Goal: Information Seeking & Learning: Find specific fact

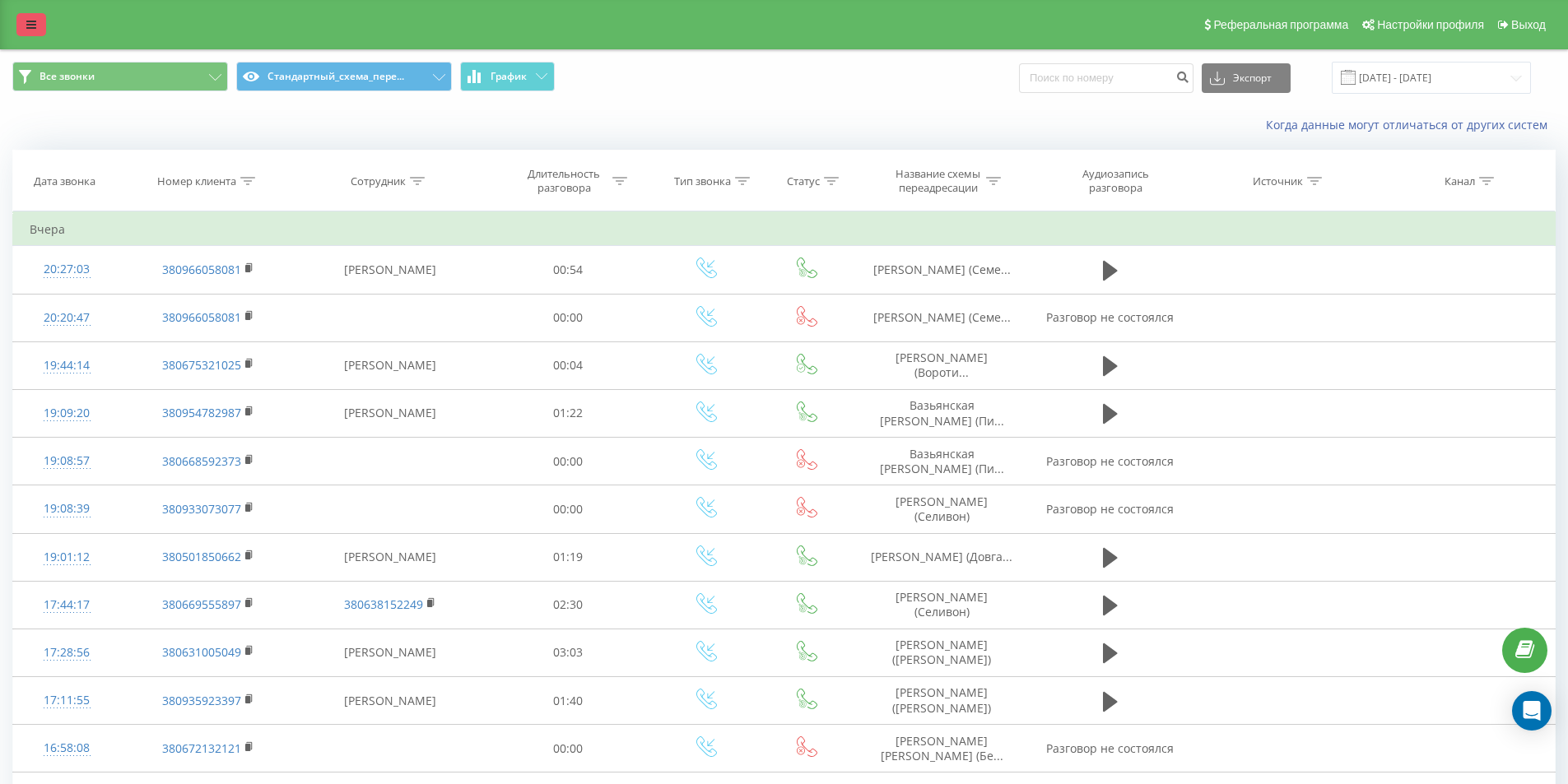
drag, startPoint x: 27, startPoint y: 37, endPoint x: 32, endPoint y: 27, distance: 11.2
click at [27, 35] on div "Реферальная программа Настройки профиля Выход" at bounding box center [784, 24] width 1568 height 49
click at [32, 27] on icon at bounding box center [30, 24] width 10 height 11
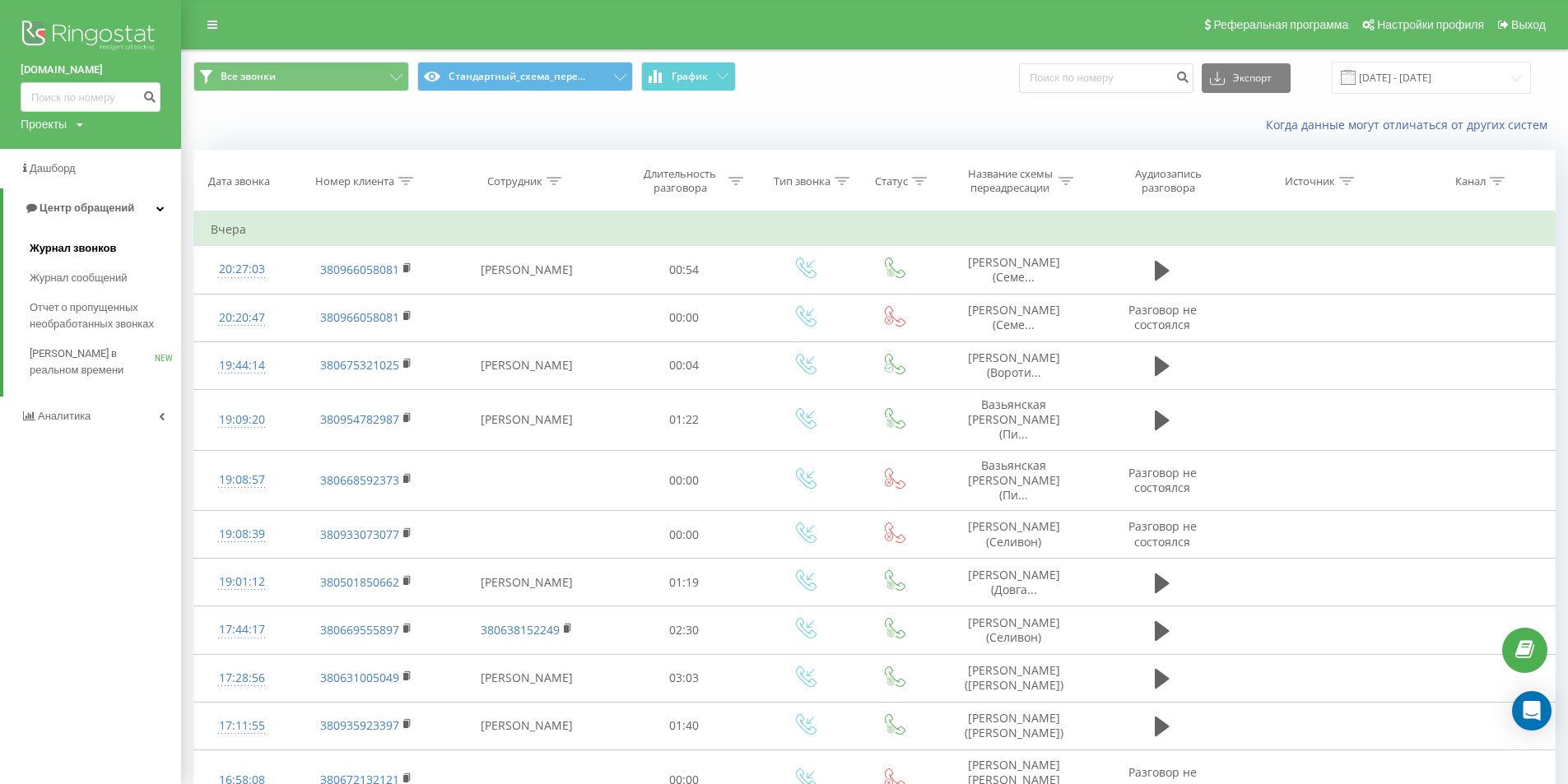
click at [87, 243] on span "Журнал звонков" at bounding box center [73, 248] width 87 height 16
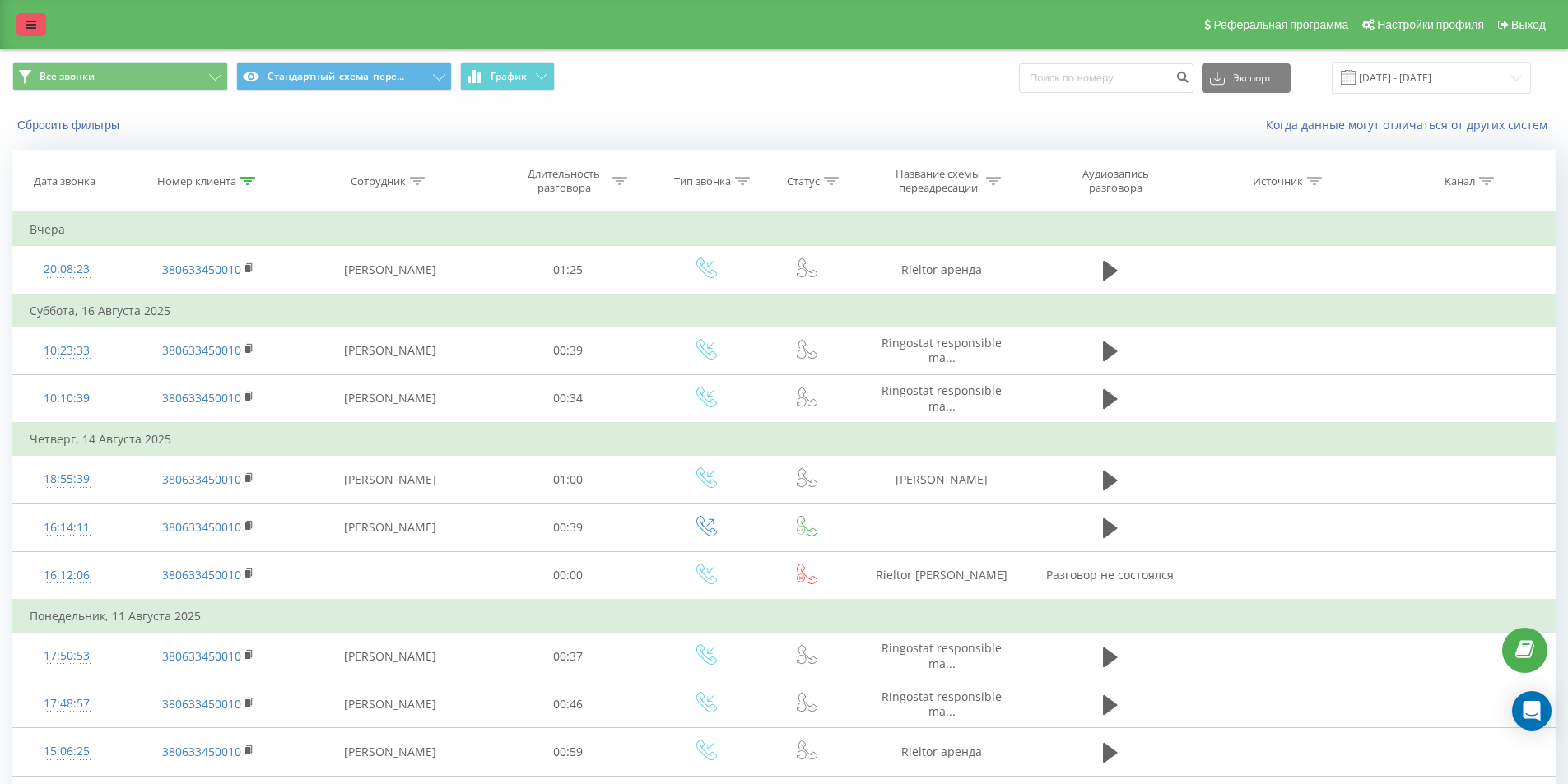
click at [37, 22] on link at bounding box center [31, 24] width 30 height 23
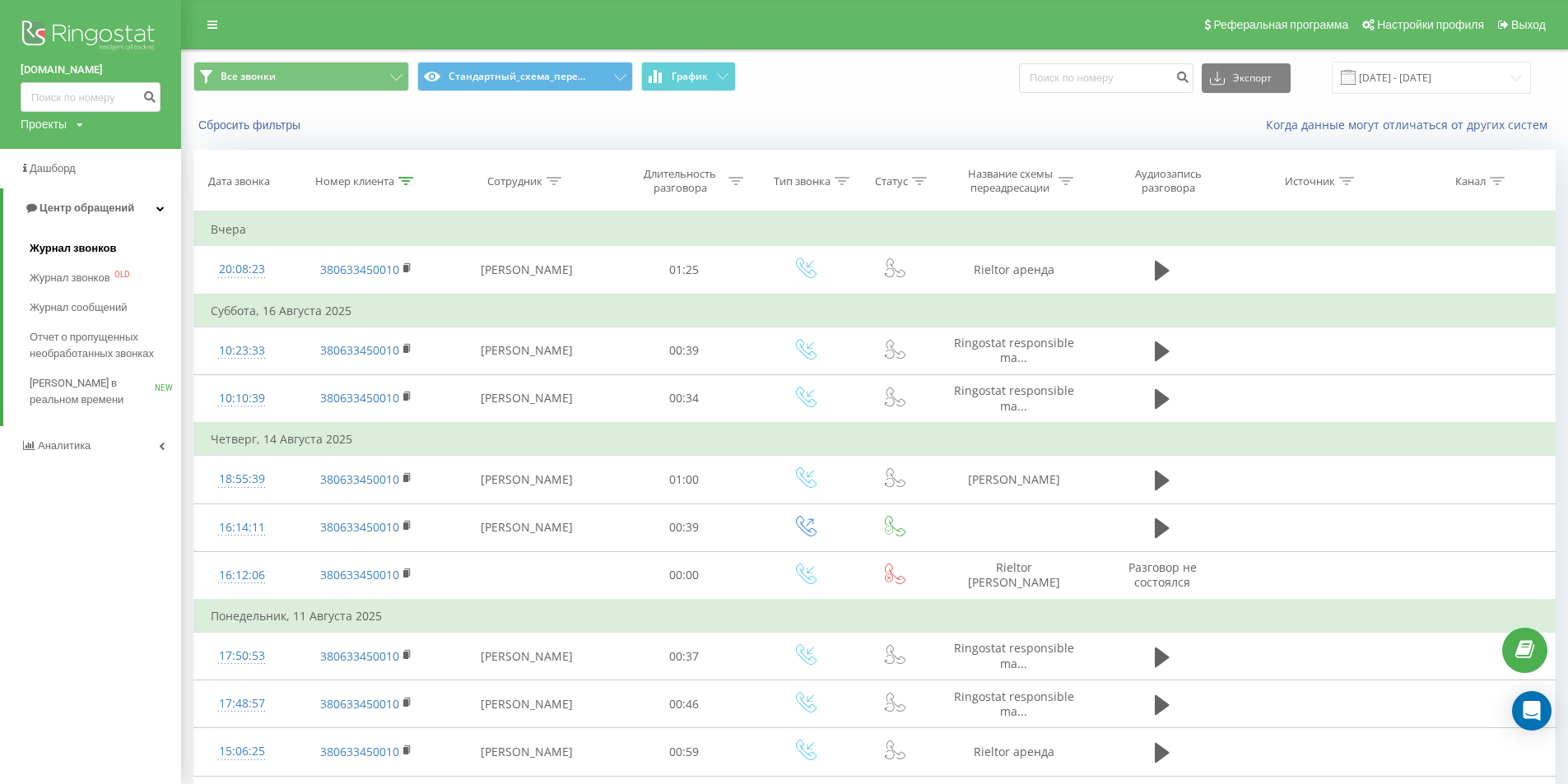
click at [88, 254] on span "Журнал звонков" at bounding box center [73, 248] width 87 height 16
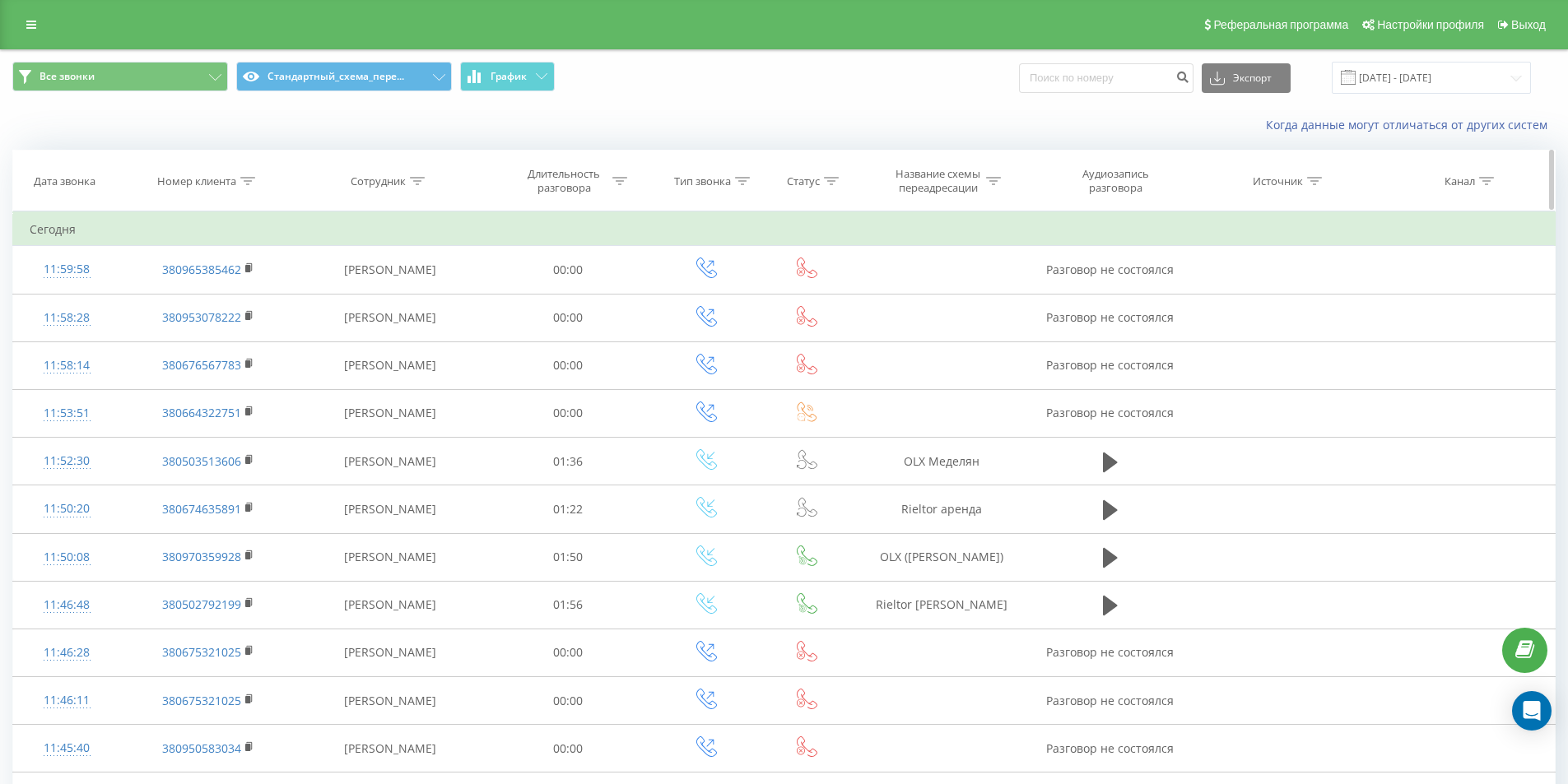
click at [251, 180] on icon at bounding box center [247, 181] width 15 height 8
click at [215, 286] on input "text" at bounding box center [208, 299] width 145 height 29
paste input "380688886660"
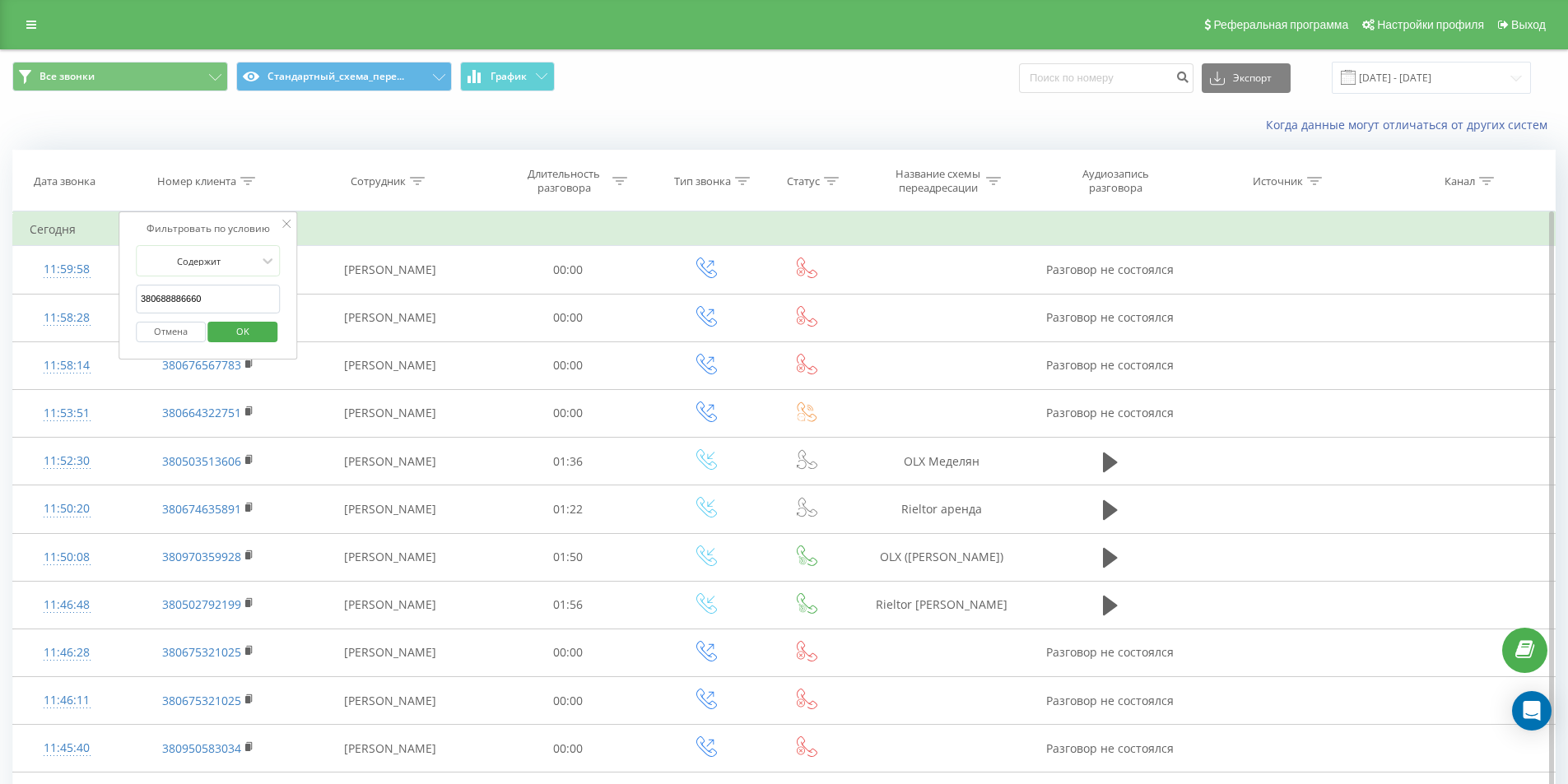
click at [225, 325] on span "OK" at bounding box center [242, 331] width 46 height 25
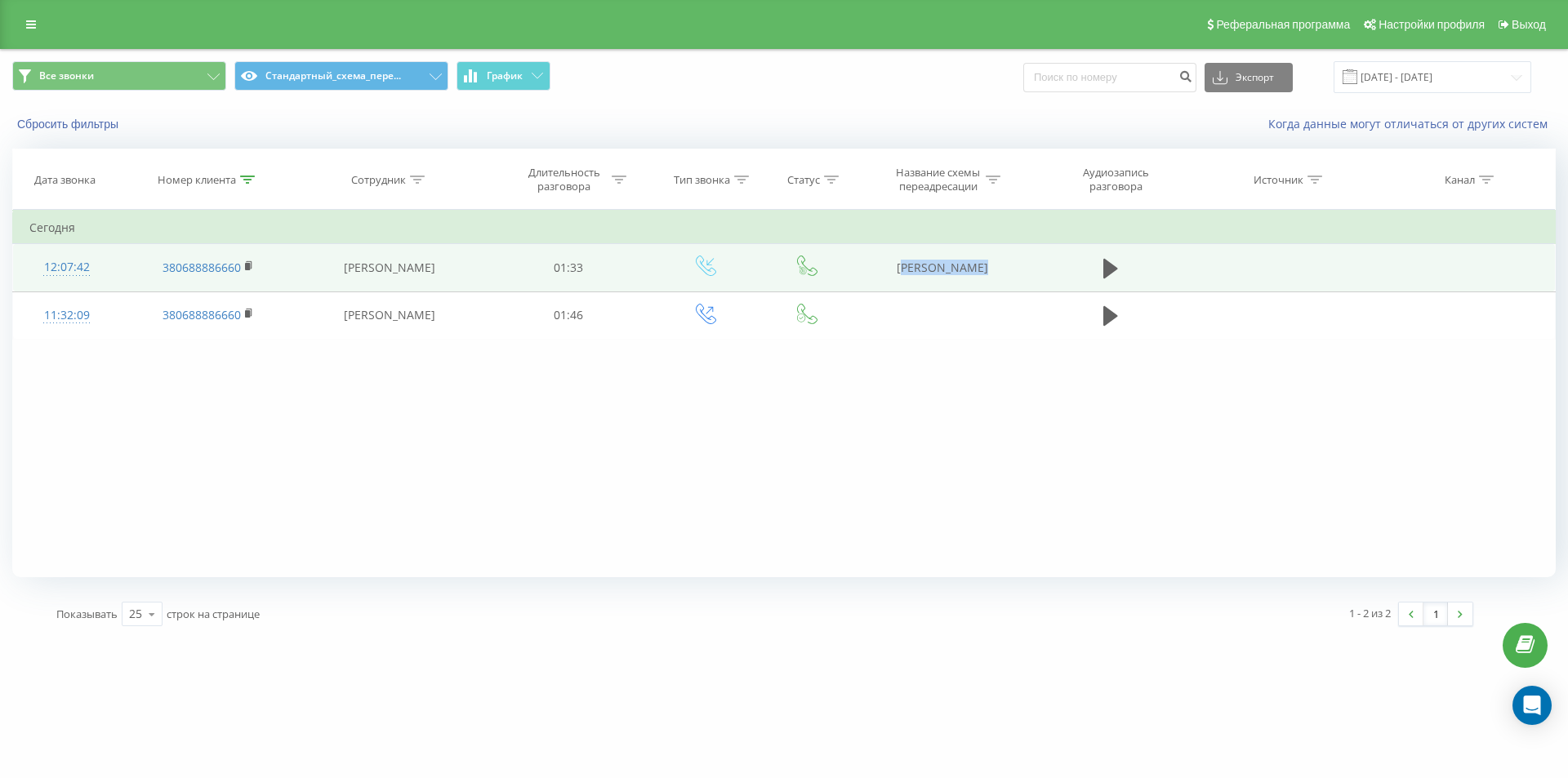
drag, startPoint x: 912, startPoint y: 262, endPoint x: 1047, endPoint y: 262, distance: 135.0
click at [1047, 262] on tr "12:07:42 380688886660 Евгения Яремчук 01:33 OLX Гаспарова" at bounding box center [784, 267] width 1542 height 47
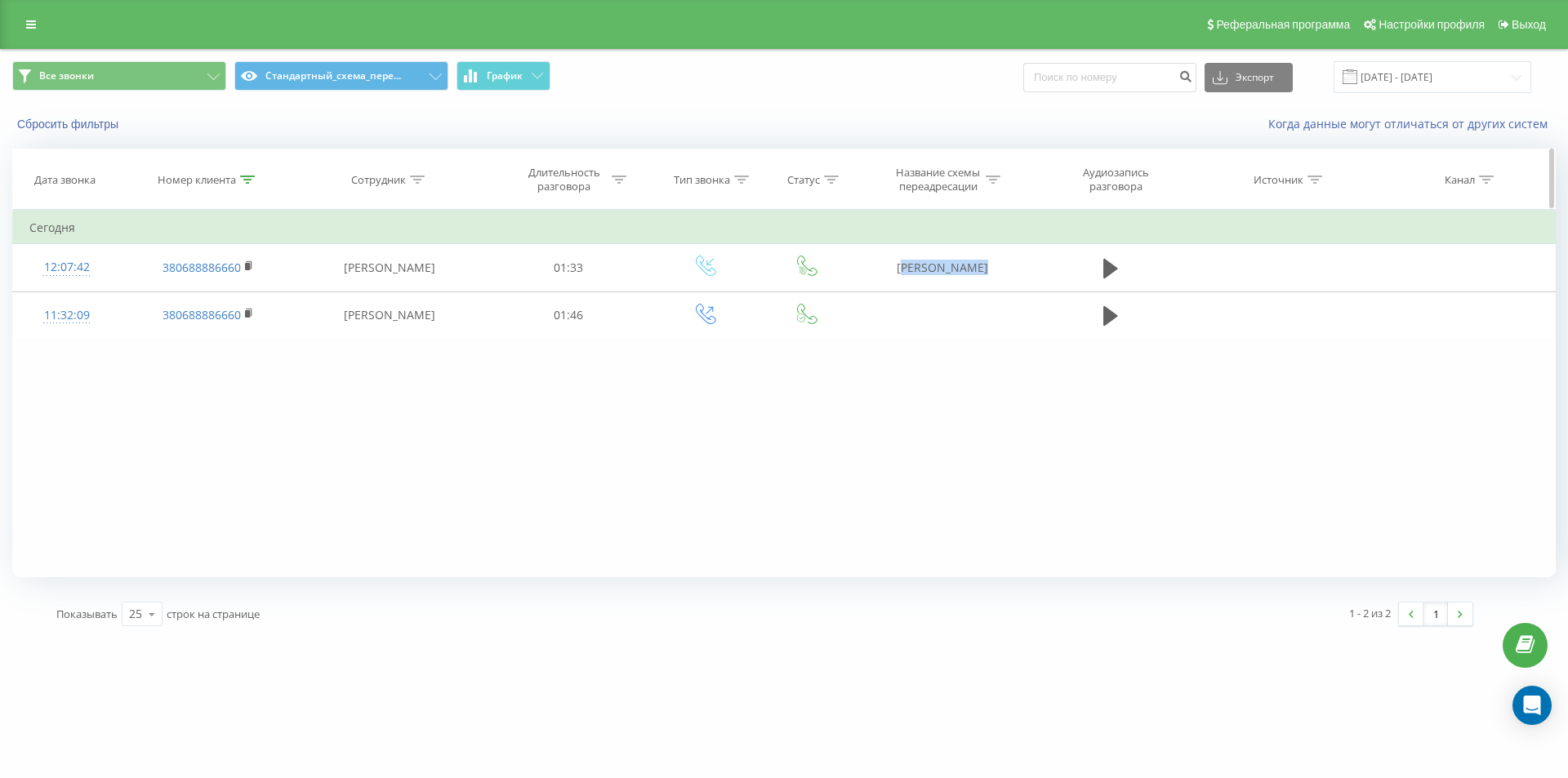
copy tr "OLX Гаспарова"
click at [251, 180] on icon at bounding box center [247, 179] width 15 height 8
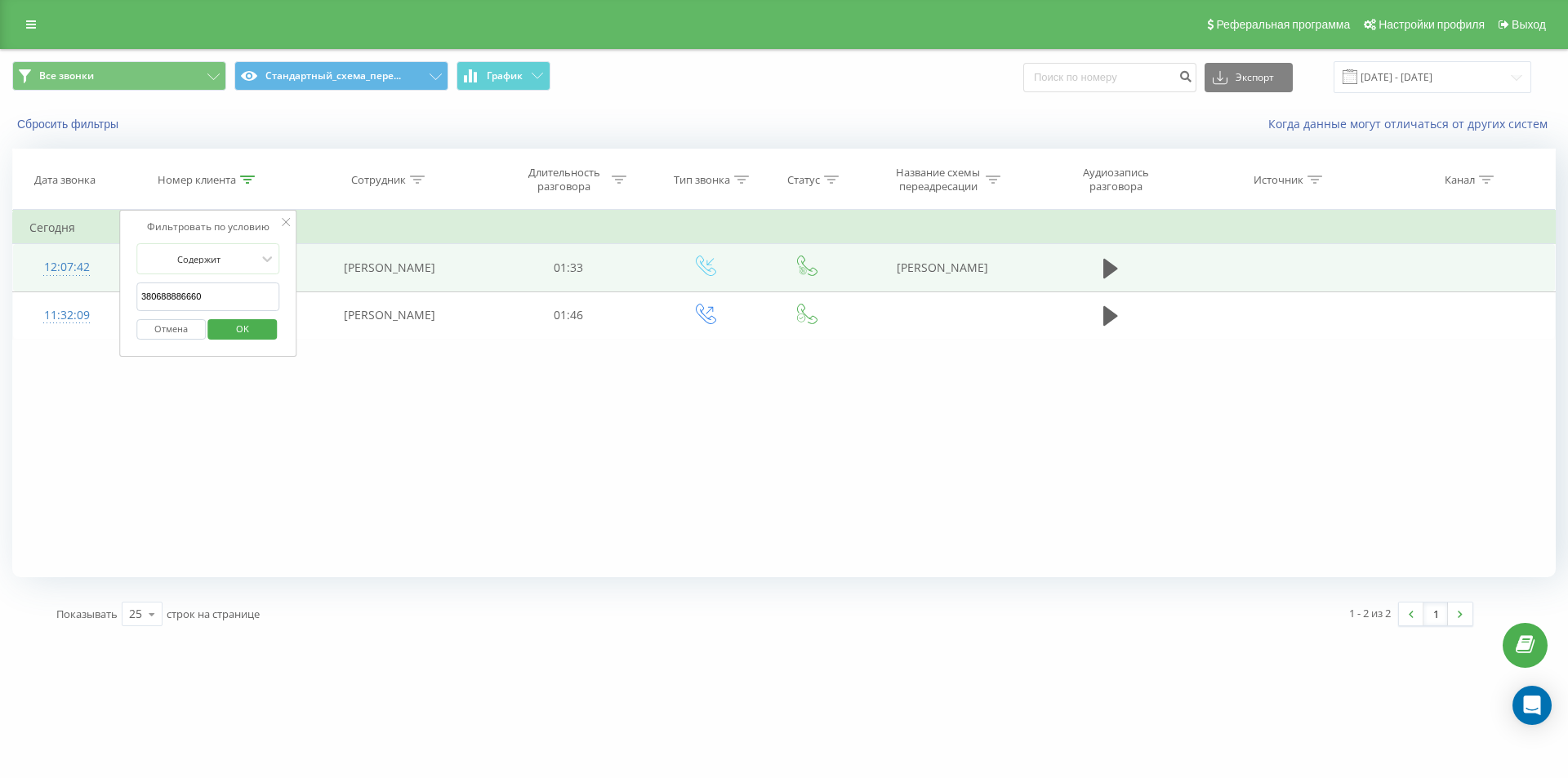
drag, startPoint x: 211, startPoint y: 289, endPoint x: 55, endPoint y: 256, distance: 159.5
click at [58, 258] on table "Фильтровать по условию Содержит 380688886660 Отмена OK Фильтровать по условию С…" at bounding box center [783, 275] width 1543 height 130
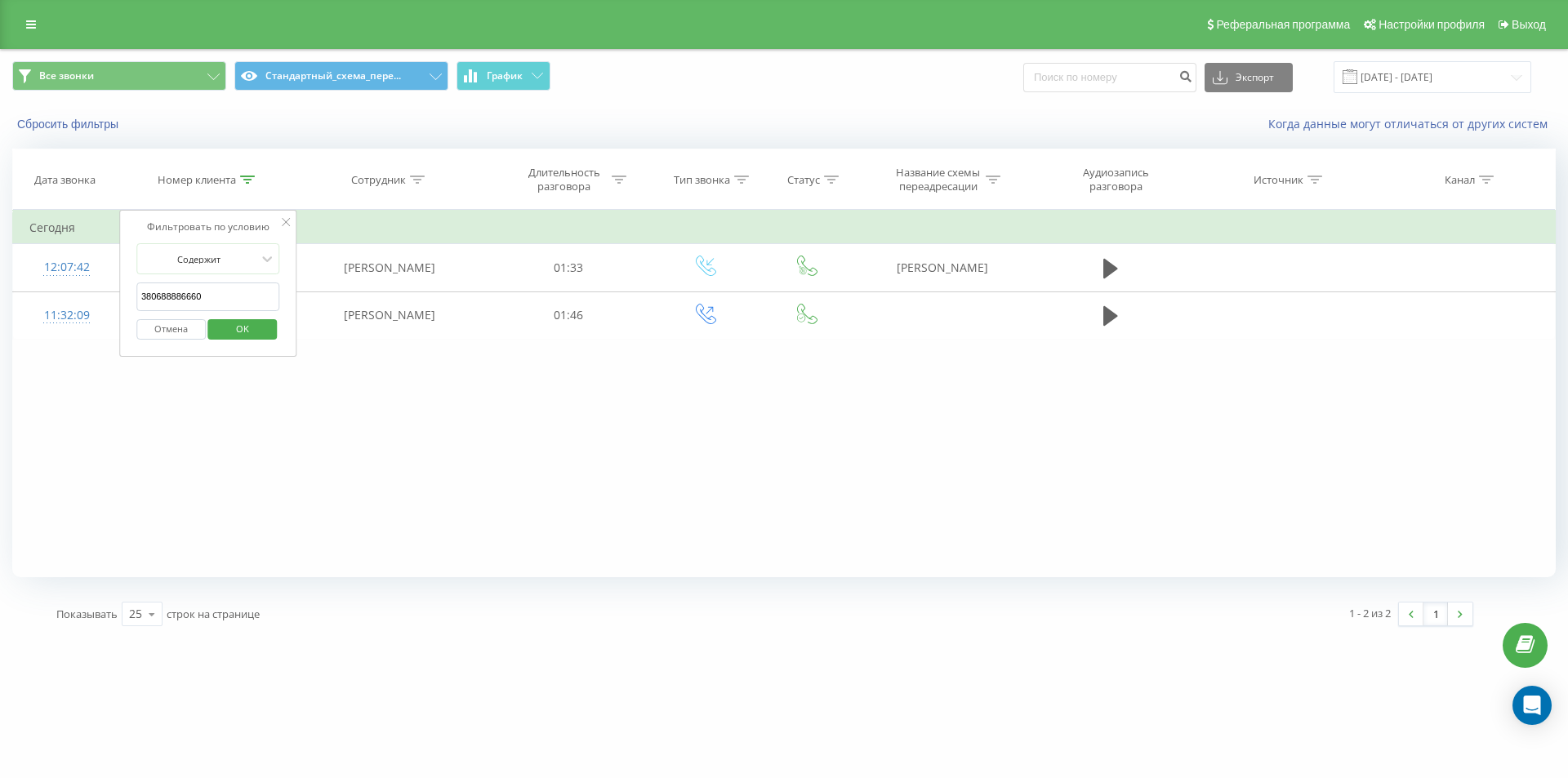
paste input "954344941"
click at [231, 324] on span "OK" at bounding box center [242, 328] width 46 height 25
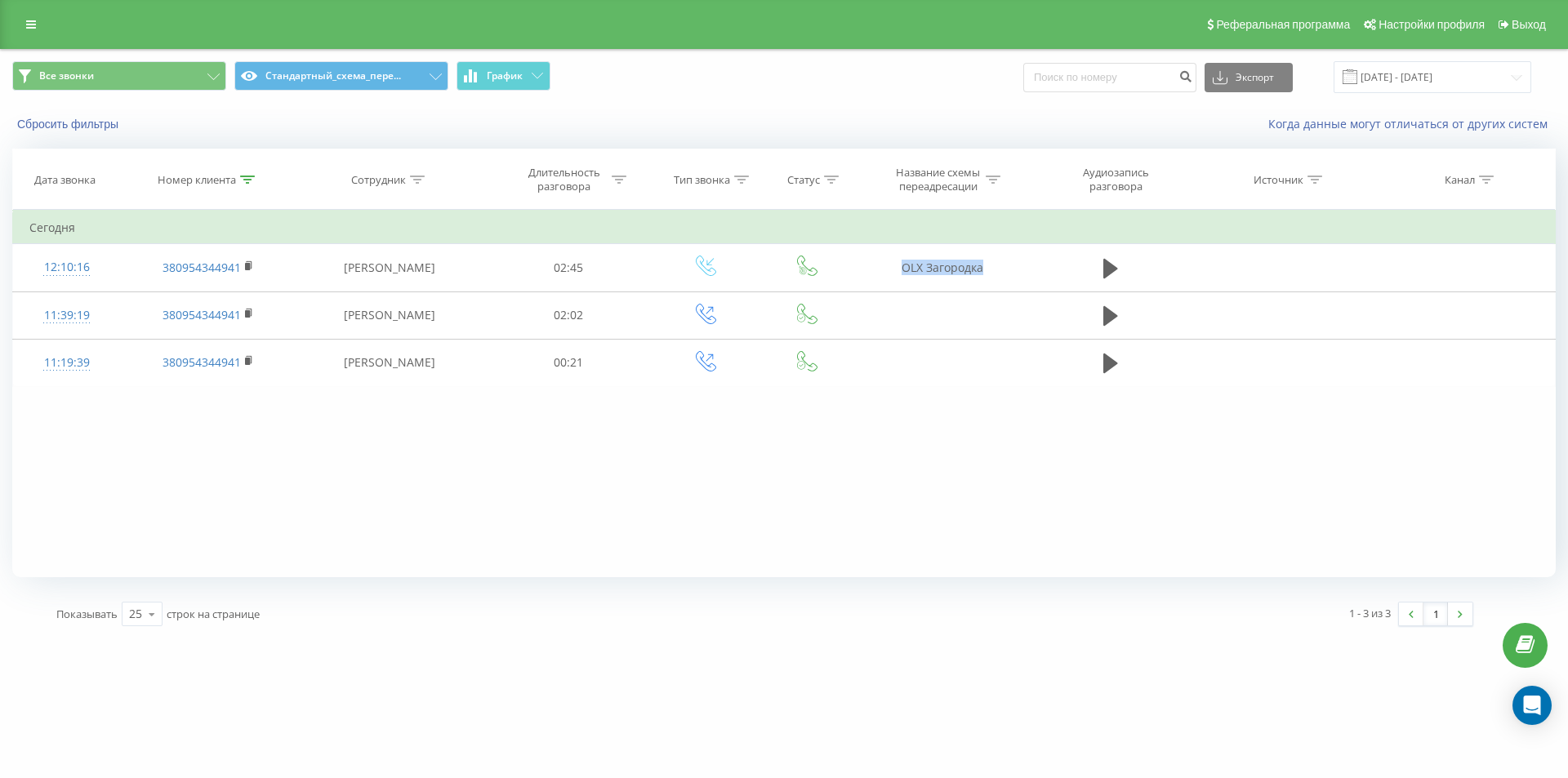
drag, startPoint x: 1052, startPoint y: 265, endPoint x: 994, endPoint y: 219, distance: 74.0
click at [1058, 265] on tr "12:10:16 380954344941 Евгения Яремчук 02:45 OLX Загородка" at bounding box center [784, 267] width 1542 height 47
drag, startPoint x: 244, startPoint y: 176, endPoint x: 225, endPoint y: 227, distance: 54.4
click at [243, 177] on icon at bounding box center [247, 179] width 15 height 8
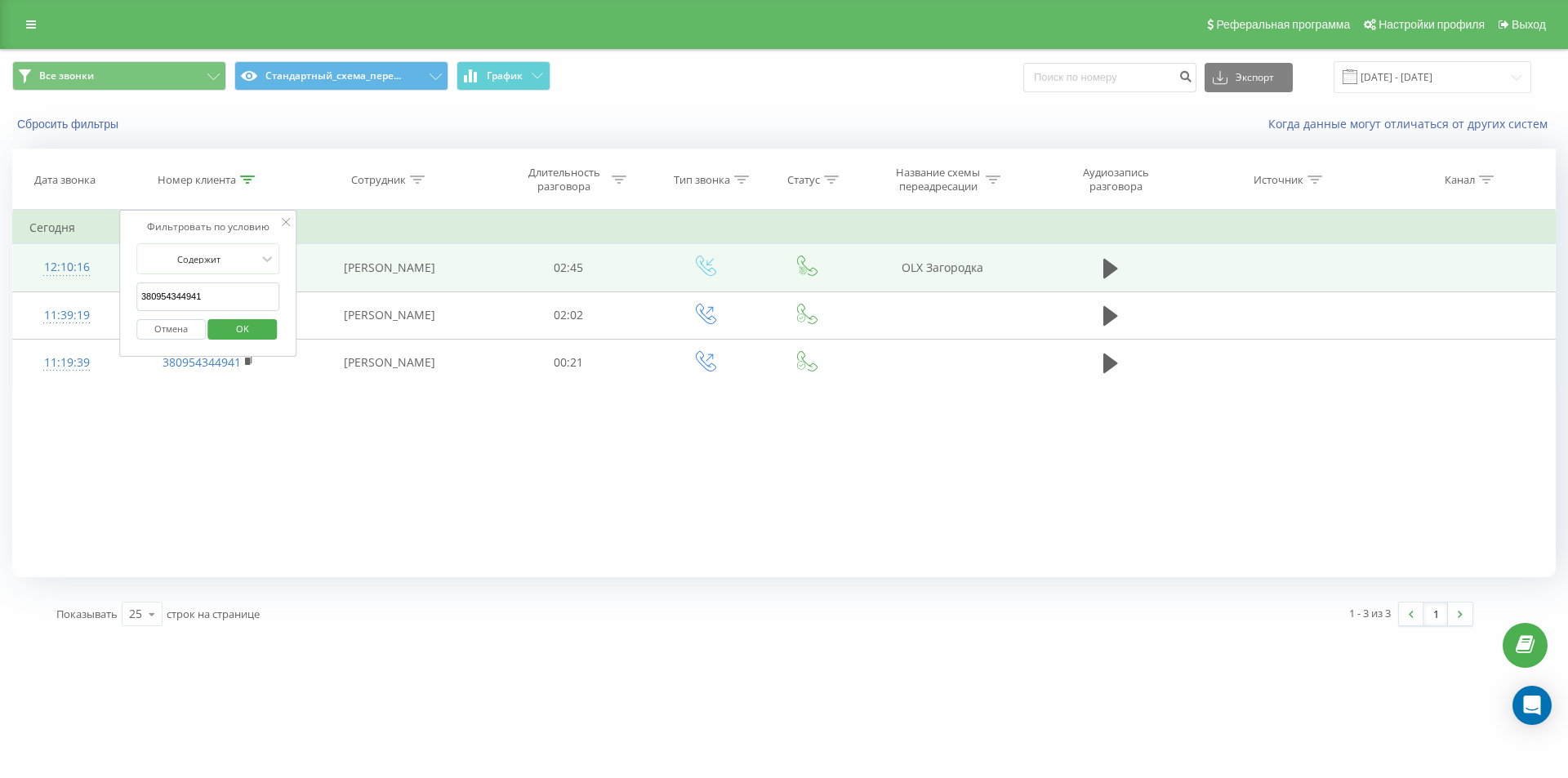
drag, startPoint x: 214, startPoint y: 292, endPoint x: 81, endPoint y: 270, distance: 134.8
click at [86, 271] on table "Фильтровать по условию Содержит 380954344941 Отмена OK Фильтровать по условию С…" at bounding box center [783, 299] width 1543 height 177
paste input "684685853"
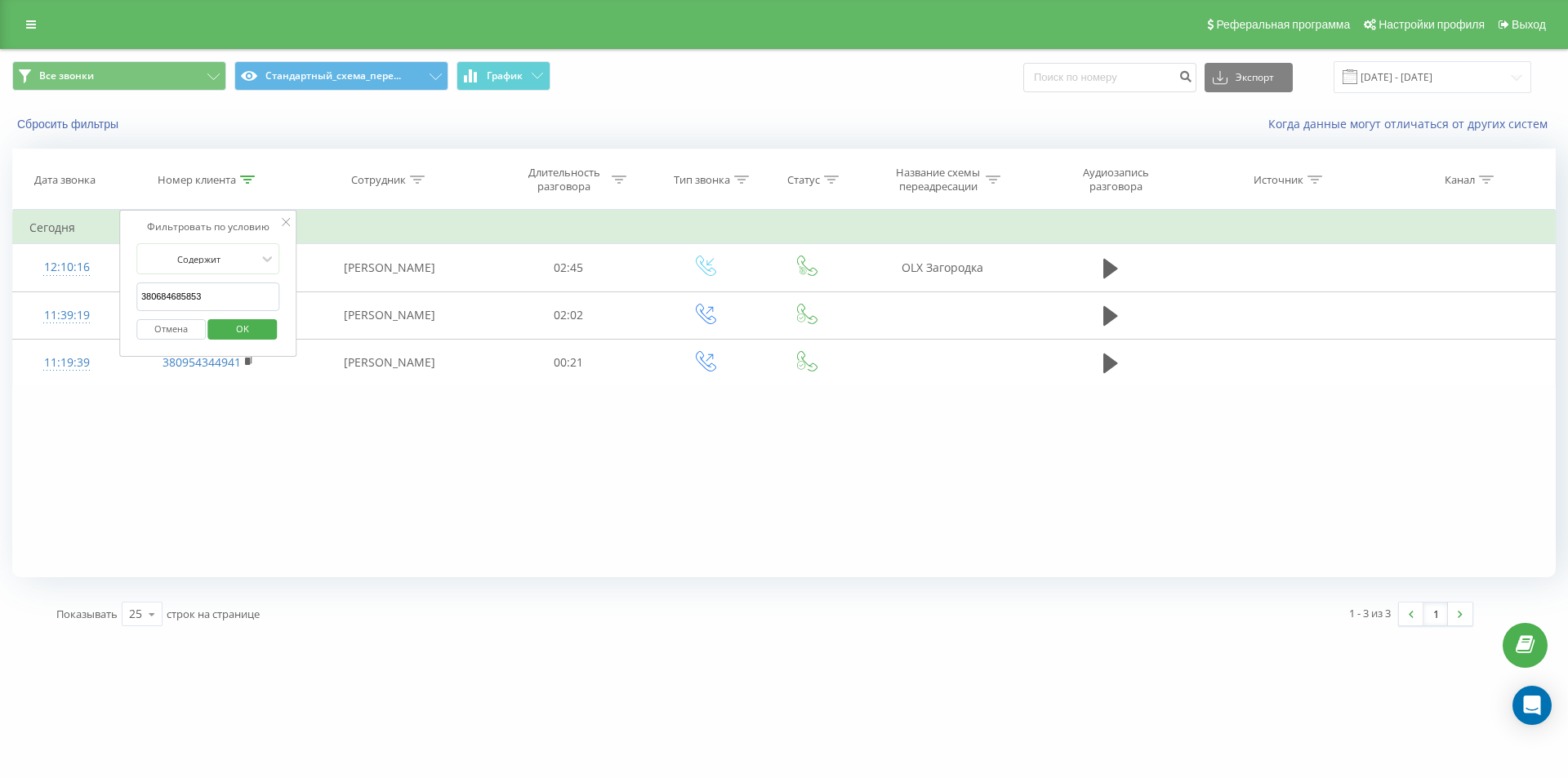
click at [223, 325] on span "OK" at bounding box center [242, 328] width 46 height 25
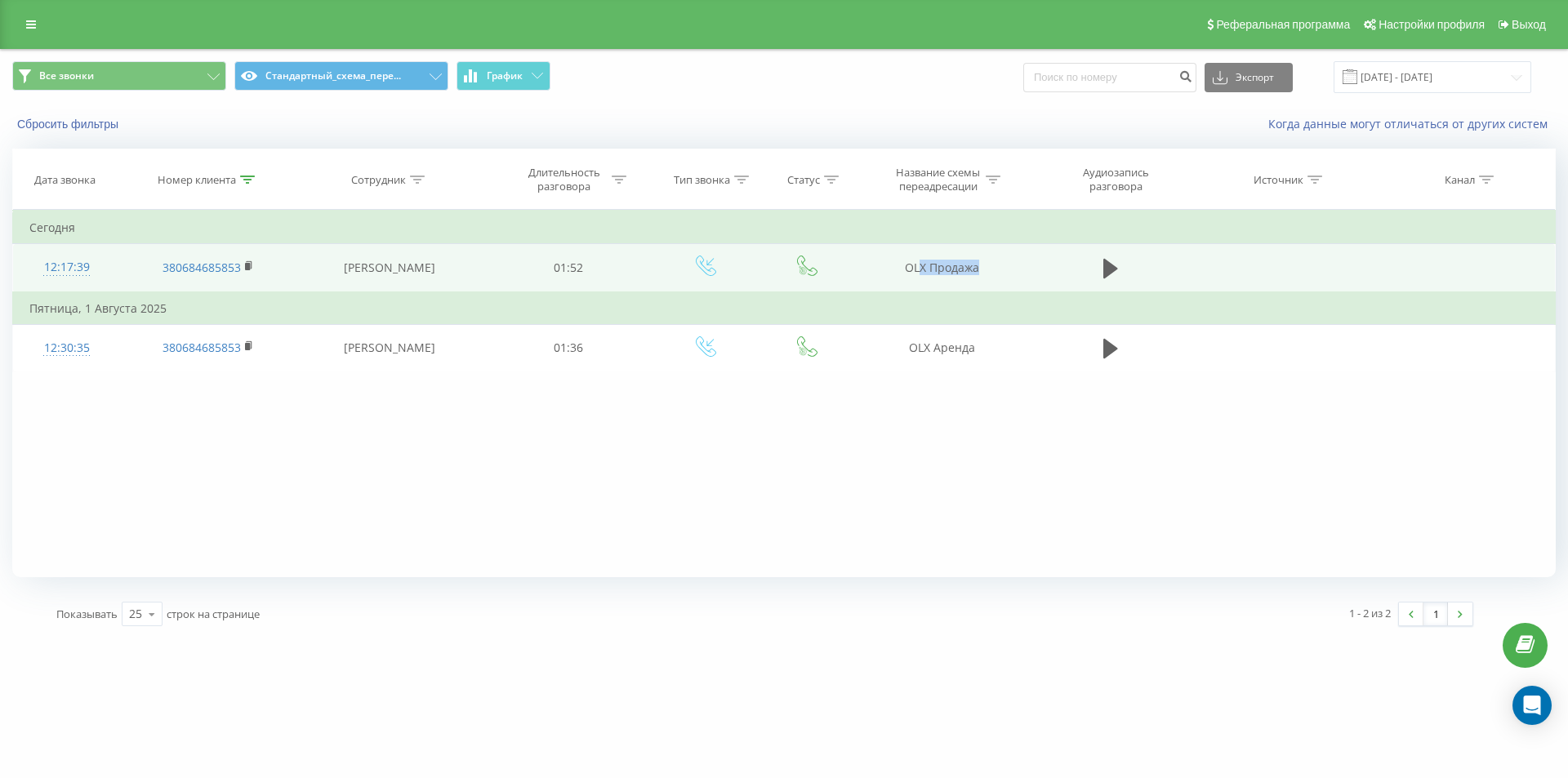
drag, startPoint x: 940, startPoint y: 275, endPoint x: 986, endPoint y: 267, distance: 46.7
click at [1024, 280] on td "OLX Продажа" at bounding box center [941, 268] width 175 height 48
drag, startPoint x: 880, startPoint y: 255, endPoint x: 982, endPoint y: 243, distance: 102.7
click at [982, 244] on td "OLX Продажа" at bounding box center [941, 268] width 175 height 48
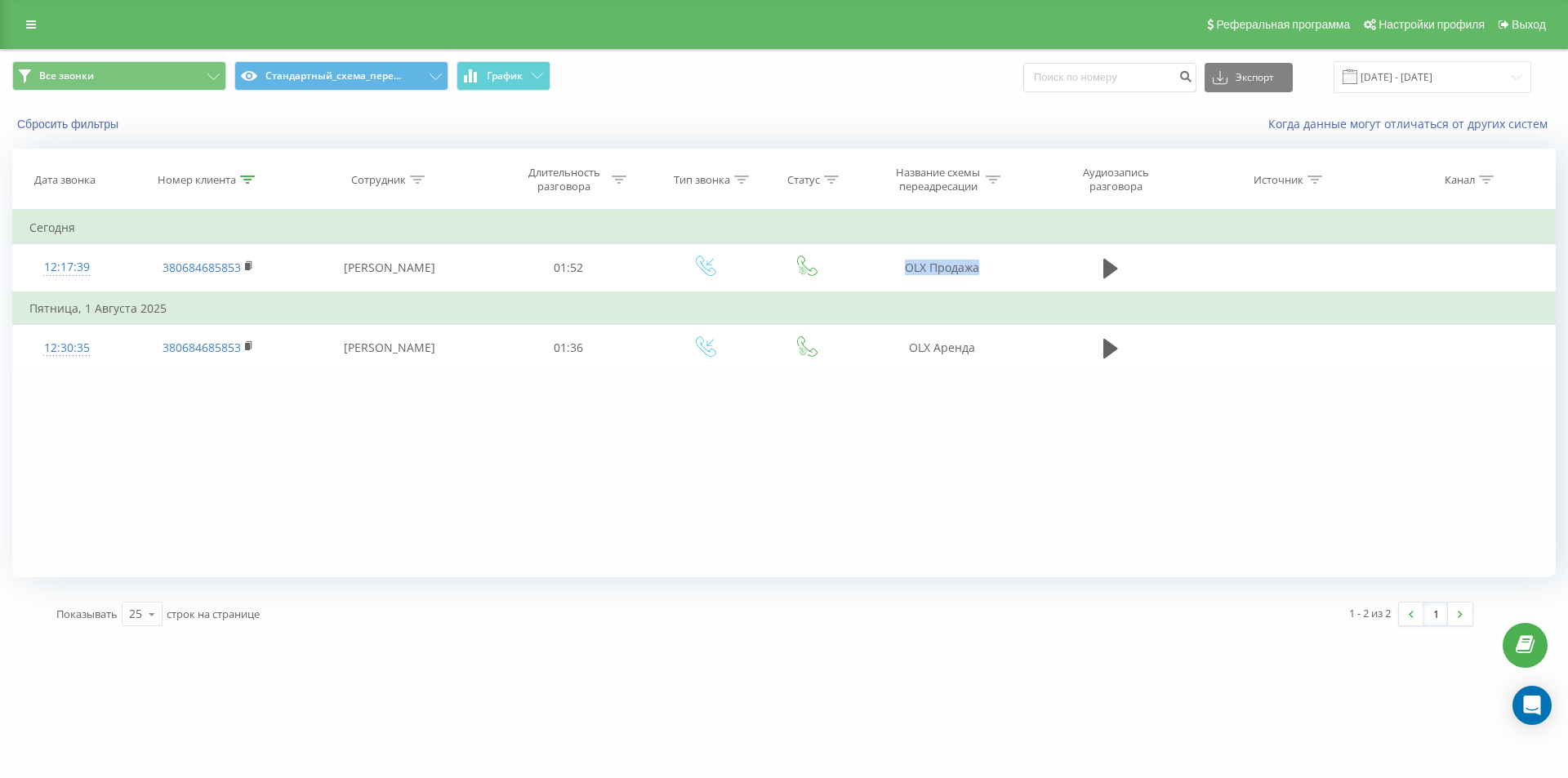
copy td "OLX Продажа"
click at [244, 180] on icon at bounding box center [247, 179] width 15 height 8
drag, startPoint x: 234, startPoint y: 289, endPoint x: 0, endPoint y: 227, distance: 242.1
click at [0, 227] on div "Все звонки Стандартный_схема_пере... График Экспорт .csv .xls .xlsx 20.07.2025 …" at bounding box center [784, 344] width 1568 height 589
paste input "930734932"
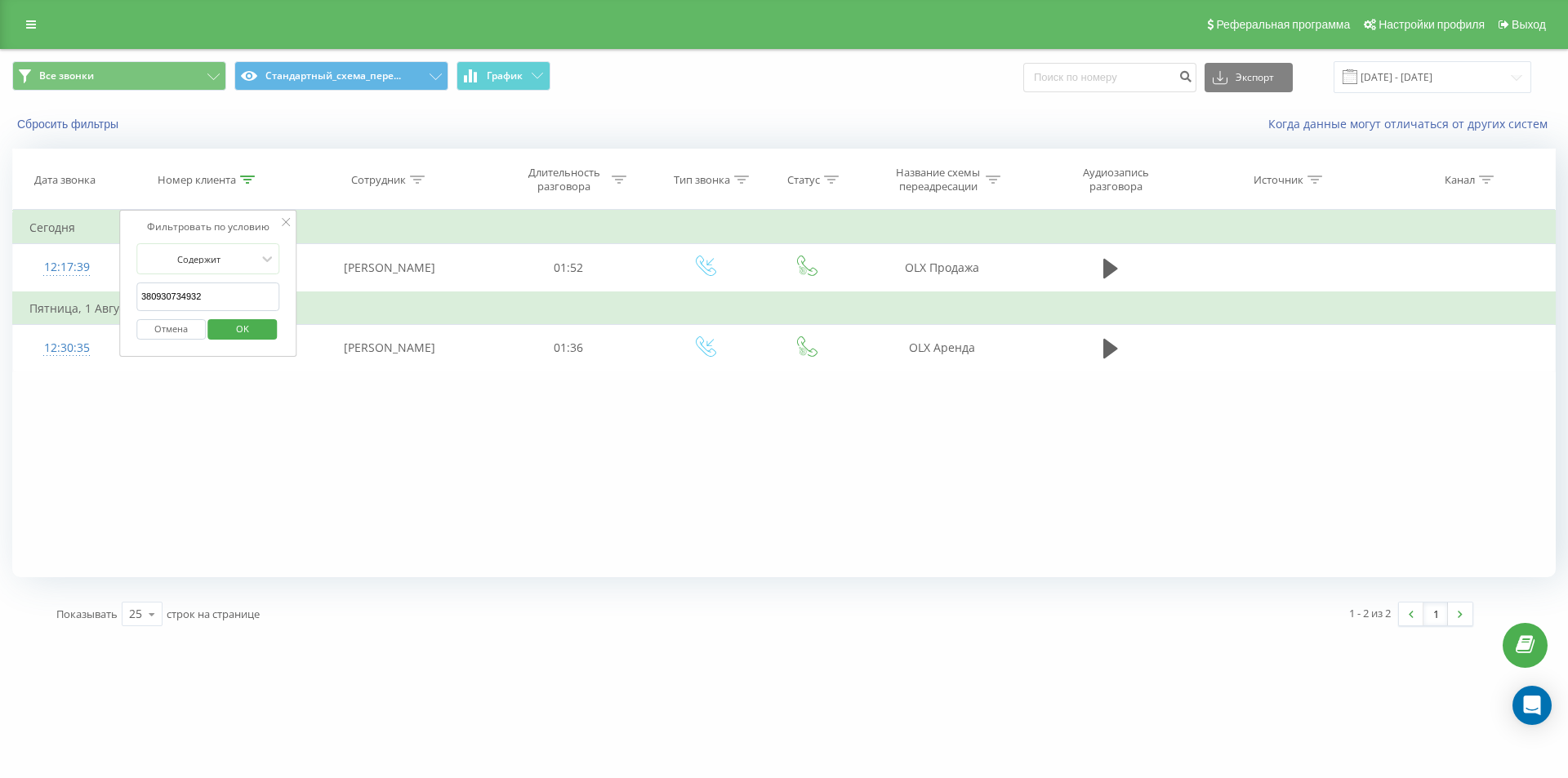
type input "380930734932"
click at [262, 329] on span "OK" at bounding box center [242, 328] width 46 height 25
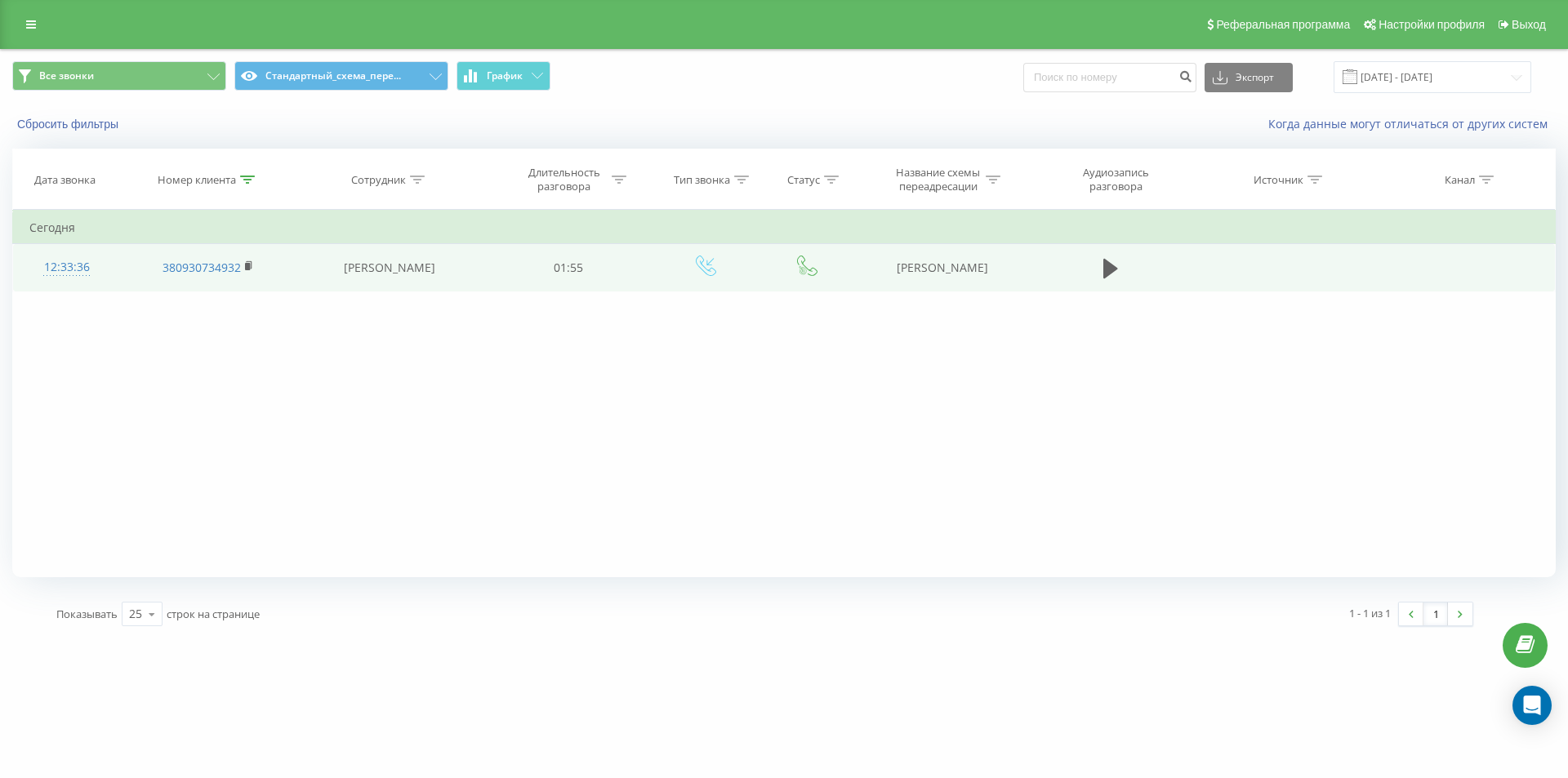
drag, startPoint x: 966, startPoint y: 279, endPoint x: 1026, endPoint y: 278, distance: 60.0
click at [1026, 278] on td "[PERSON_NAME]" at bounding box center [941, 267] width 175 height 47
copy td "[PERSON_NAME]"
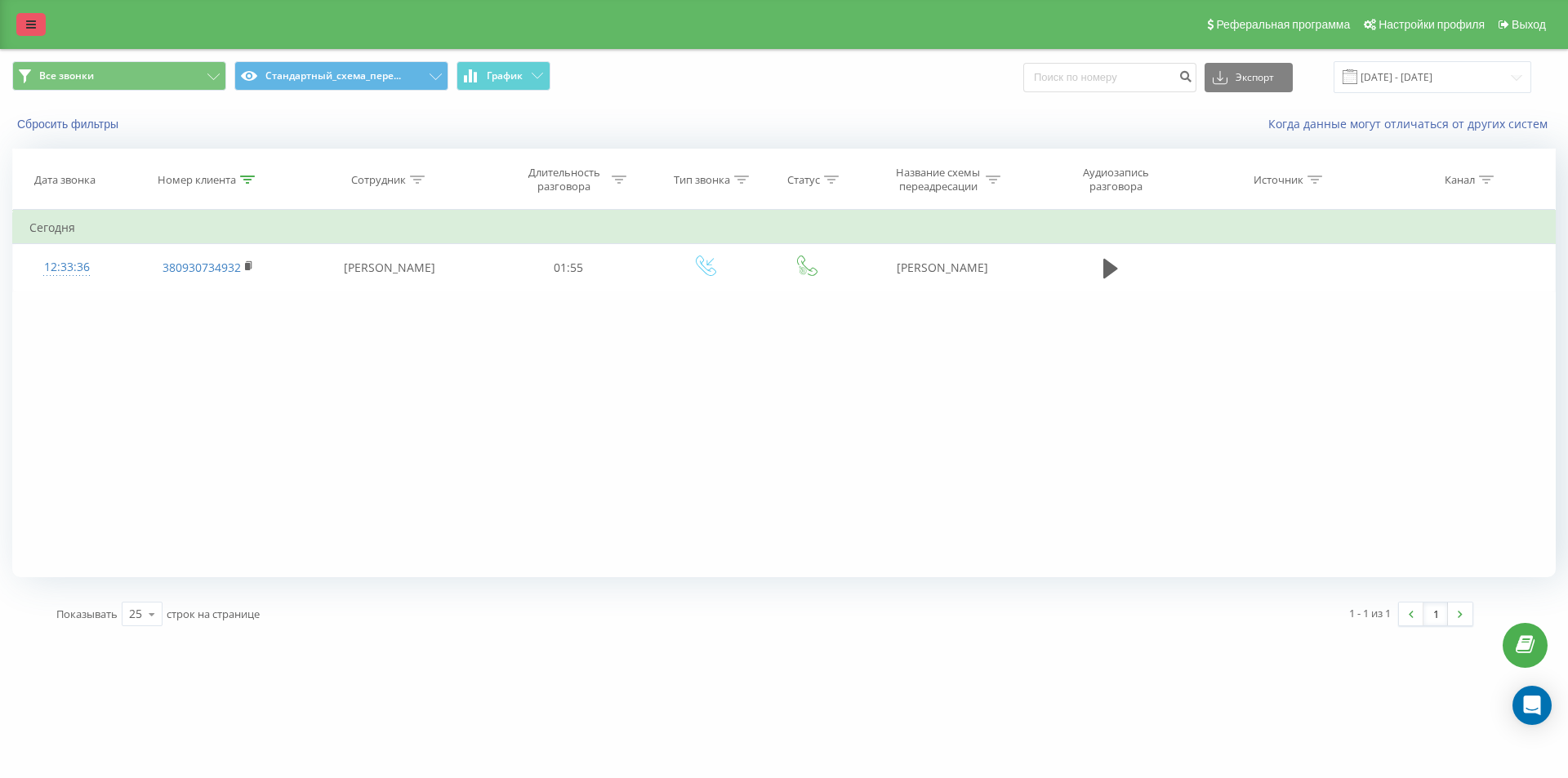
click at [21, 23] on link at bounding box center [31, 24] width 29 height 23
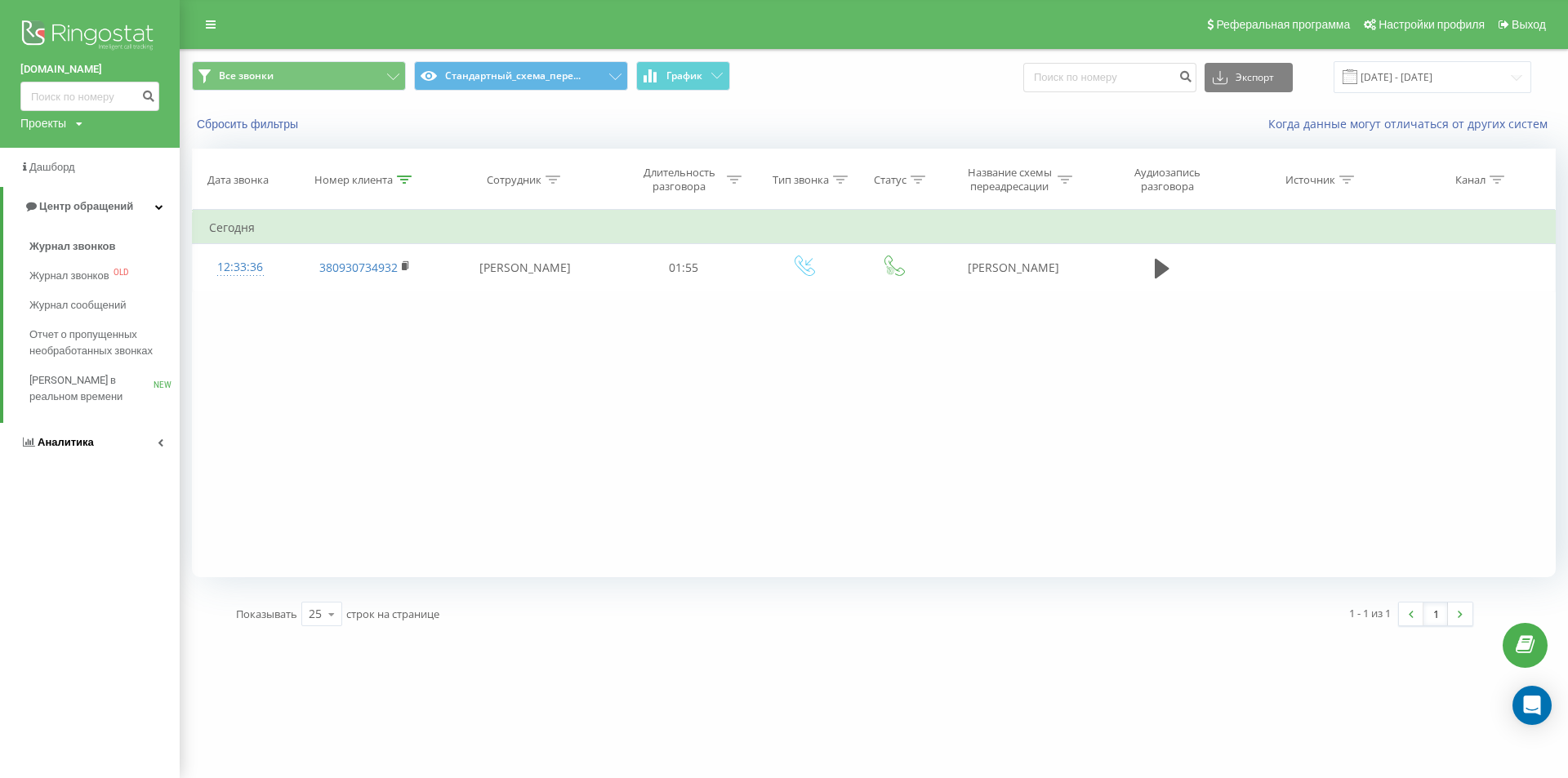
click at [99, 439] on link "Аналитика" at bounding box center [90, 442] width 180 height 39
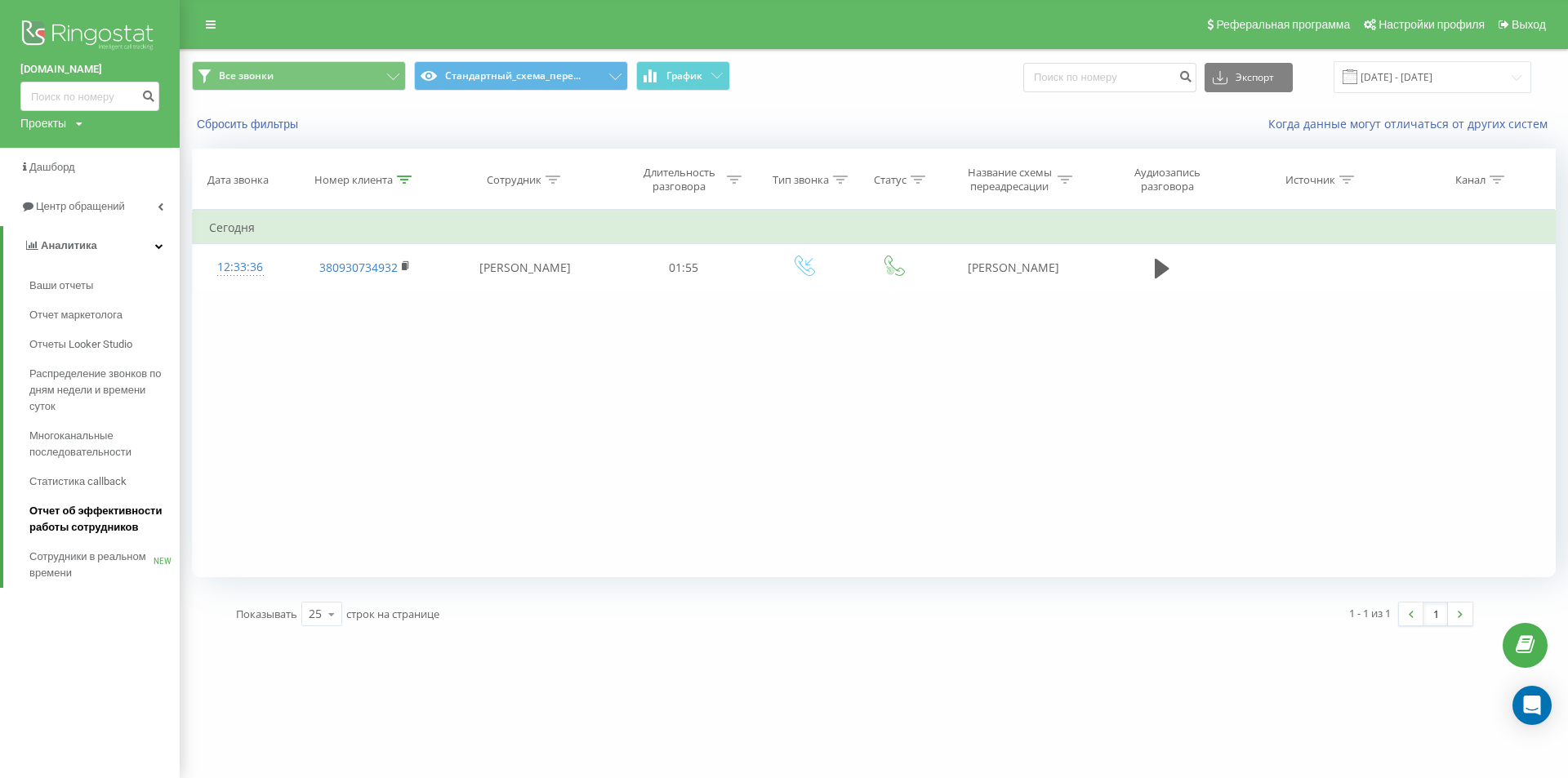
click at [116, 515] on span "Отчет об эффективности работы сотрудников" at bounding box center [100, 520] width 142 height 33
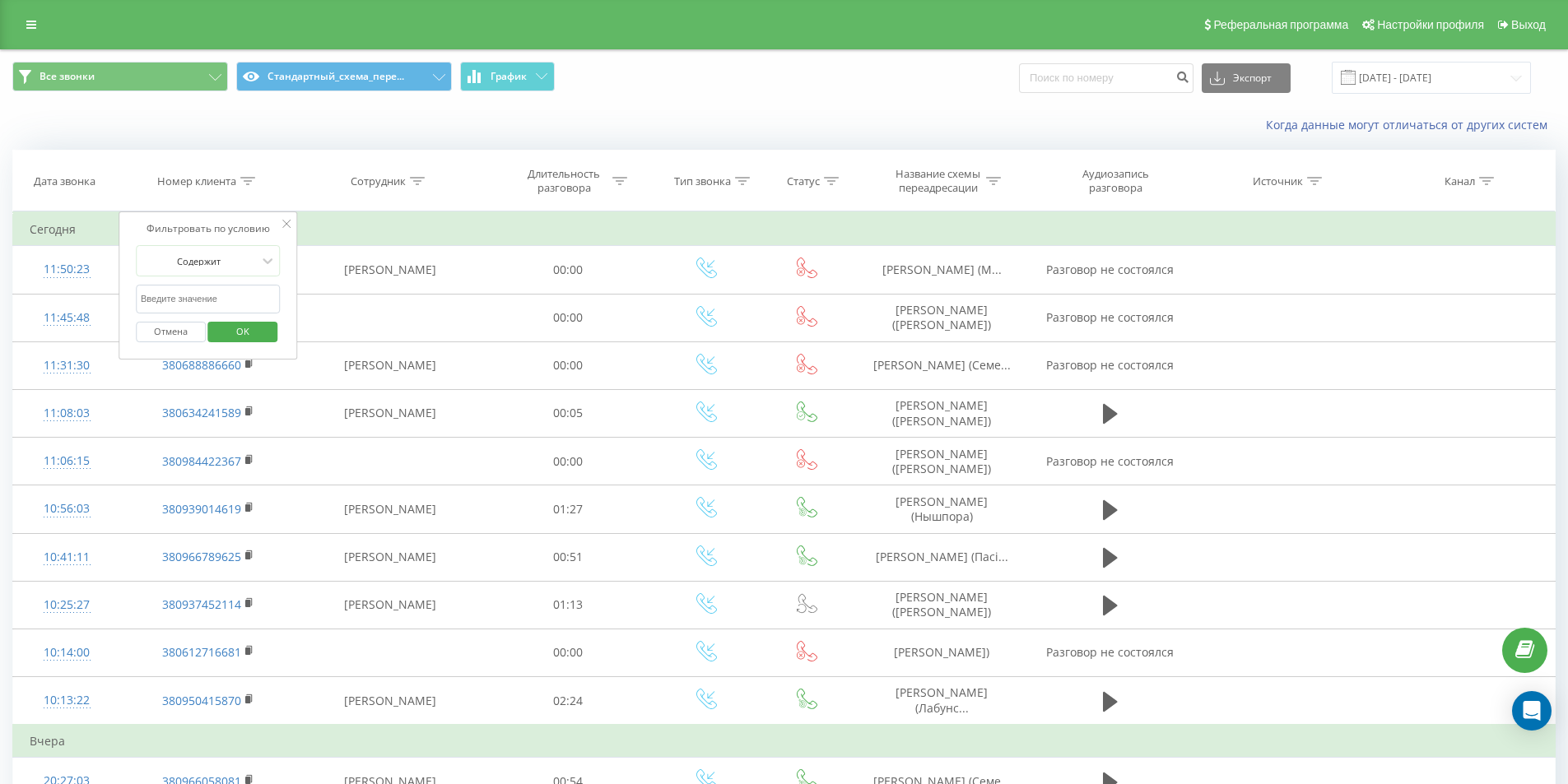
click at [255, 287] on input "text" at bounding box center [208, 299] width 145 height 29
paste input "380675385305"
click at [254, 323] on span "OK" at bounding box center [242, 331] width 46 height 25
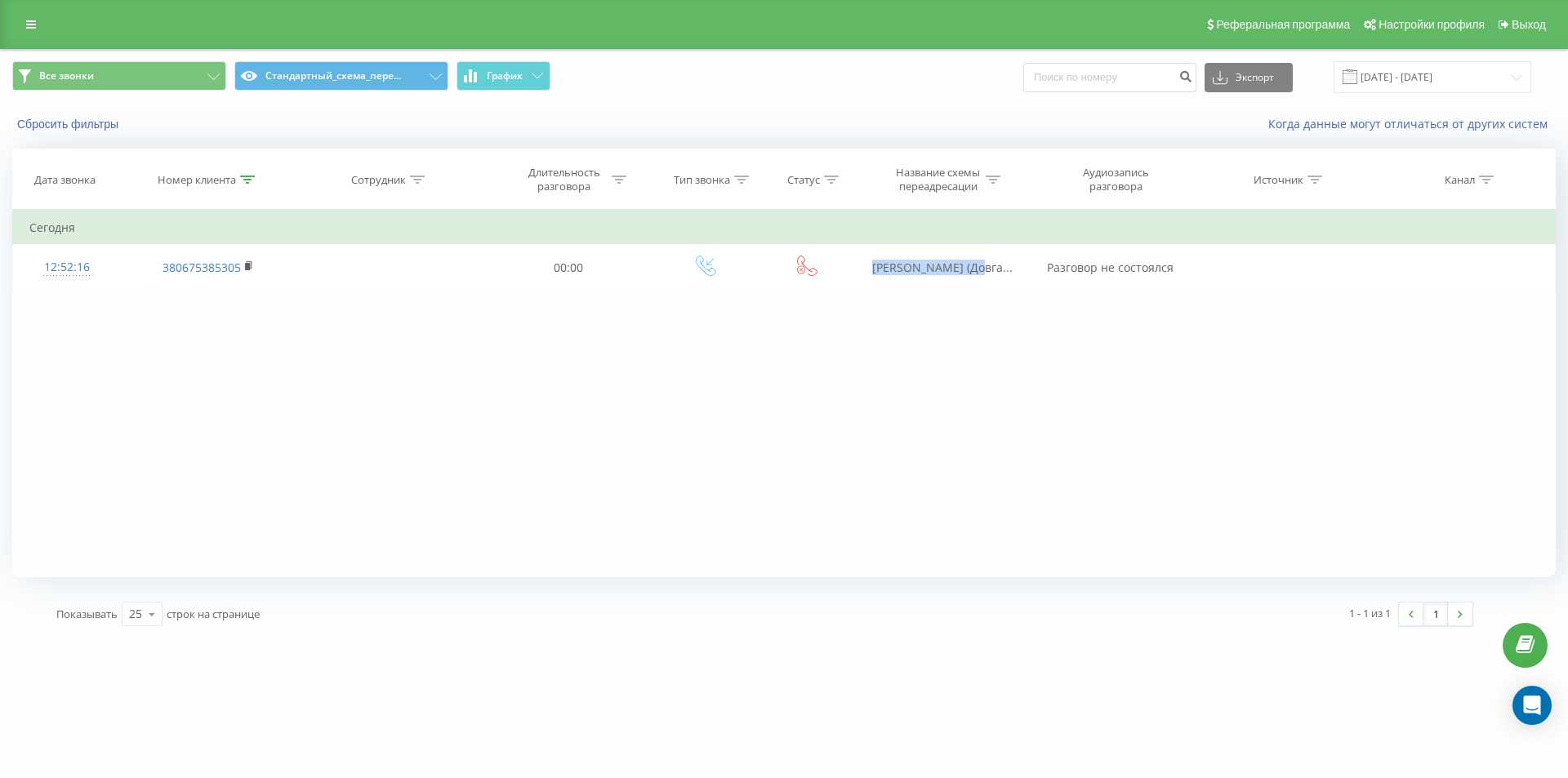
drag, startPoint x: 852, startPoint y: 266, endPoint x: 719, endPoint y: 84, distance: 225.4
click at [1004, 258] on tr "12:52:16 380675385305 00:00 Манахова Вікторія (Довга... Разговор не состоялся" at bounding box center [784, 267] width 1542 height 47
copy span "Манахова Вікторія"
click at [251, 182] on icon at bounding box center [247, 179] width 15 height 8
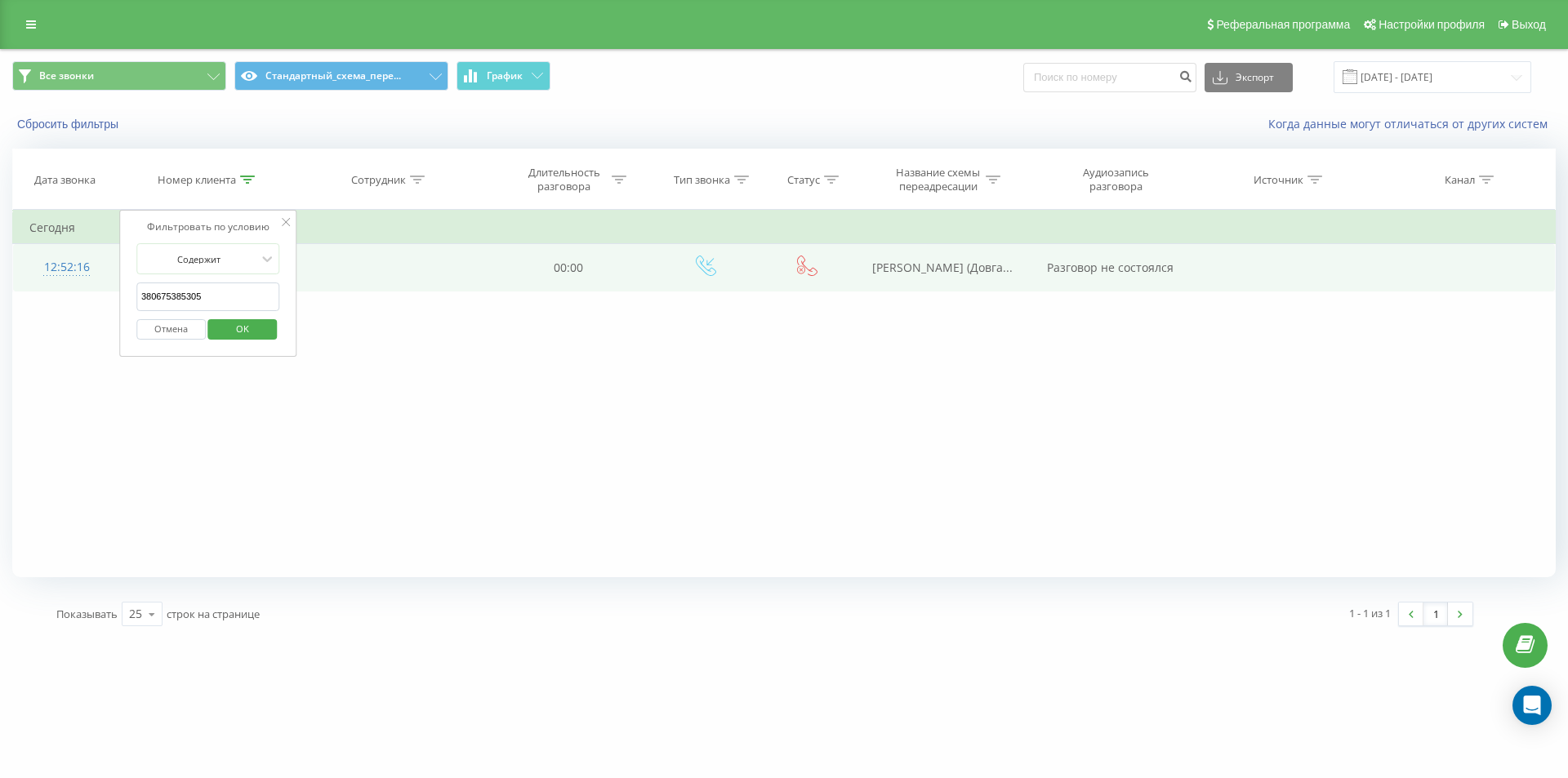
drag, startPoint x: 191, startPoint y: 307, endPoint x: 101, endPoint y: 283, distance: 93.1
click at [101, 283] on table "Фильтровать по условию Содержит 380675385305 Отмена OK Фильтровать по условию С…" at bounding box center [783, 251] width 1543 height 82
paste input "69776700"
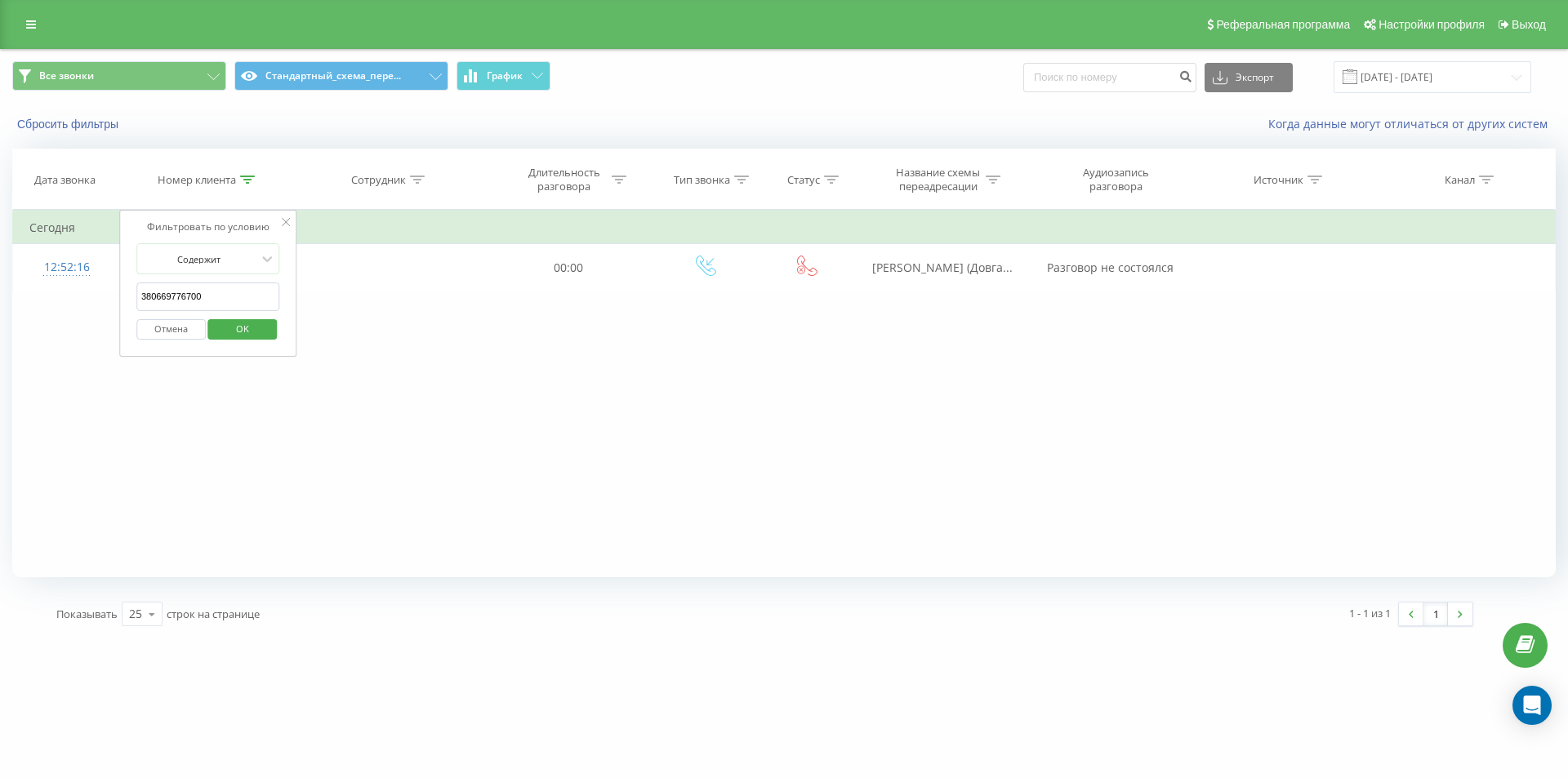
drag, startPoint x: 233, startPoint y: 308, endPoint x: 248, endPoint y: 337, distance: 32.6
click at [233, 308] on input "380669776700" at bounding box center [208, 296] width 144 height 28
type input "380669776700"
drag, startPoint x: 248, startPoint y: 337, endPoint x: 821, endPoint y: 22, distance: 653.9
click at [248, 338] on span "OK" at bounding box center [242, 328] width 46 height 25
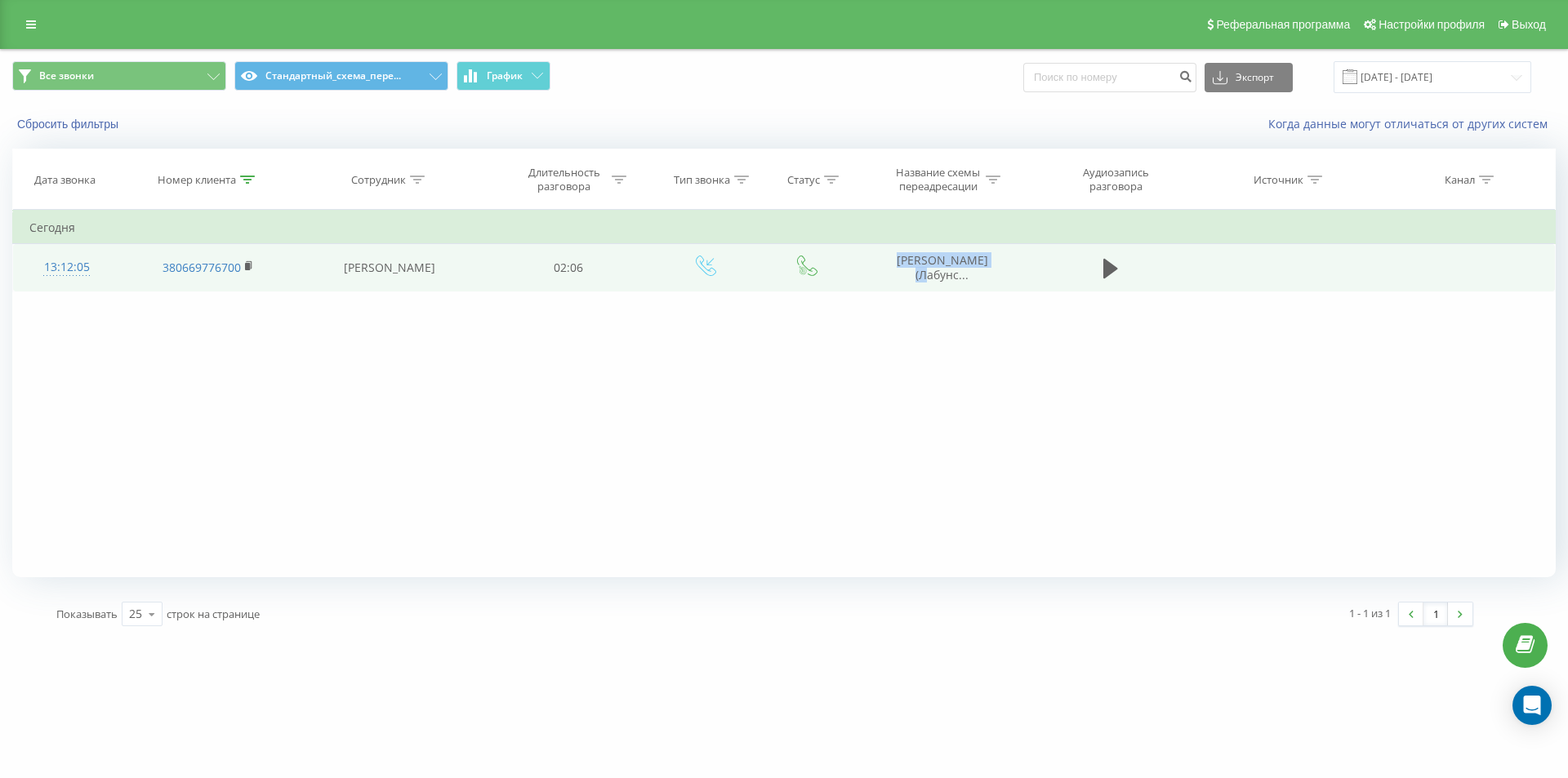
drag, startPoint x: 936, startPoint y: 257, endPoint x: 1000, endPoint y: 255, distance: 64.0
click at [1000, 255] on td "Гарбарук Даніела (Лабунс..." at bounding box center [941, 267] width 175 height 47
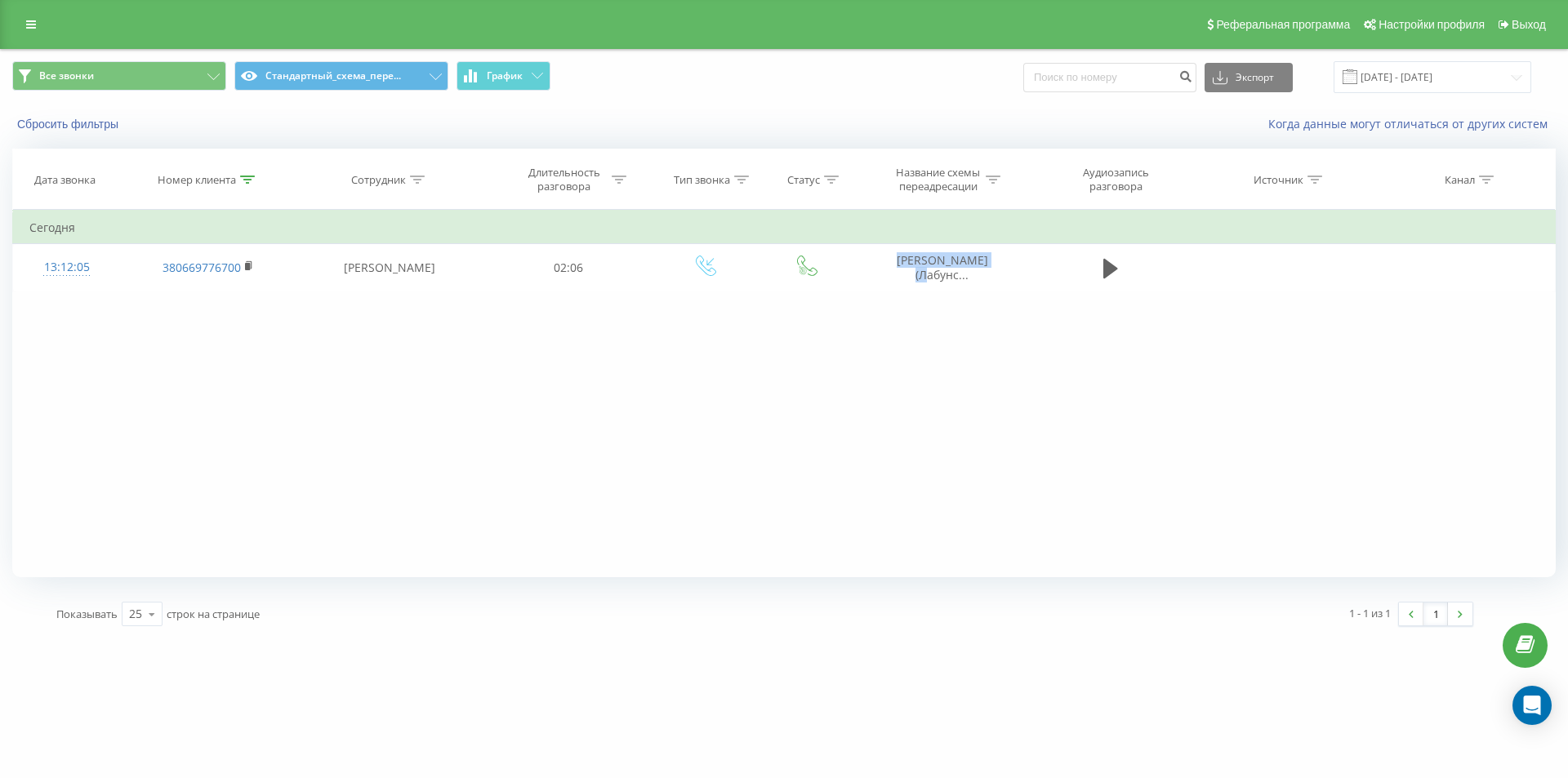
copy span "Гарбарук Даніела"
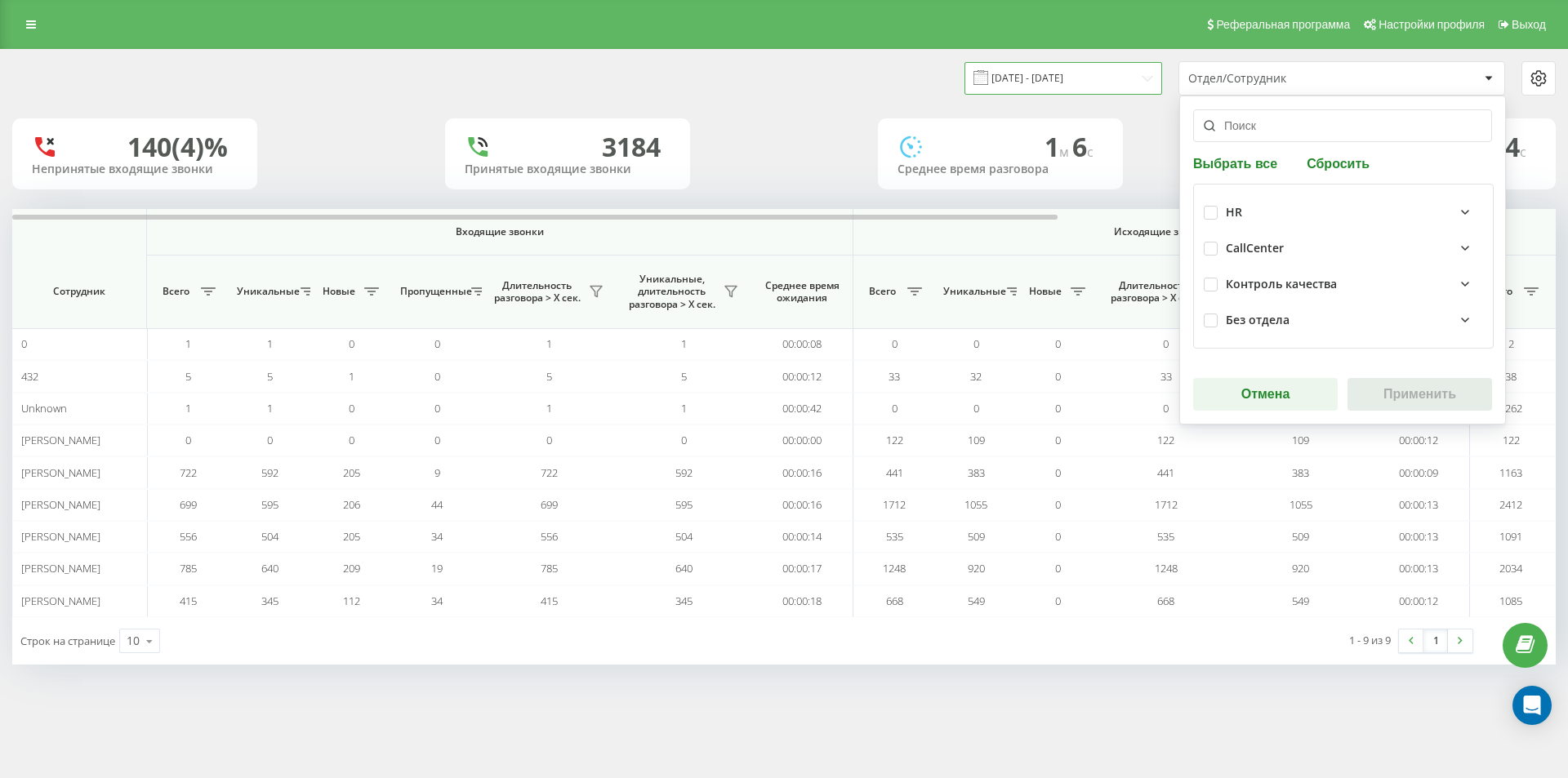
click at [1096, 71] on input "[DATE] - [DATE]" at bounding box center [1062, 78] width 197 height 32
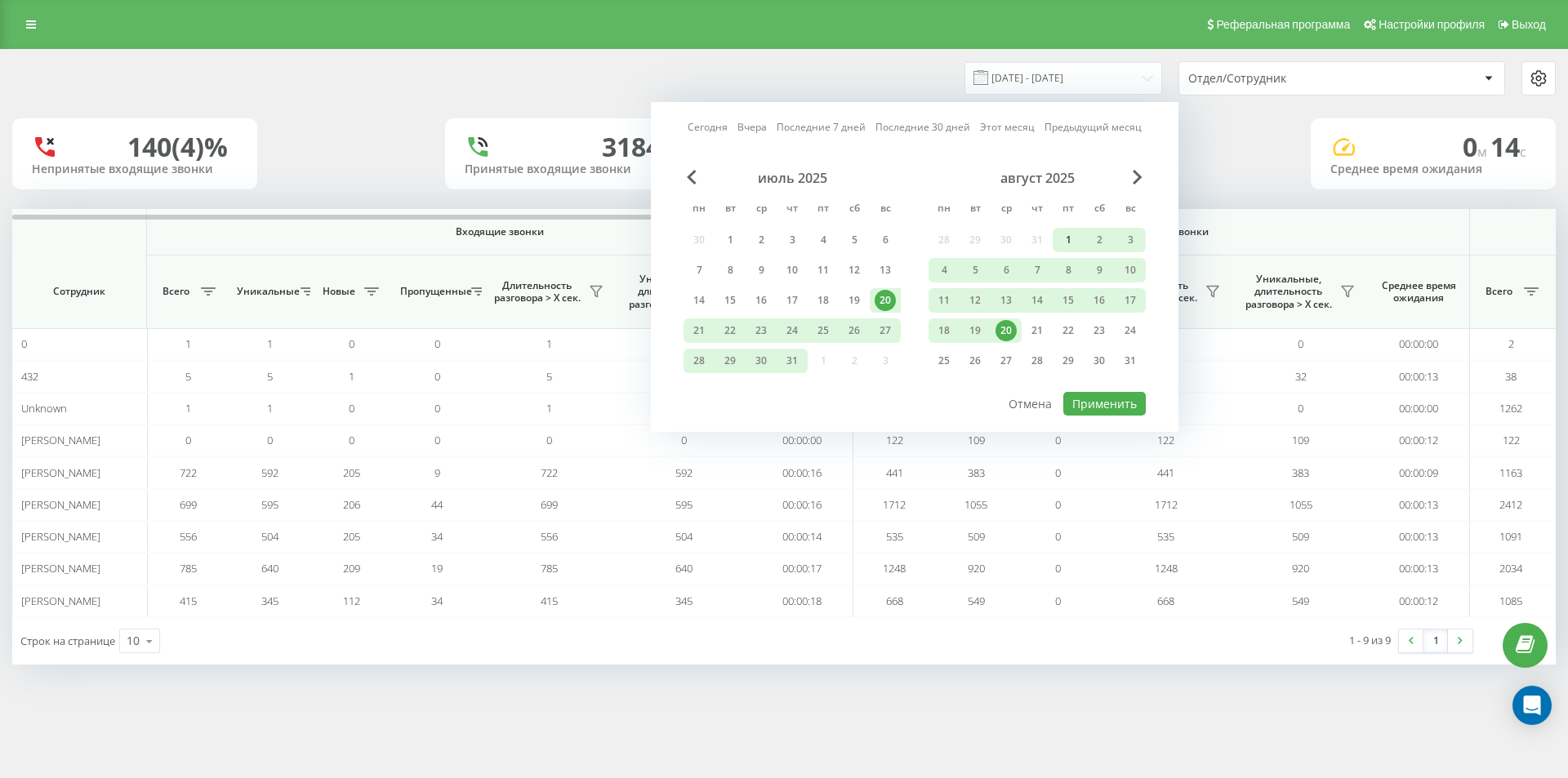
click at [1069, 243] on div "1" at bounding box center [1067, 240] width 22 height 22
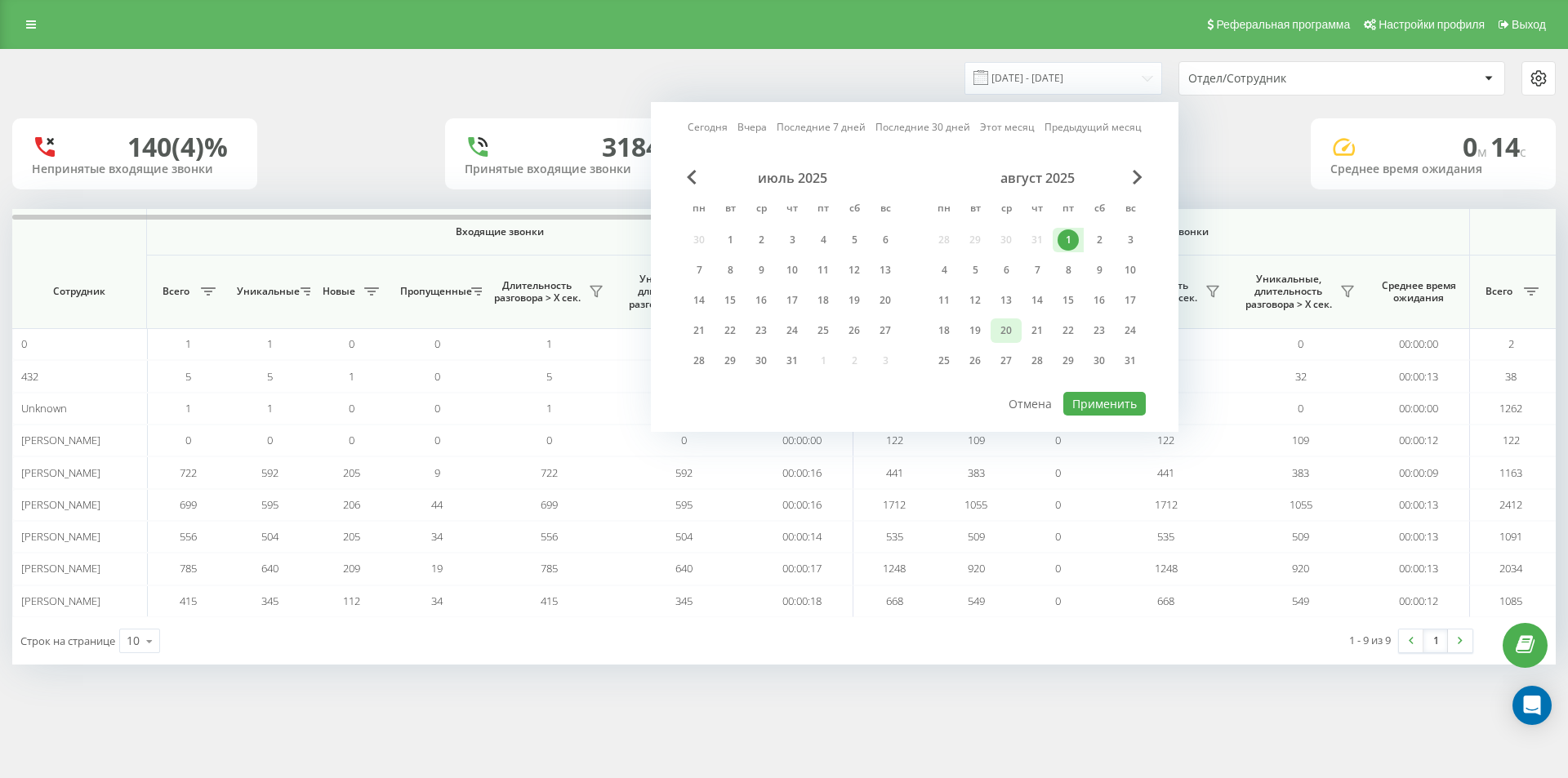
click at [1009, 330] on div "20" at bounding box center [1005, 331] width 22 height 22
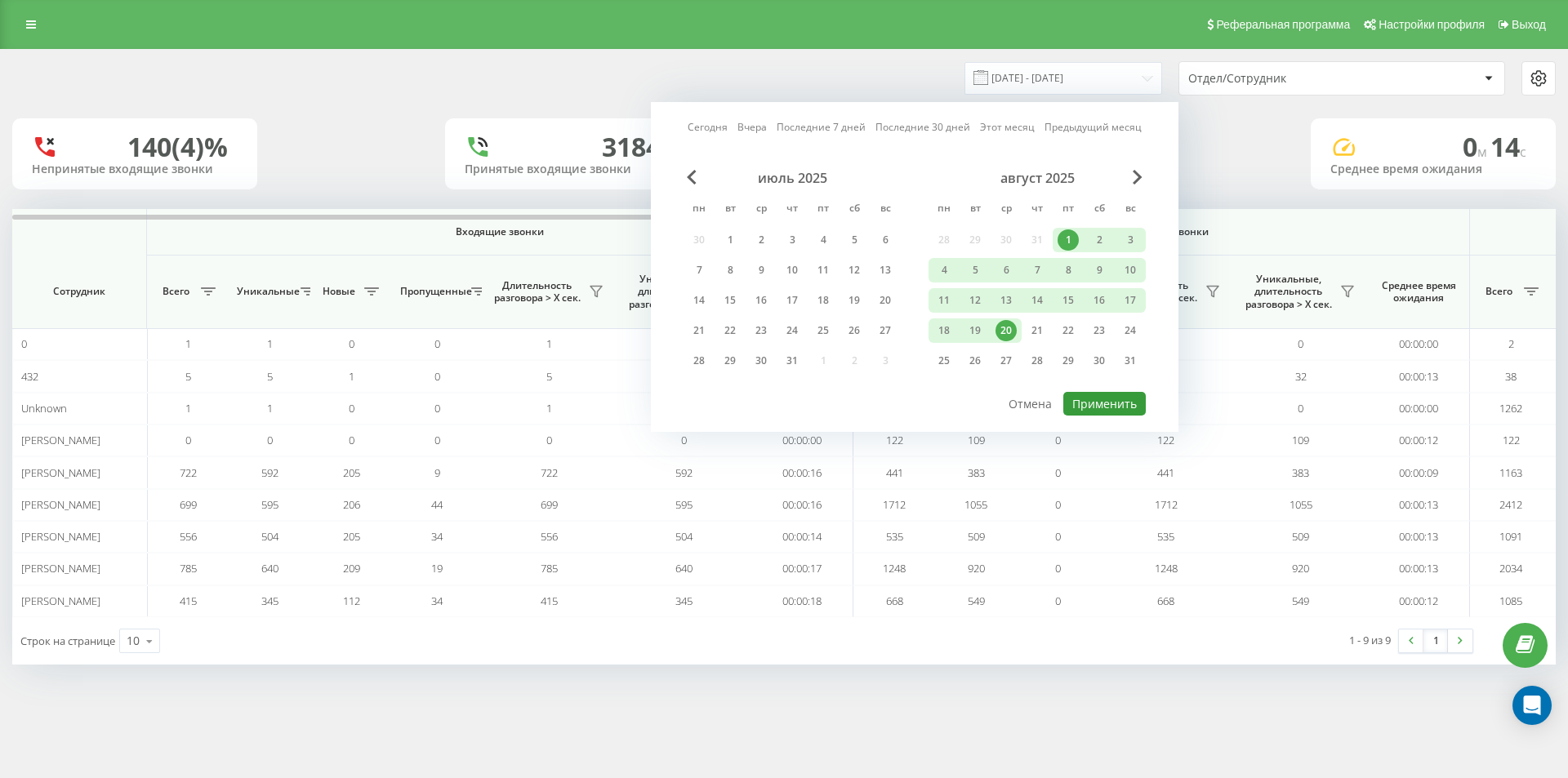
click at [1093, 405] on button "Применить" at bounding box center [1104, 403] width 83 height 23
type input "01.08.2025 - 20.08.2025"
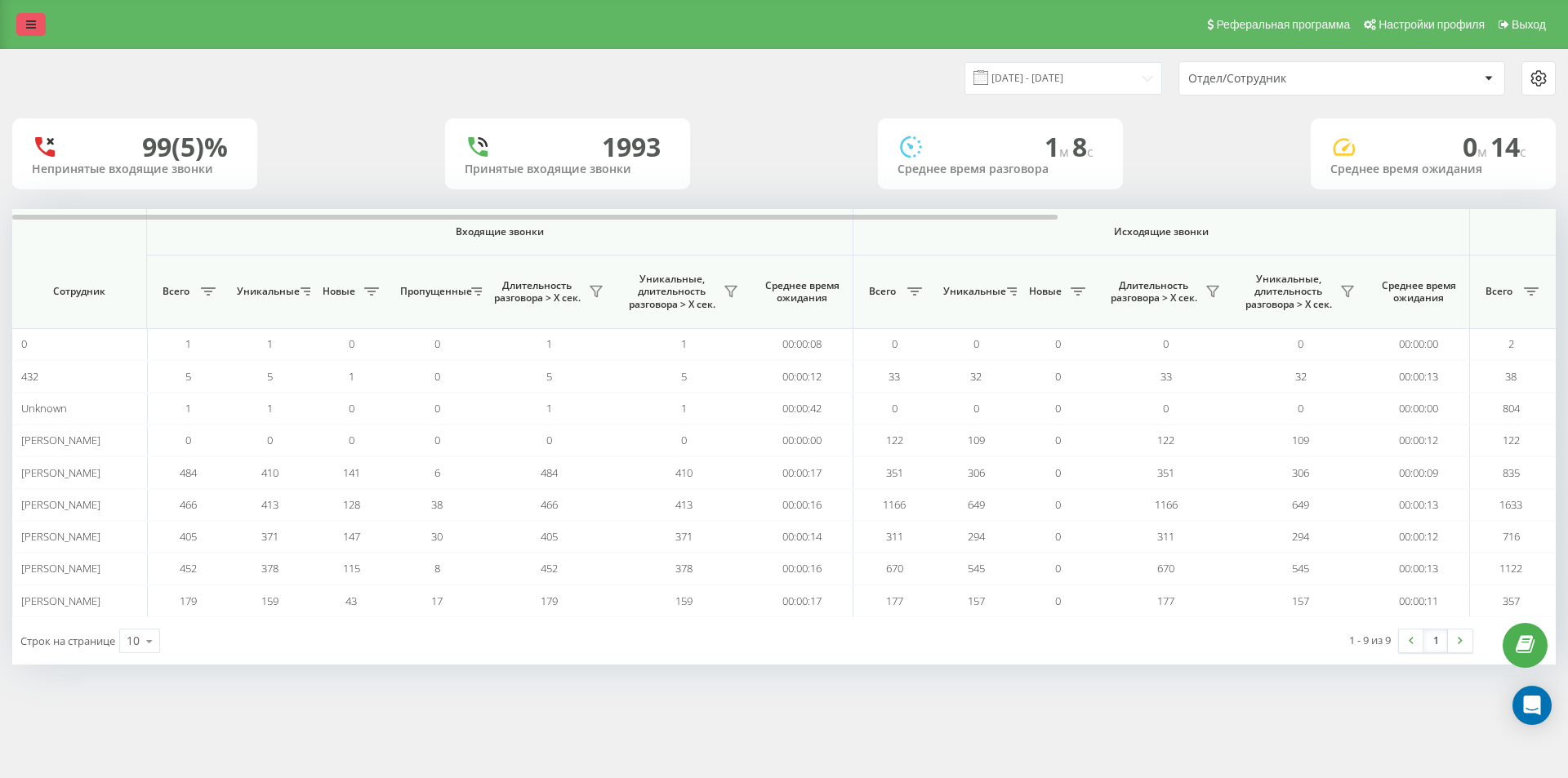
click at [27, 21] on icon at bounding box center [30, 24] width 9 height 11
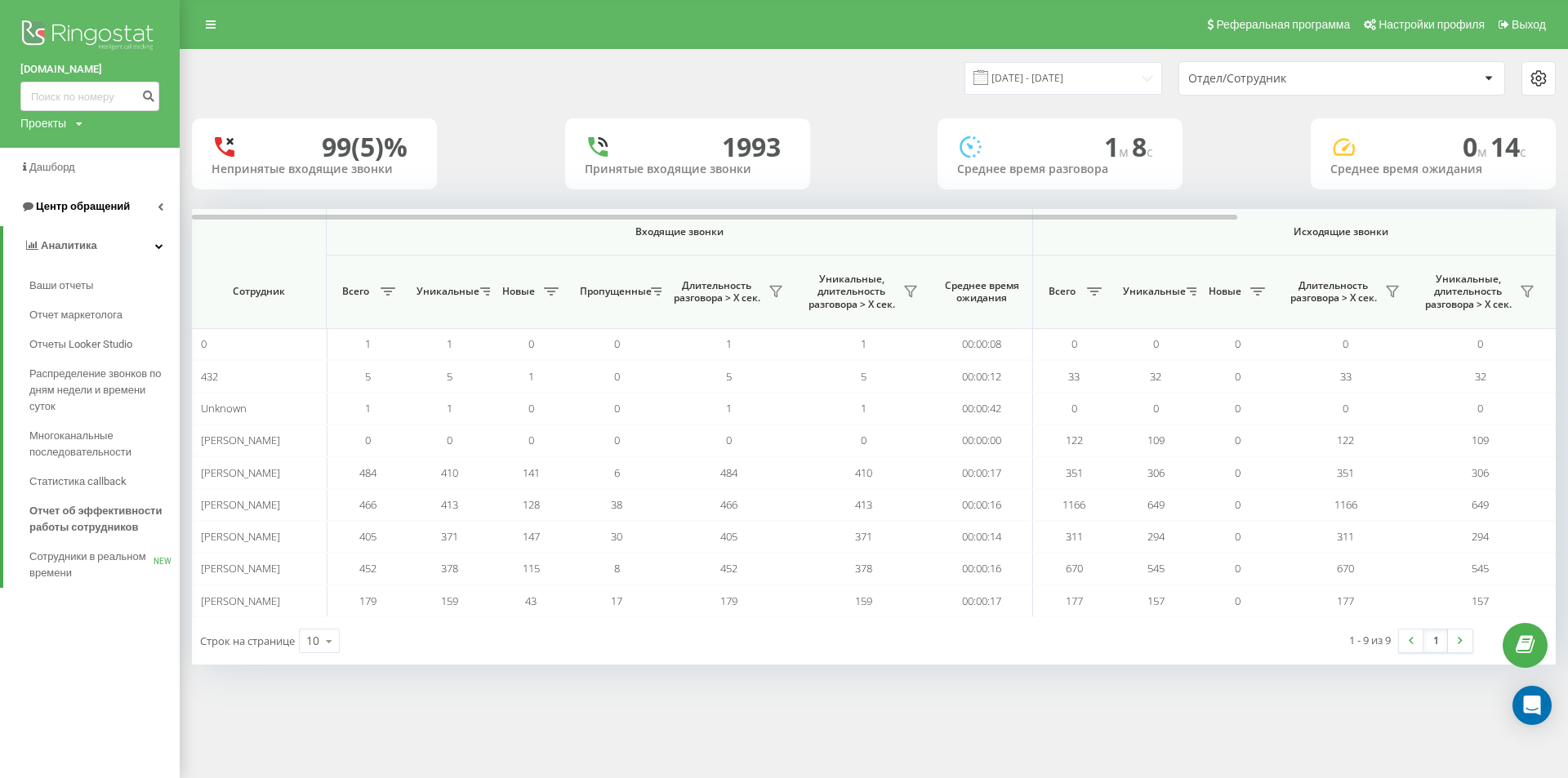
click at [99, 210] on span "Центр обращений" at bounding box center [83, 206] width 94 height 12
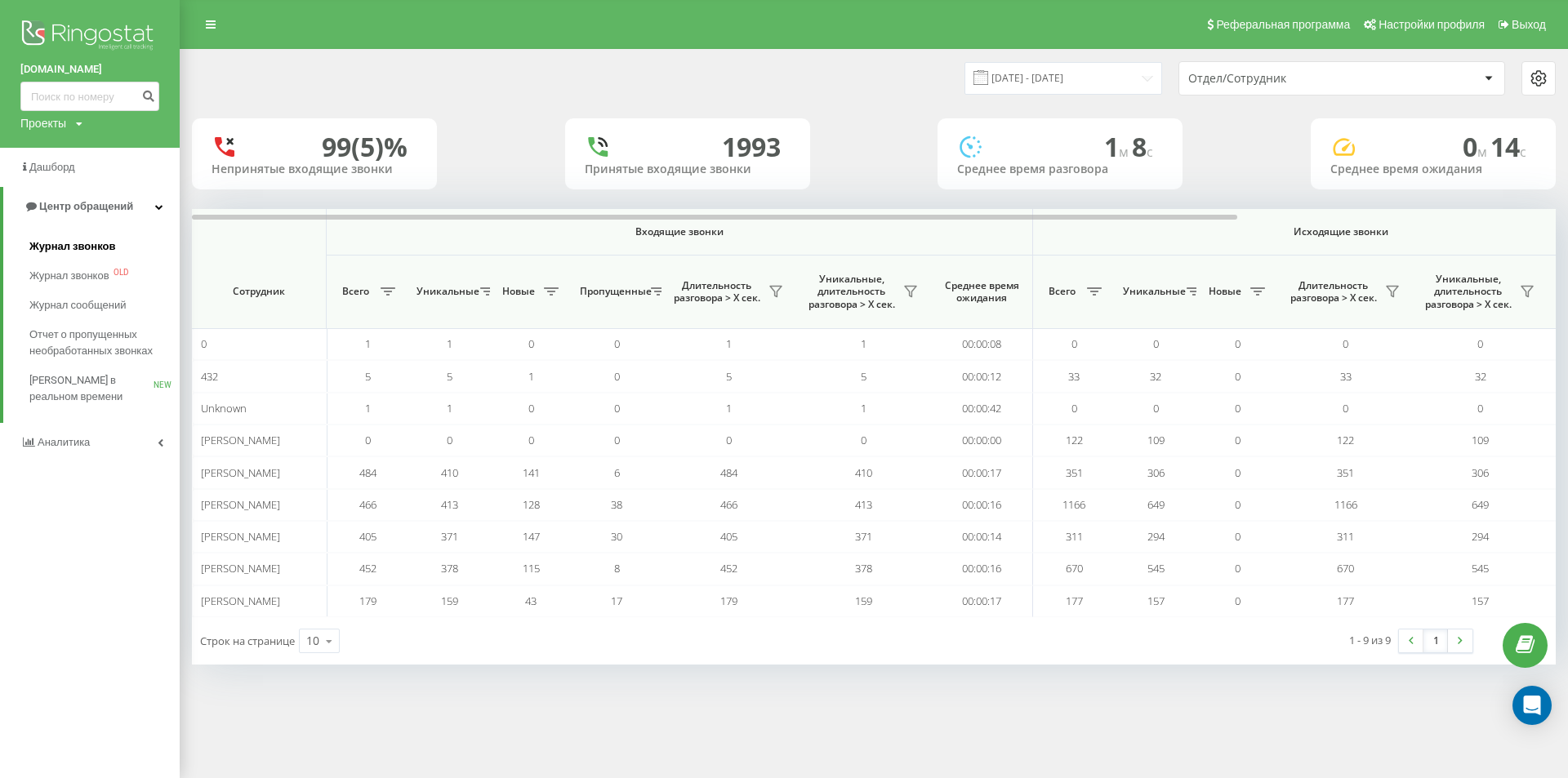
click at [103, 242] on span "Журнал звонков" at bounding box center [72, 246] width 86 height 16
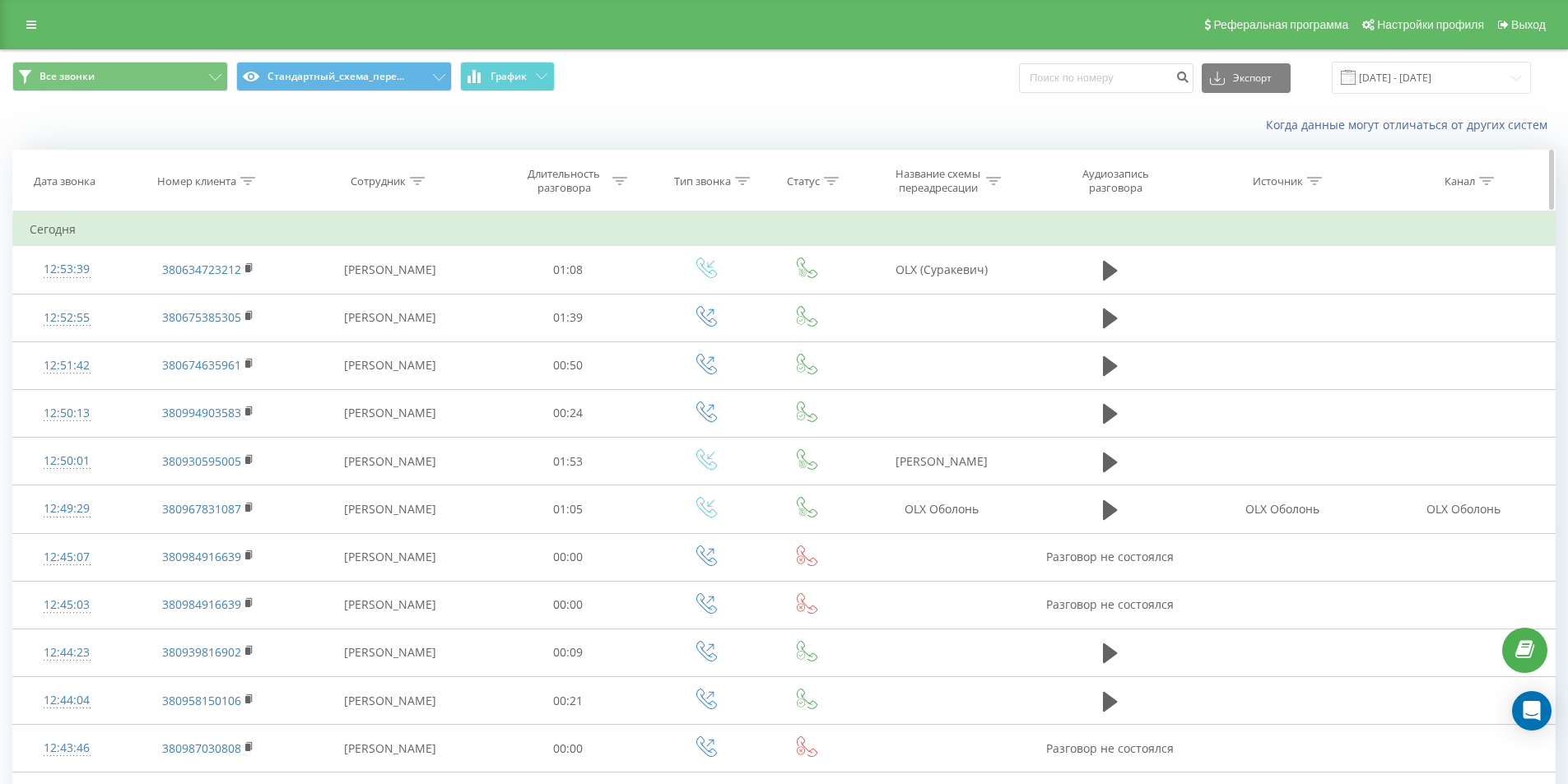
click at [246, 181] on icon at bounding box center [247, 181] width 15 height 8
click at [213, 290] on input "text" at bounding box center [208, 299] width 145 height 29
paste input "380956281156"
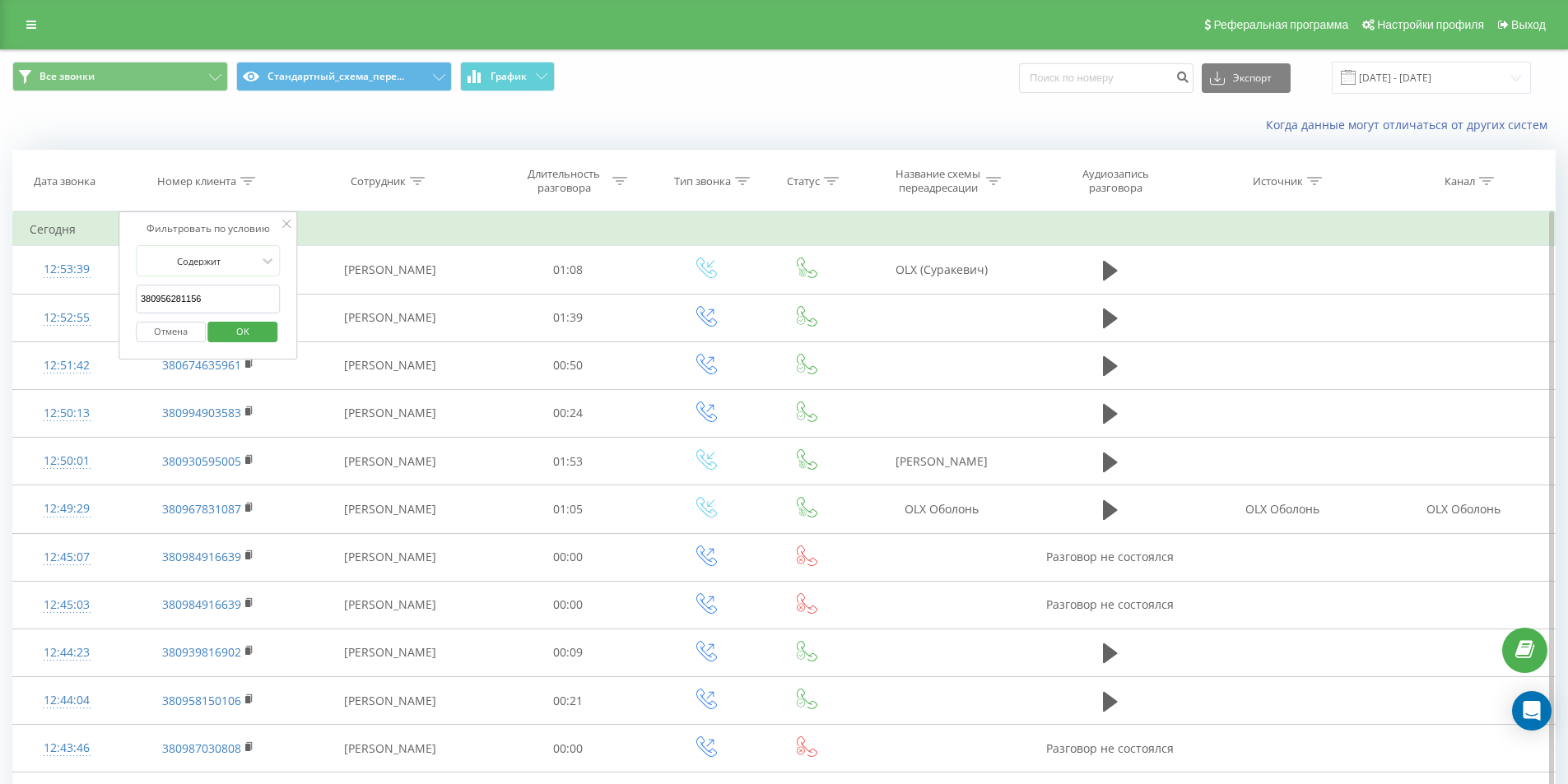
click at [230, 336] on span "OK" at bounding box center [242, 331] width 46 height 25
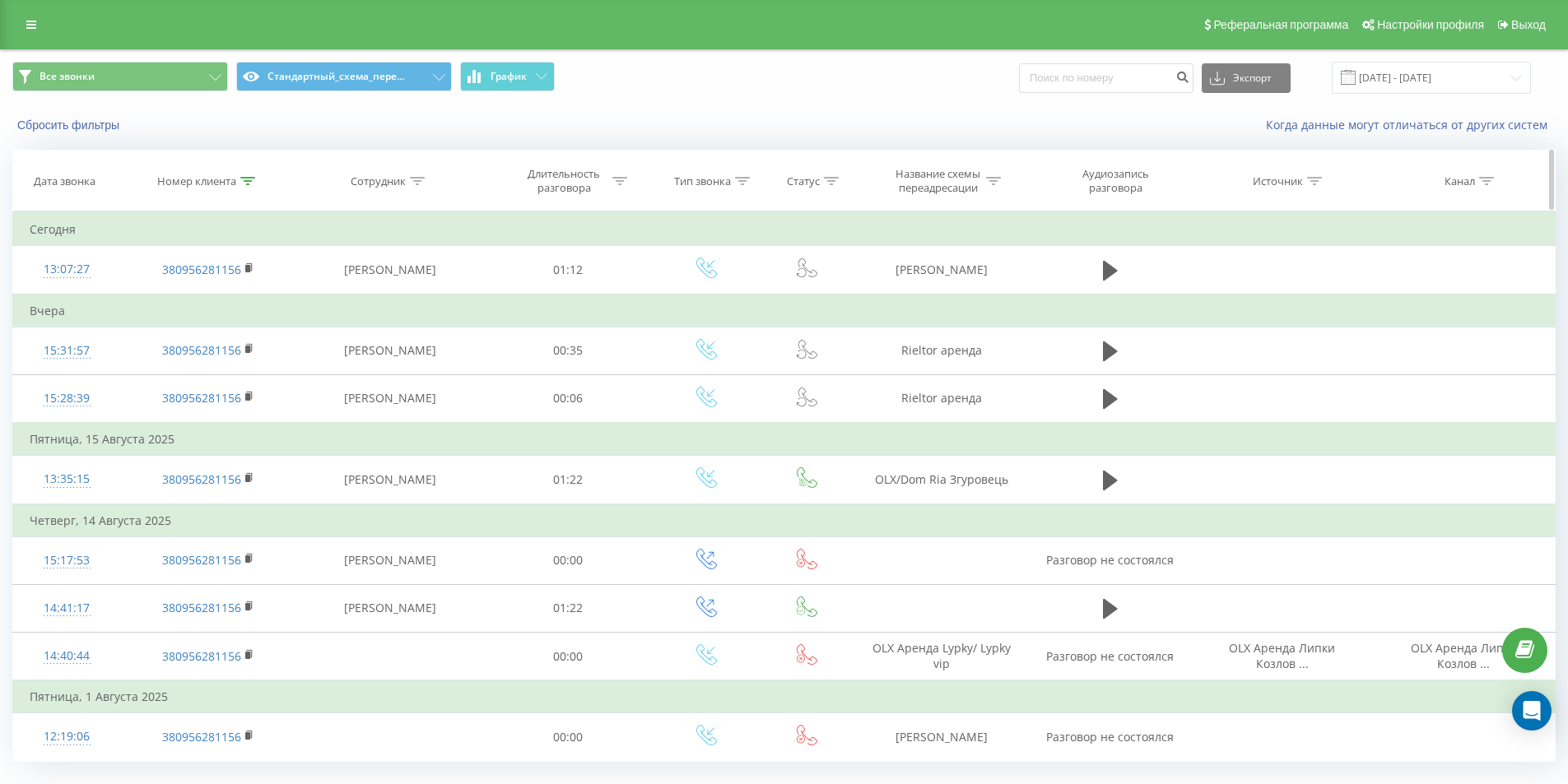
click at [247, 180] on icon at bounding box center [247, 181] width 15 height 8
drag, startPoint x: 216, startPoint y: 295, endPoint x: 120, endPoint y: 258, distance: 102.9
click at [120, 259] on div "Фильтровать по условию Содержит 380956281156 Отмена OK" at bounding box center [208, 286] width 180 height 148
paste input "734623589"
type input "380734623589"
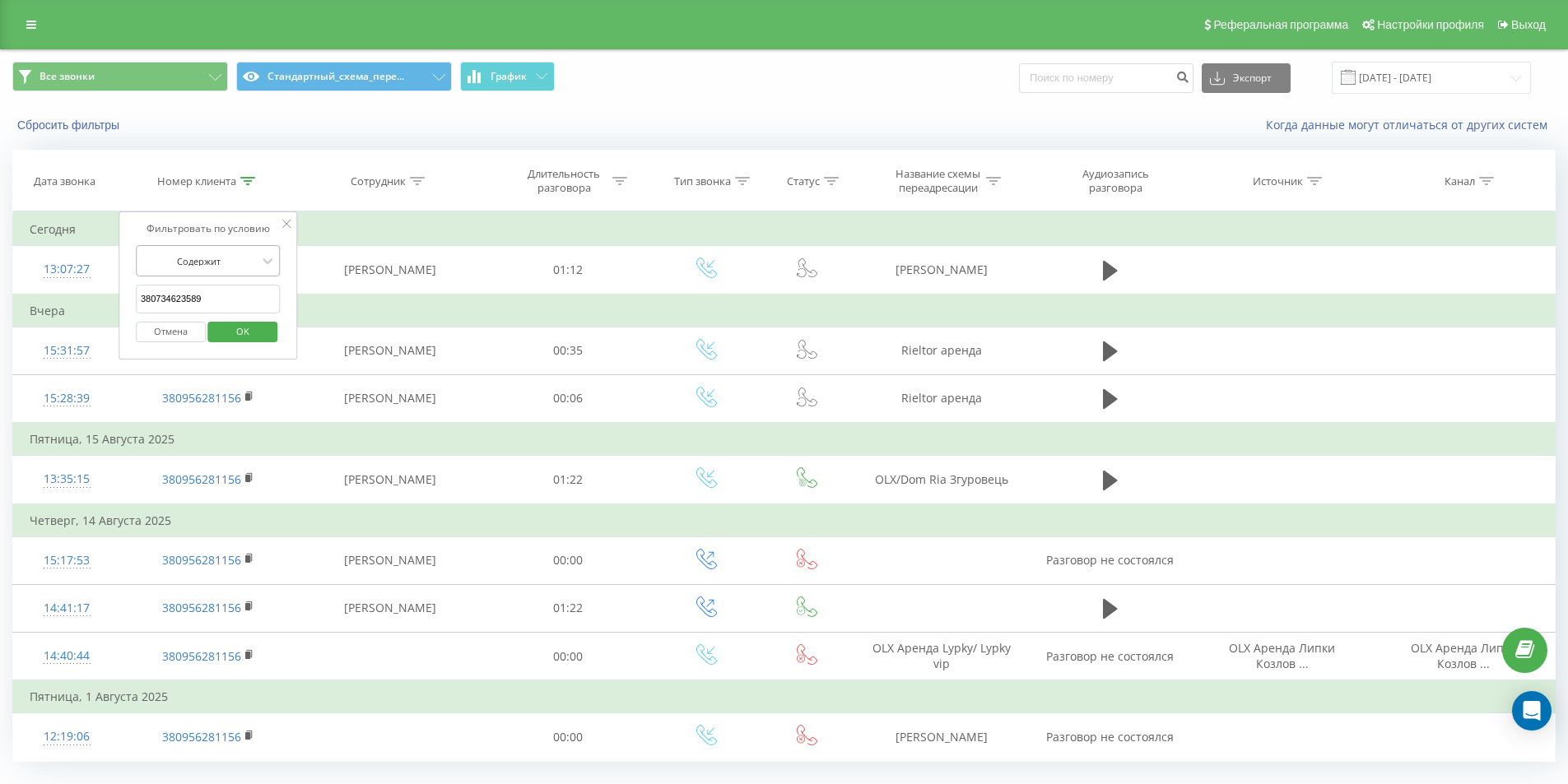
click button "OK" at bounding box center [243, 333] width 70 height 21
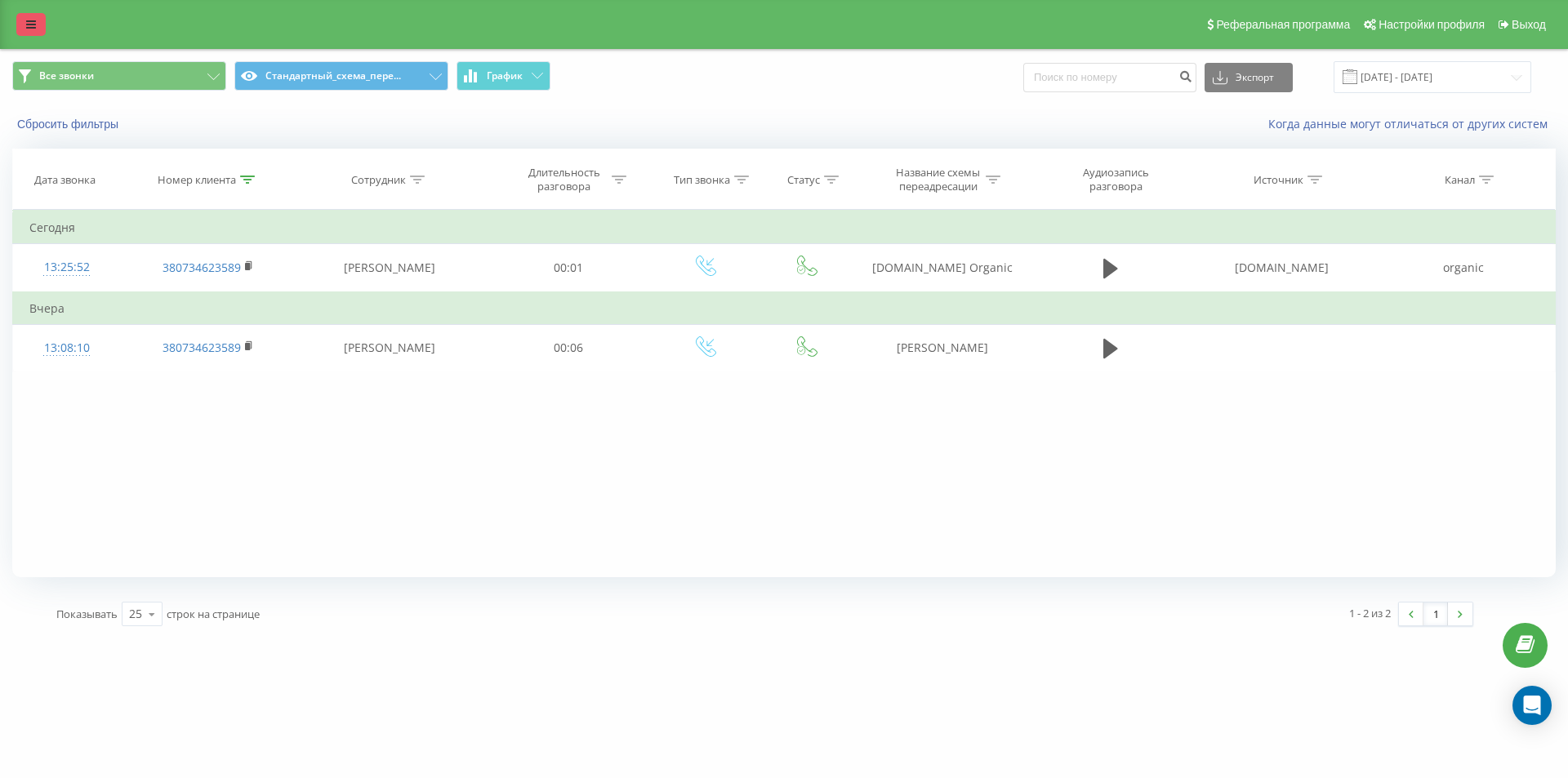
click at [26, 34] on link at bounding box center [31, 24] width 29 height 23
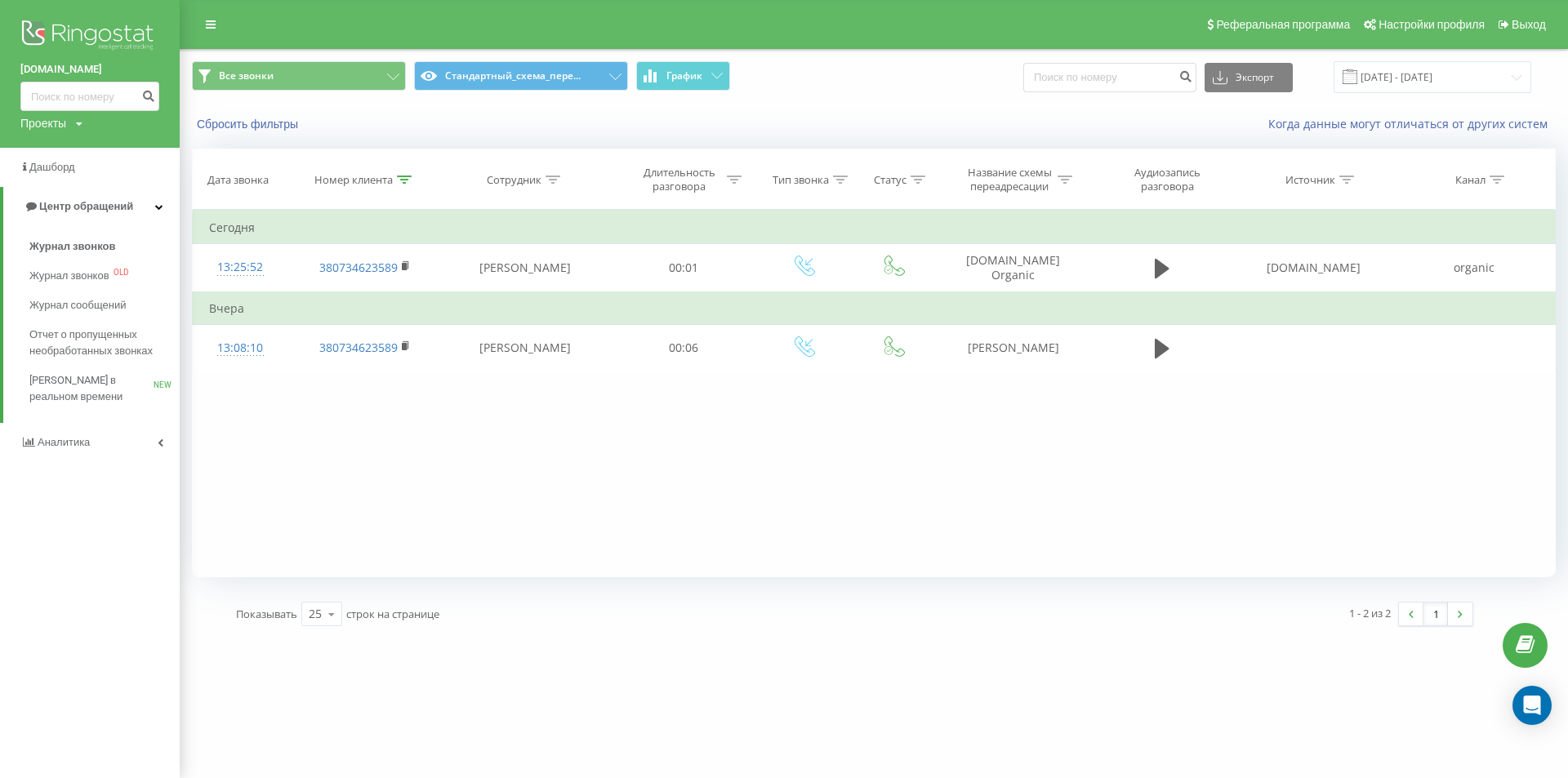
click at [26, 31] on img at bounding box center [90, 36] width 139 height 40
click at [1474, 18] on span "Настройки профиля" at bounding box center [1431, 24] width 106 height 13
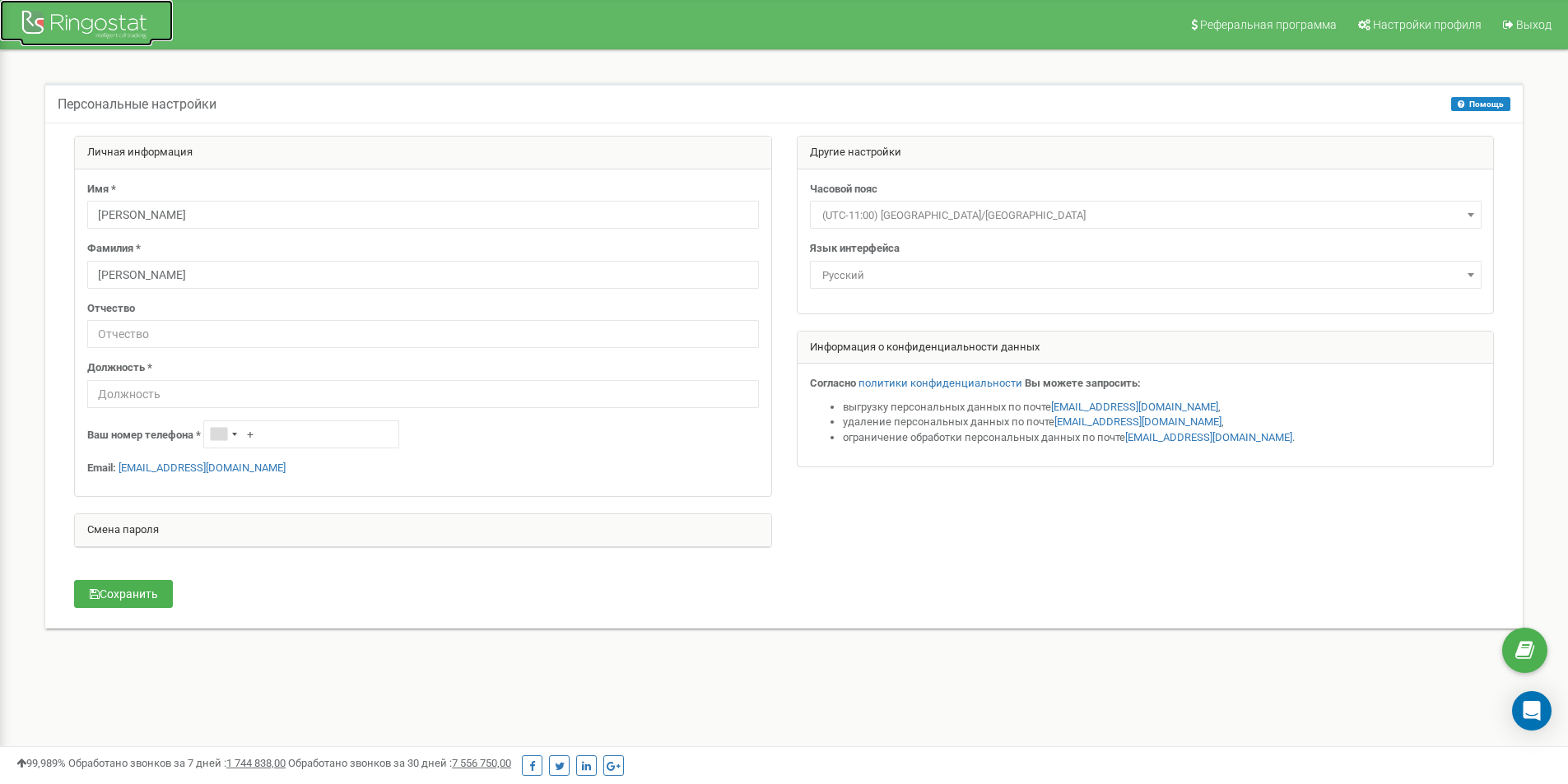
click at [50, 29] on div at bounding box center [87, 26] width 132 height 39
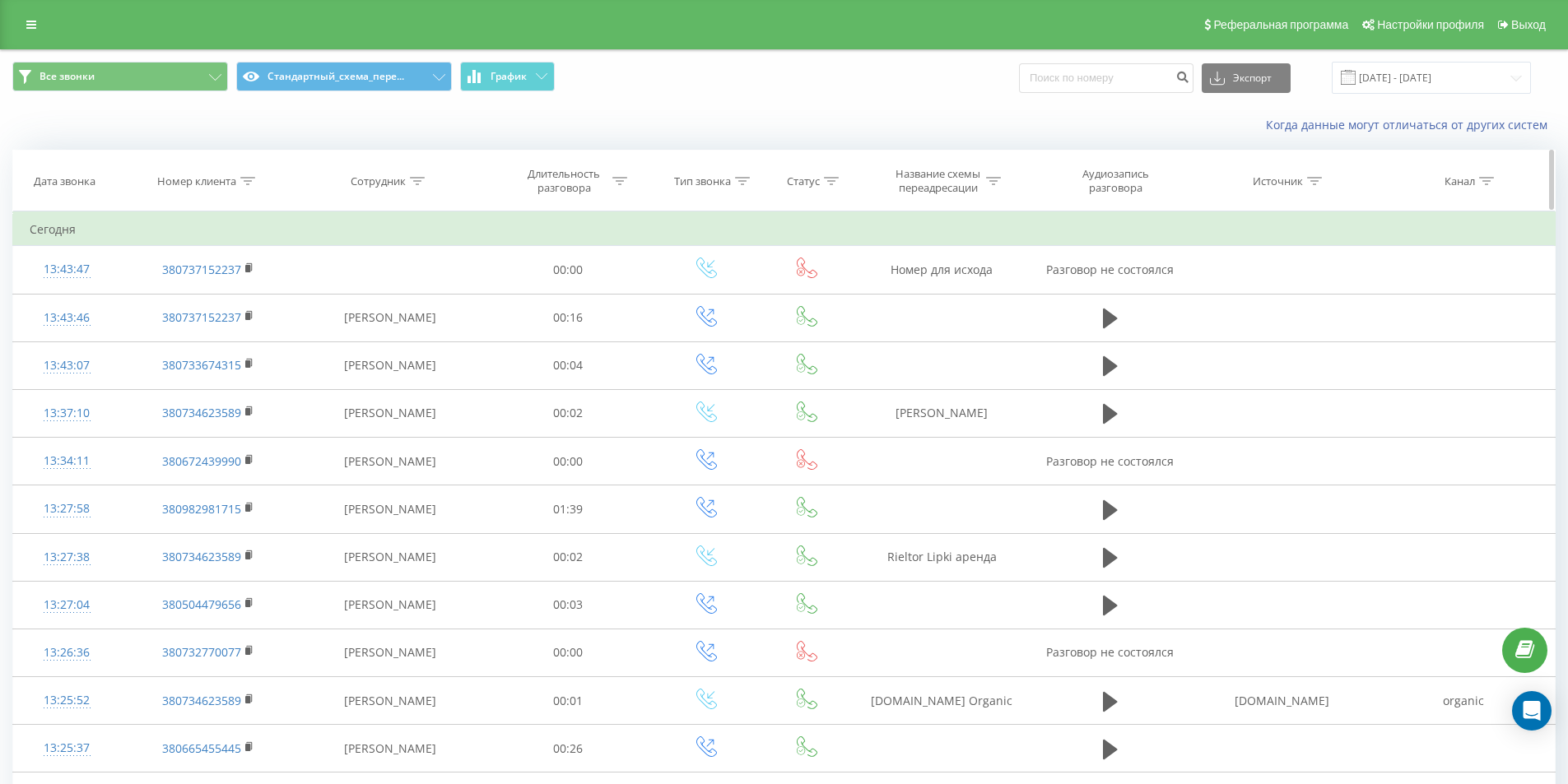
click at [245, 180] on icon at bounding box center [247, 181] width 15 height 8
click at [227, 299] on input "text" at bounding box center [208, 299] width 145 height 29
paste input "380634178000"
click at [282, 274] on div "Фильтровать по условию Содержит 380634178000 Отмена OK" at bounding box center [208, 286] width 180 height 148
click at [254, 337] on span "OK" at bounding box center [242, 331] width 46 height 25
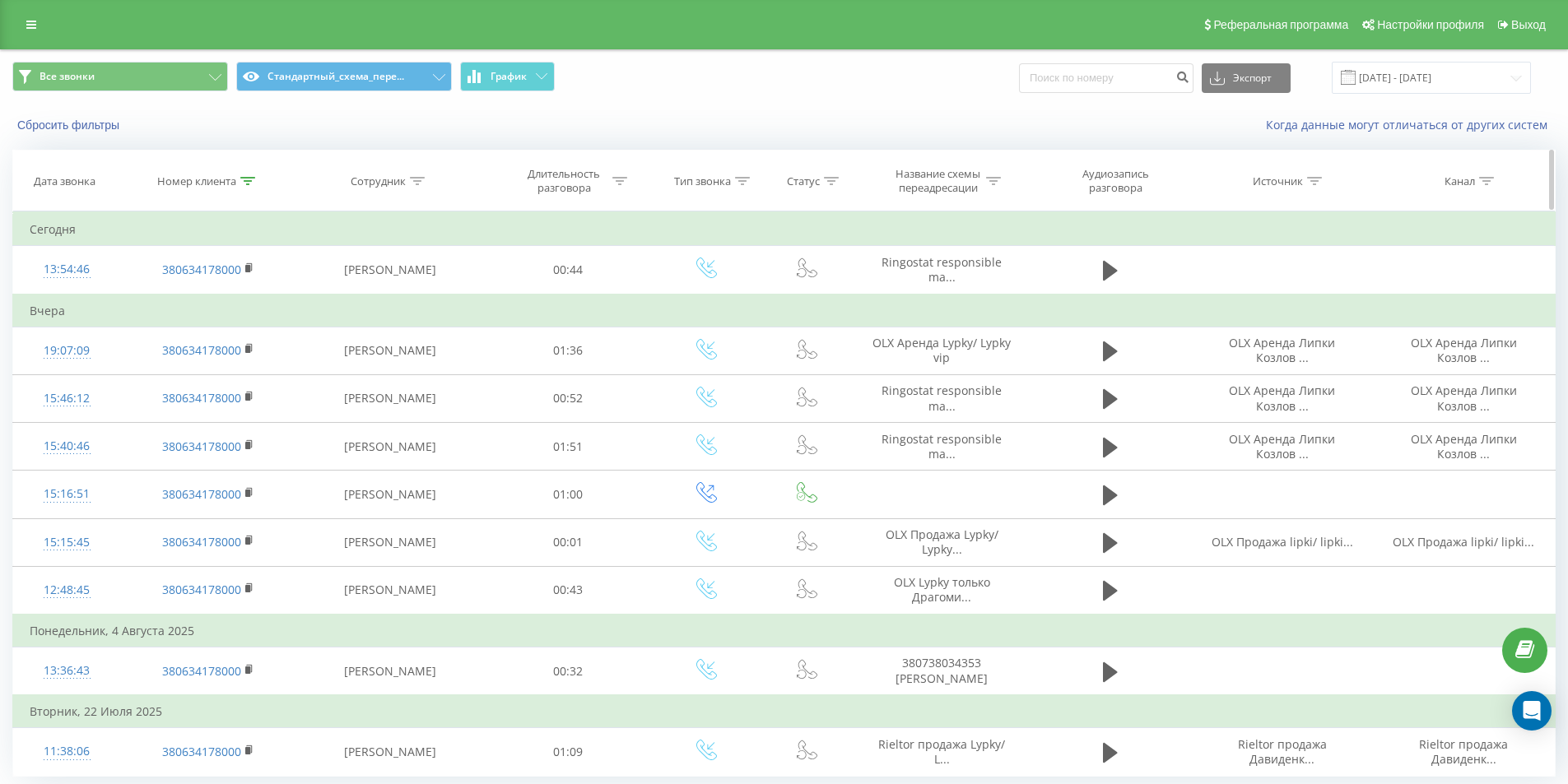
click at [241, 177] on icon at bounding box center [247, 181] width 15 height 8
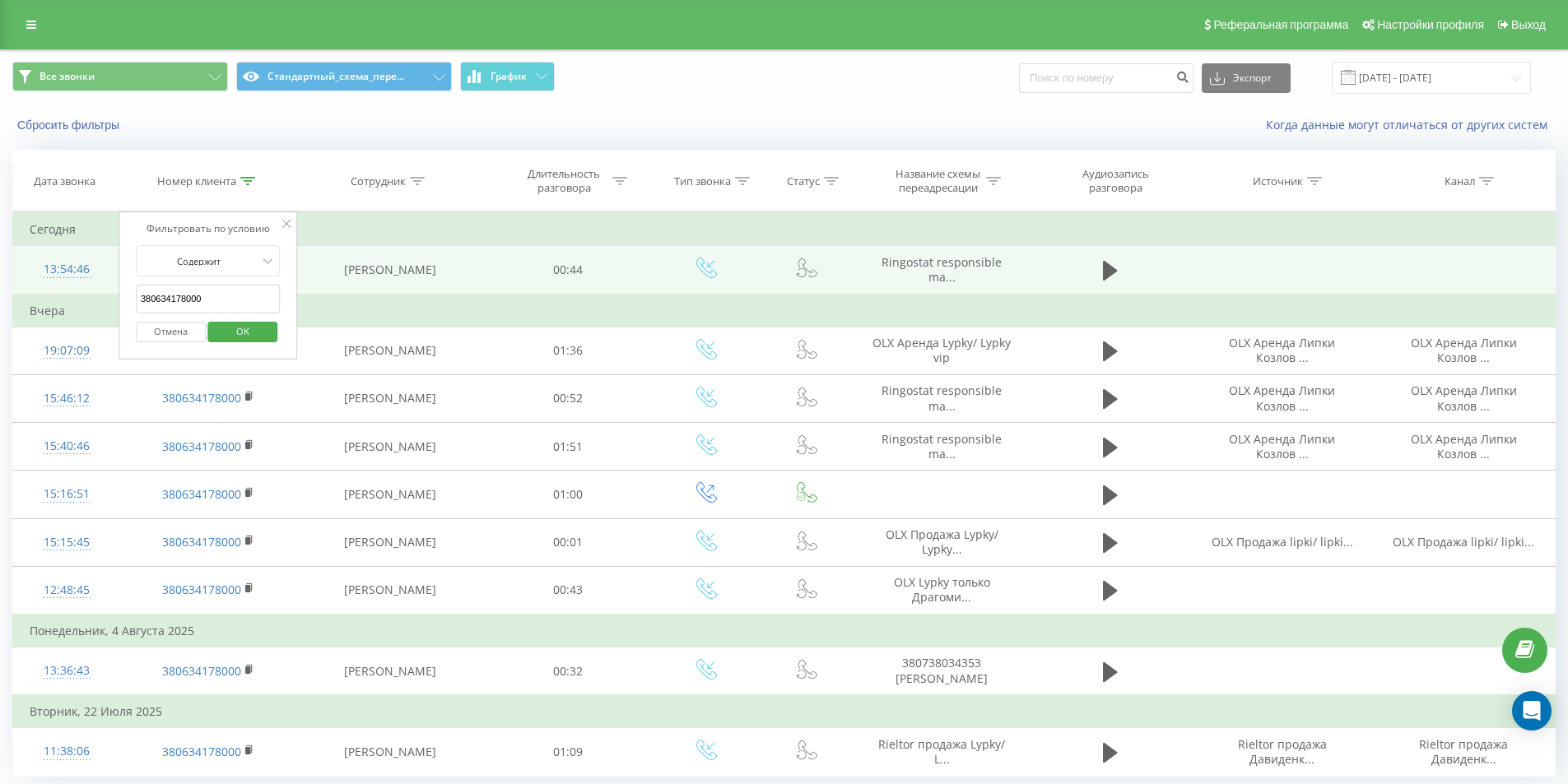
drag, startPoint x: 242, startPoint y: 298, endPoint x: 59, endPoint y: 272, distance: 184.8
click at [59, 272] on table "Фильтровать по условию Содержит 380634178000 Отмена OK Фильтровать по условию С…" at bounding box center [783, 494] width 1543 height 564
paste input "734213669"
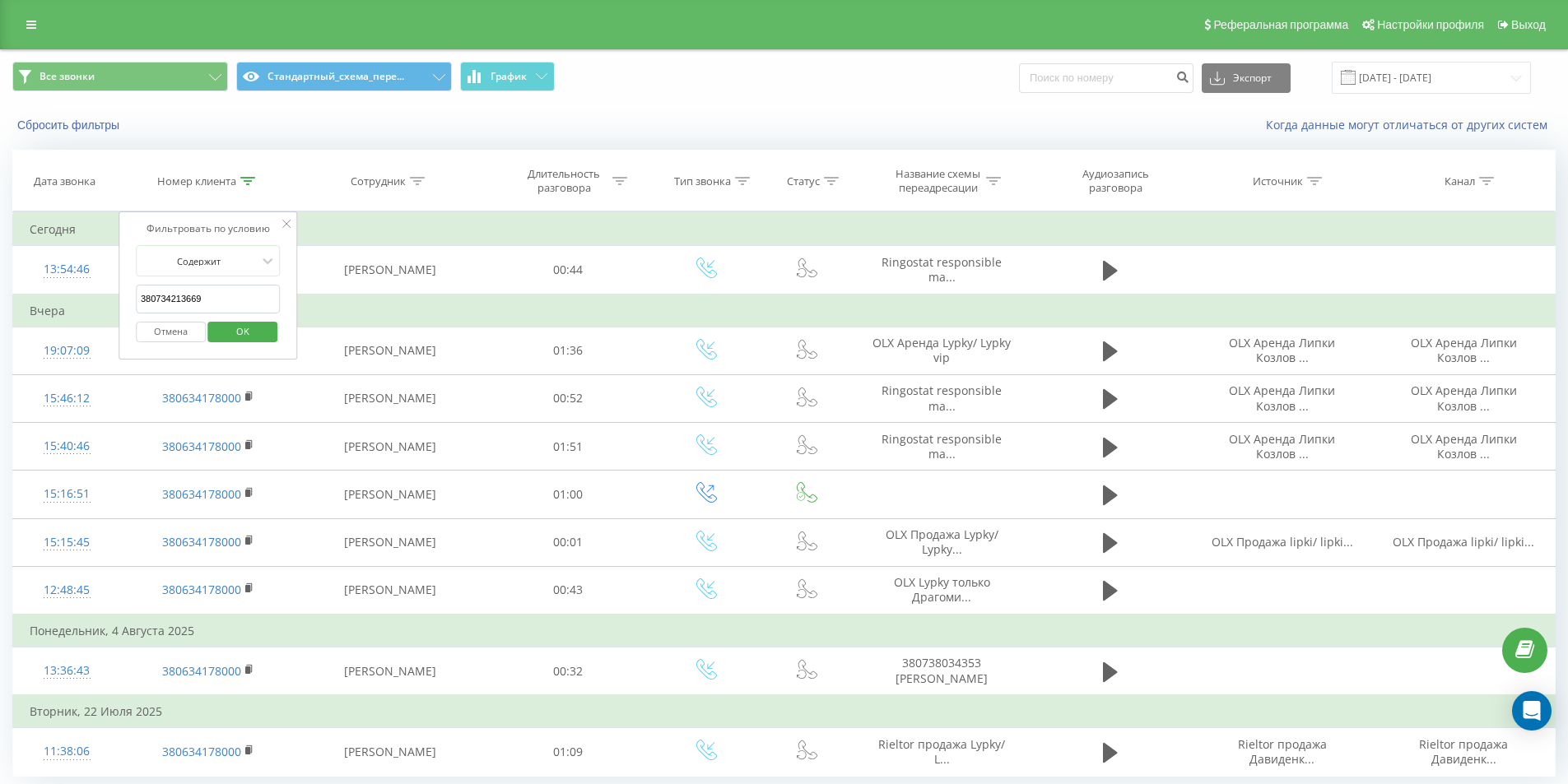
click at [277, 329] on button "OK" at bounding box center [243, 333] width 70 height 21
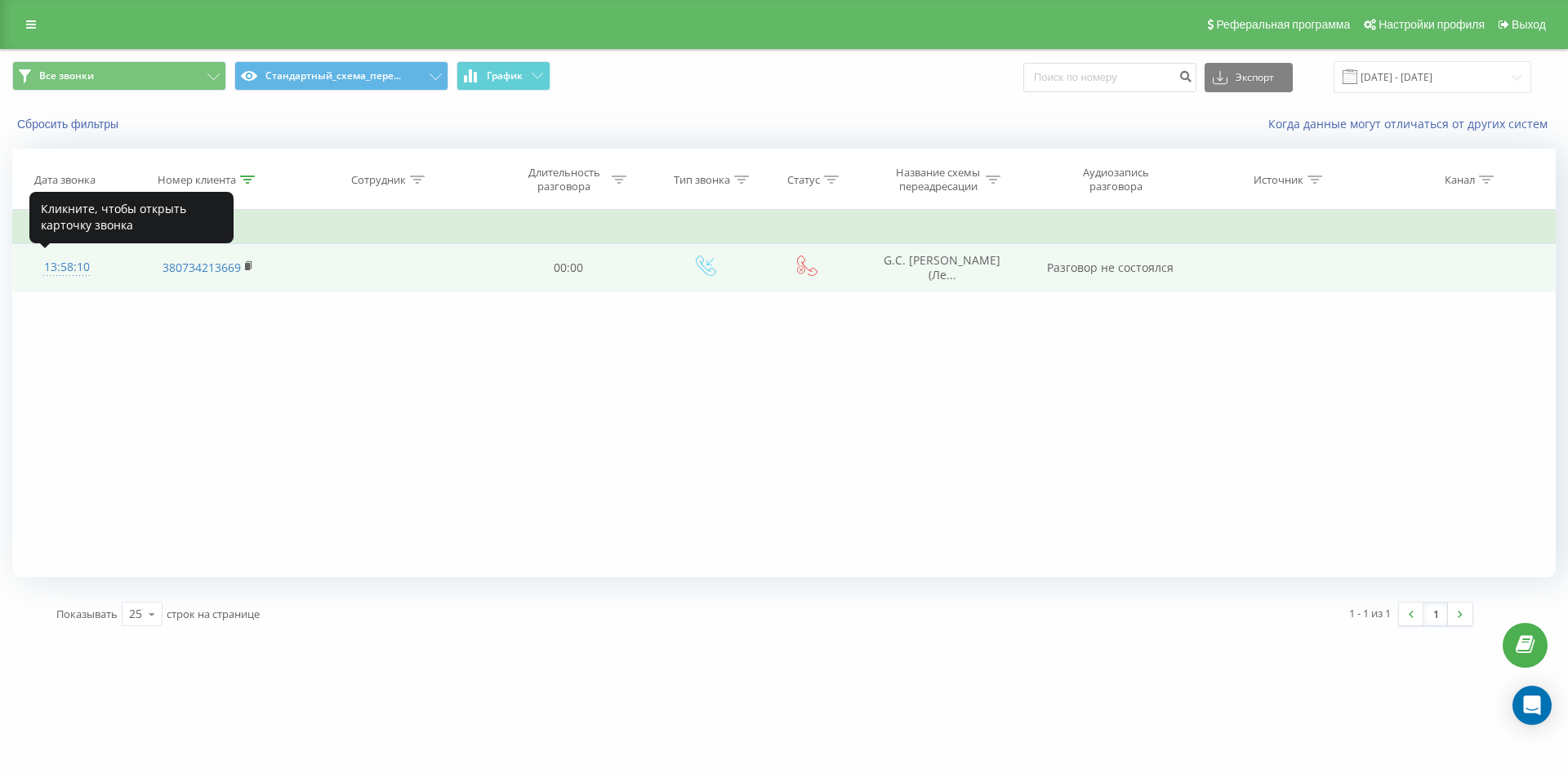
click at [71, 268] on div "13:58:10" at bounding box center [66, 267] width 74 height 32
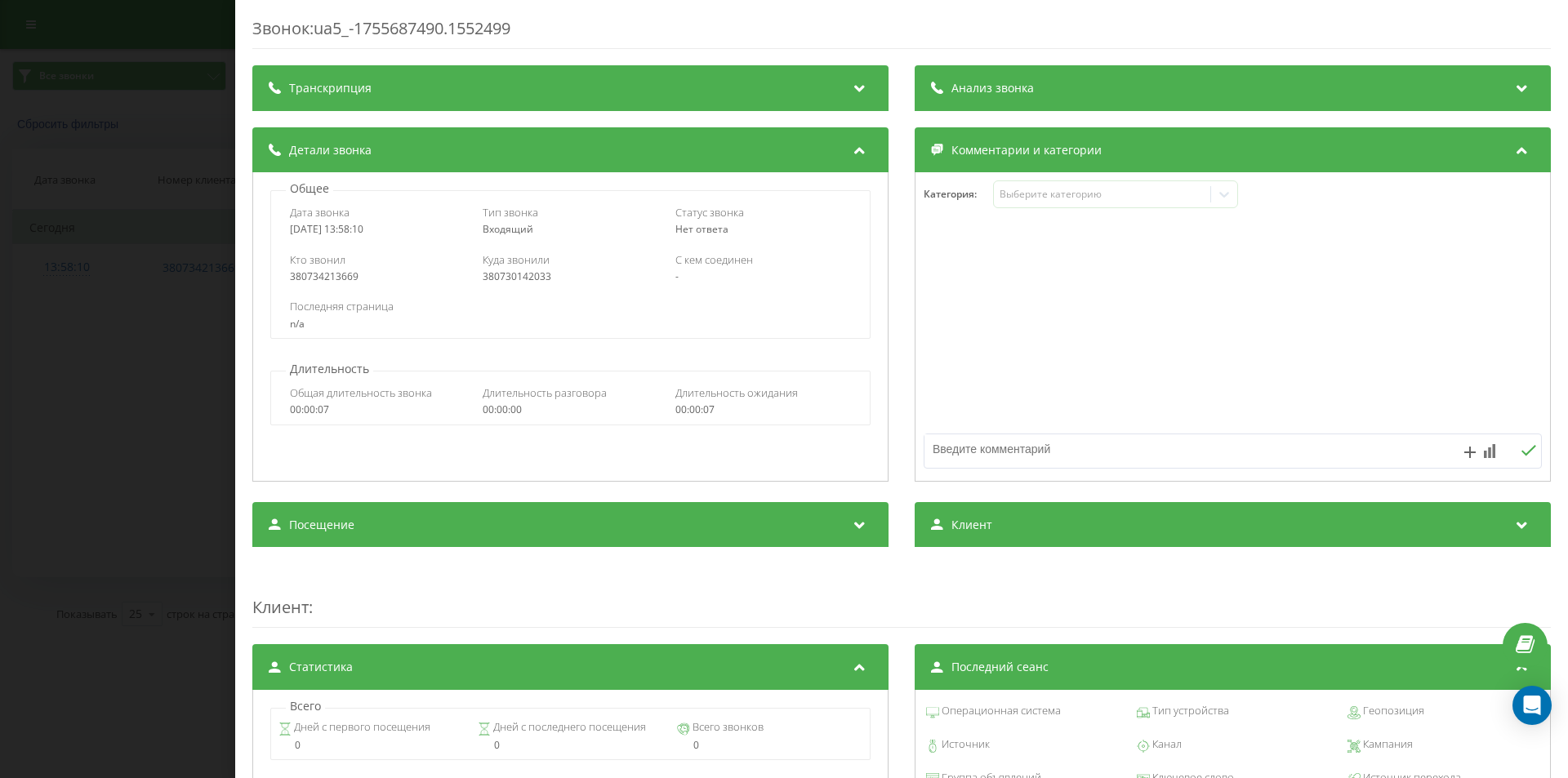
click at [992, 85] on span "Анализ звонка" at bounding box center [992, 88] width 83 height 16
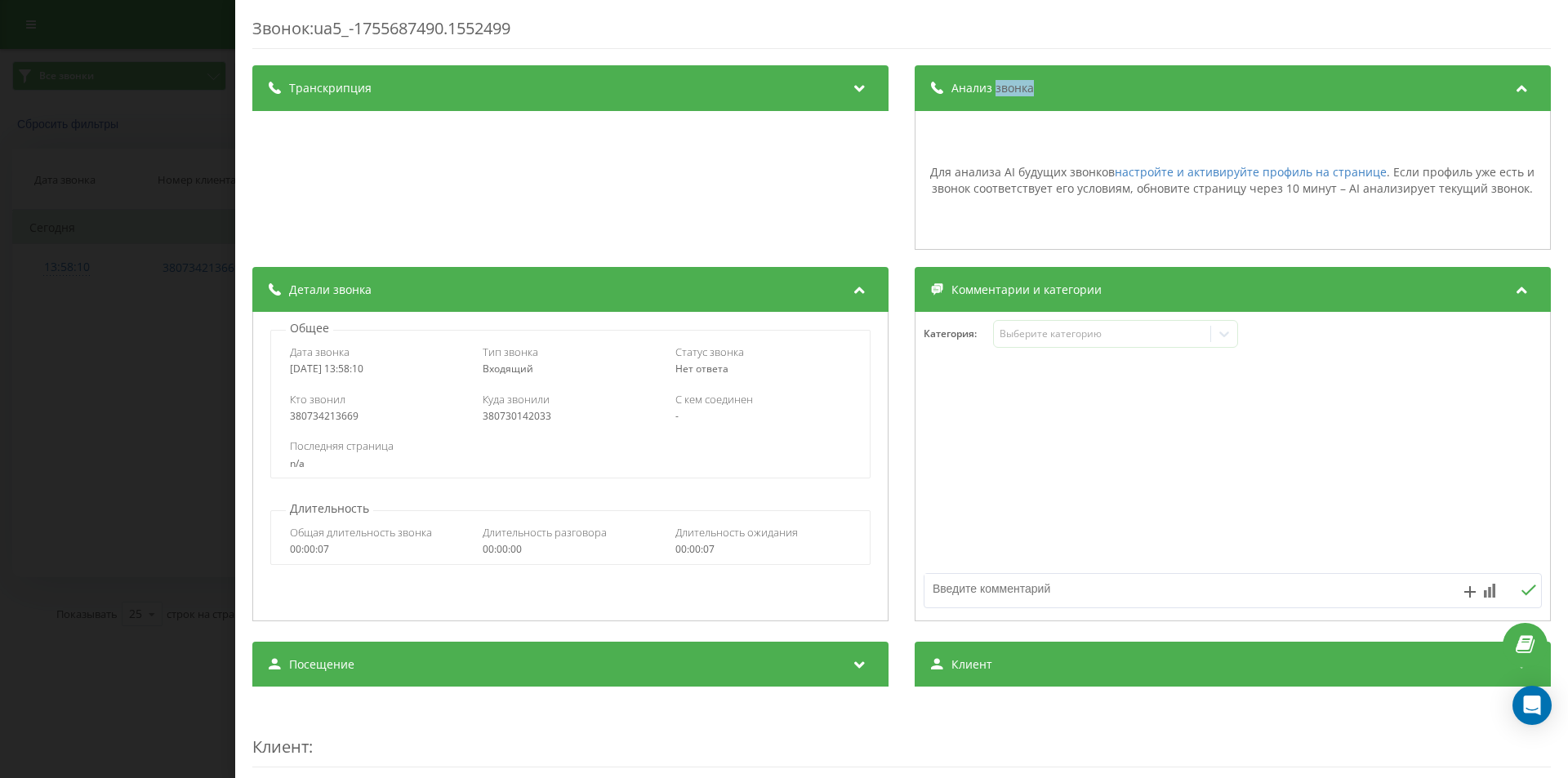
click at [992, 85] on span "Анализ звонка" at bounding box center [992, 88] width 83 height 16
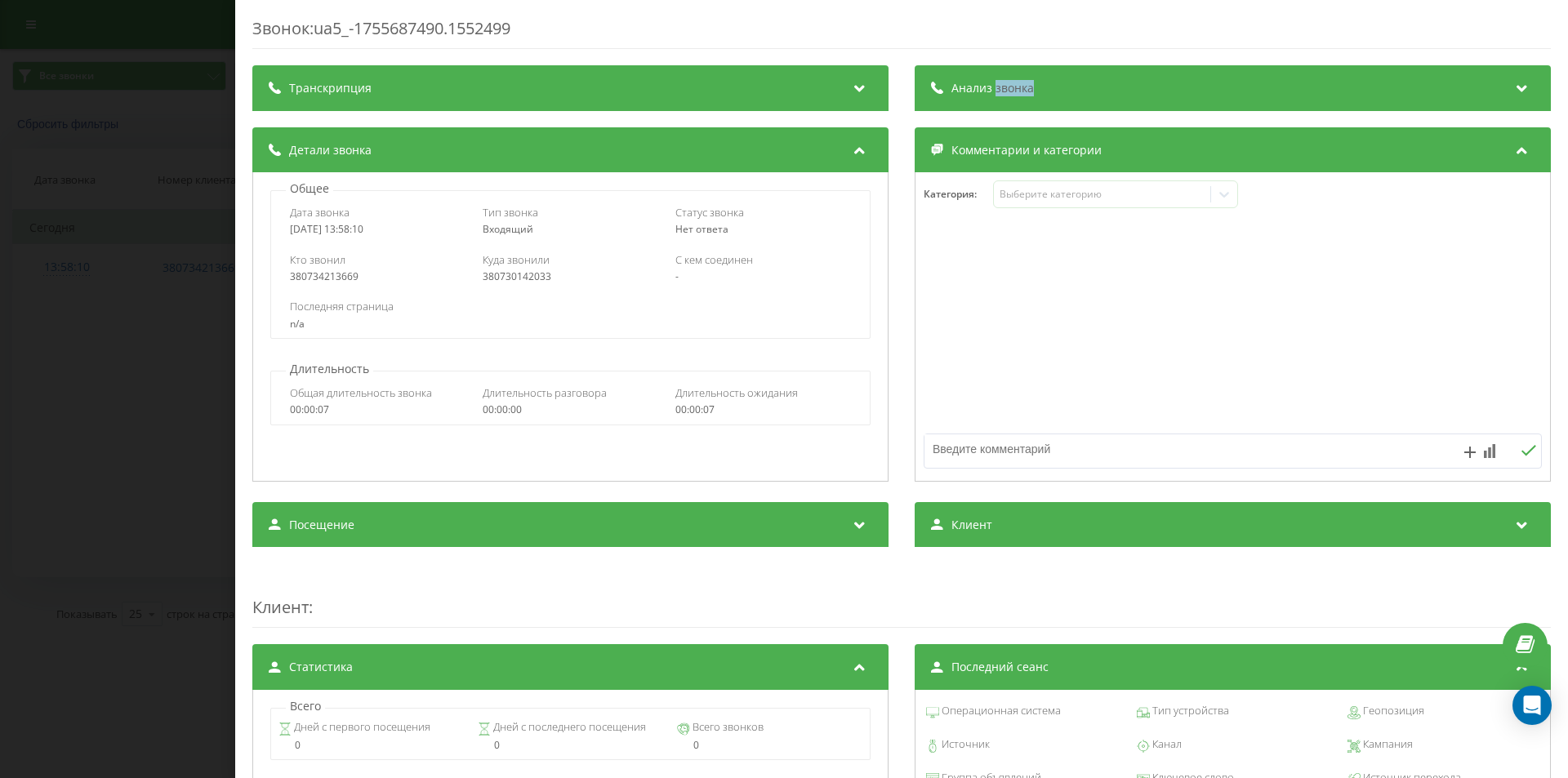
click at [171, 328] on div "Звонок : ua5_-1755687490.1552499 Транскрипция Для анализа AI будущих звонков на…" at bounding box center [784, 389] width 1568 height 778
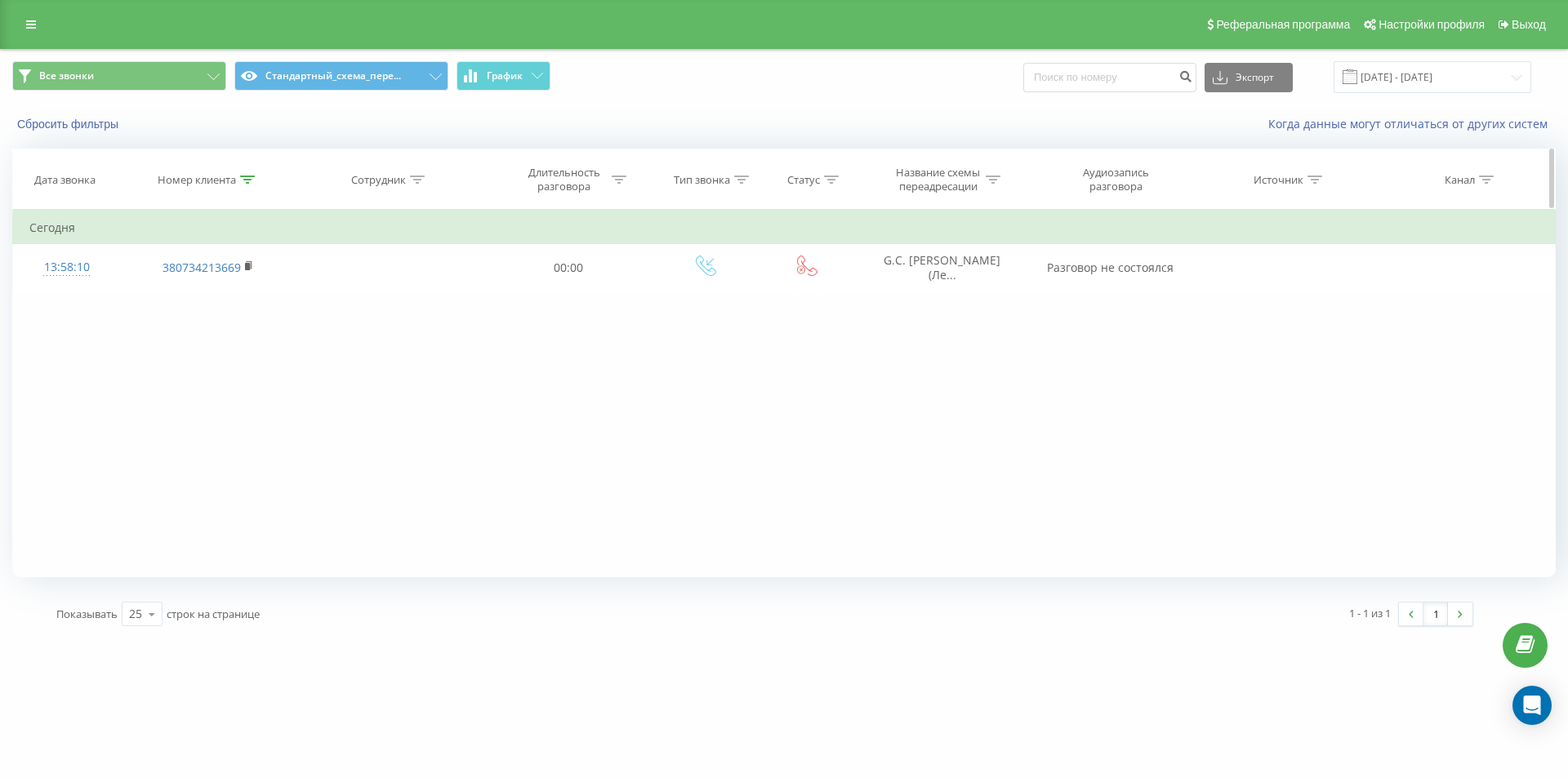
click at [249, 184] on div at bounding box center [247, 180] width 15 height 14
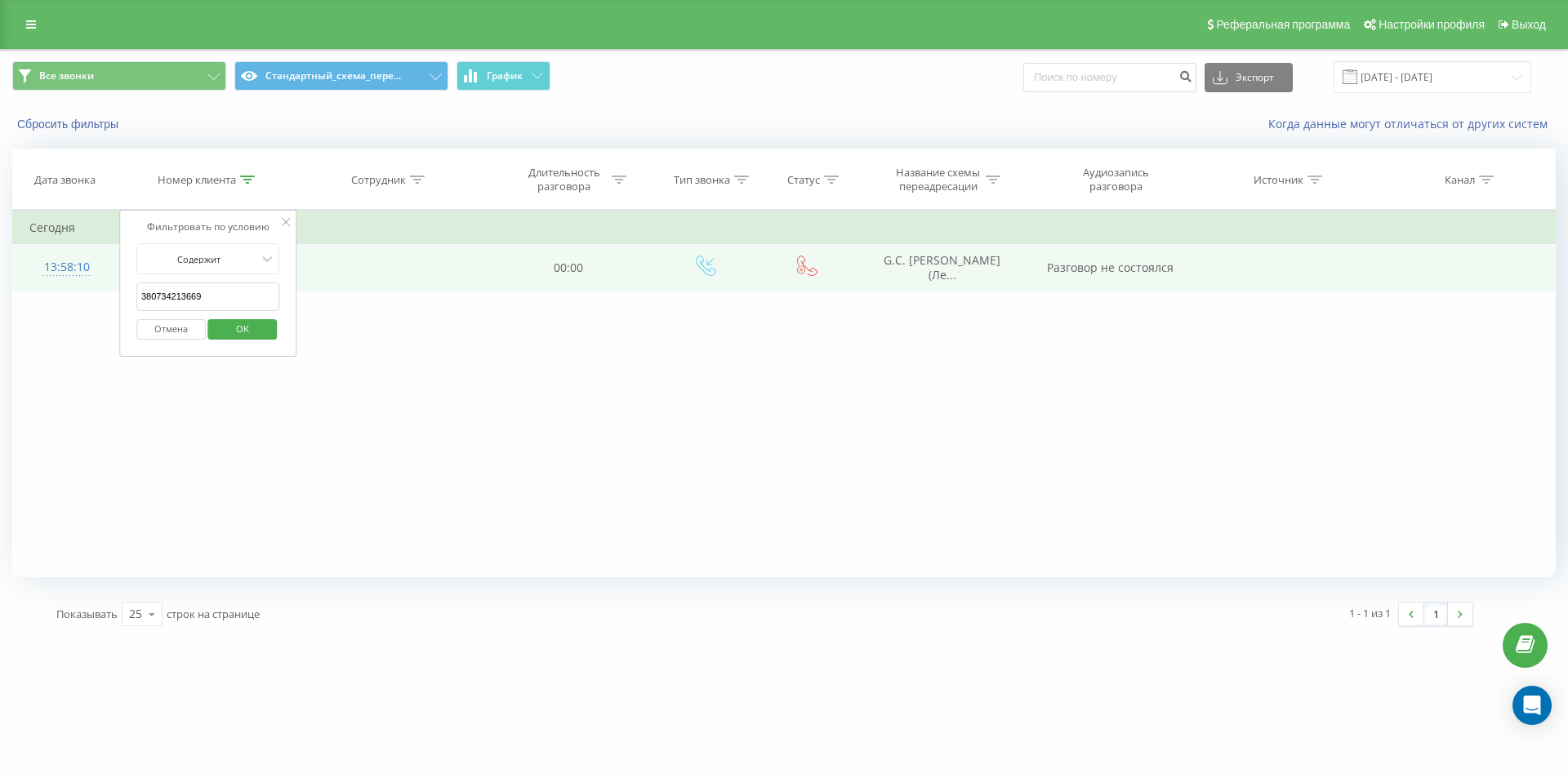
drag, startPoint x: 229, startPoint y: 298, endPoint x: 96, endPoint y: 246, distance: 142.8
click at [97, 248] on table "Фильтровать по условию Содержит 380734213669 Отмена OK Фильтровать по условию С…" at bounding box center [783, 251] width 1543 height 82
paste input "686483700"
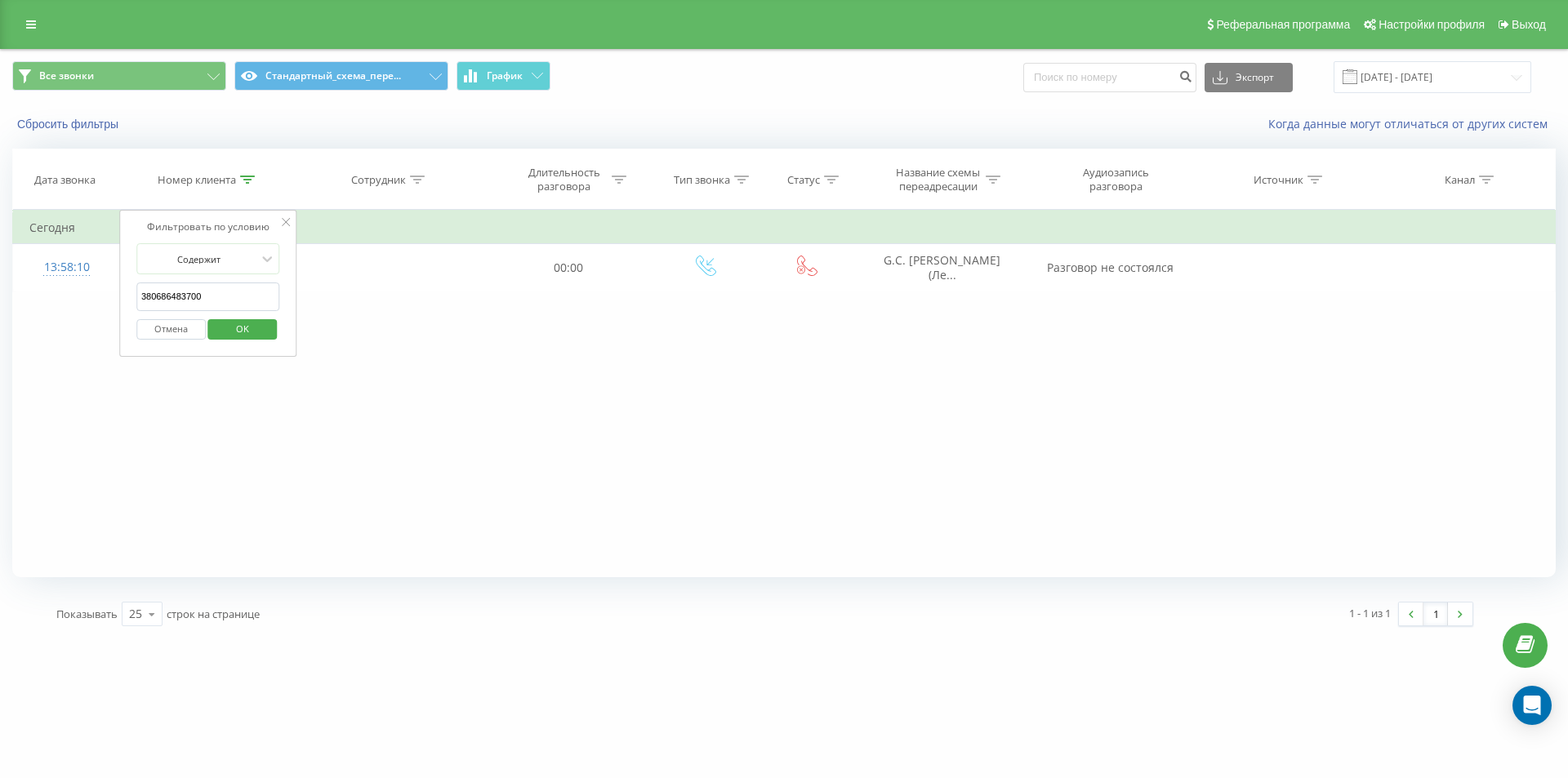
click at [258, 336] on span "OK" at bounding box center [242, 328] width 46 height 25
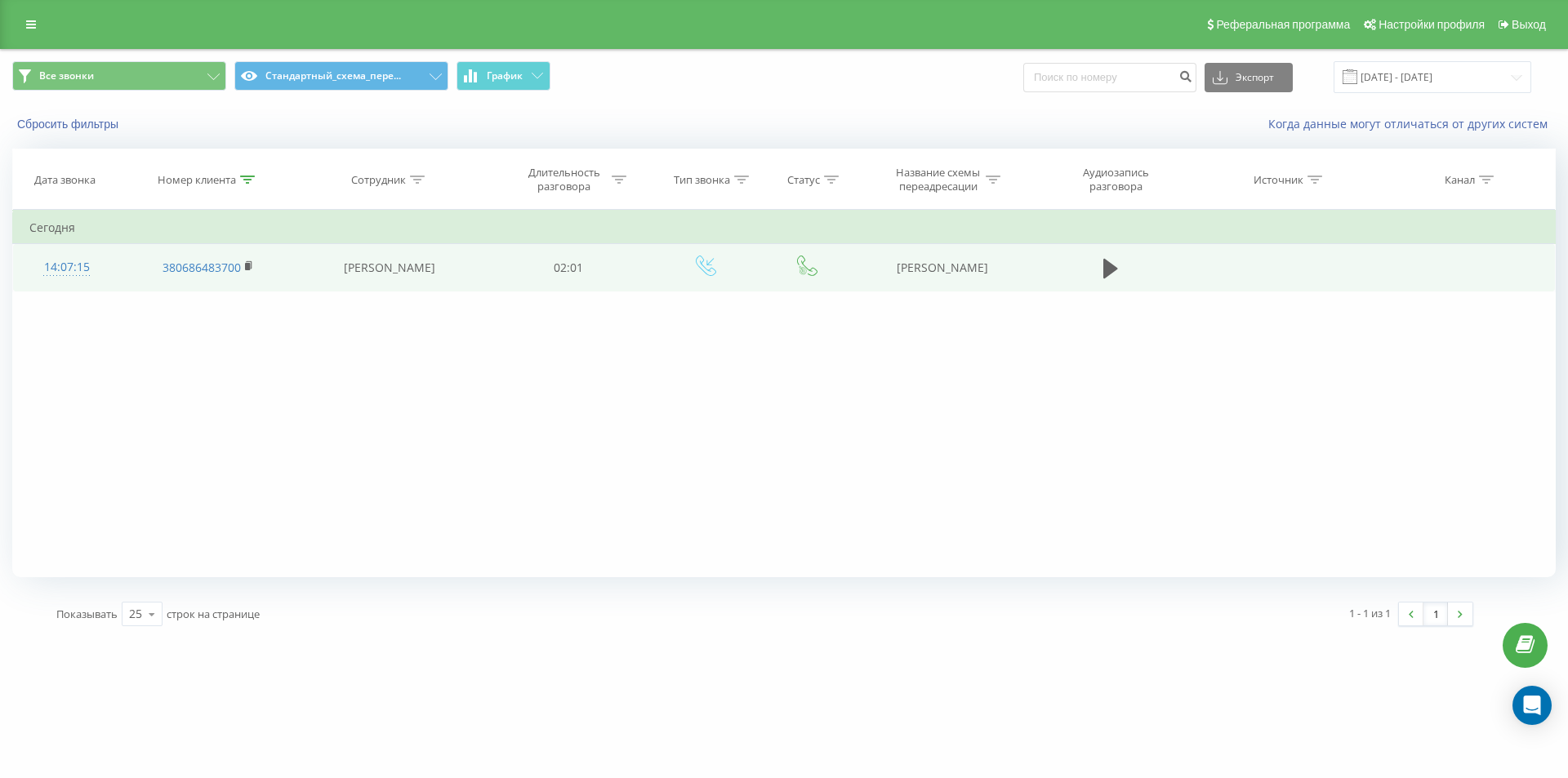
drag, startPoint x: 901, startPoint y: 267, endPoint x: 1013, endPoint y: 277, distance: 112.4
click at [1013, 277] on td "OLX Гаспарова" at bounding box center [941, 267] width 175 height 47
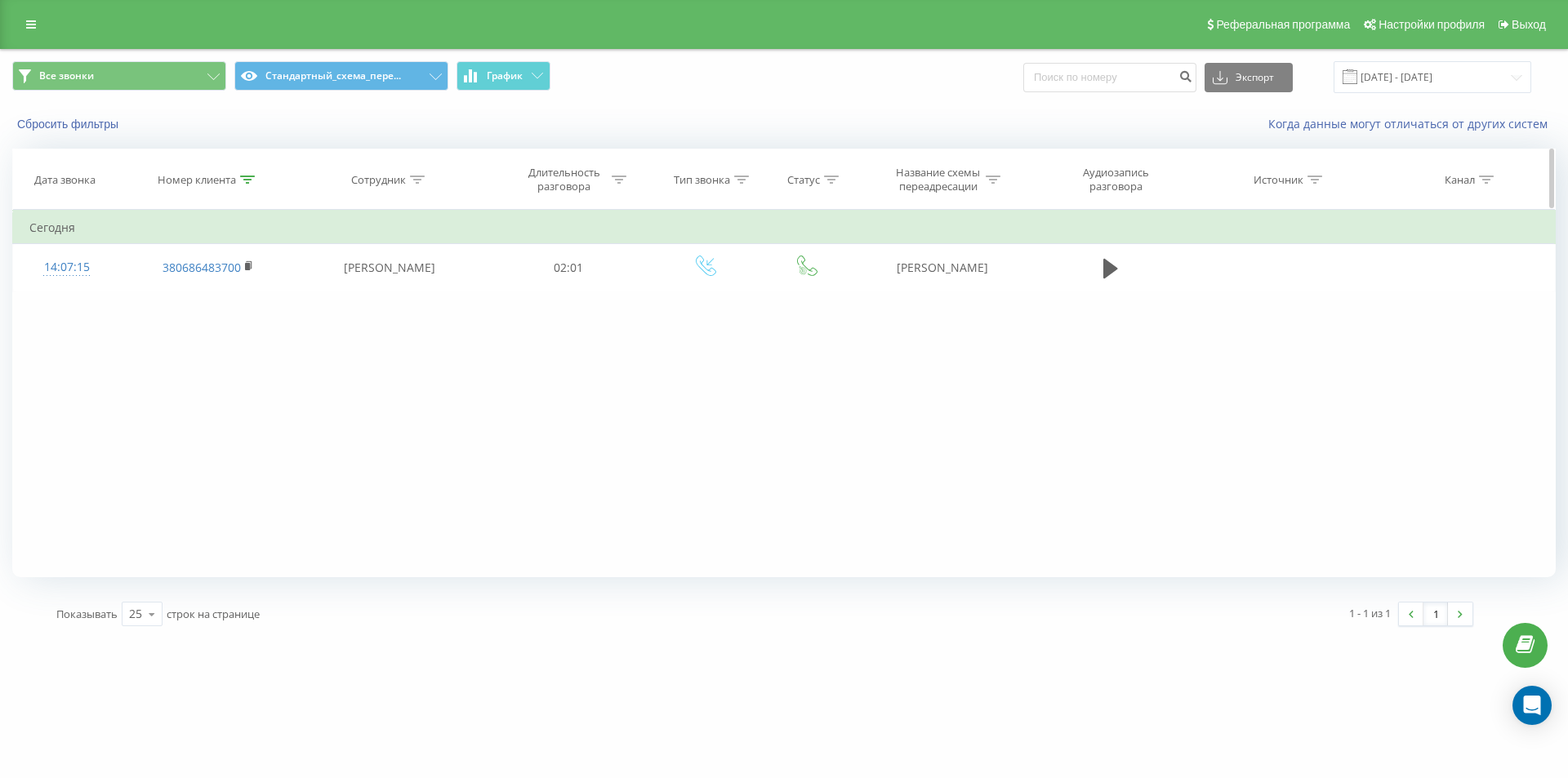
copy td "OLX Гаспарова"
drag, startPoint x: 246, startPoint y: 184, endPoint x: 234, endPoint y: 261, distance: 77.9
click at [245, 183] on div at bounding box center [247, 180] width 15 height 14
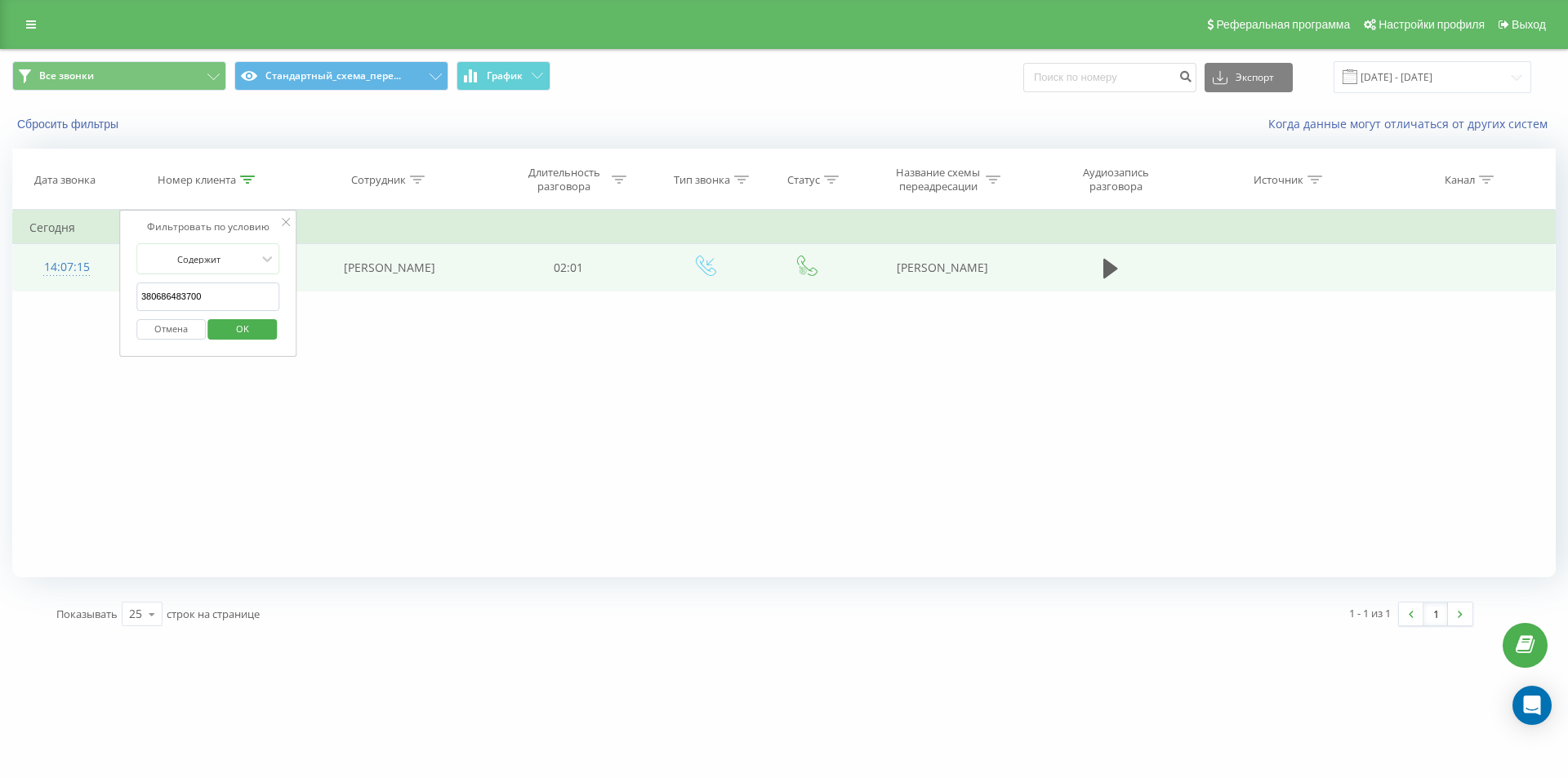
drag, startPoint x: 224, startPoint y: 300, endPoint x: 43, endPoint y: 267, distance: 184.0
click at [53, 271] on table "Фильтровать по условию Содержит 380686483700 Отмена OK Фильтровать по условию С…" at bounding box center [783, 251] width 1543 height 82
paste input "Nata 380973307007"
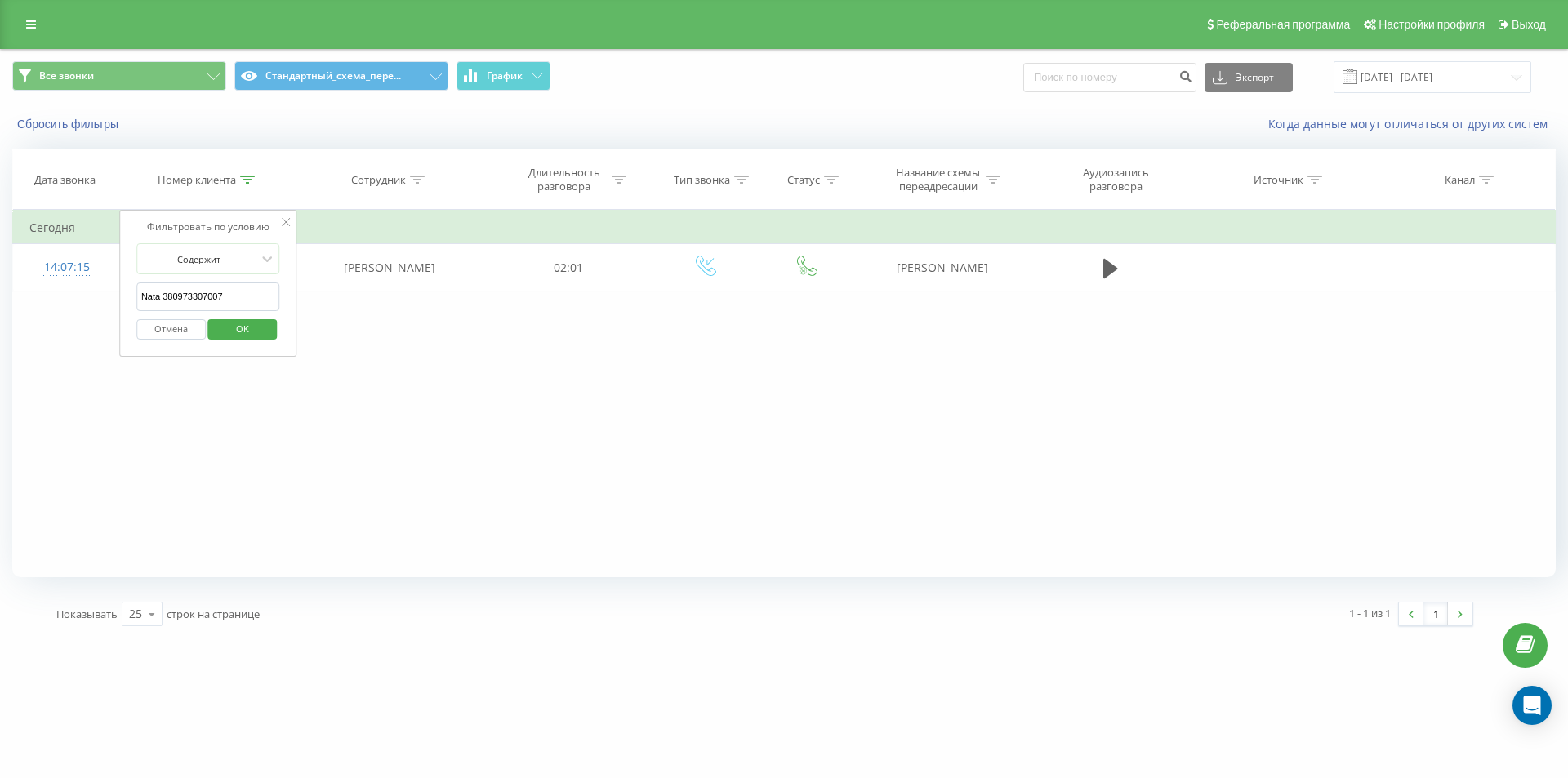
drag, startPoint x: 182, startPoint y: 300, endPoint x: 132, endPoint y: 284, distance: 52.5
click at [132, 284] on div "Фильтровать по условию Содержит Nata 380973307007 Отмена OK" at bounding box center [208, 283] width 178 height 147
type input "380973307007"
click button "OK" at bounding box center [243, 330] width 70 height 21
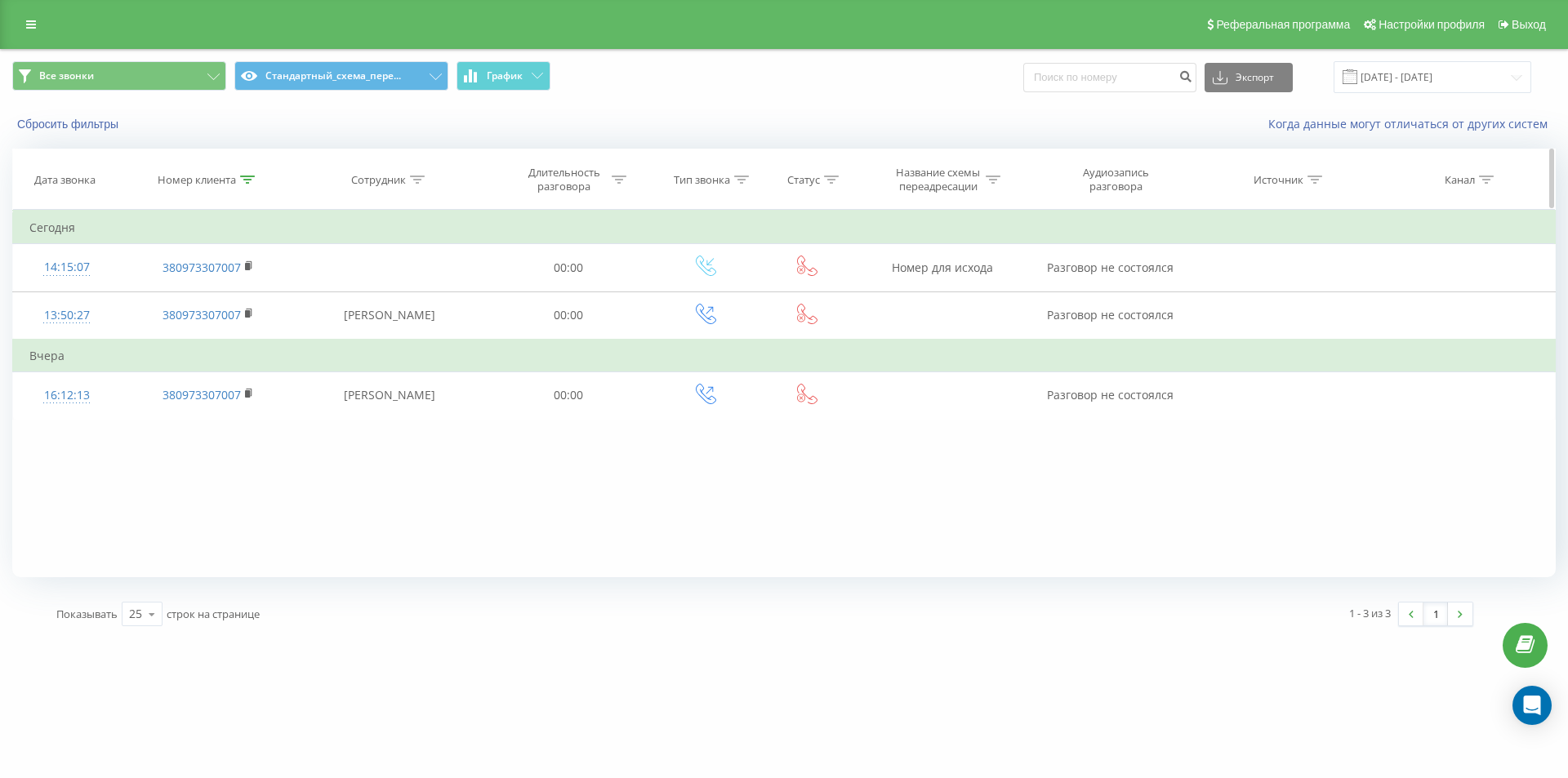
click at [252, 177] on icon at bounding box center [247, 179] width 15 height 8
drag, startPoint x: 180, startPoint y: 331, endPoint x: 258, endPoint y: 53, distance: 288.7
click at [181, 331] on button "Отмена" at bounding box center [171, 330] width 70 height 21
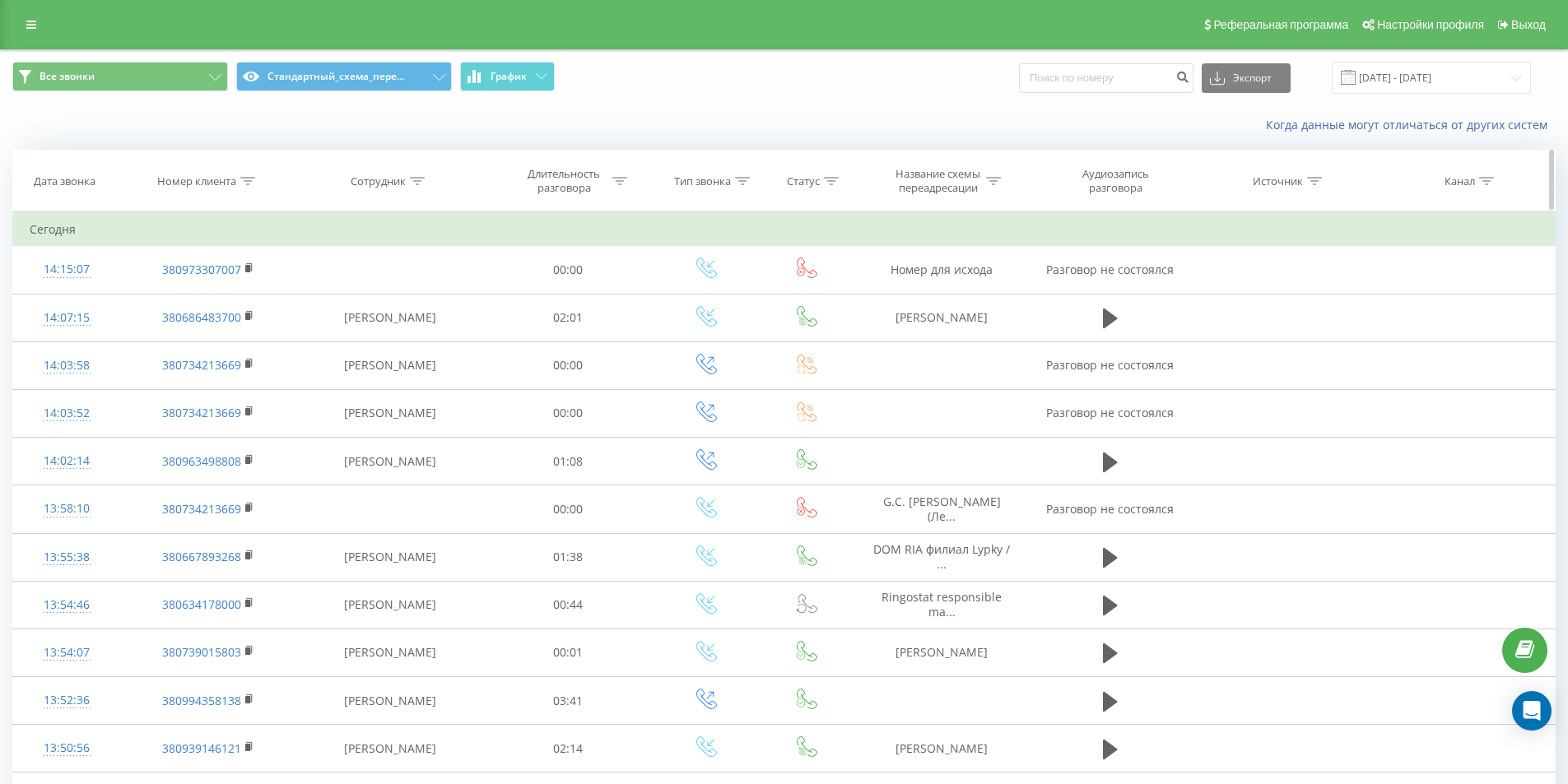
drag, startPoint x: 248, startPoint y: 186, endPoint x: 244, endPoint y: 206, distance: 20.4
click at [247, 186] on div at bounding box center [247, 181] width 15 height 14
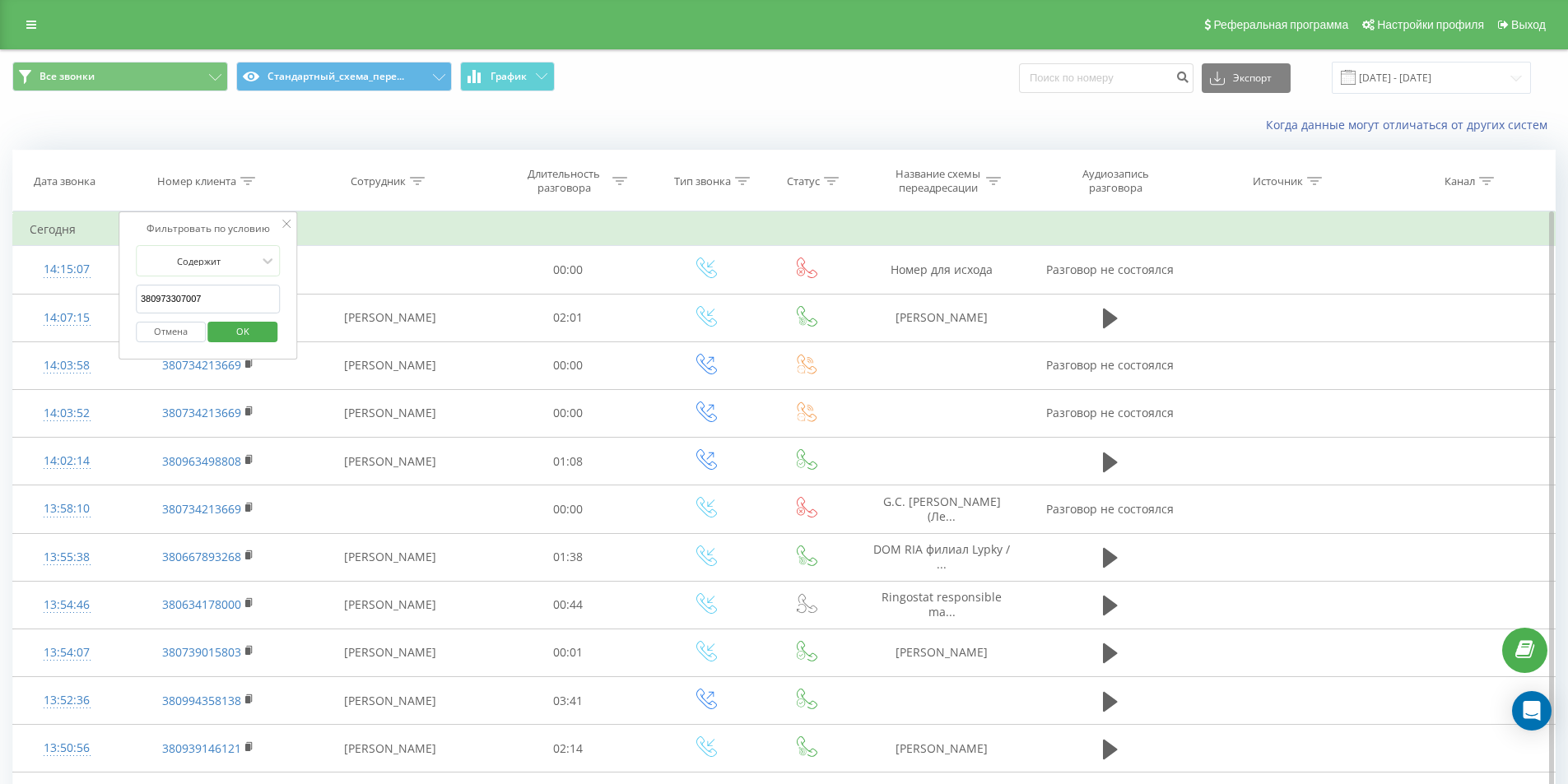
click at [236, 293] on input "380973307007" at bounding box center [208, 299] width 145 height 29
paste input "380956281156"
type input "380956281156"
click at [251, 329] on span "OK" at bounding box center [242, 331] width 46 height 25
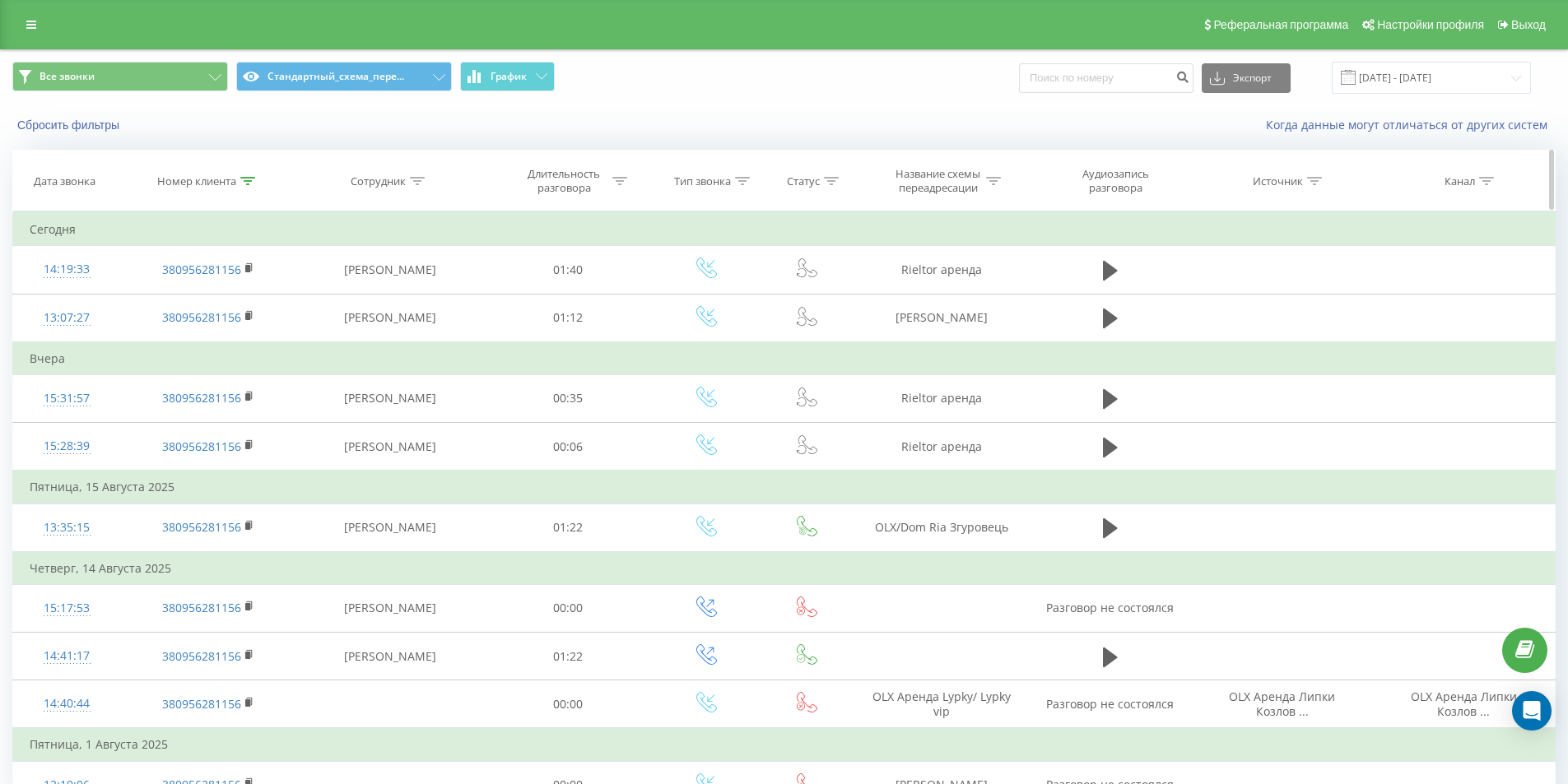
click at [242, 191] on th "Номер клиента" at bounding box center [208, 181] width 175 height 61
click at [244, 178] on icon at bounding box center [247, 181] width 15 height 8
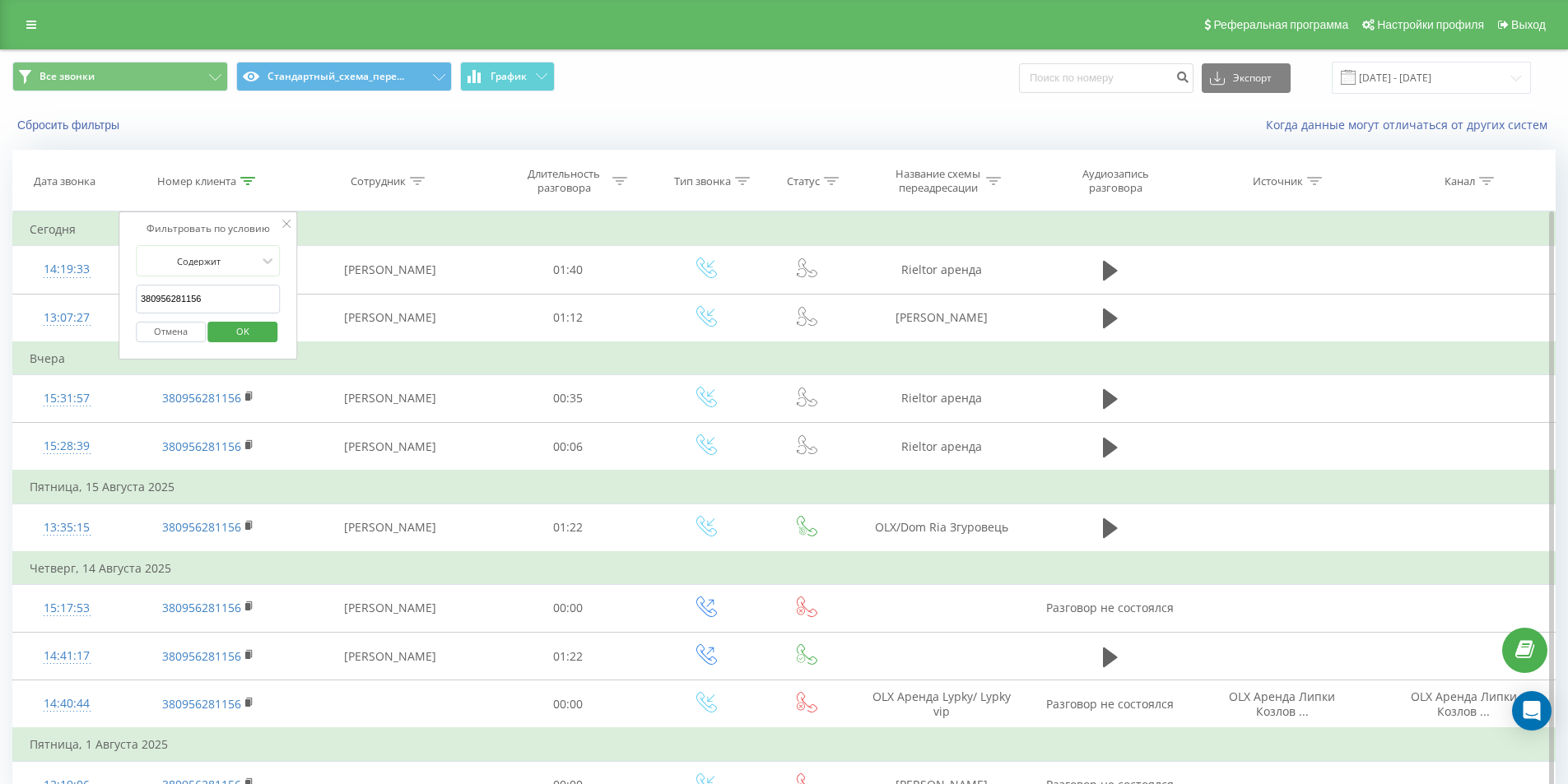
drag, startPoint x: 173, startPoint y: 348, endPoint x: 175, endPoint y: 333, distance: 15.1
click at [172, 348] on div "Отмена OK" at bounding box center [208, 332] width 145 height 37
click at [176, 332] on button "Отмена" at bounding box center [170, 333] width 70 height 21
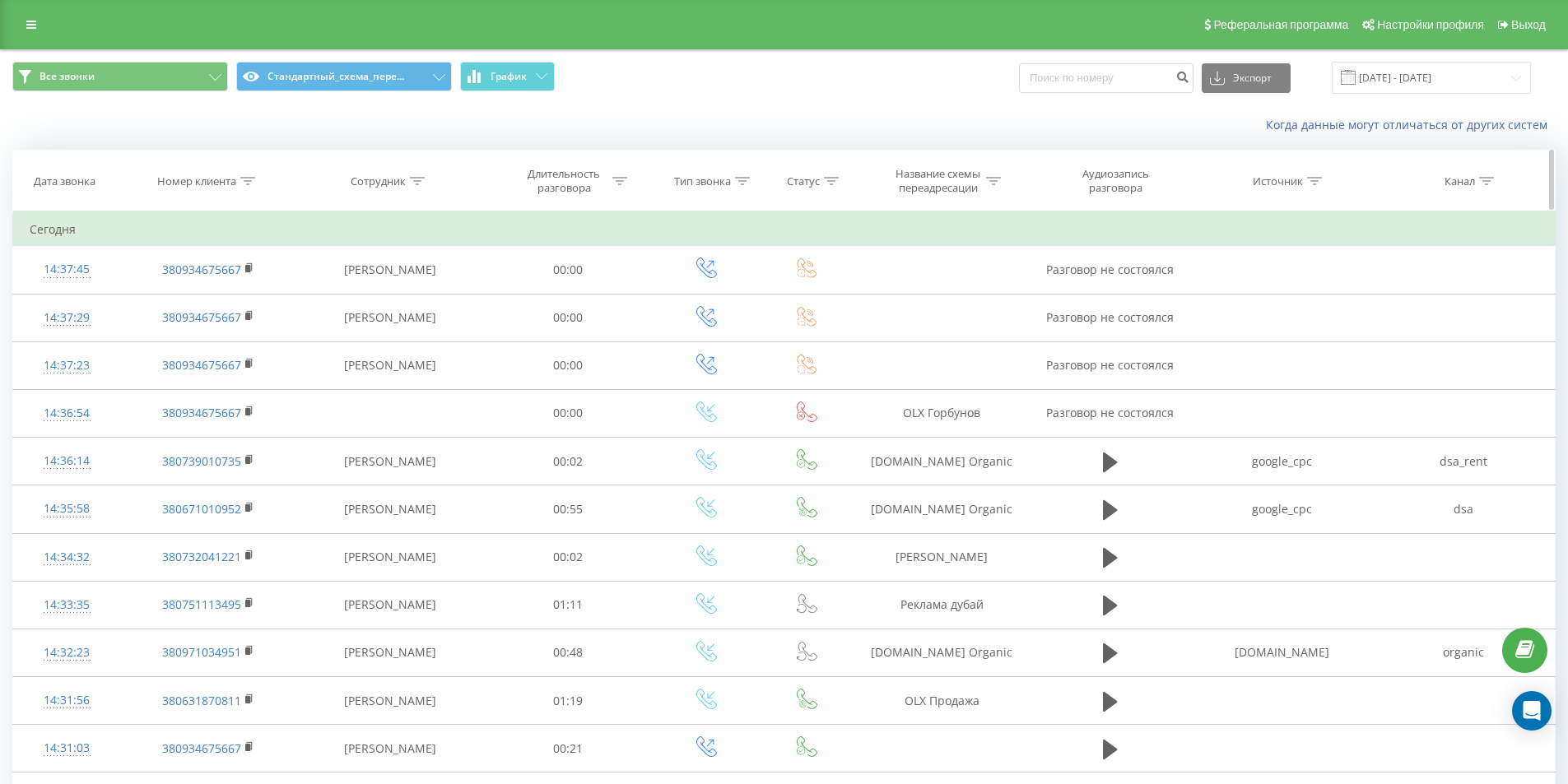
click at [245, 181] on icon at bounding box center [247, 181] width 15 height 8
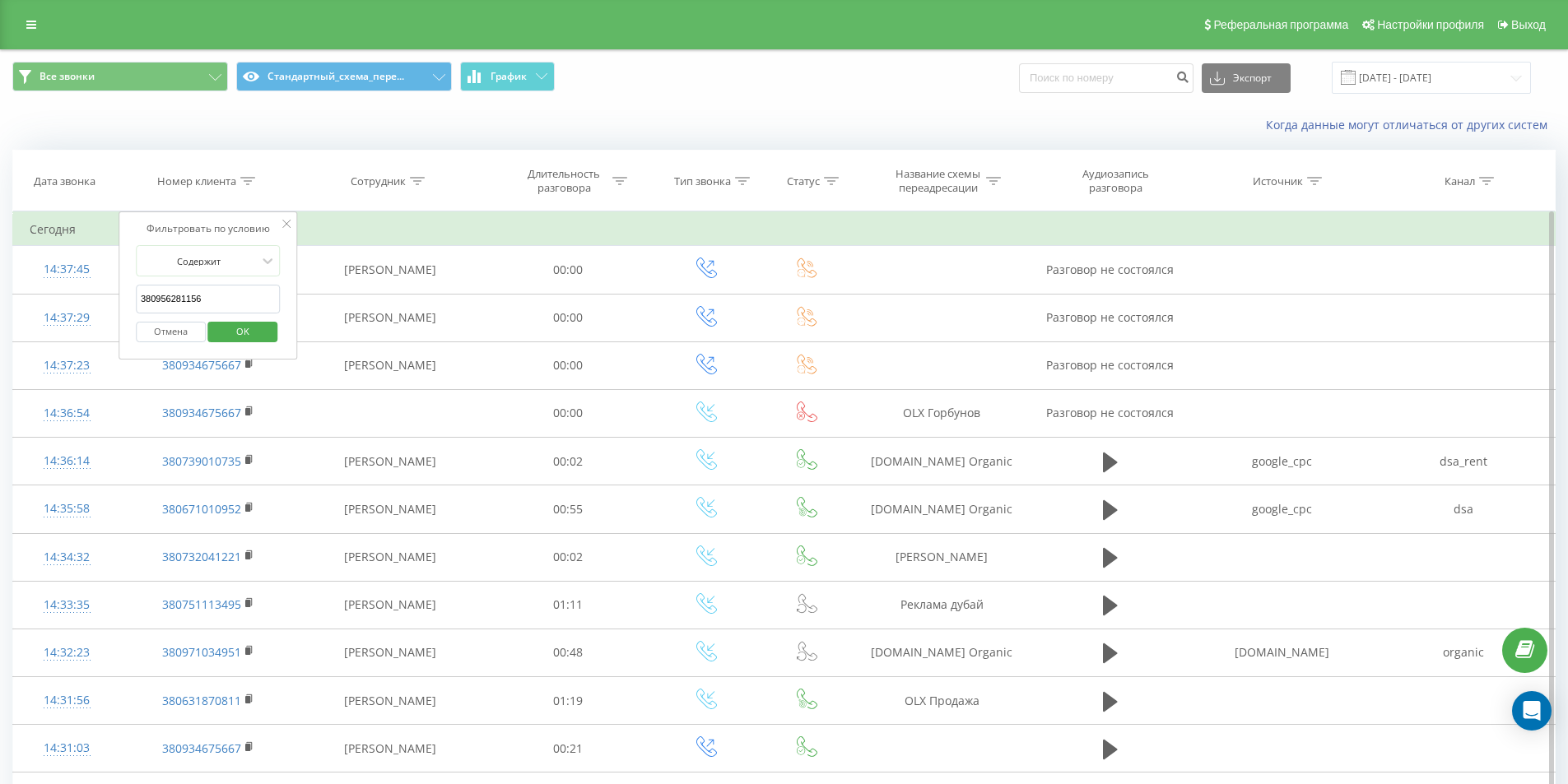
click at [224, 292] on input "380956281156" at bounding box center [208, 299] width 145 height 29
paste input "380509050191"
type input "380509050191"
click at [242, 344] on div "Отмена OK" at bounding box center [208, 332] width 145 height 37
click at [253, 330] on span "OK" at bounding box center [242, 331] width 46 height 25
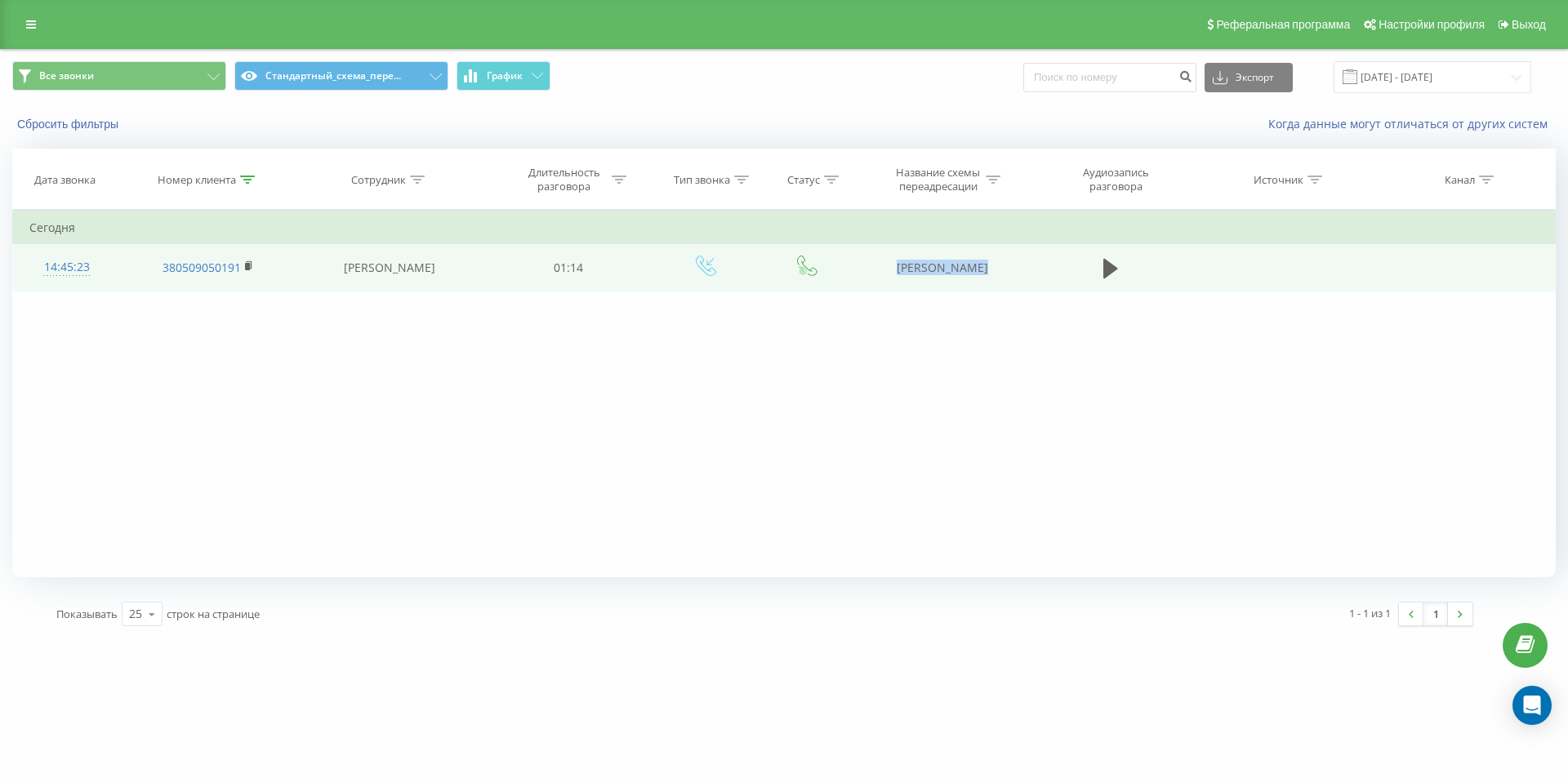
drag, startPoint x: 1020, startPoint y: 273, endPoint x: 1035, endPoint y: 273, distance: 15.0
click at [1035, 273] on tr "14:45:23 380509050191 Евгения Яремчук 01:14 DOM RIA Аренда" at bounding box center [784, 267] width 1542 height 47
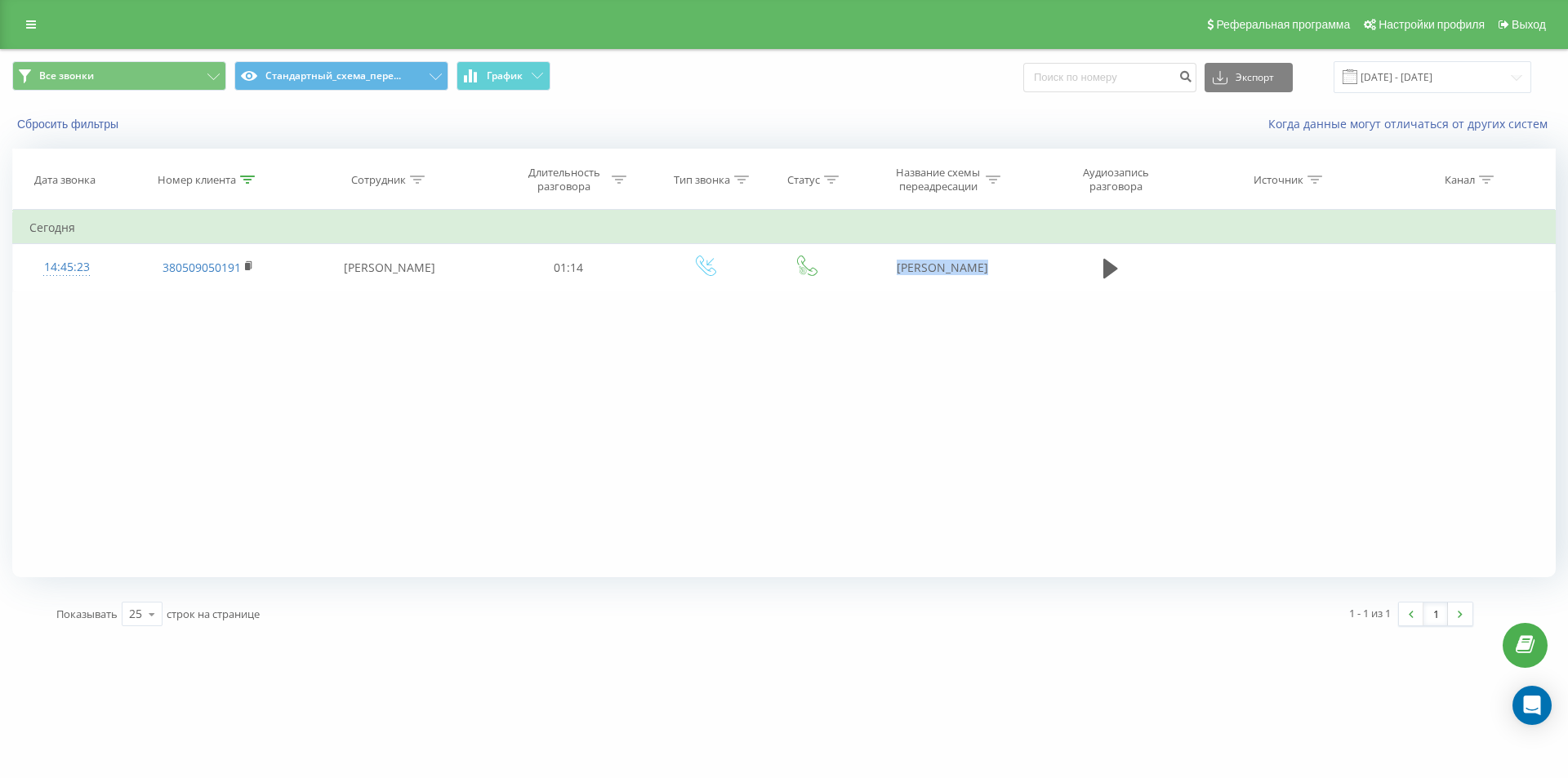
copy tr "[PERSON_NAME]"
click at [246, 181] on icon at bounding box center [247, 179] width 15 height 8
click at [170, 335] on button "Отмена" at bounding box center [171, 330] width 70 height 21
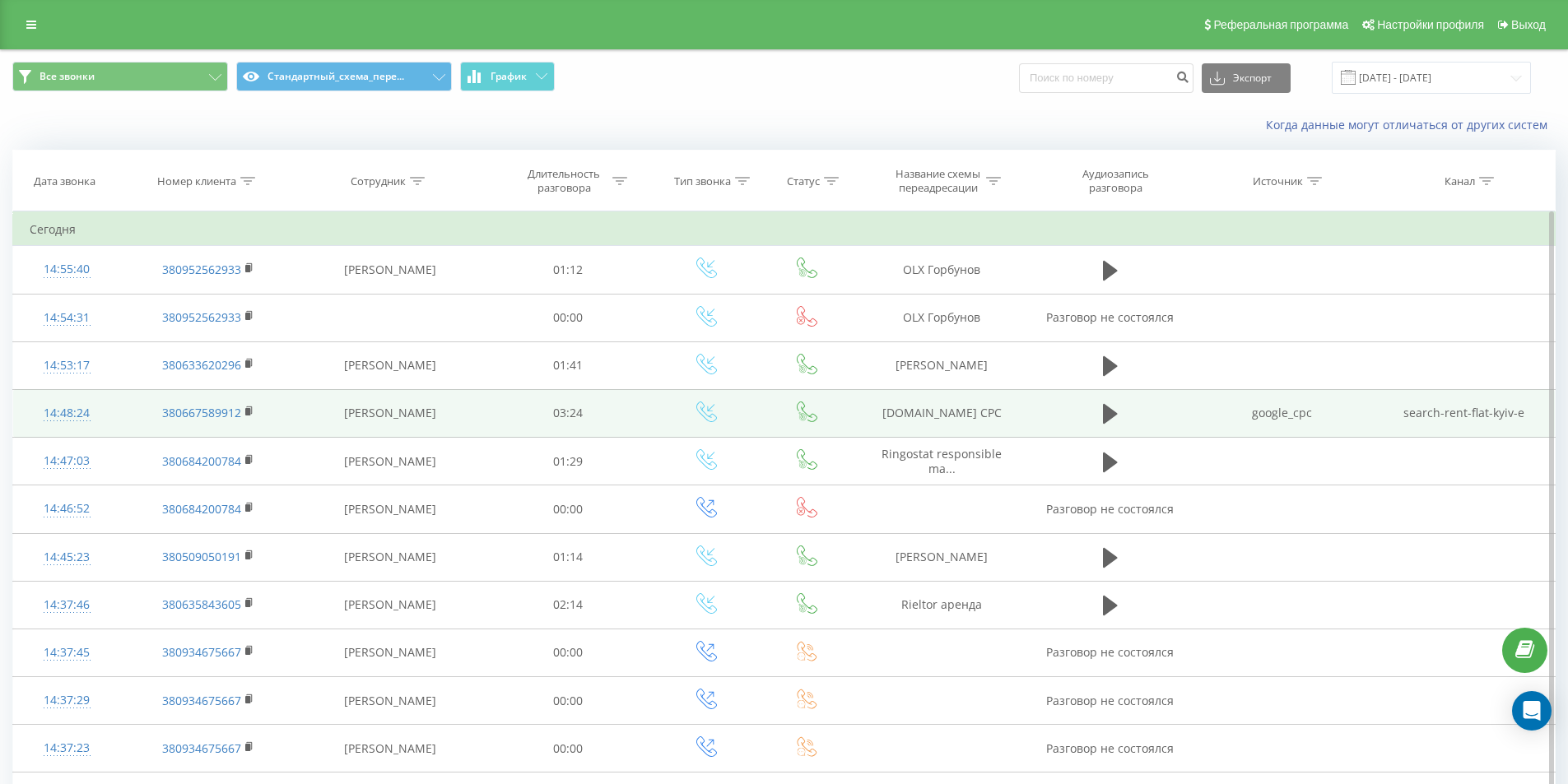
click at [76, 410] on div "14:48:24" at bounding box center [66, 413] width 74 height 32
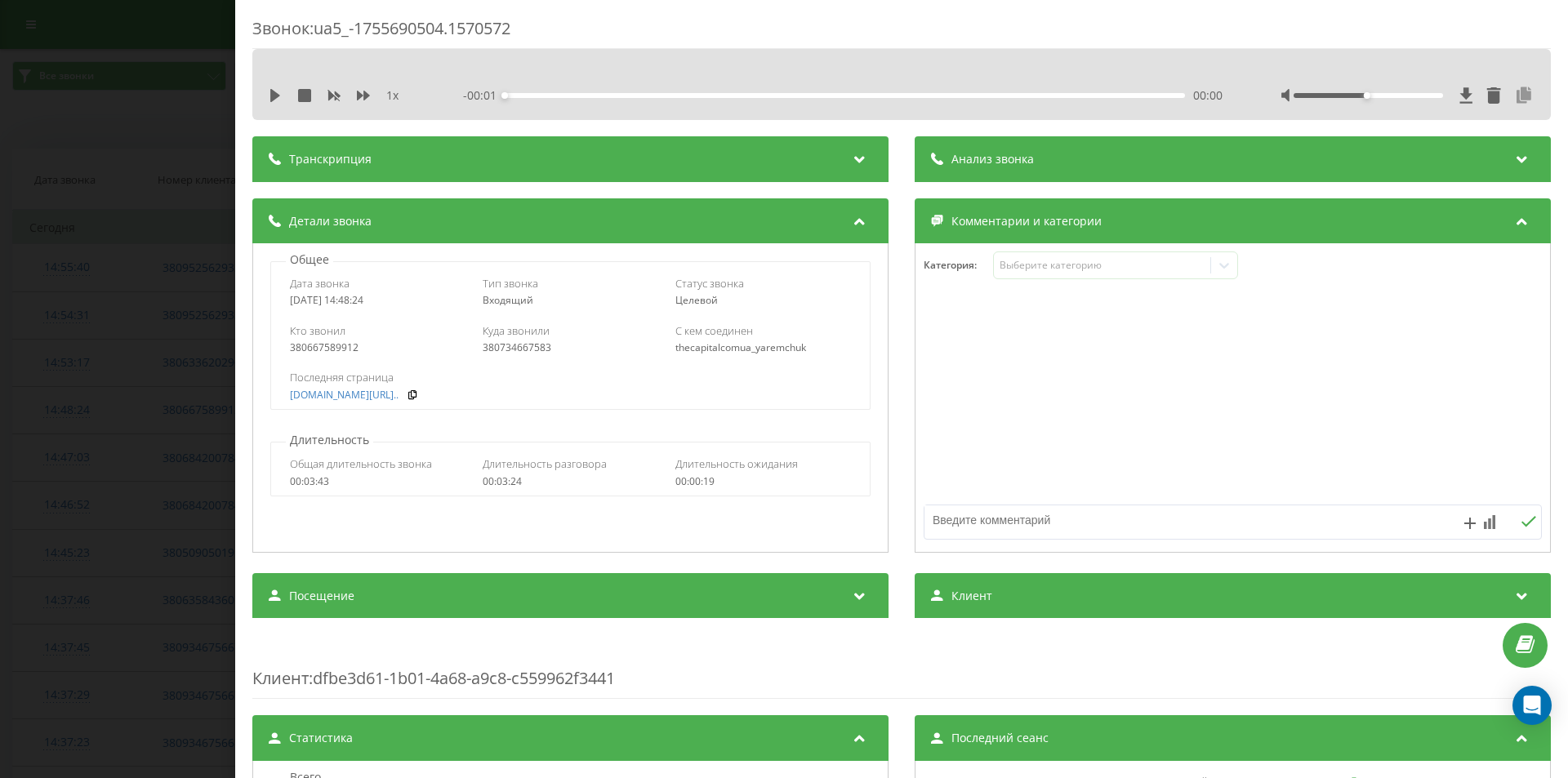
click at [1514, 97] on icon at bounding box center [1523, 95] width 20 height 16
click at [124, 408] on div "Звонок : ua5_-1755690504.1570572 1 x - 00:01 00:00 00:00 Транскрипция Для анали…" at bounding box center [784, 389] width 1568 height 778
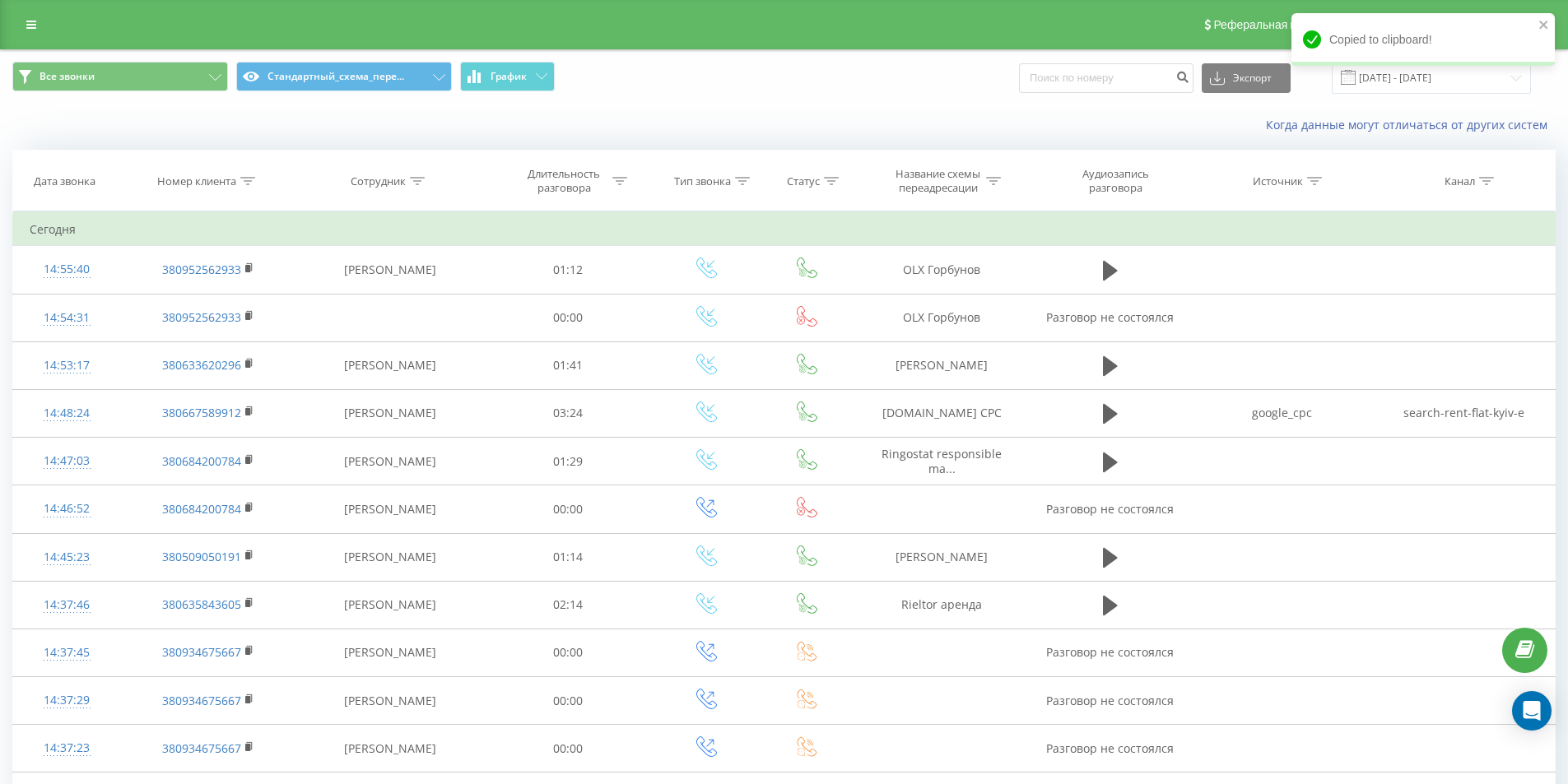
drag, startPoint x: 366, startPoint y: 133, endPoint x: 384, endPoint y: 100, distance: 37.6
click at [366, 133] on div "Когда данные могут отличаться от других систем" at bounding box center [784, 124] width 1566 height 39
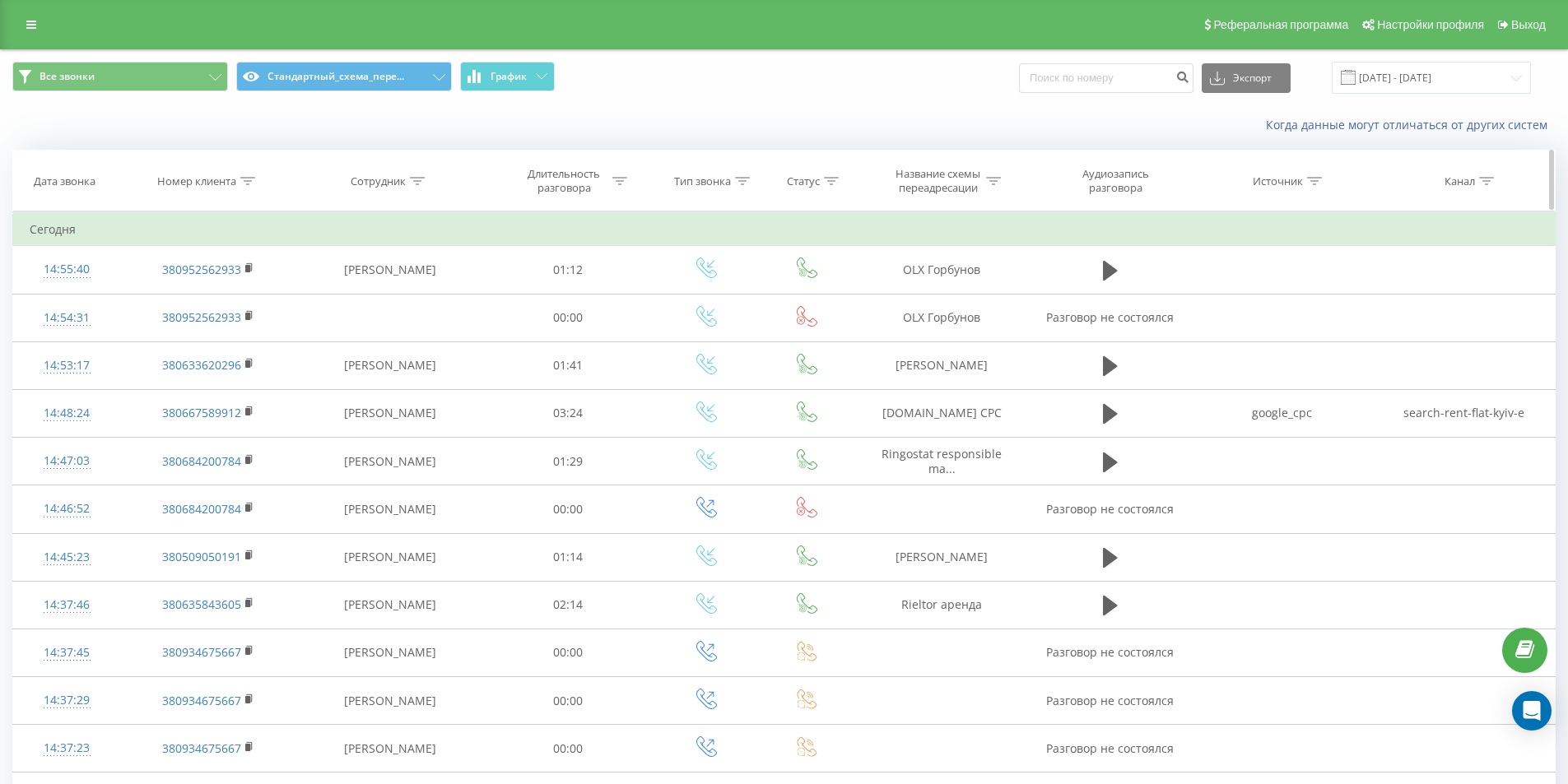
click at [251, 188] on div at bounding box center [247, 181] width 15 height 14
drag, startPoint x: 247, startPoint y: 292, endPoint x: 248, endPoint y: 313, distance: 21.0
click at [246, 293] on input "text" at bounding box center [208, 299] width 145 height 29
paste input "380962510000"
click at [254, 323] on span "OK" at bounding box center [242, 331] width 46 height 25
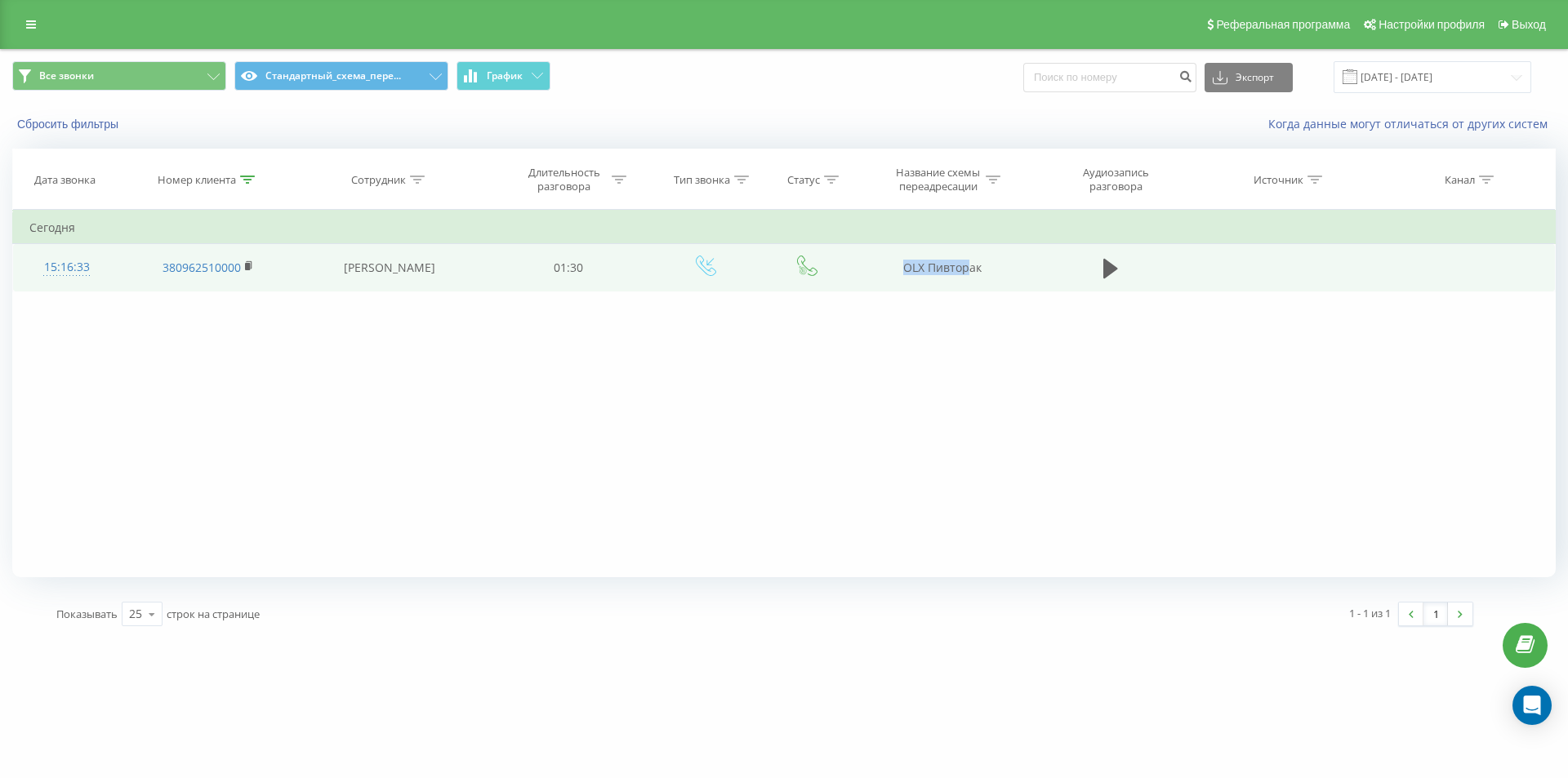
drag, startPoint x: 903, startPoint y: 260, endPoint x: 1029, endPoint y: 262, distance: 126.0
click at [1030, 262] on tr "15:16:33 380962510000 Евгения Яремчук 01:30 OLX Пивторак" at bounding box center [784, 267] width 1542 height 47
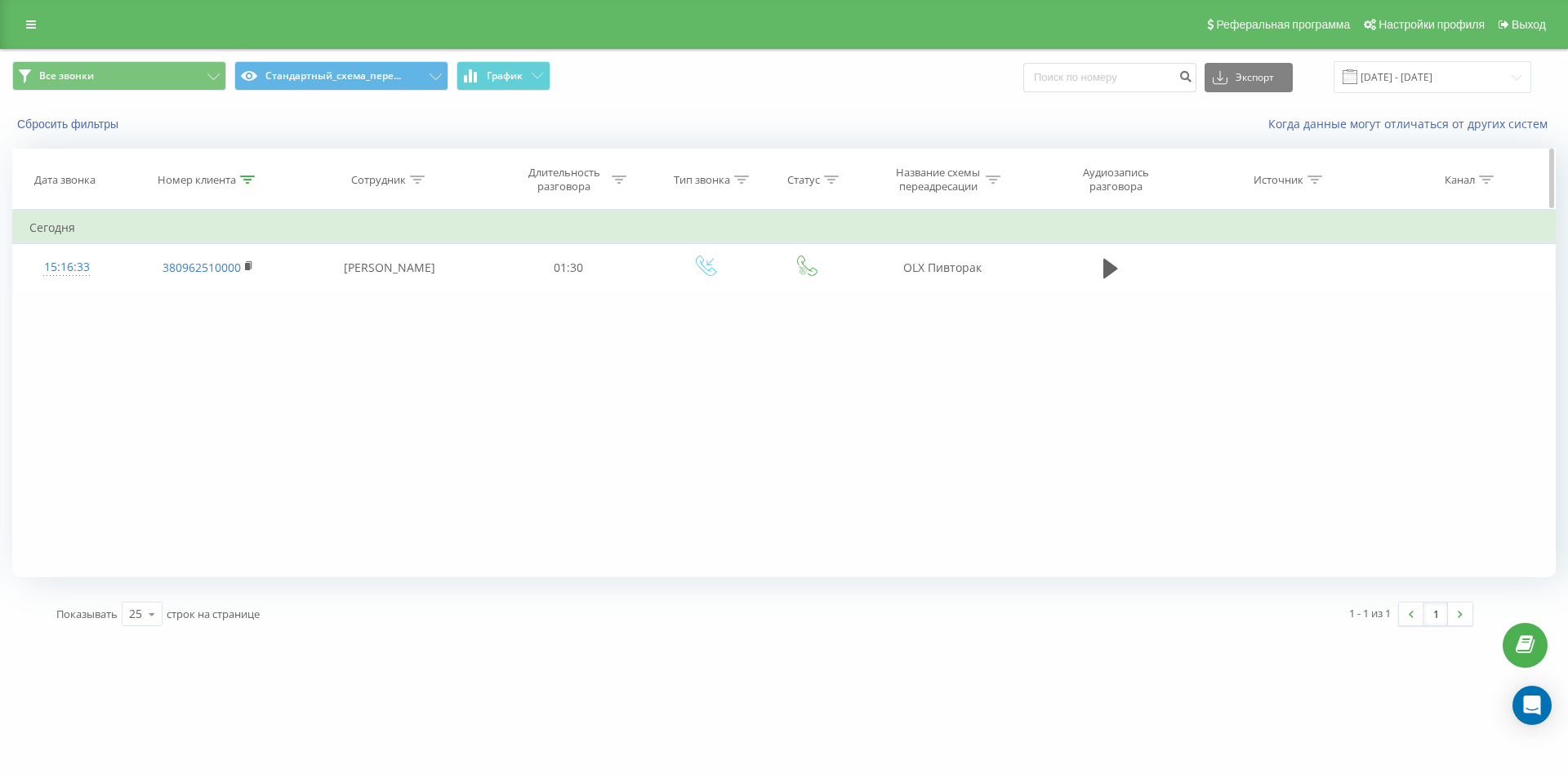
click at [241, 178] on icon at bounding box center [247, 179] width 15 height 8
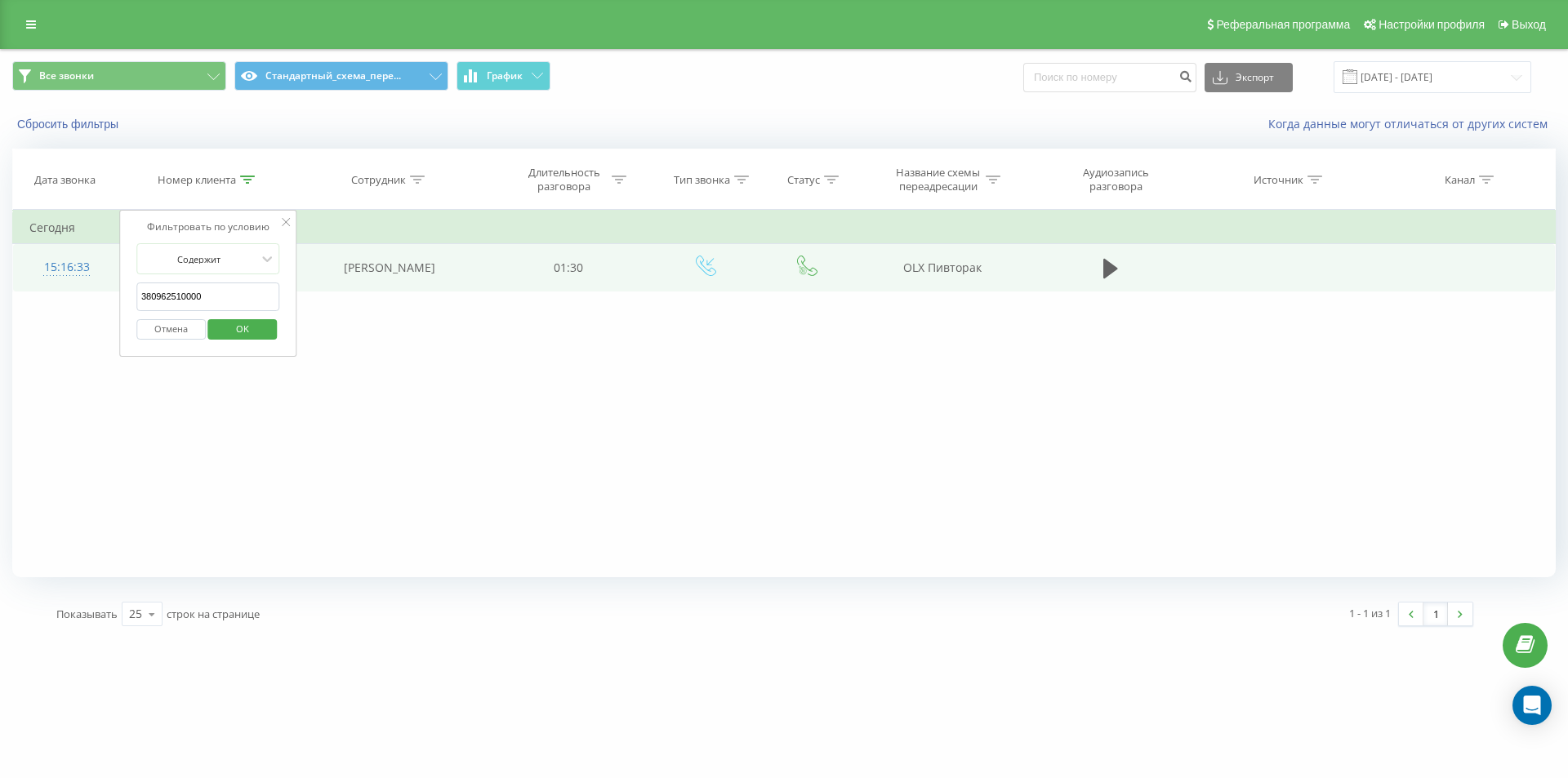
drag, startPoint x: 211, startPoint y: 302, endPoint x: 80, endPoint y: 278, distance: 133.2
click at [84, 279] on table "Фильтровать по условию Содержит 380962510000 Отмена OK Фильтровать по условию С…" at bounding box center [783, 251] width 1543 height 82
paste input "674813029"
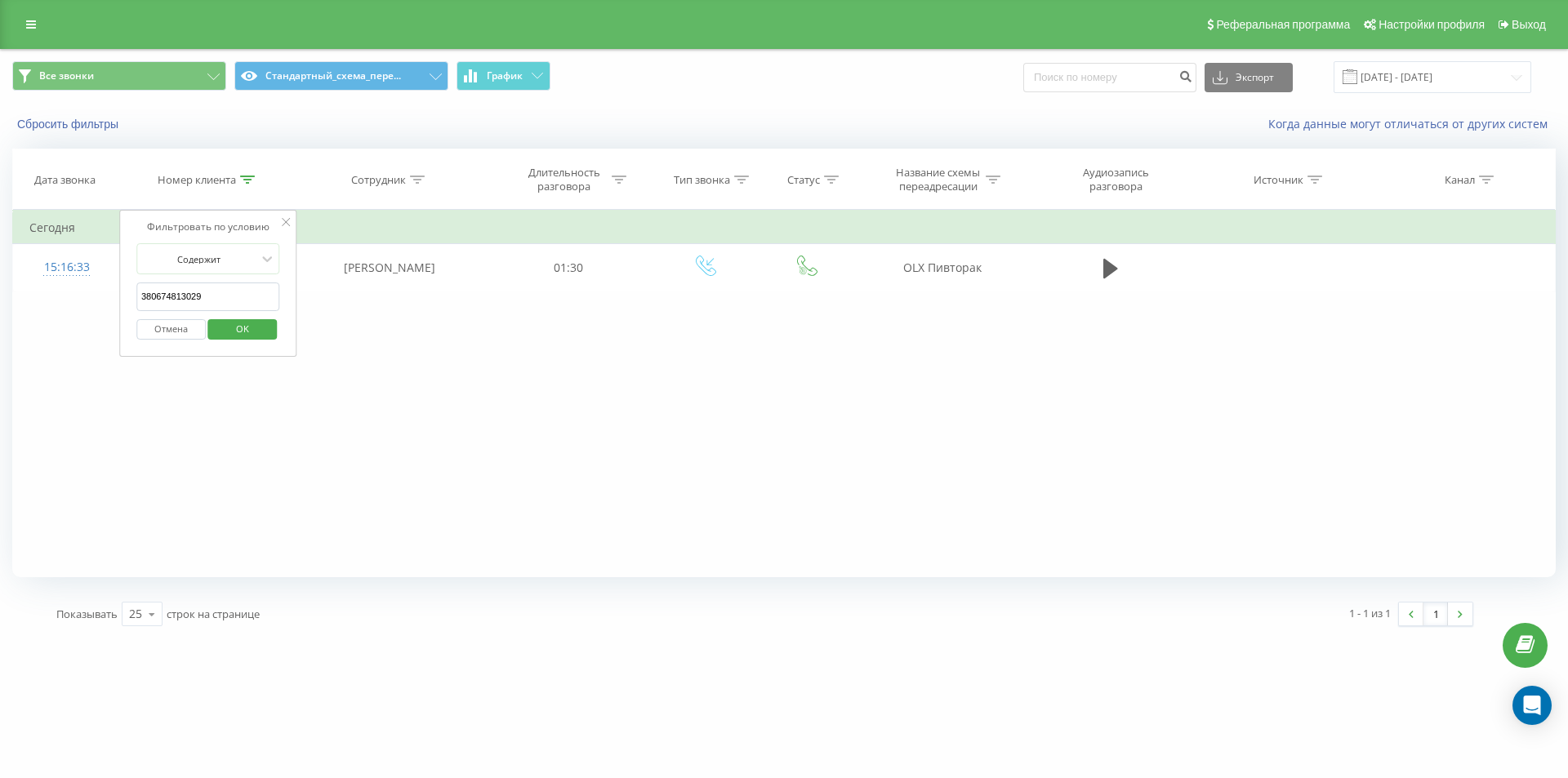
type input "380674813029"
click at [227, 328] on span "OK" at bounding box center [242, 328] width 46 height 25
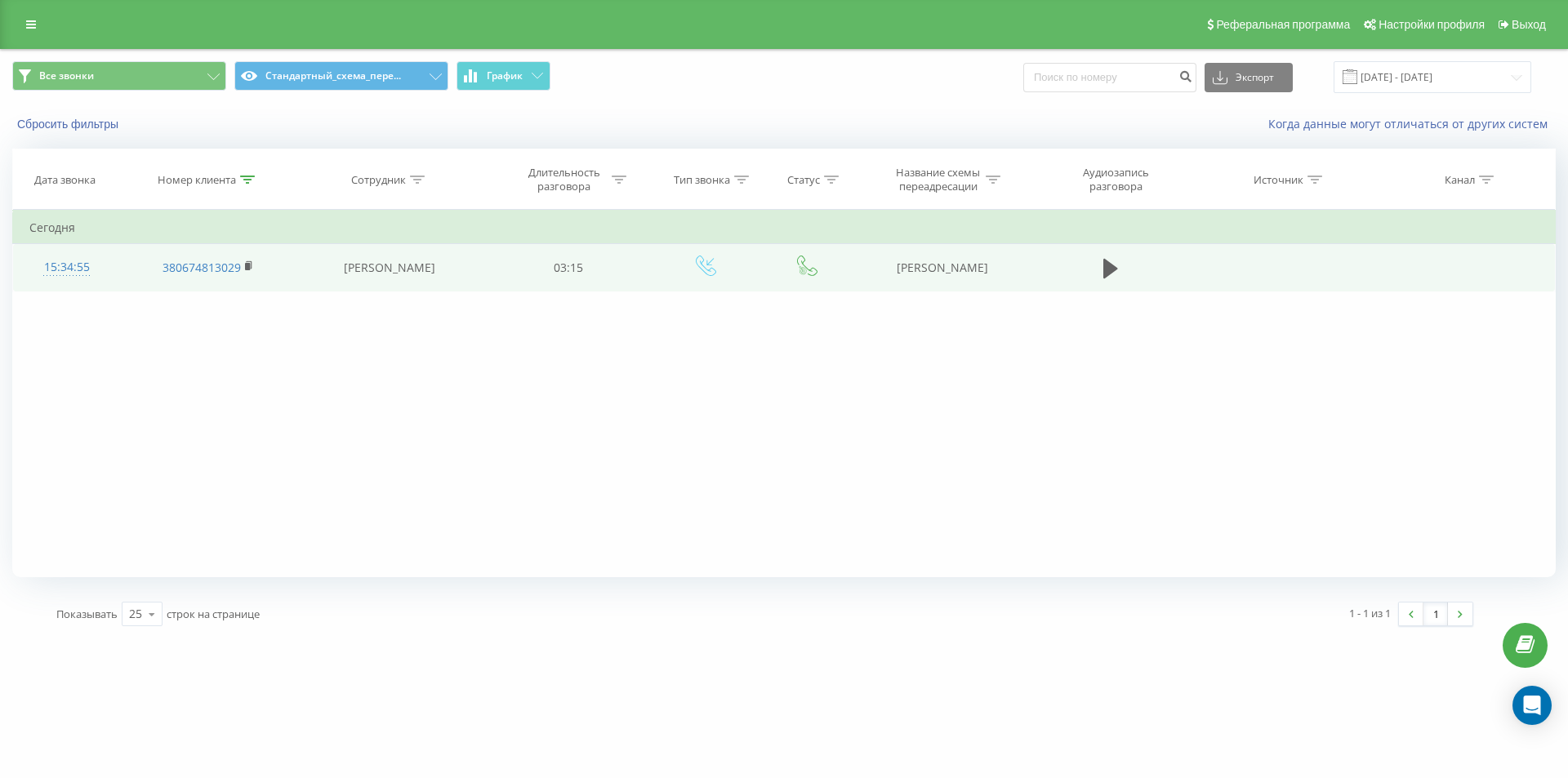
drag, startPoint x: 894, startPoint y: 268, endPoint x: 985, endPoint y: 268, distance: 91.0
click at [1024, 291] on td "[PERSON_NAME]" at bounding box center [941, 267] width 175 height 47
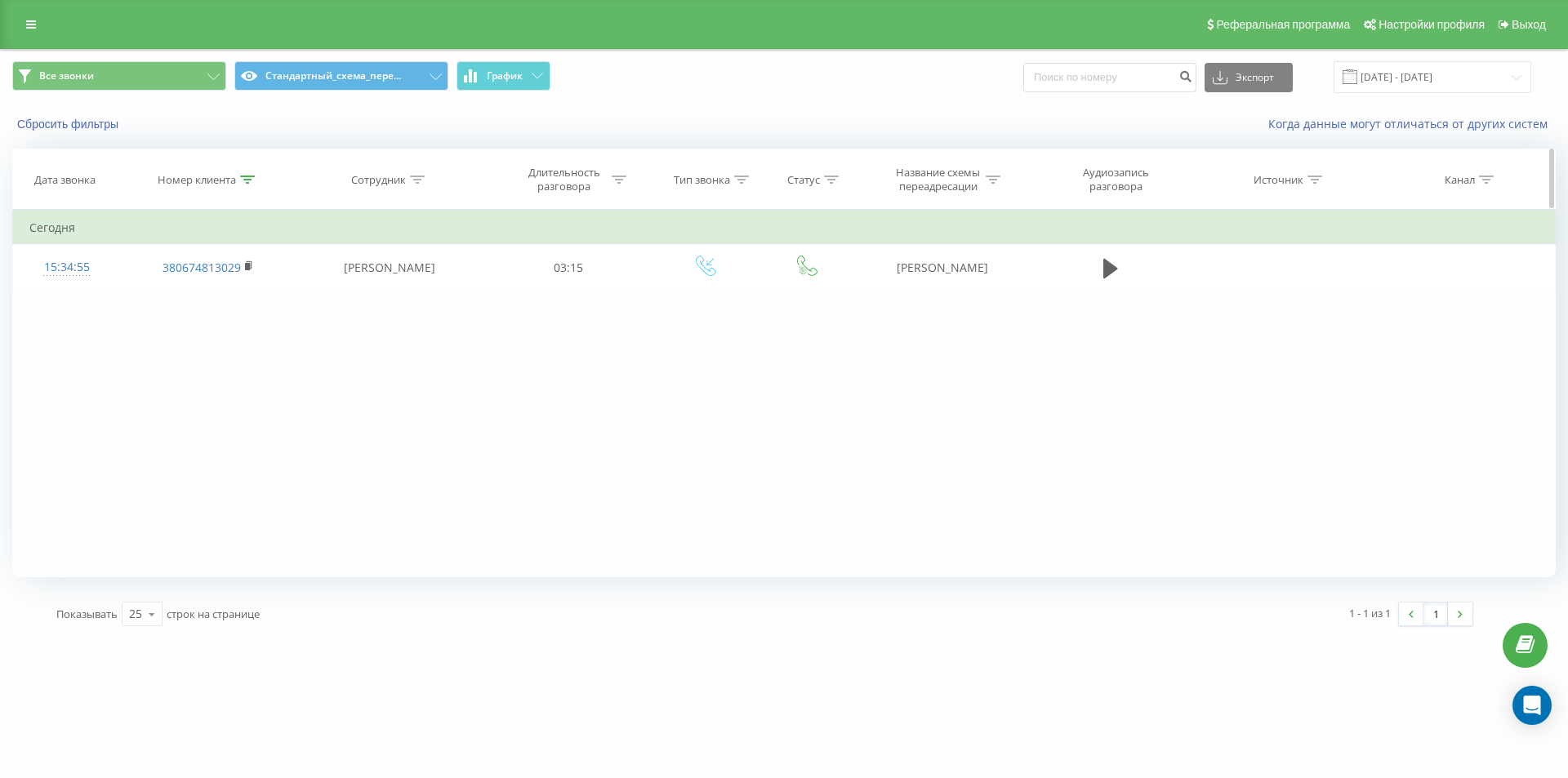
click at [244, 182] on icon at bounding box center [247, 179] width 15 height 8
click at [180, 335] on button "Отмена" at bounding box center [171, 330] width 70 height 21
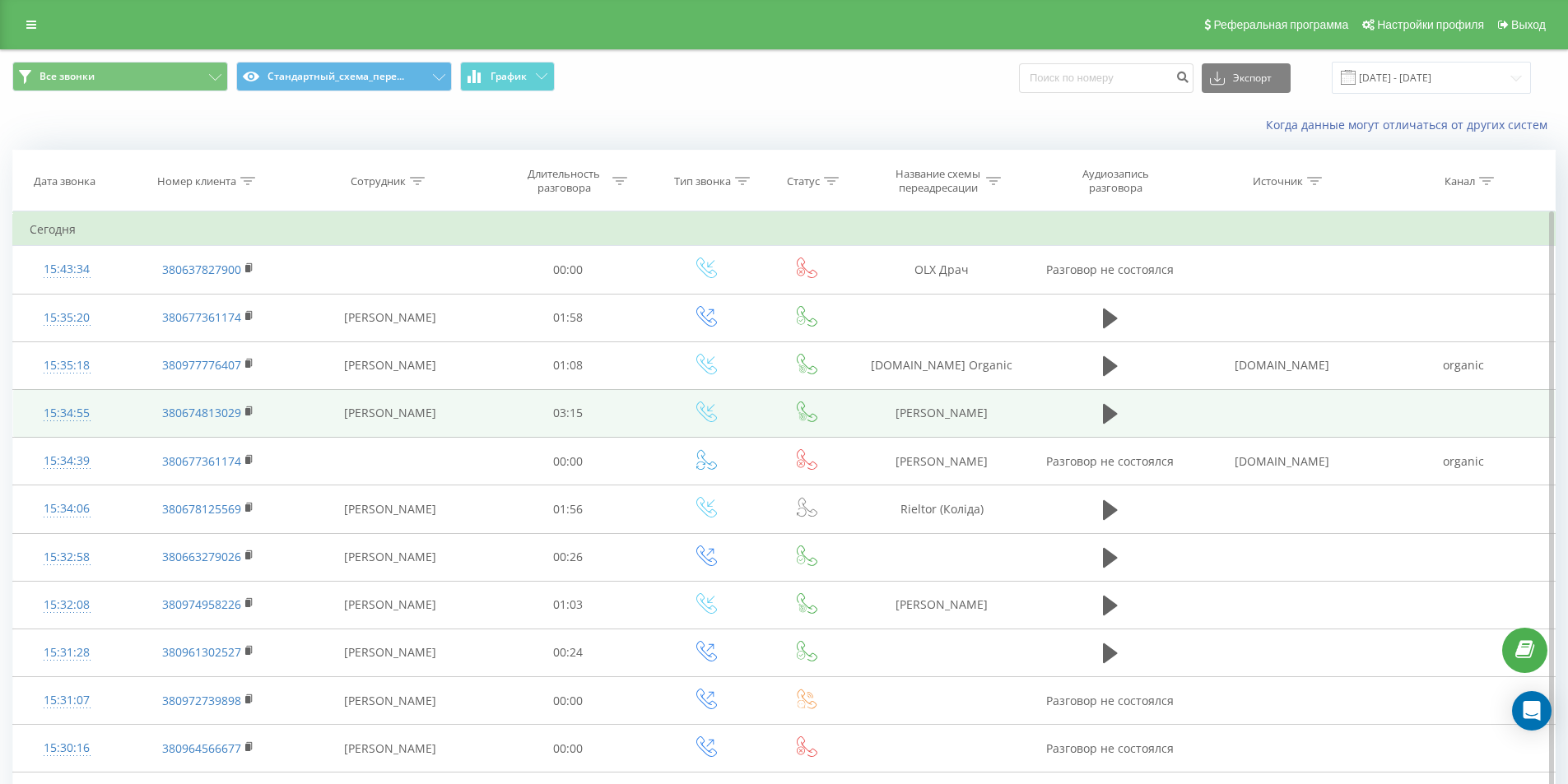
click at [72, 411] on div "15:34:55" at bounding box center [66, 413] width 74 height 32
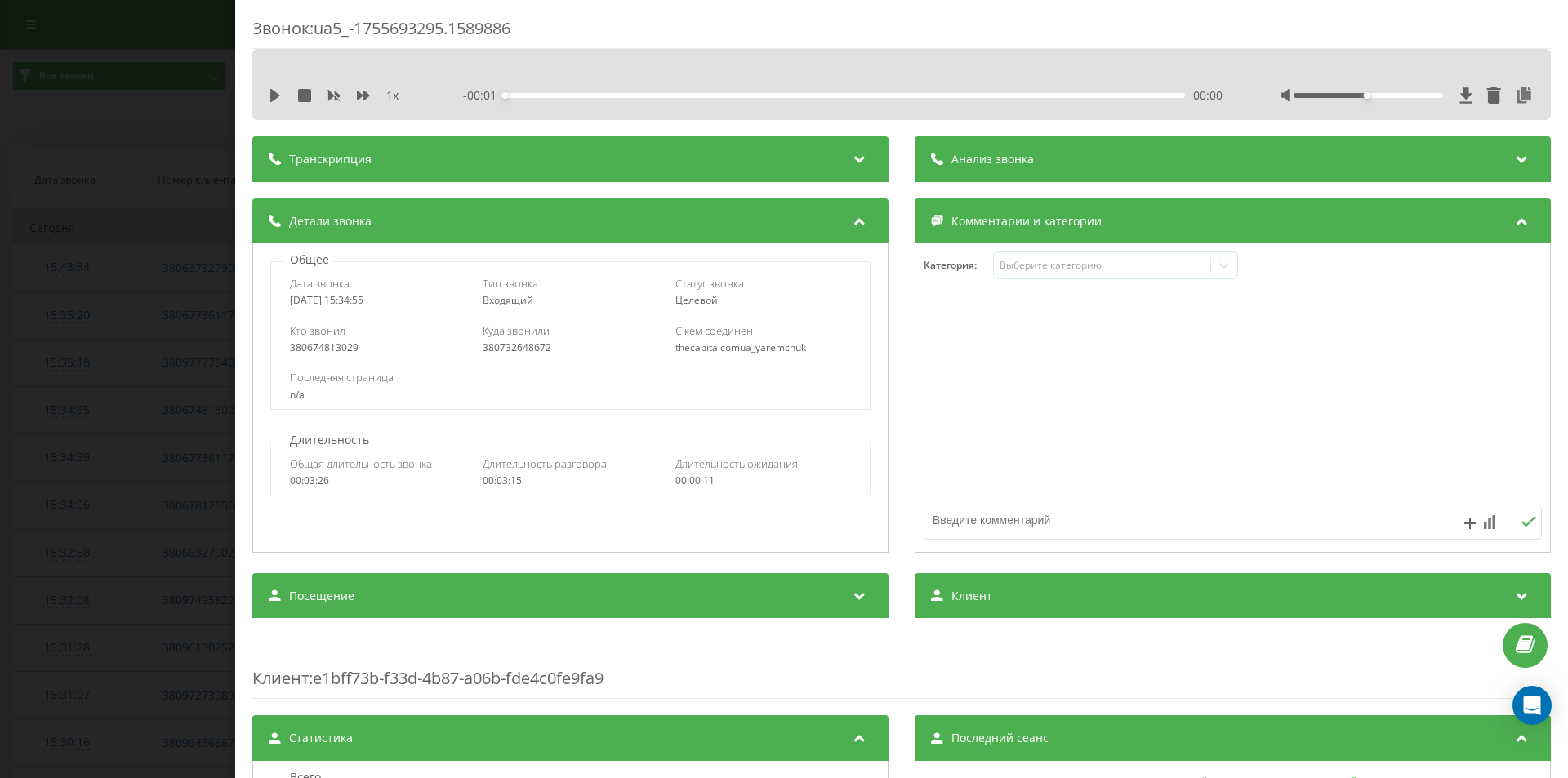
click at [994, 140] on div "Анализ звонка" at bounding box center [1233, 159] width 636 height 46
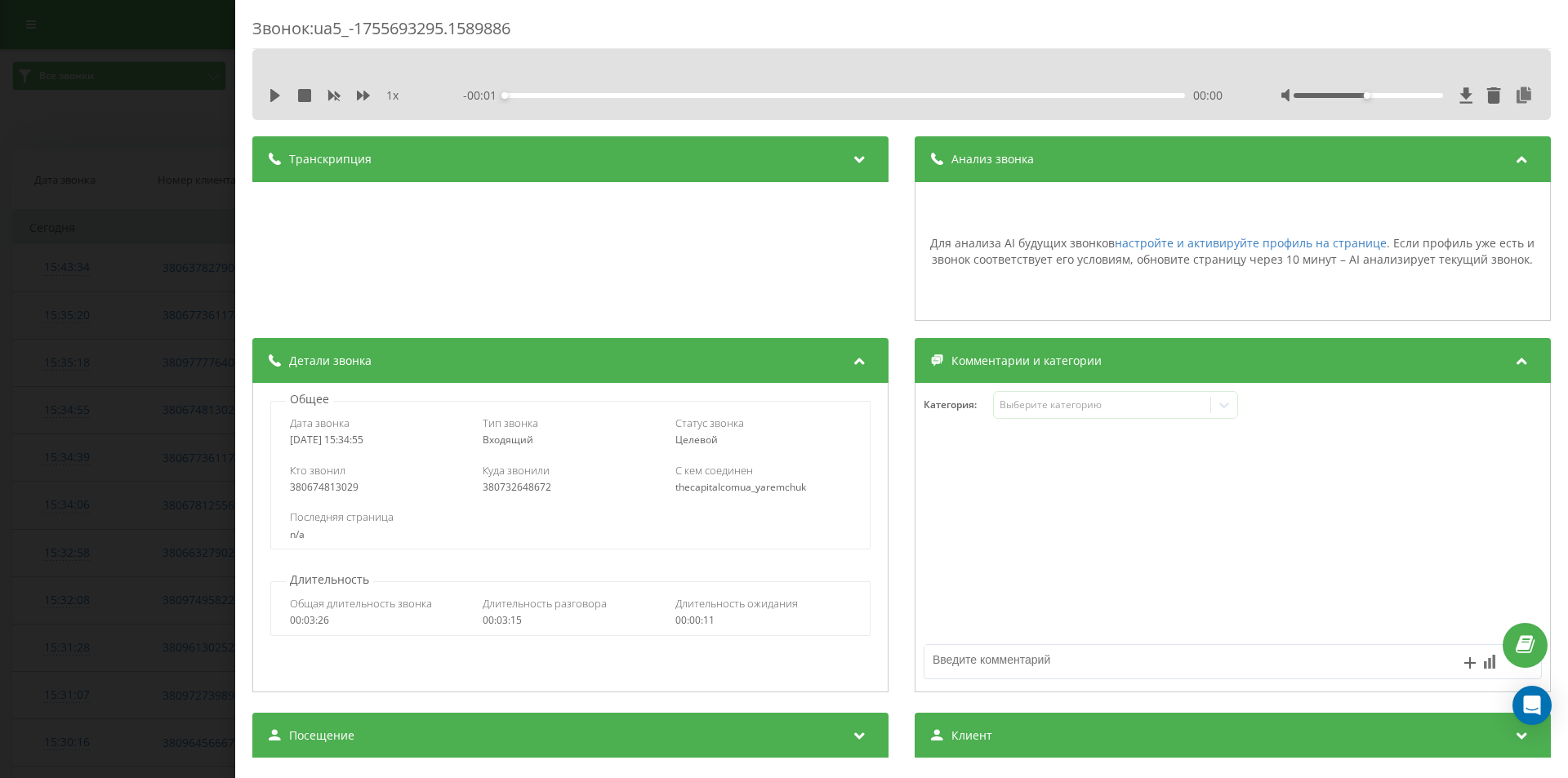
click at [999, 162] on span "Анализ звонка" at bounding box center [992, 159] width 83 height 16
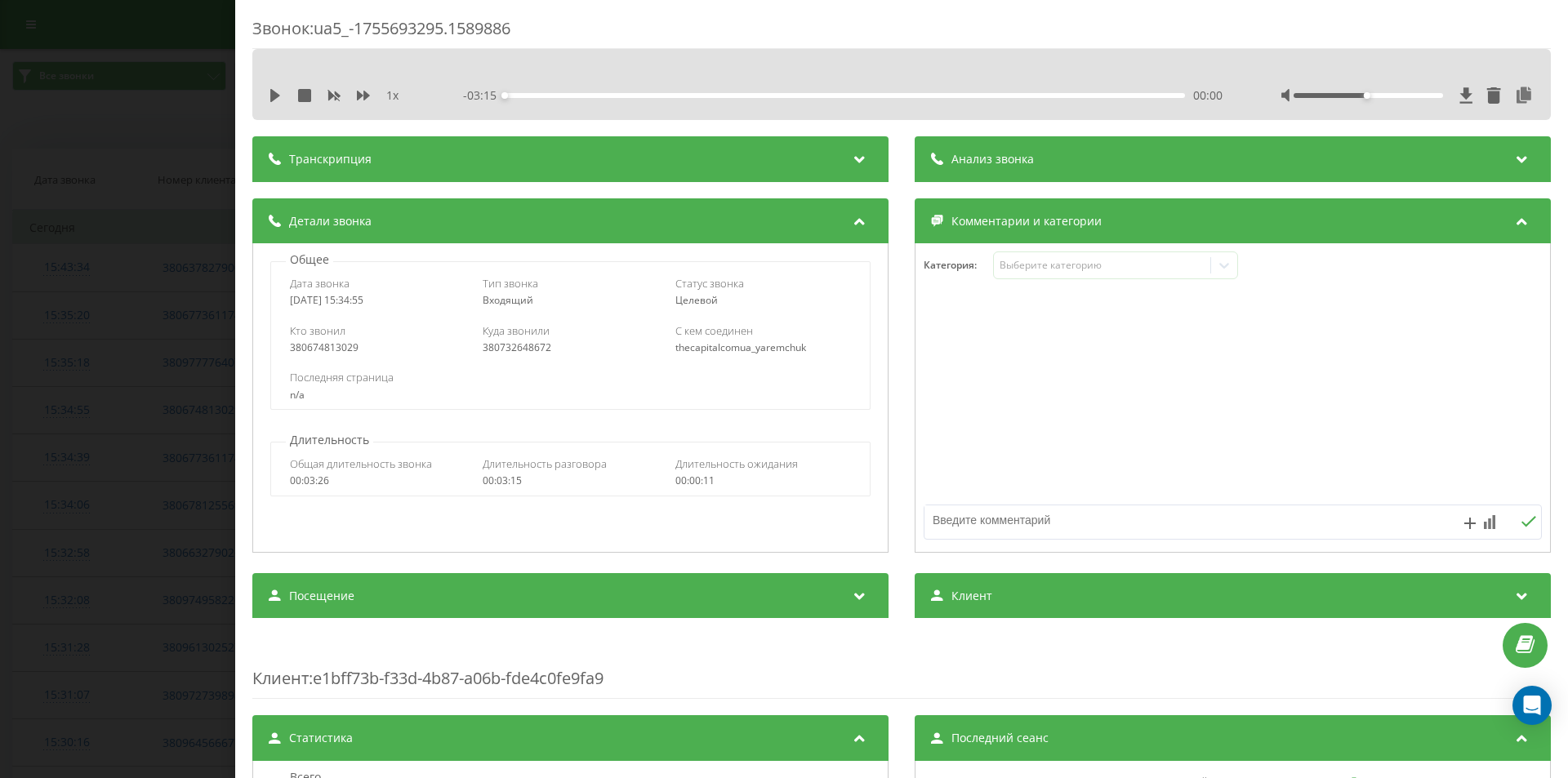
drag, startPoint x: 3, startPoint y: 398, endPoint x: 20, endPoint y: 389, distance: 19.2
click at [3, 398] on div "Звонок : ua5_-1755693295.1589886 1 x - 03:15 00:00 00:00 Транскрипция Для анали…" at bounding box center [784, 389] width 1568 height 778
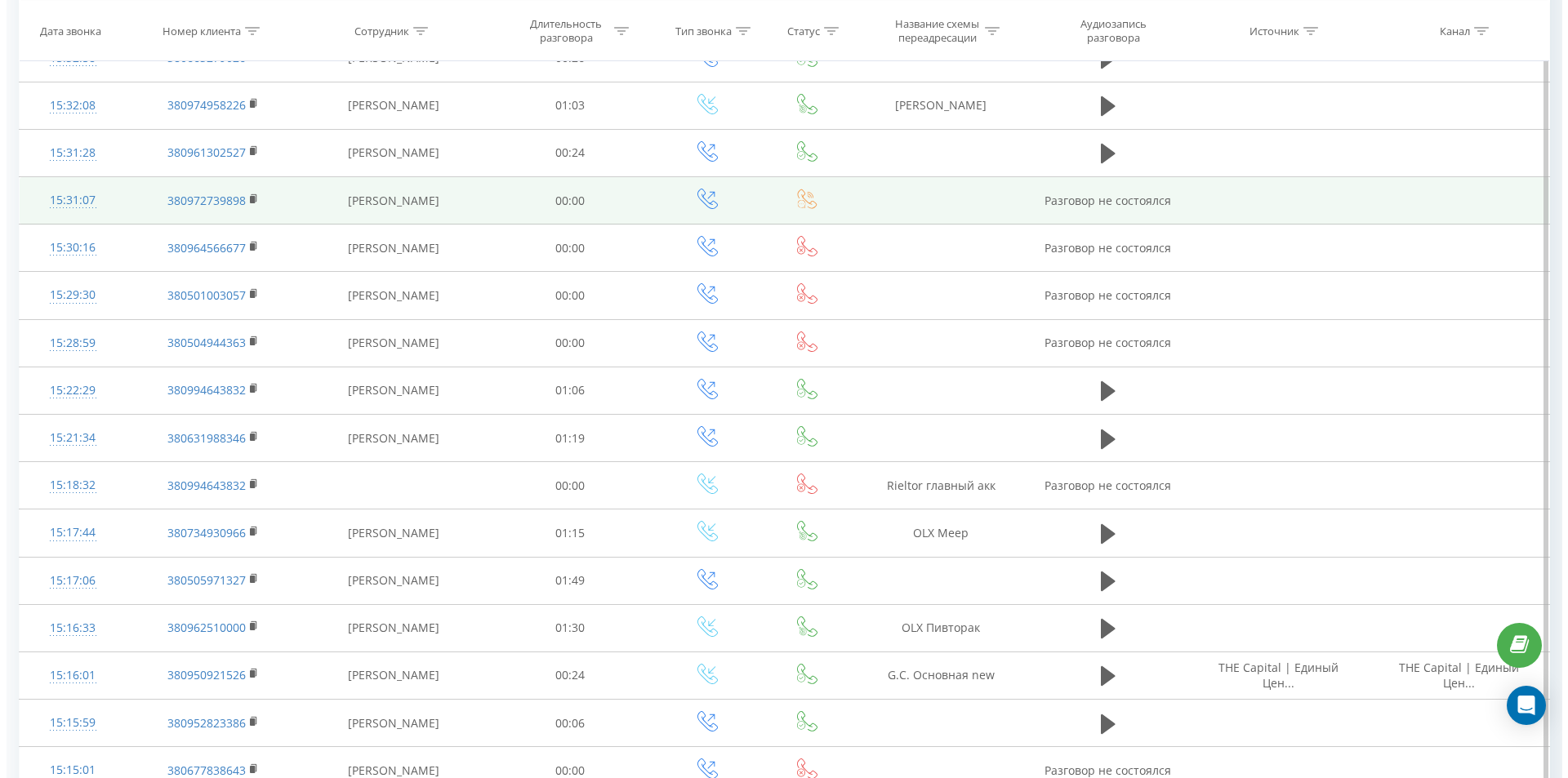
scroll to position [715, 0]
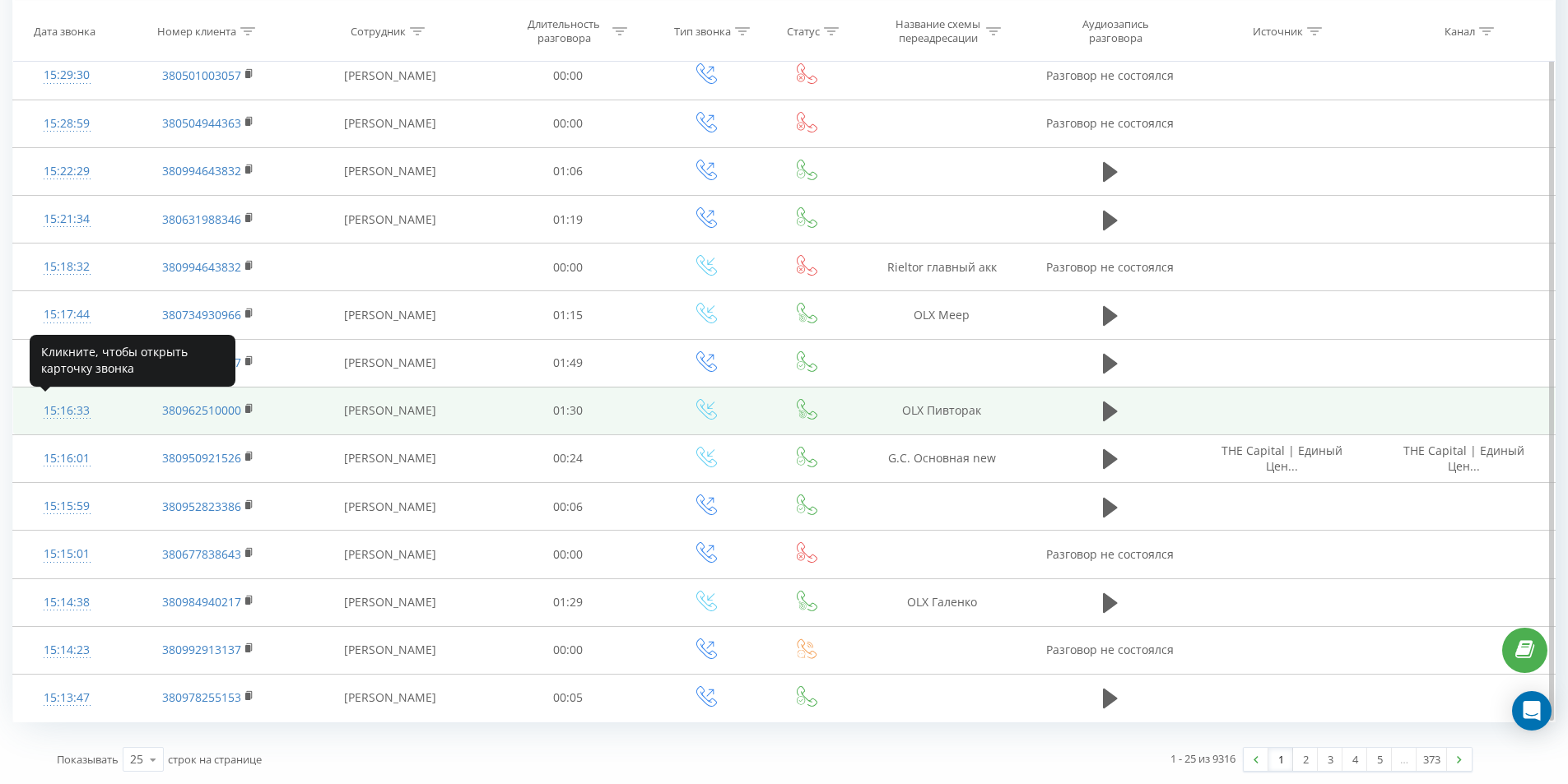
click at [69, 413] on div "15:16:33" at bounding box center [66, 411] width 74 height 32
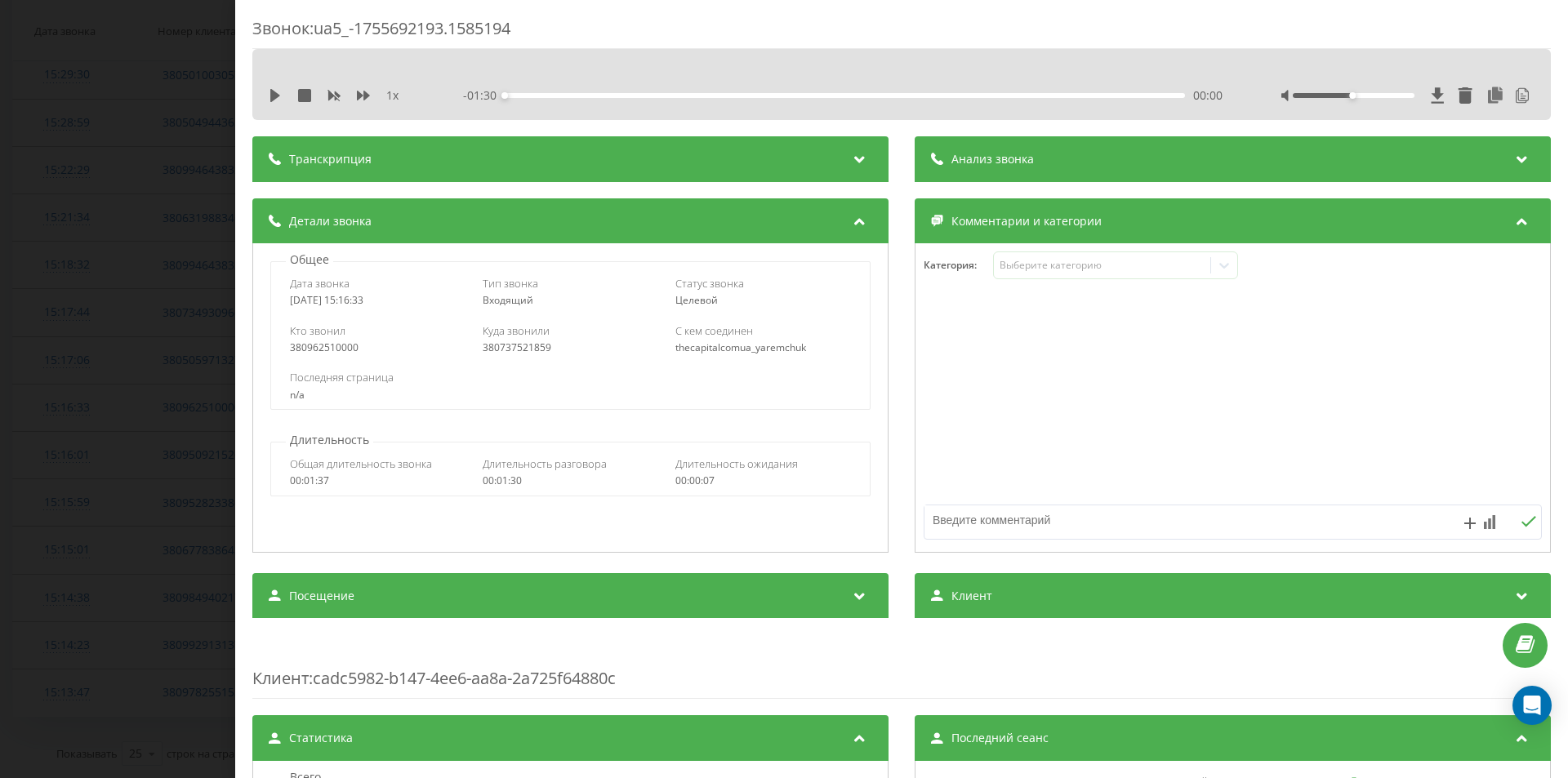
click at [961, 166] on span "Анализ звонка" at bounding box center [992, 159] width 83 height 16
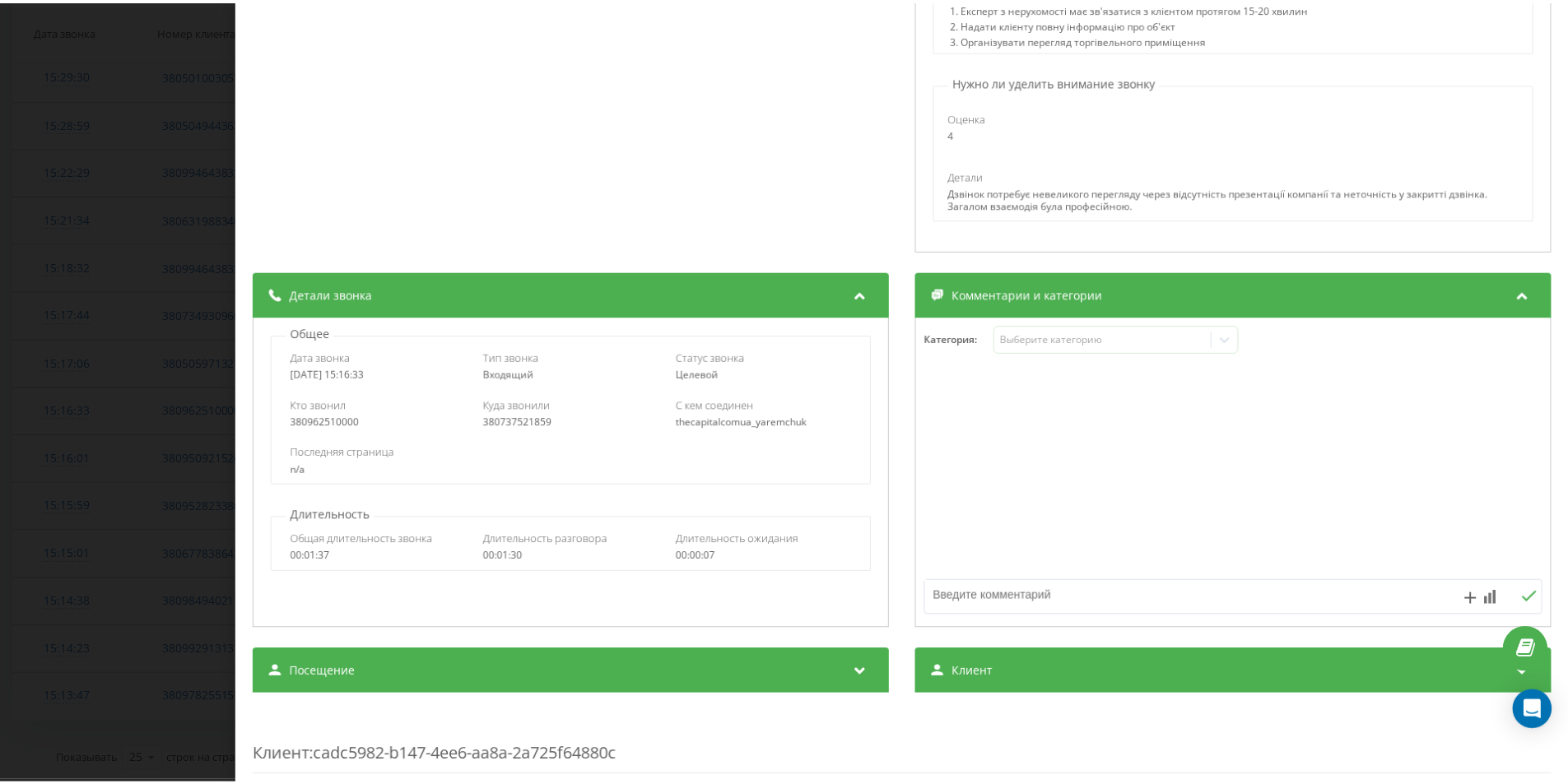
scroll to position [576, 0]
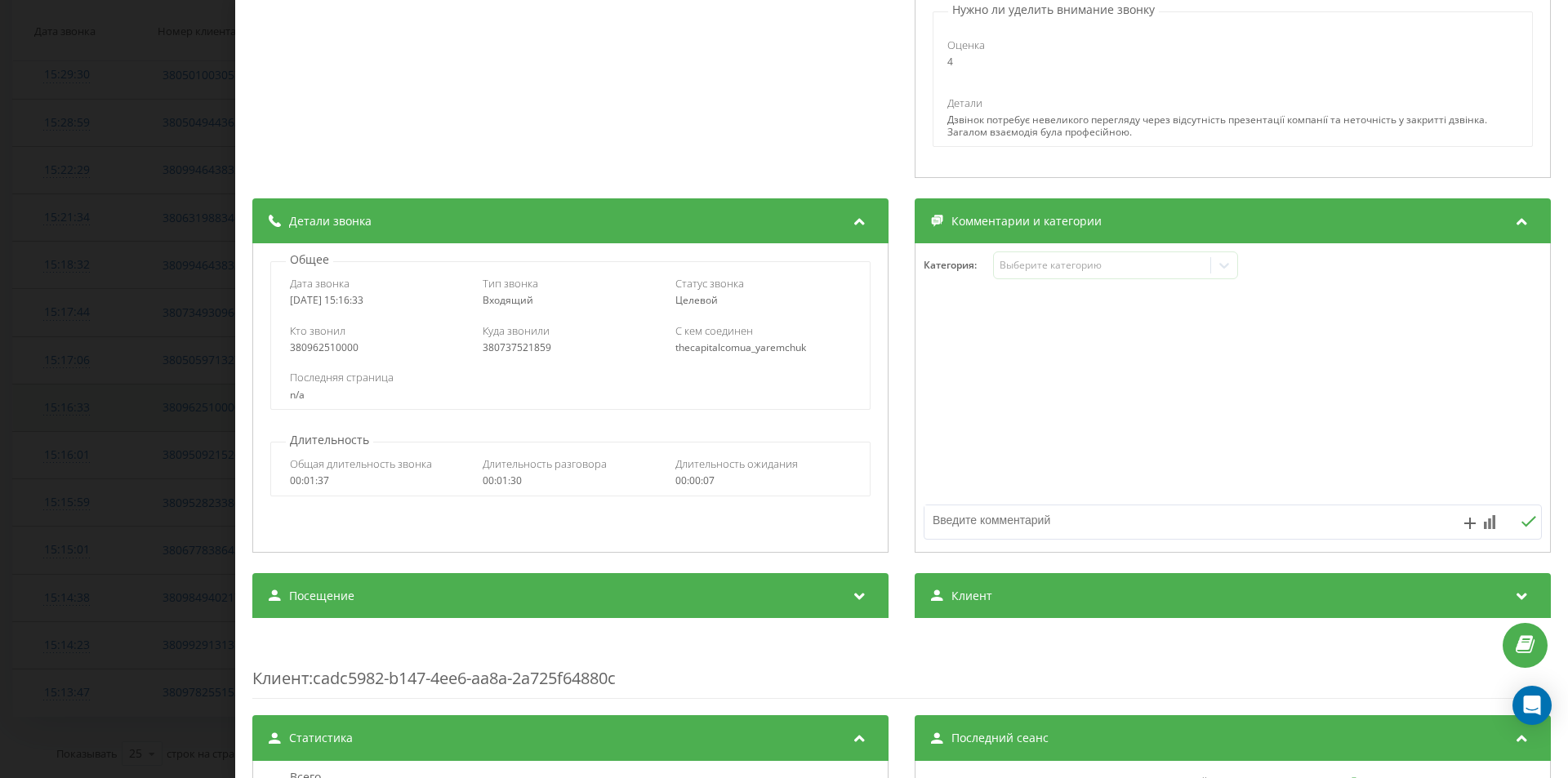
click at [76, 401] on div "Звонок : ua5_-1755692193.1585194 1 x - 01:30 00:00 00:00 Транскрипция 00:00 Віт…" at bounding box center [784, 389] width 1568 height 778
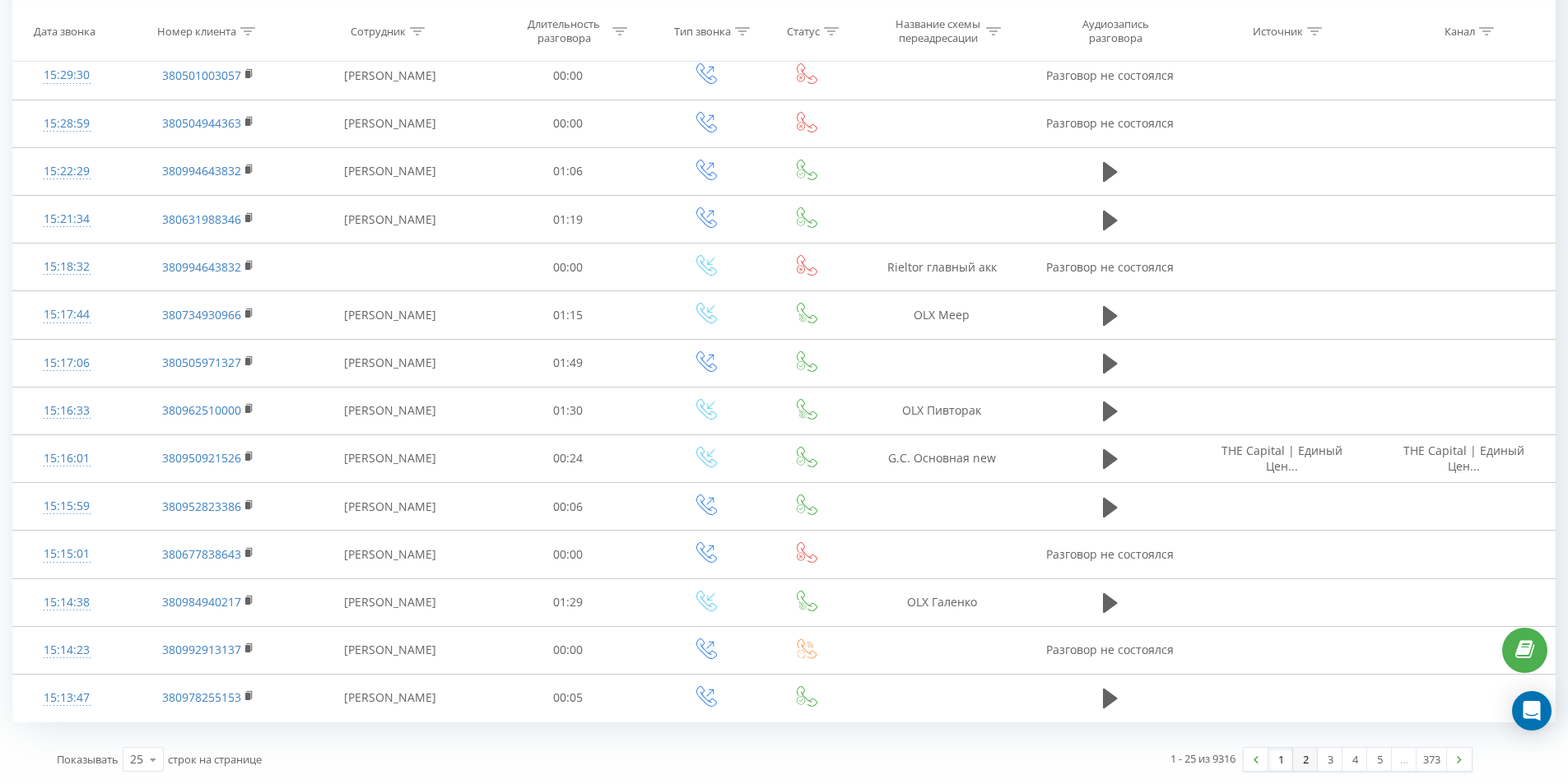
click at [1298, 761] on link "2" at bounding box center [1305, 760] width 24 height 23
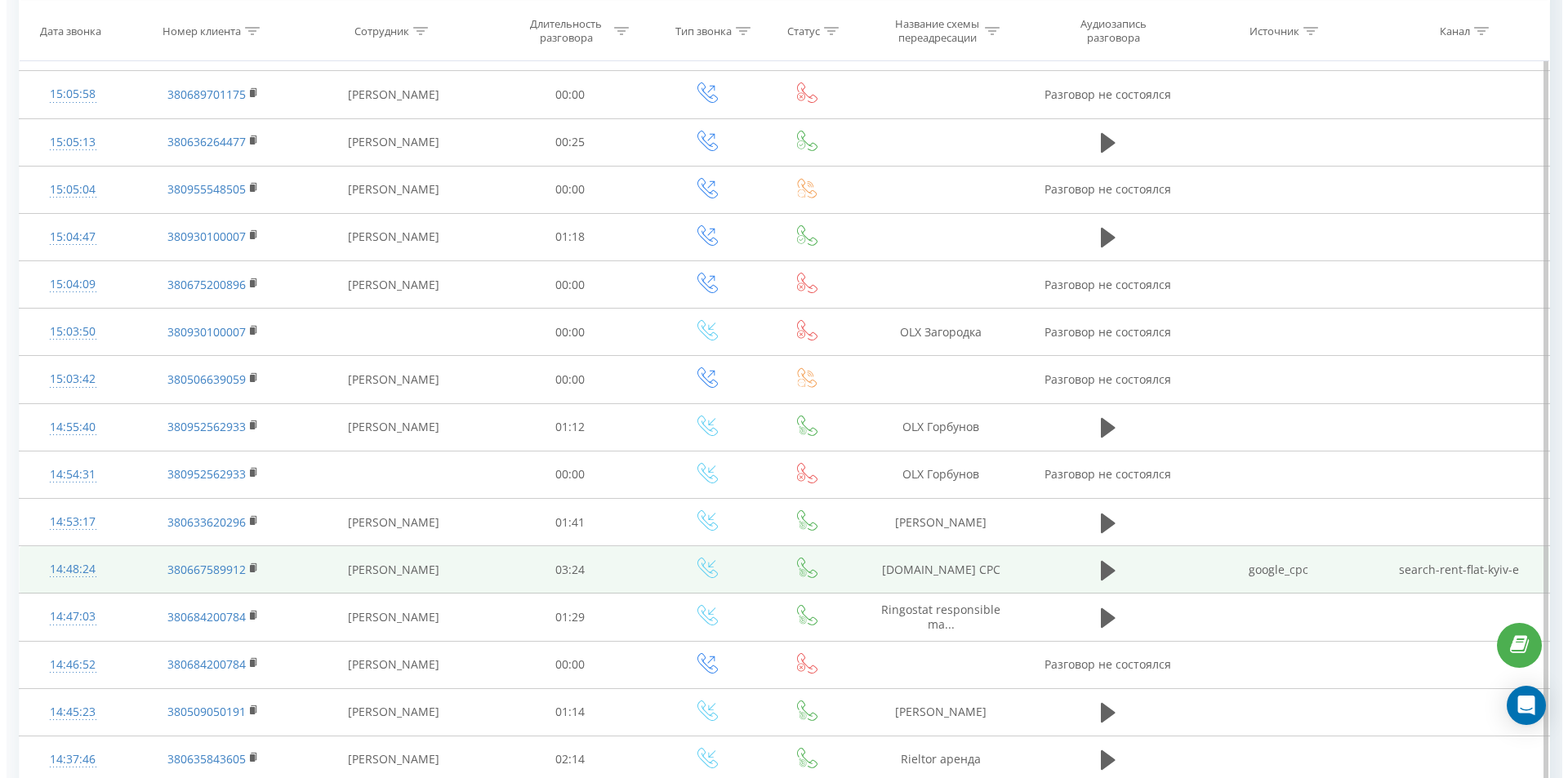
scroll to position [598, 0]
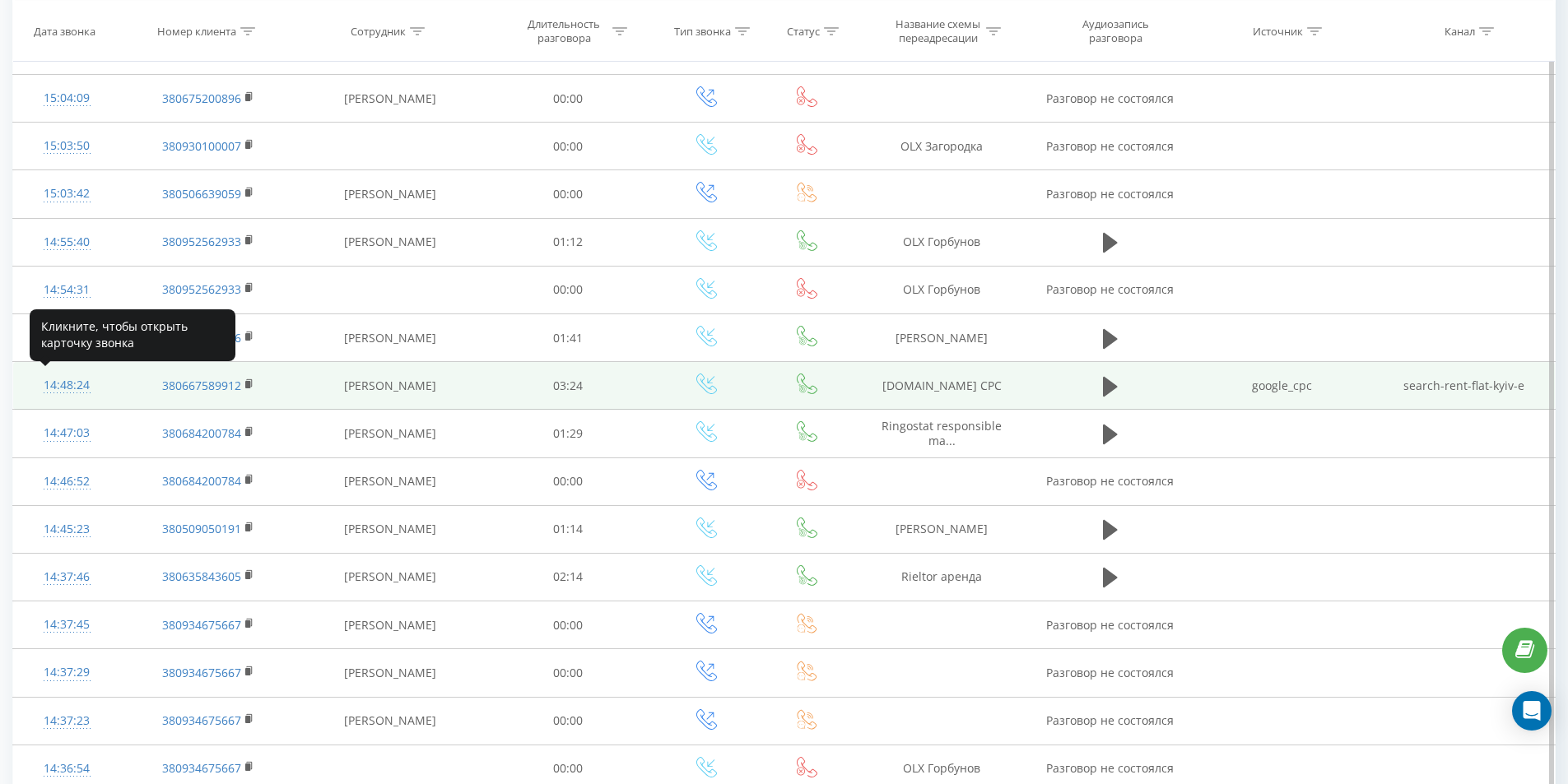
click at [48, 382] on div "14:48:24" at bounding box center [66, 385] width 74 height 32
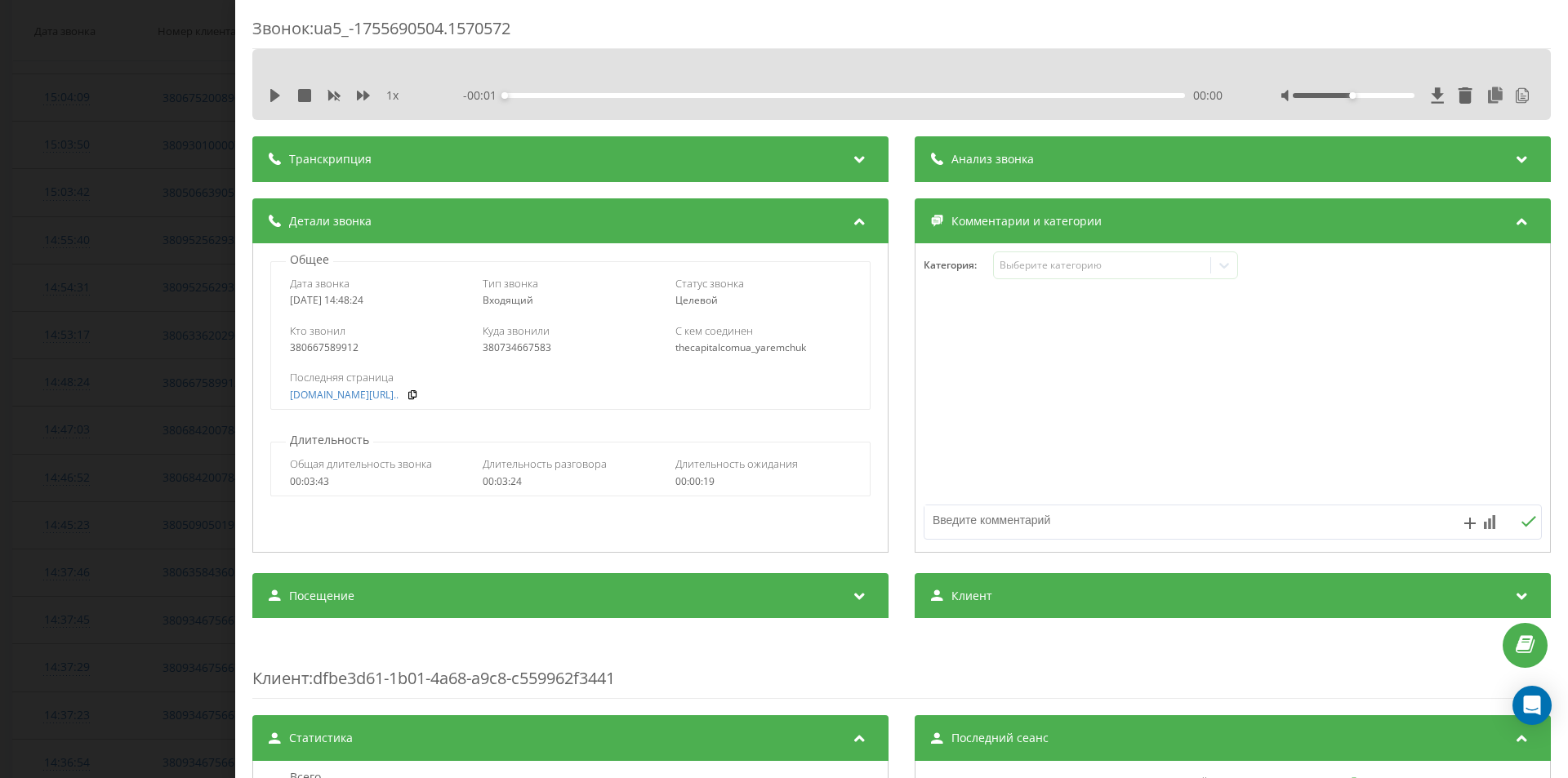
click at [1103, 146] on div "Анализ звонка" at bounding box center [1233, 159] width 636 height 46
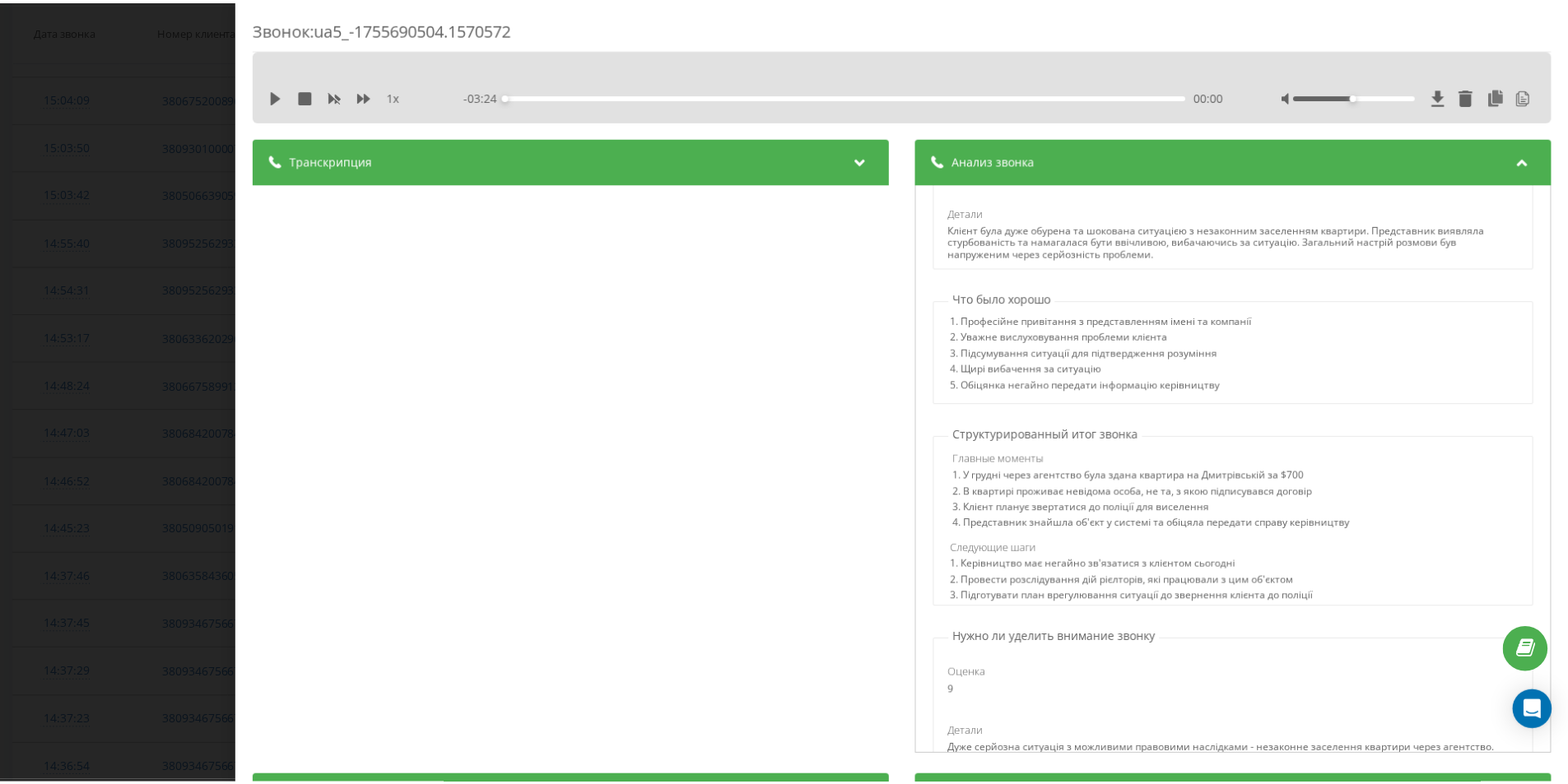
scroll to position [576, 0]
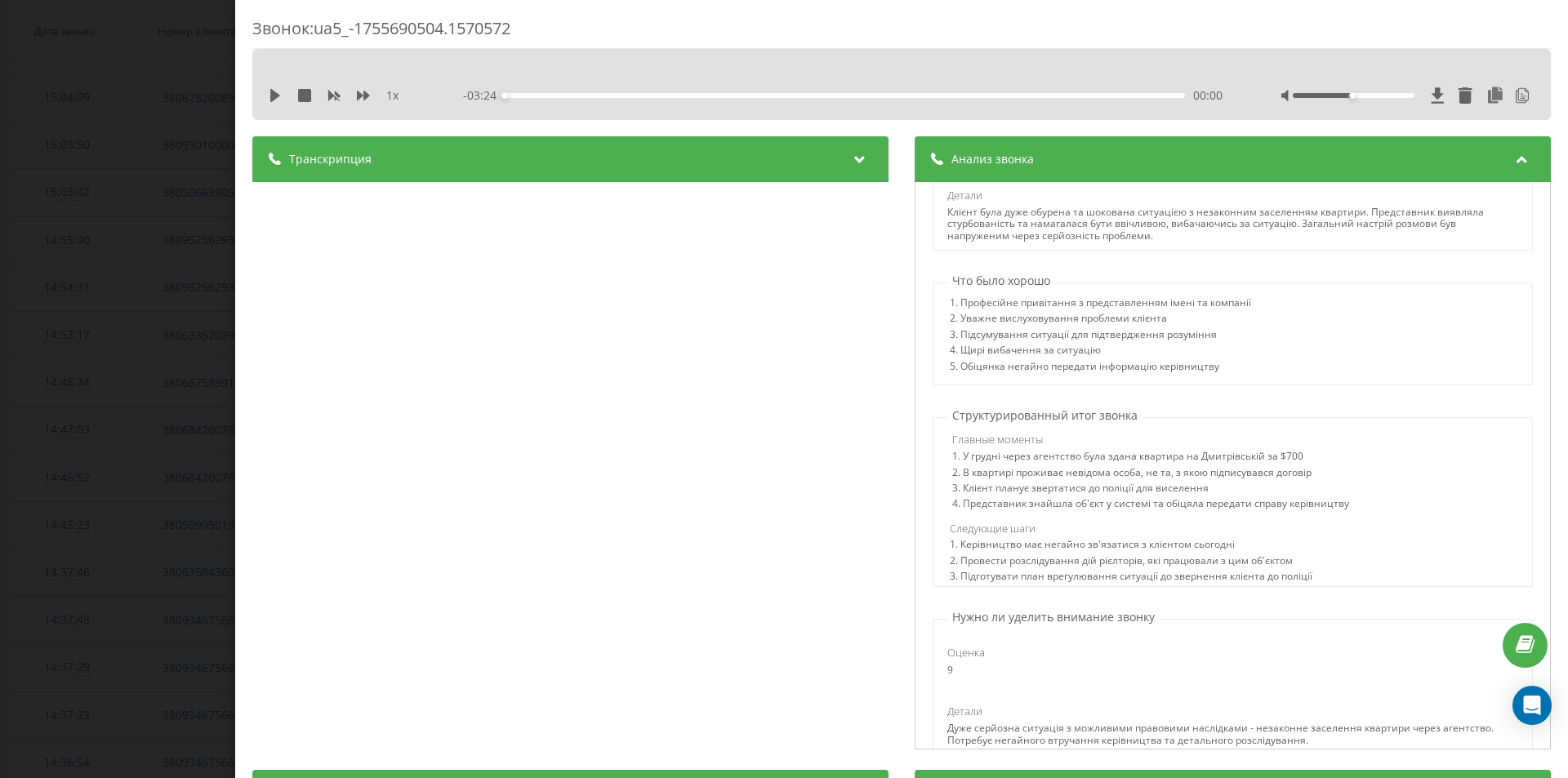
click at [208, 152] on div "Звонок : ua5_-1755690504.1570572 1 x - 03:24 00:00 00:00 Транскрипция 00:00 Віт…" at bounding box center [784, 389] width 1568 height 778
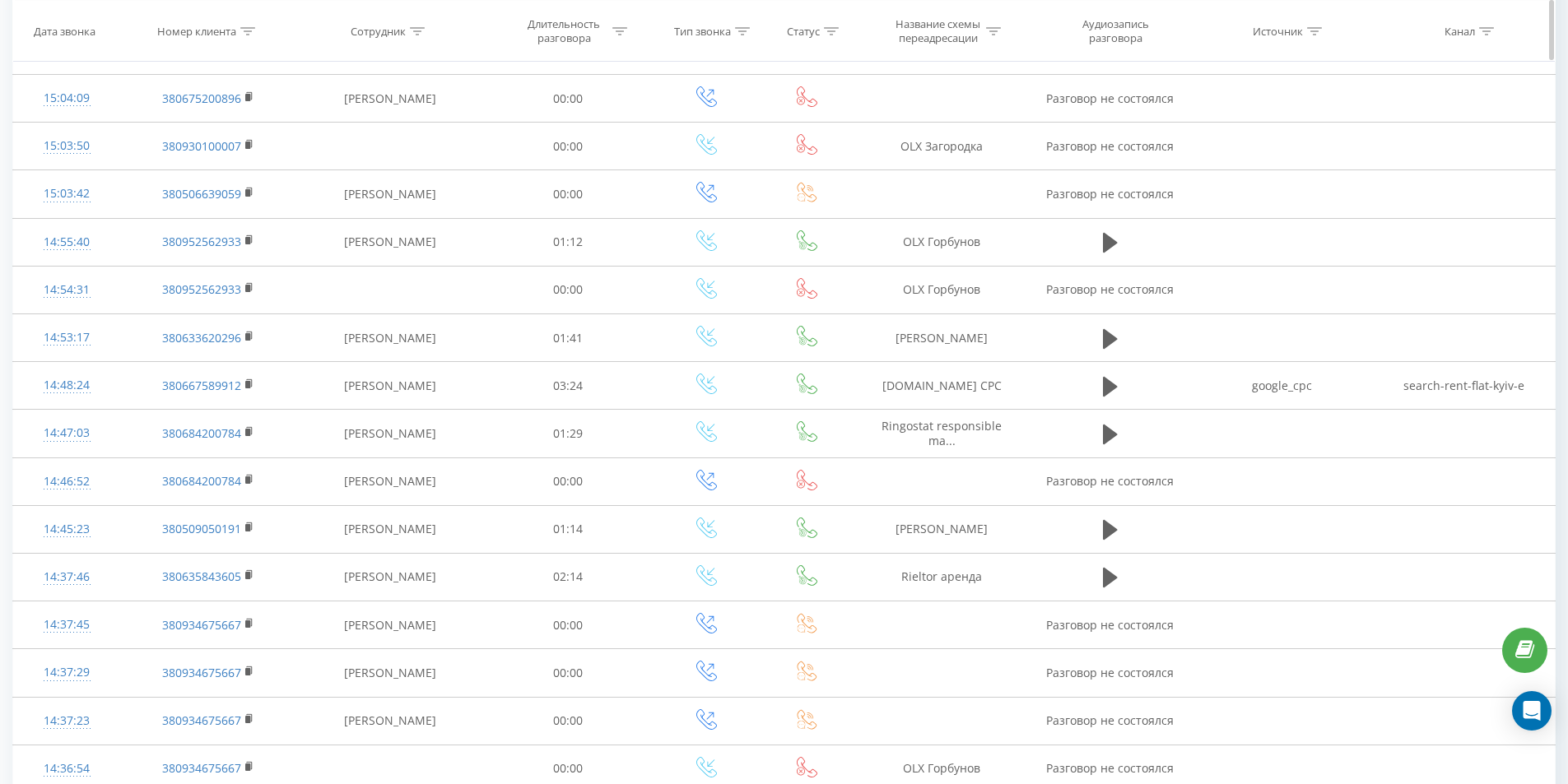
drag, startPoint x: 248, startPoint y: 26, endPoint x: 242, endPoint y: 37, distance: 12.5
click at [248, 25] on div at bounding box center [247, 30] width 15 height 14
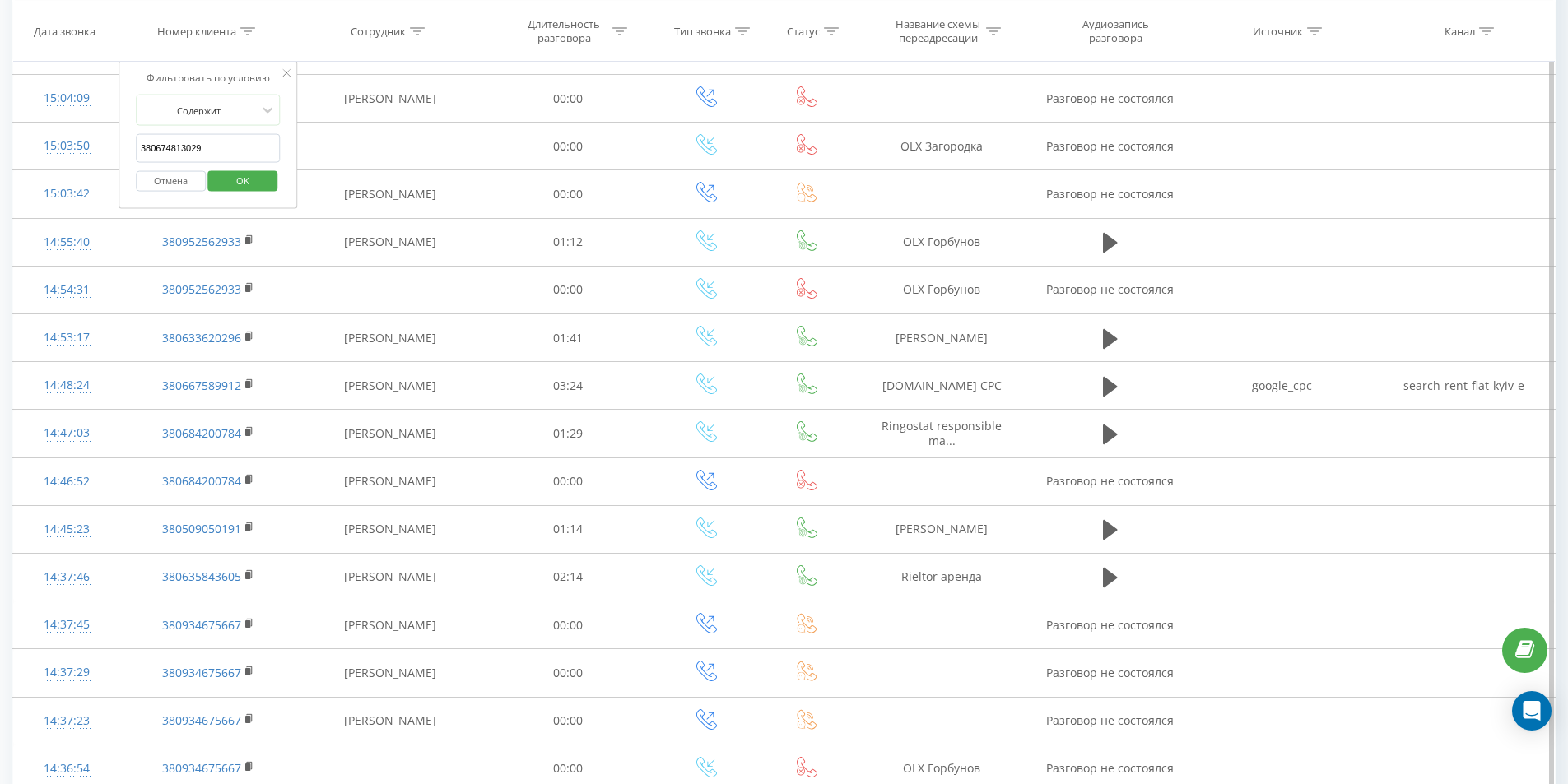
click at [230, 129] on form "Содержит 380674813029 Отмена OK" at bounding box center [208, 147] width 145 height 105
click at [228, 140] on input "380674813029" at bounding box center [208, 148] width 145 height 29
paste input "380504483777"
type input "380504483777"
click at [240, 166] on div "Отмена OK" at bounding box center [208, 181] width 145 height 37
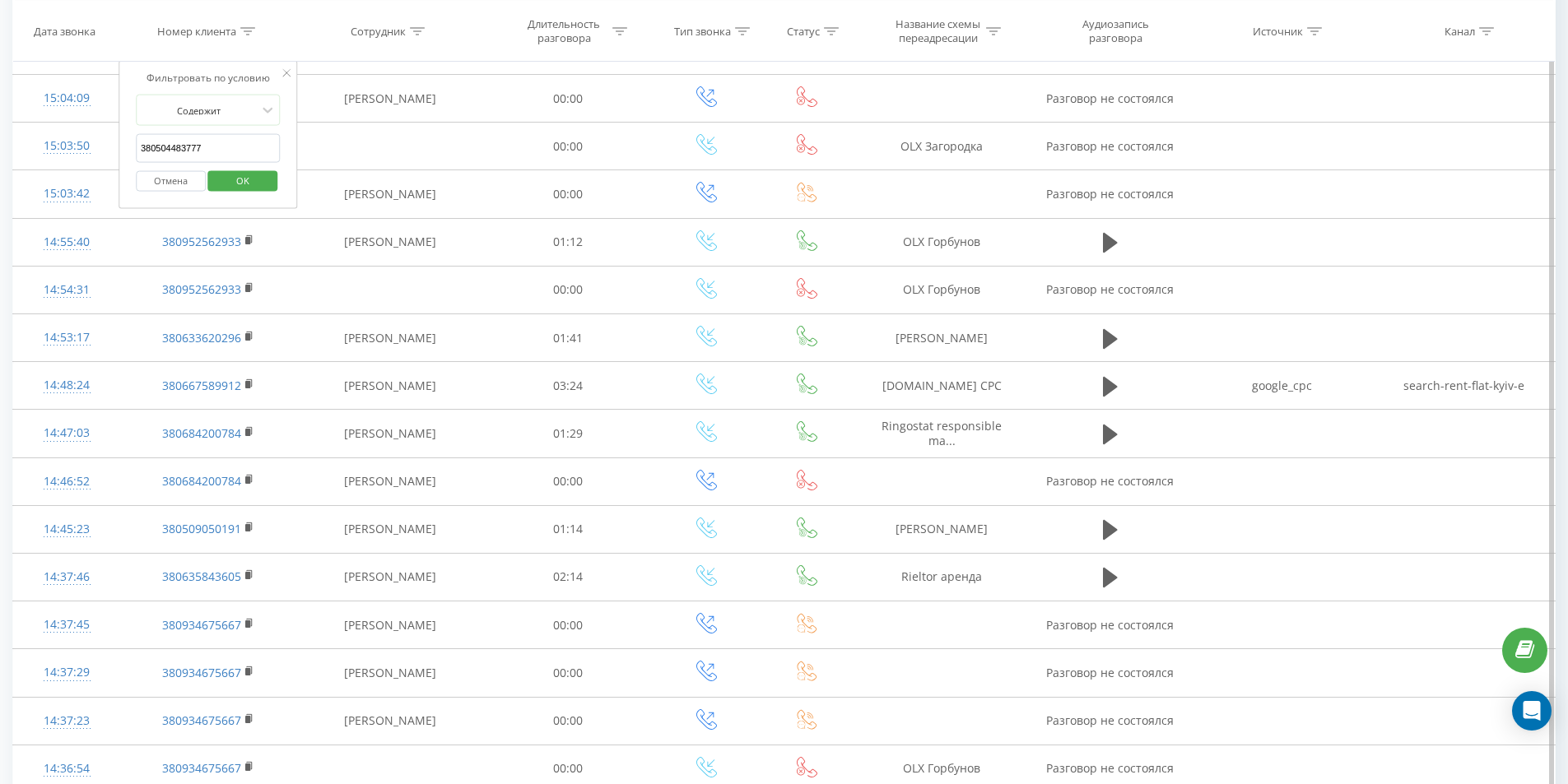
click at [244, 178] on span "OK" at bounding box center [242, 179] width 46 height 25
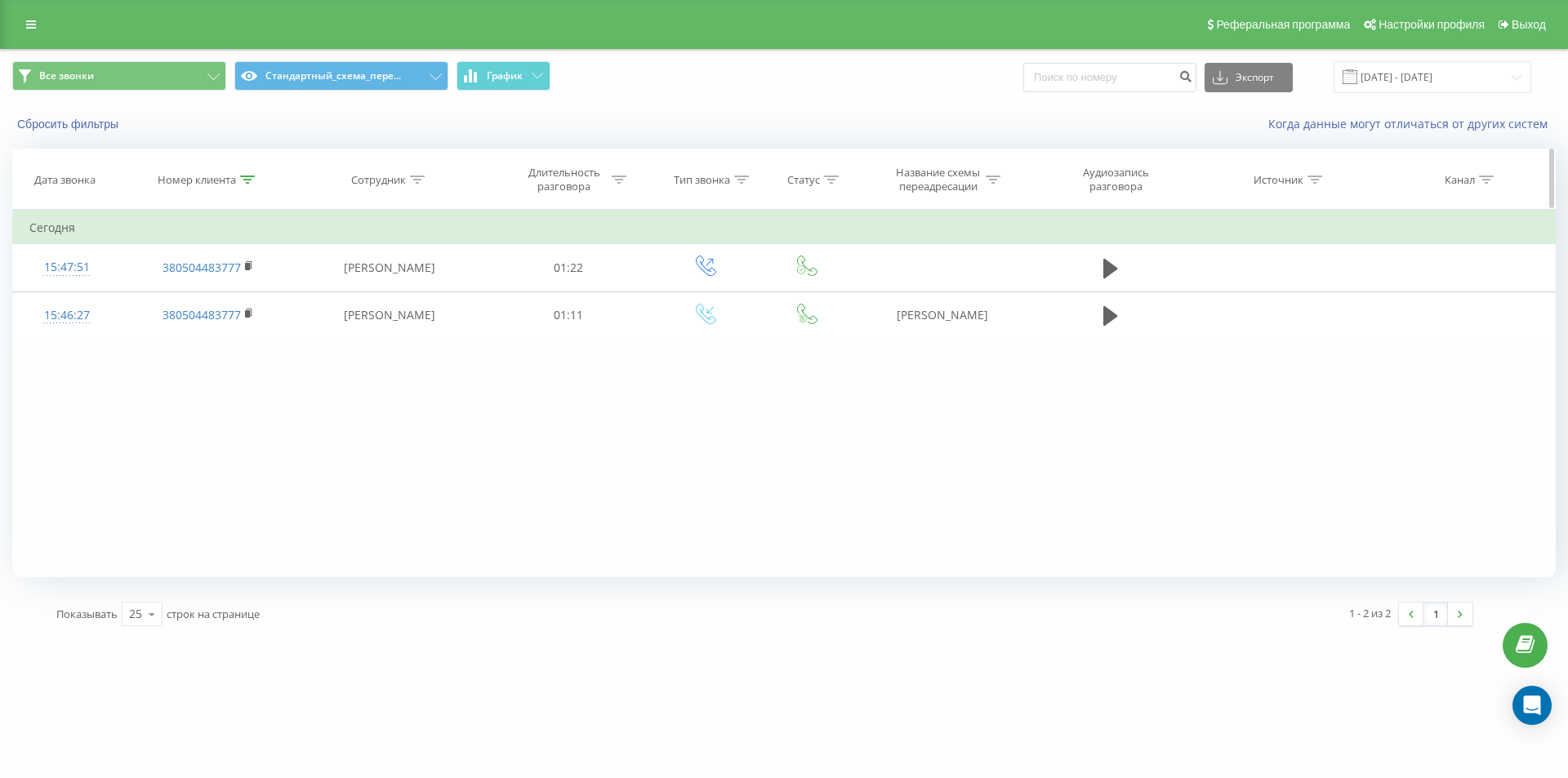
click at [240, 180] on icon at bounding box center [247, 179] width 15 height 8
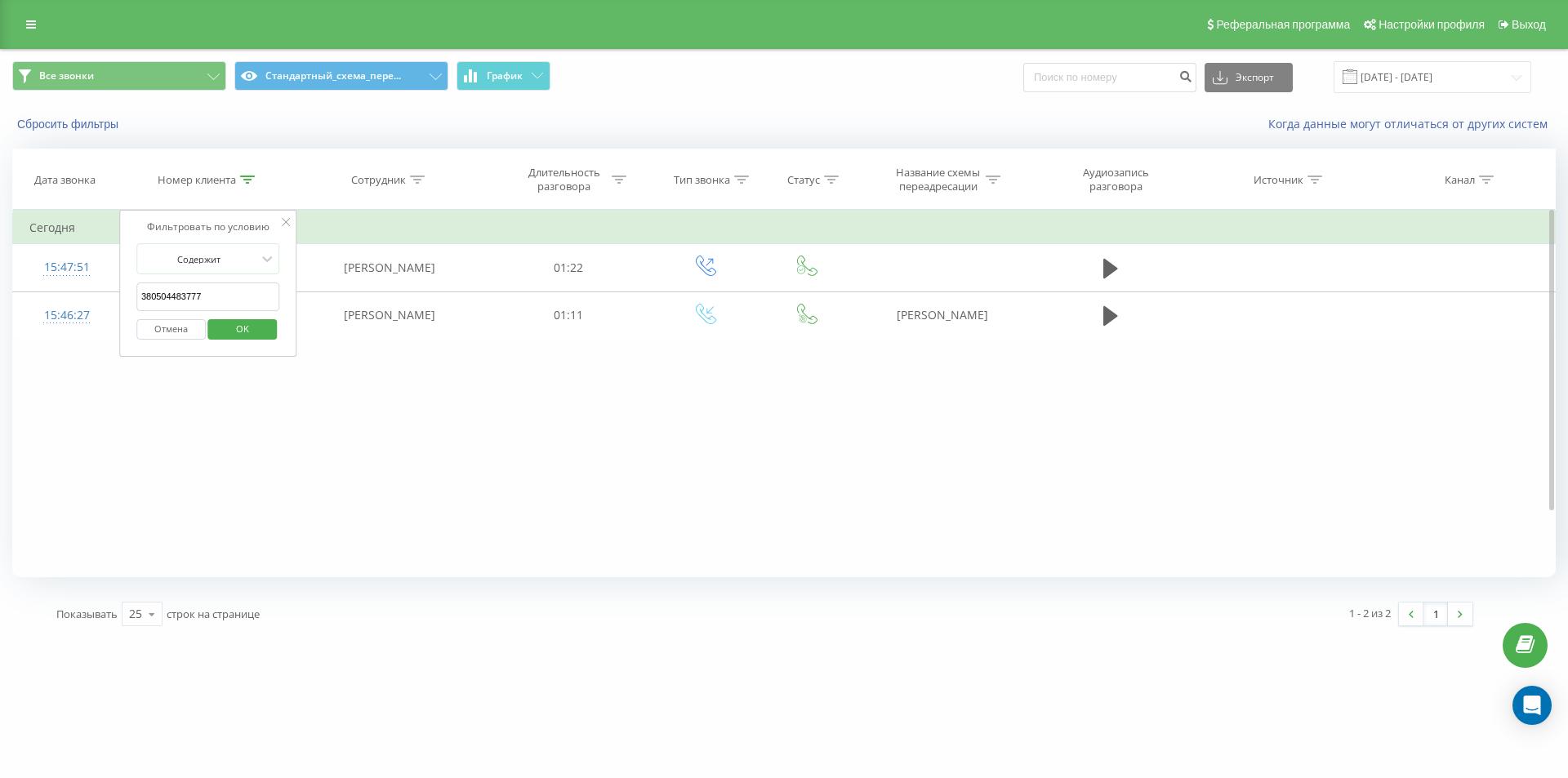
click at [165, 339] on div "Отмена OK" at bounding box center [208, 329] width 144 height 37
click at [174, 329] on button "Отмена" at bounding box center [171, 330] width 70 height 21
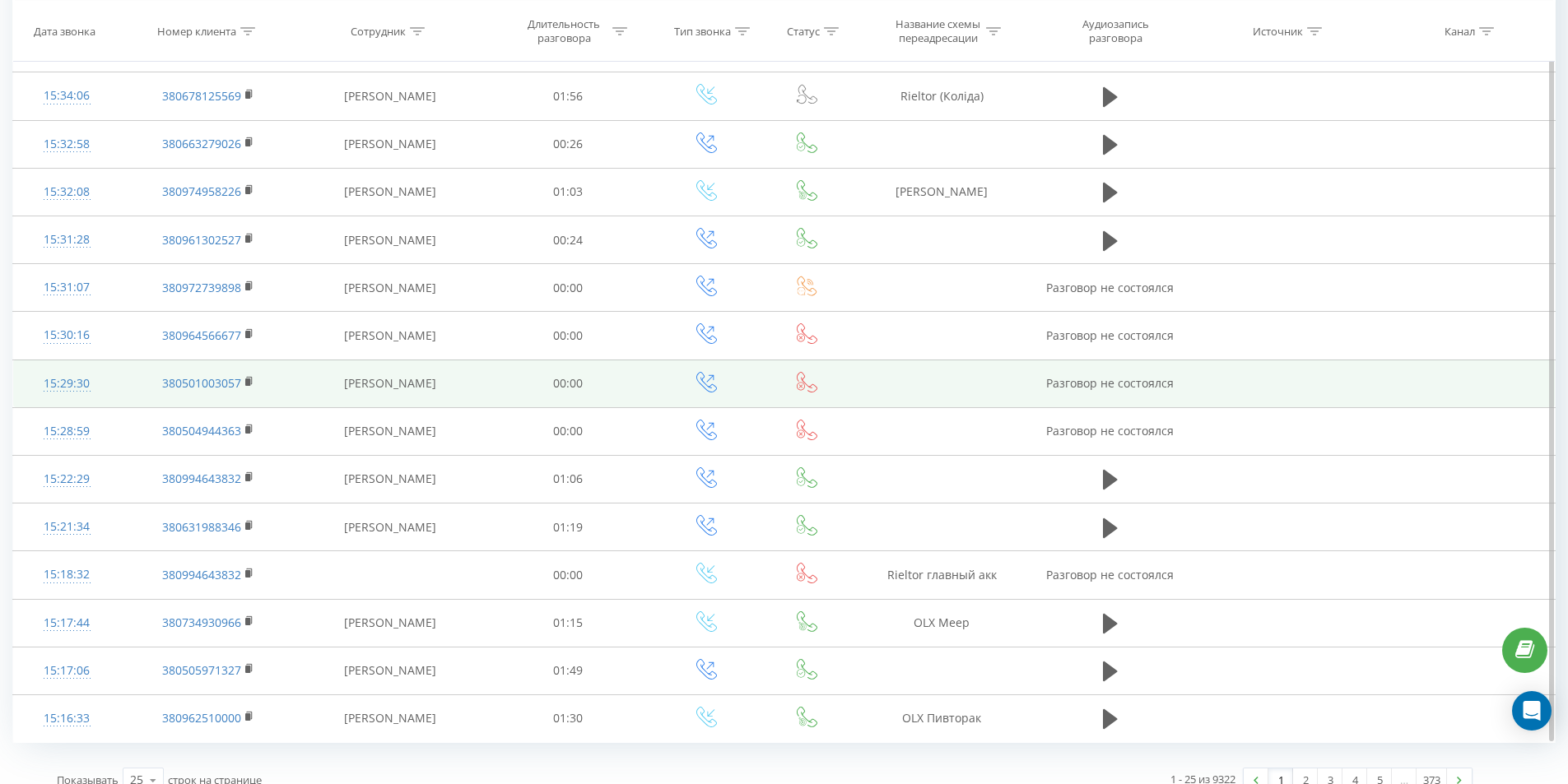
scroll to position [721, 0]
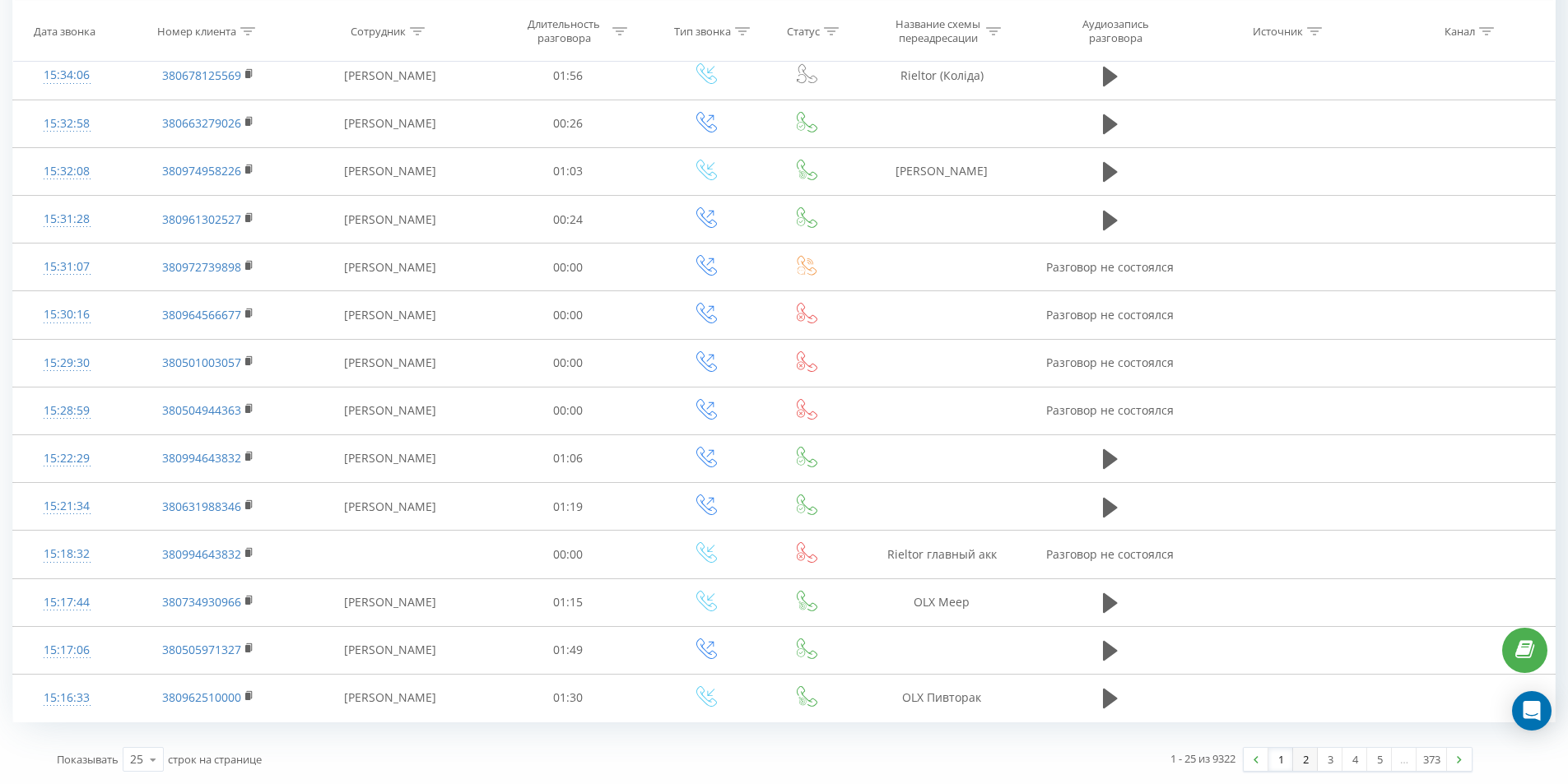
click at [1310, 760] on link "2" at bounding box center [1305, 760] width 24 height 23
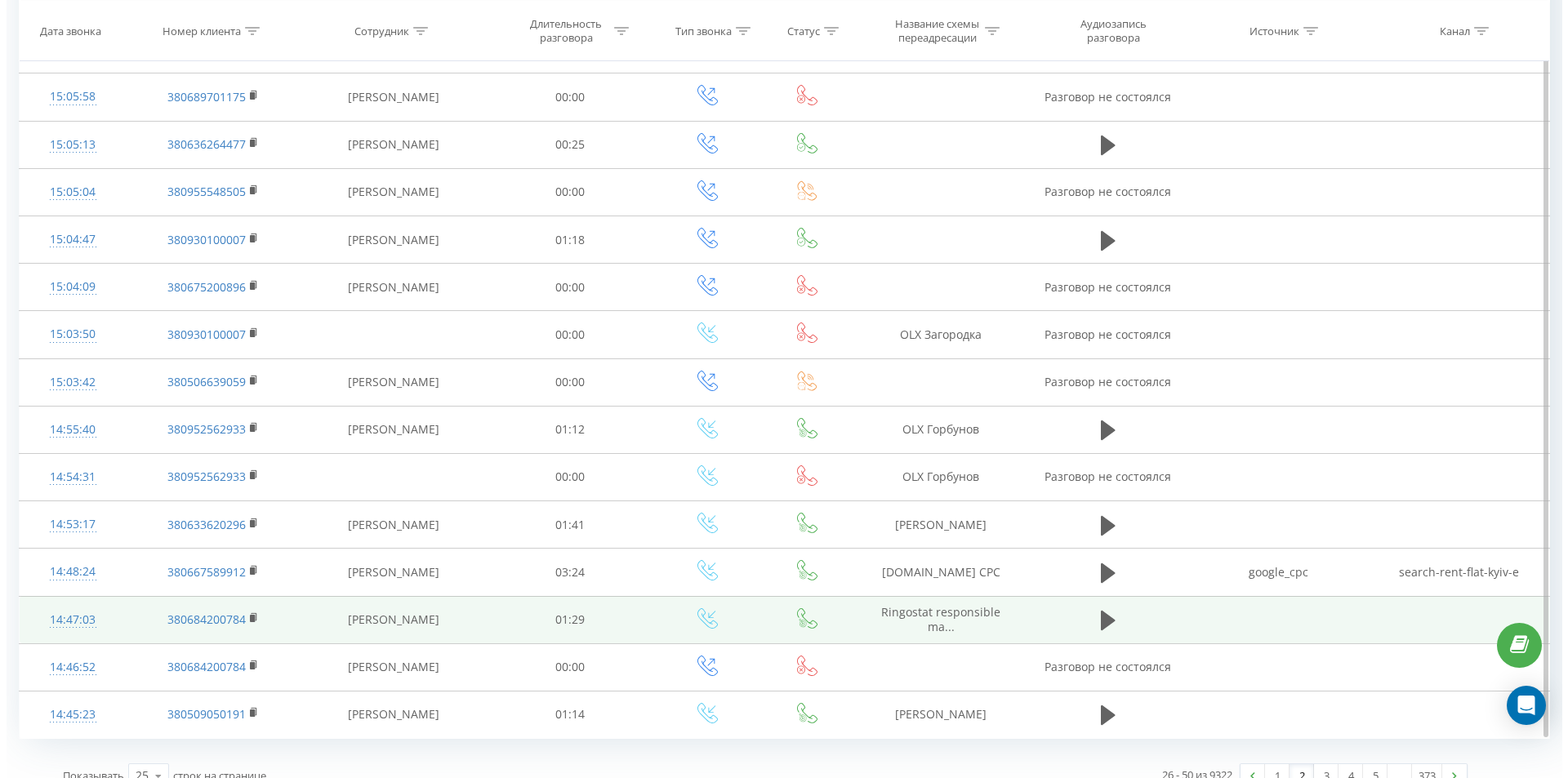
scroll to position [715, 0]
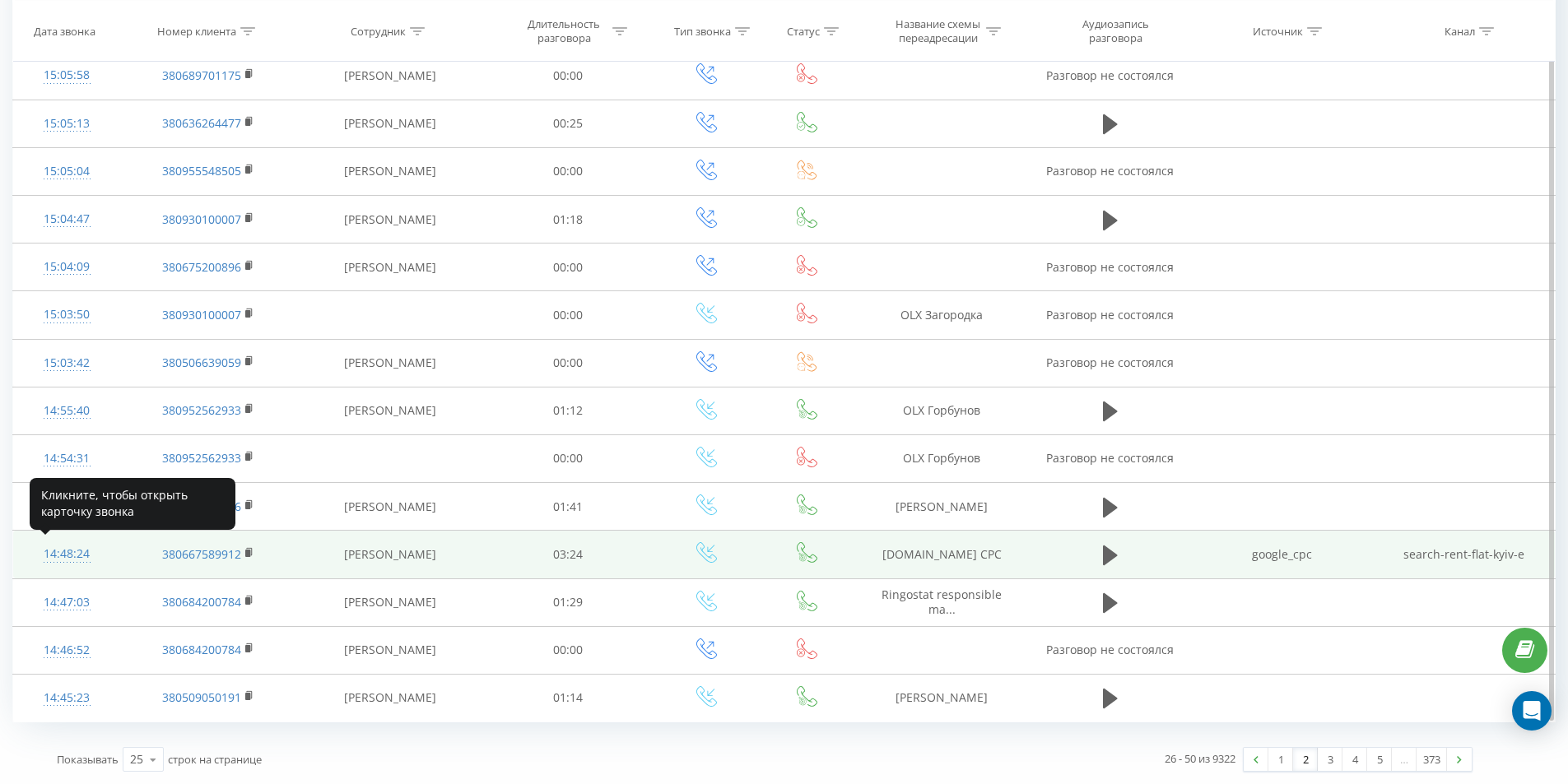
click at [67, 558] on div "14:48:24" at bounding box center [66, 554] width 74 height 32
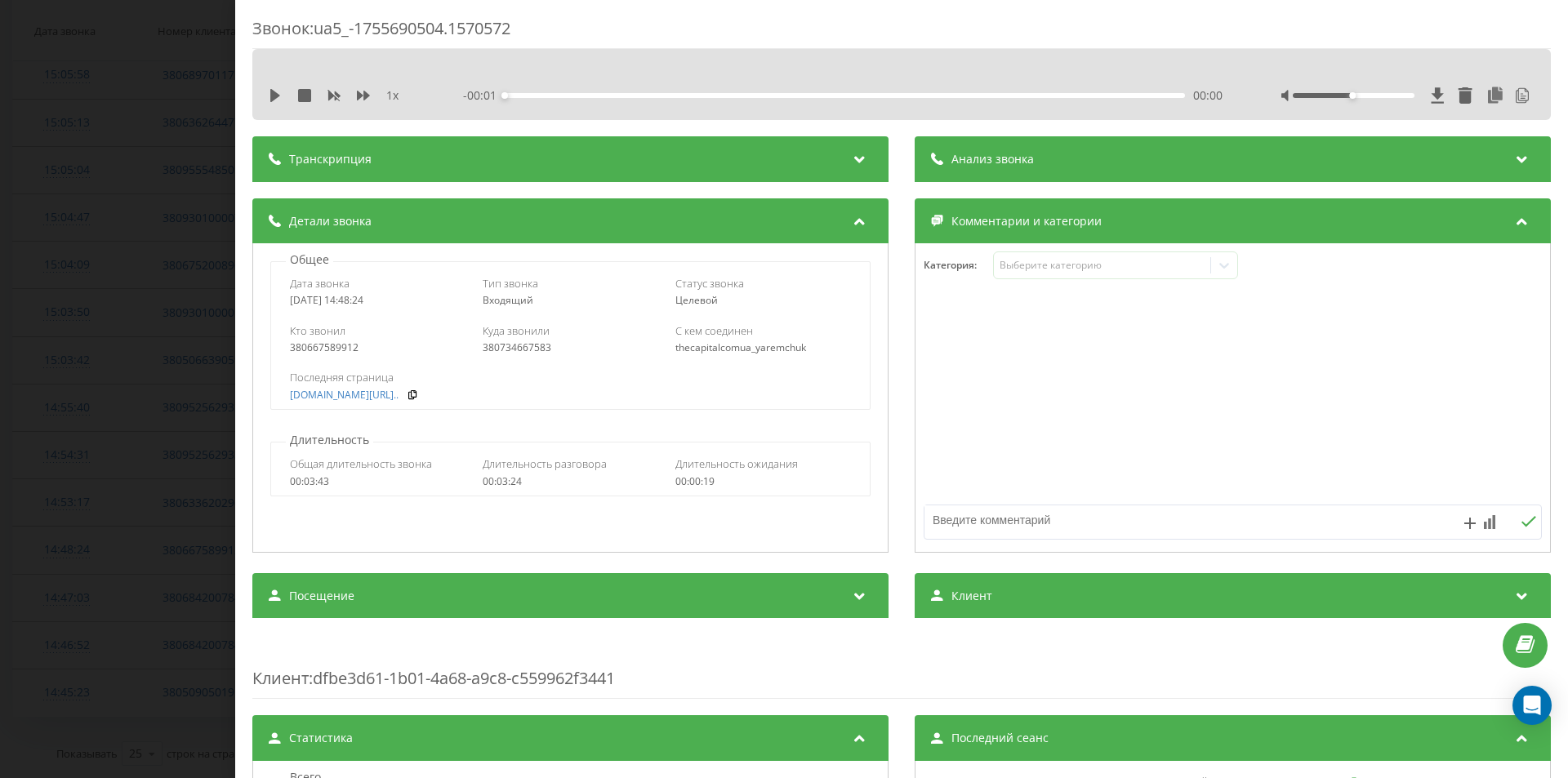
click at [1086, 147] on div "Анализ звонка" at bounding box center [1233, 159] width 636 height 46
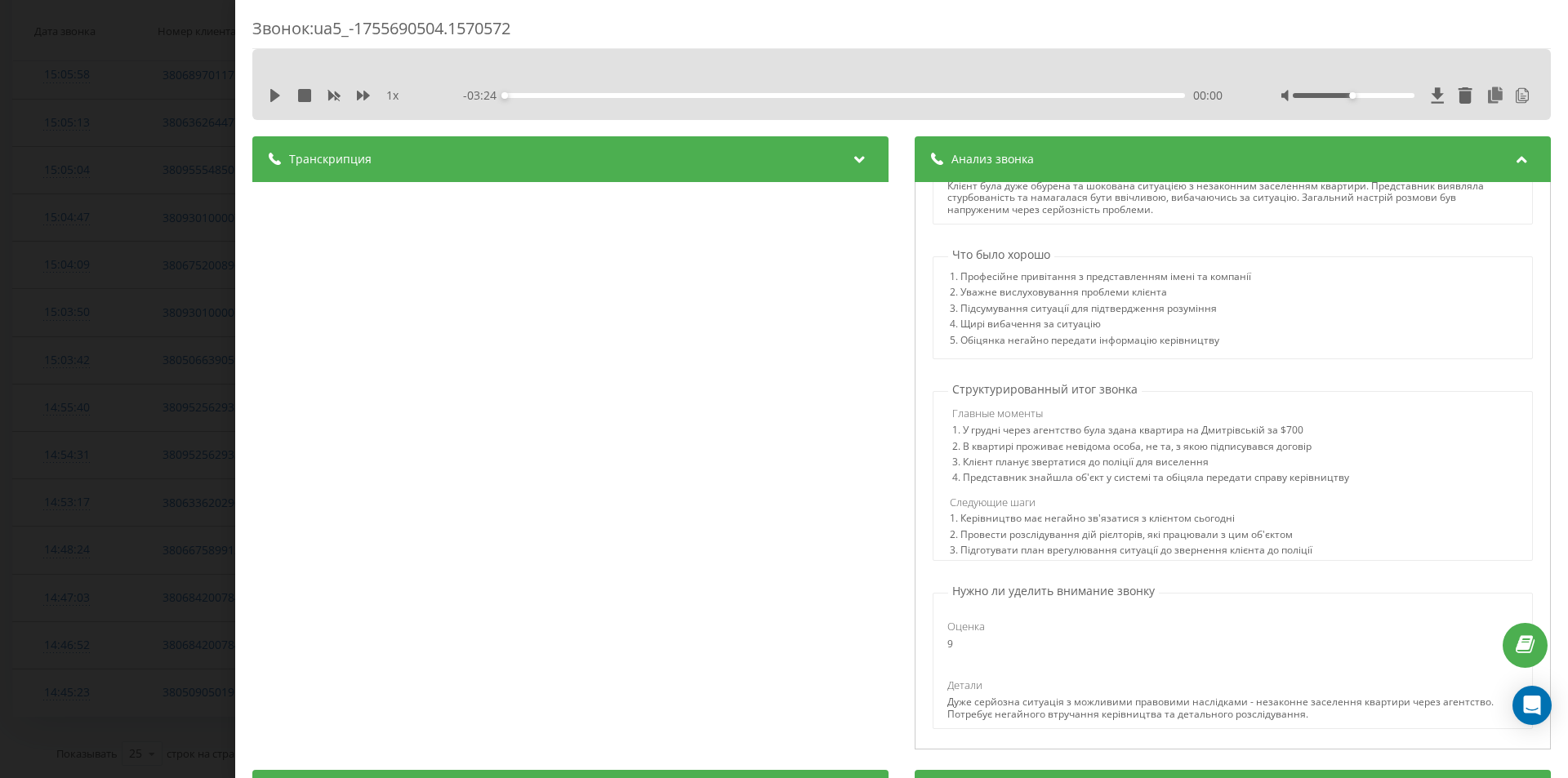
scroll to position [619, 0]
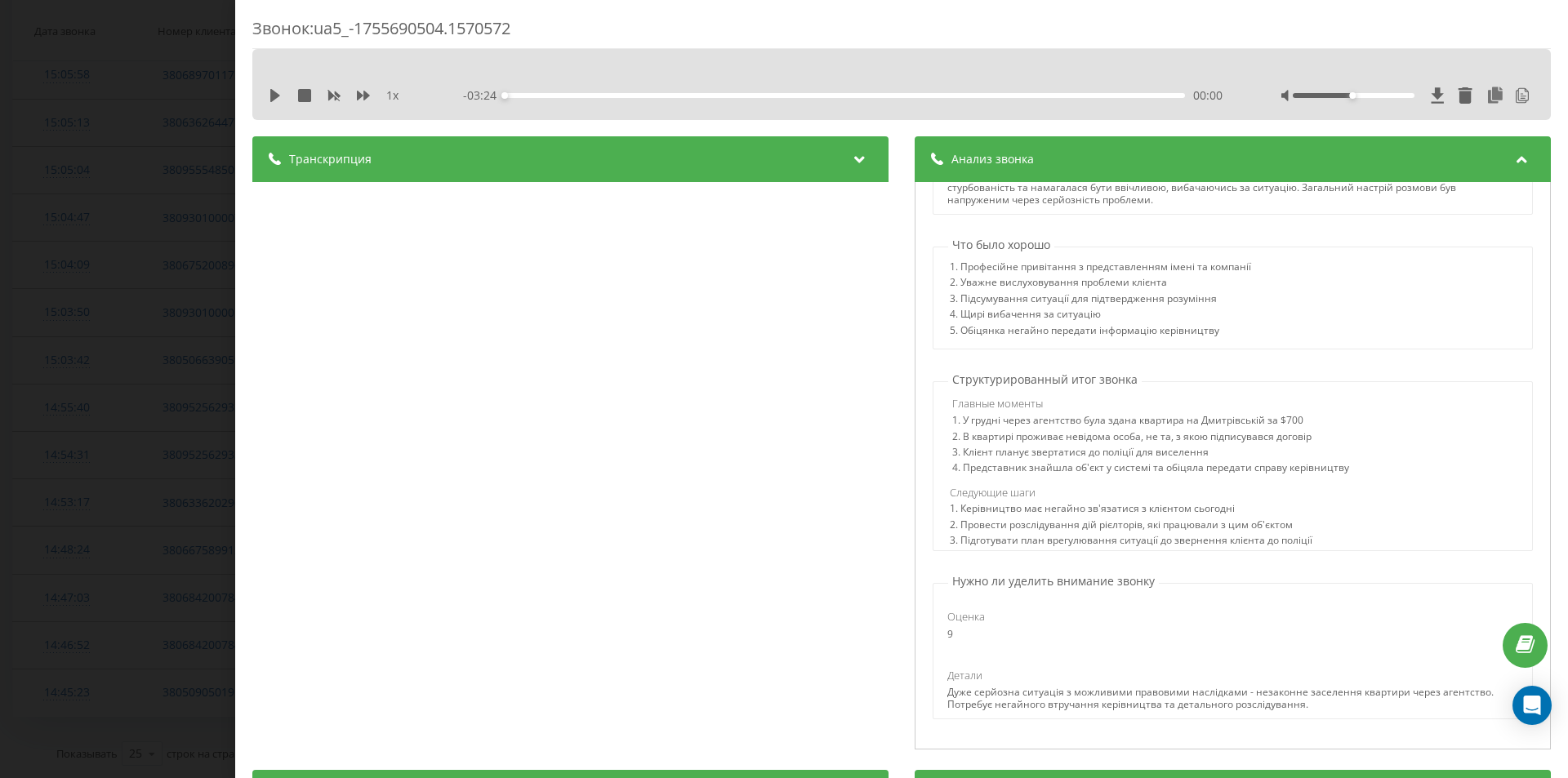
click at [408, 349] on div "Транскрипция 00:00 Вітаю міжнародне агентство нерухомості закипів та в мене зва…" at bounding box center [570, 445] width 636 height 618
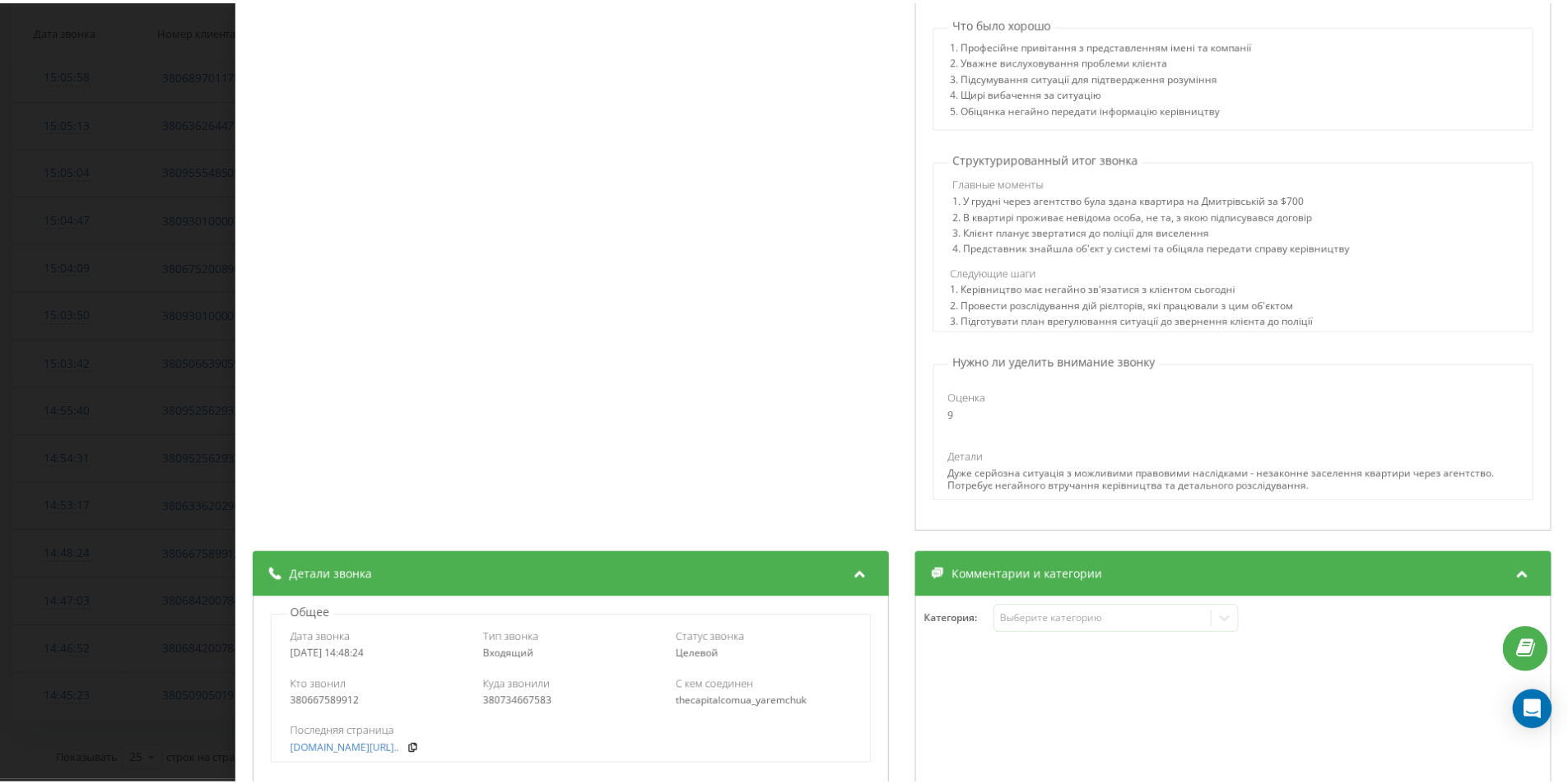
scroll to position [247, 0]
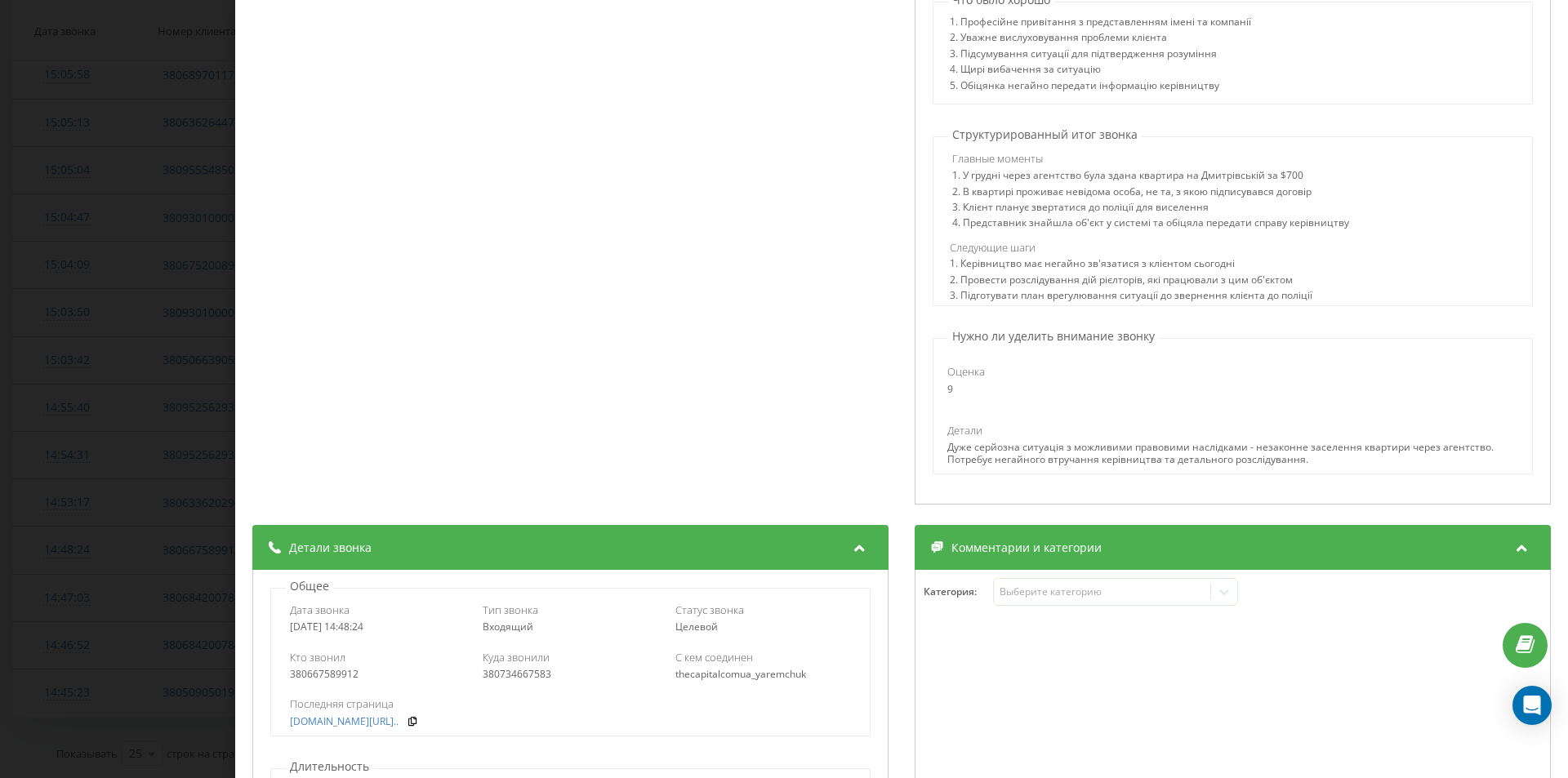
click at [88, 426] on div "Звонок : ua5_-1755690504.1570572 1 x - 03:24 00:00 00:00 Транскрипция 00:00 Віт…" at bounding box center [784, 389] width 1568 height 778
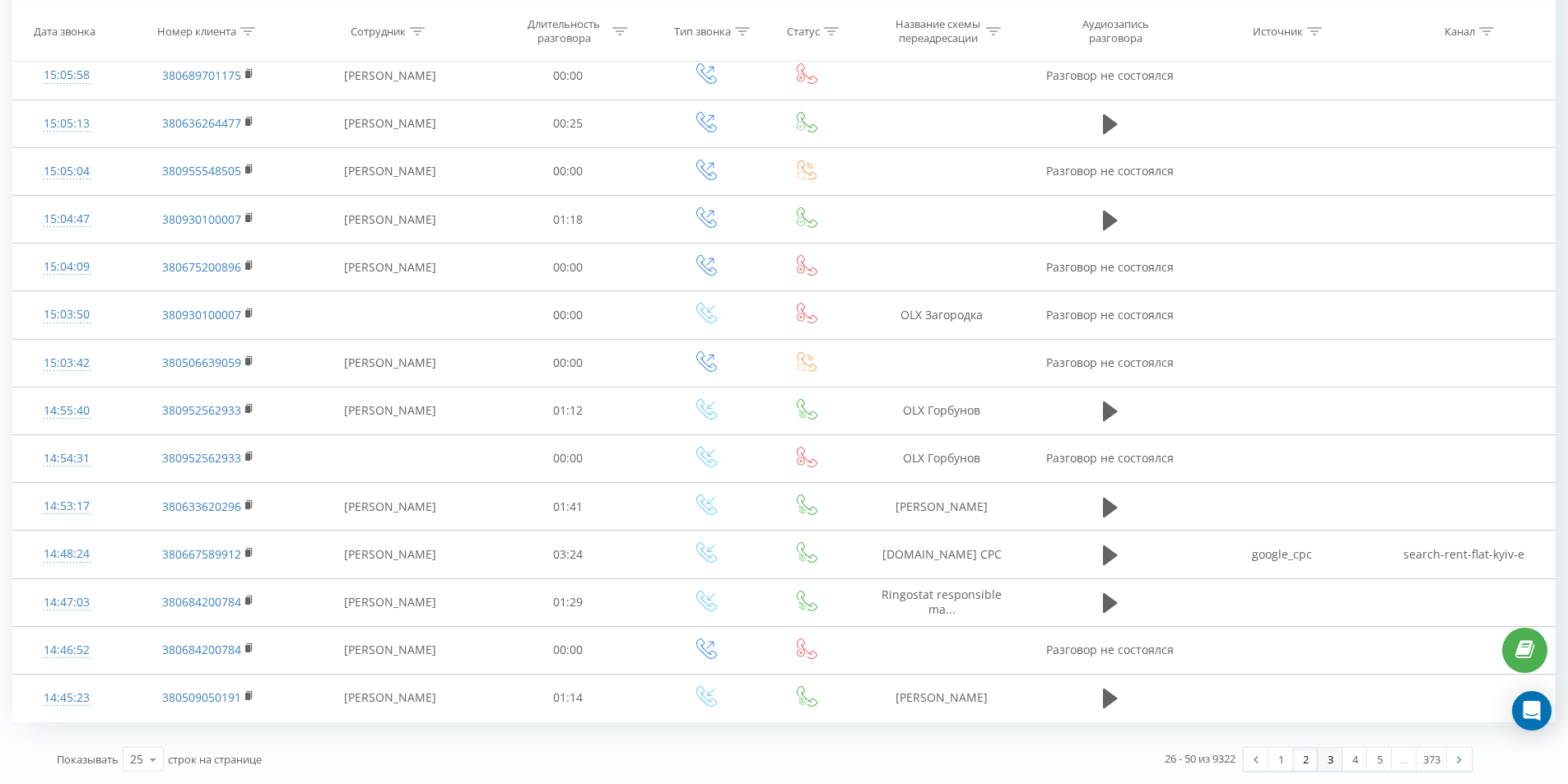
click at [1328, 761] on link "3" at bounding box center [1329, 760] width 24 height 23
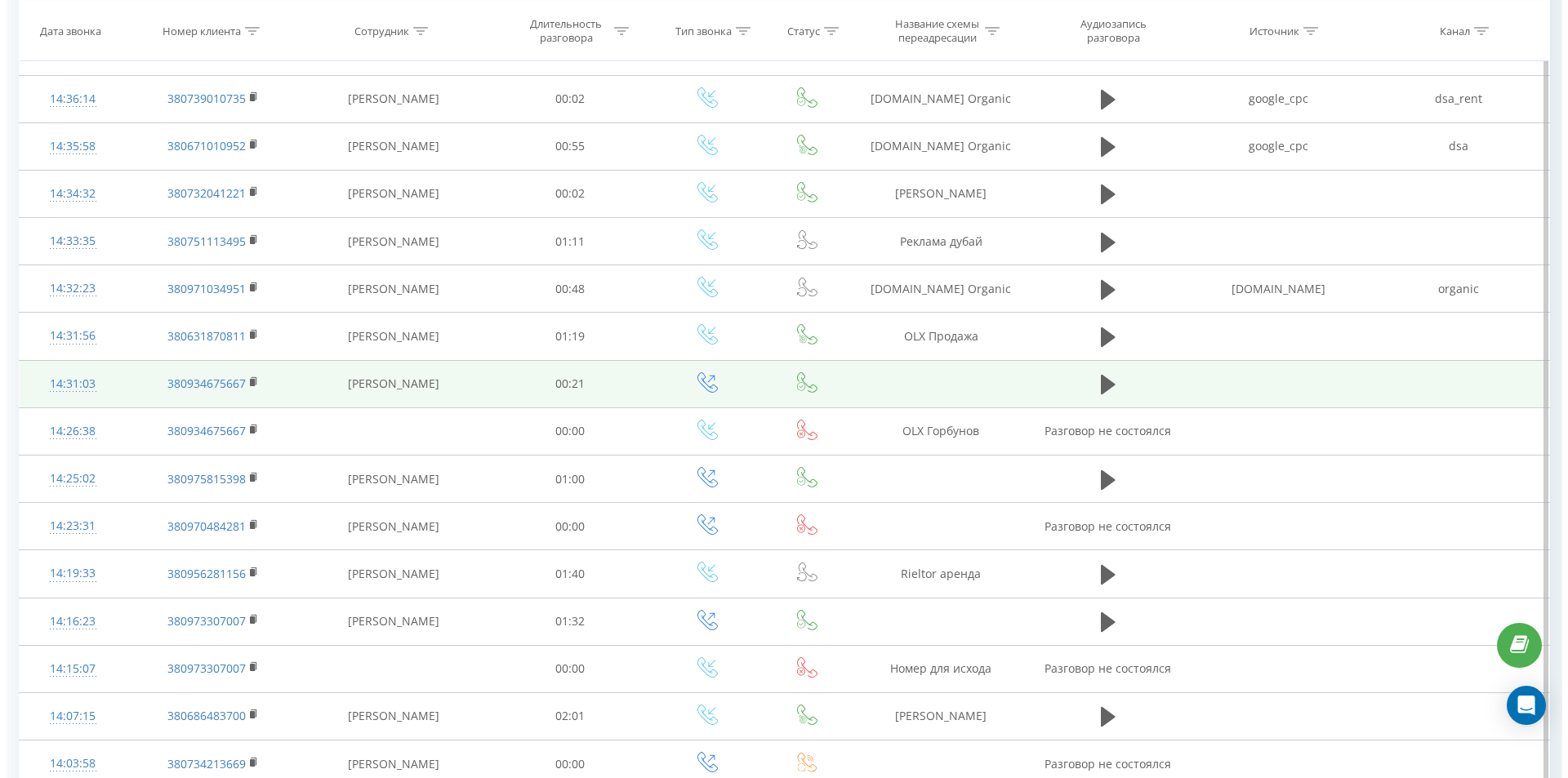
scroll to position [516, 0]
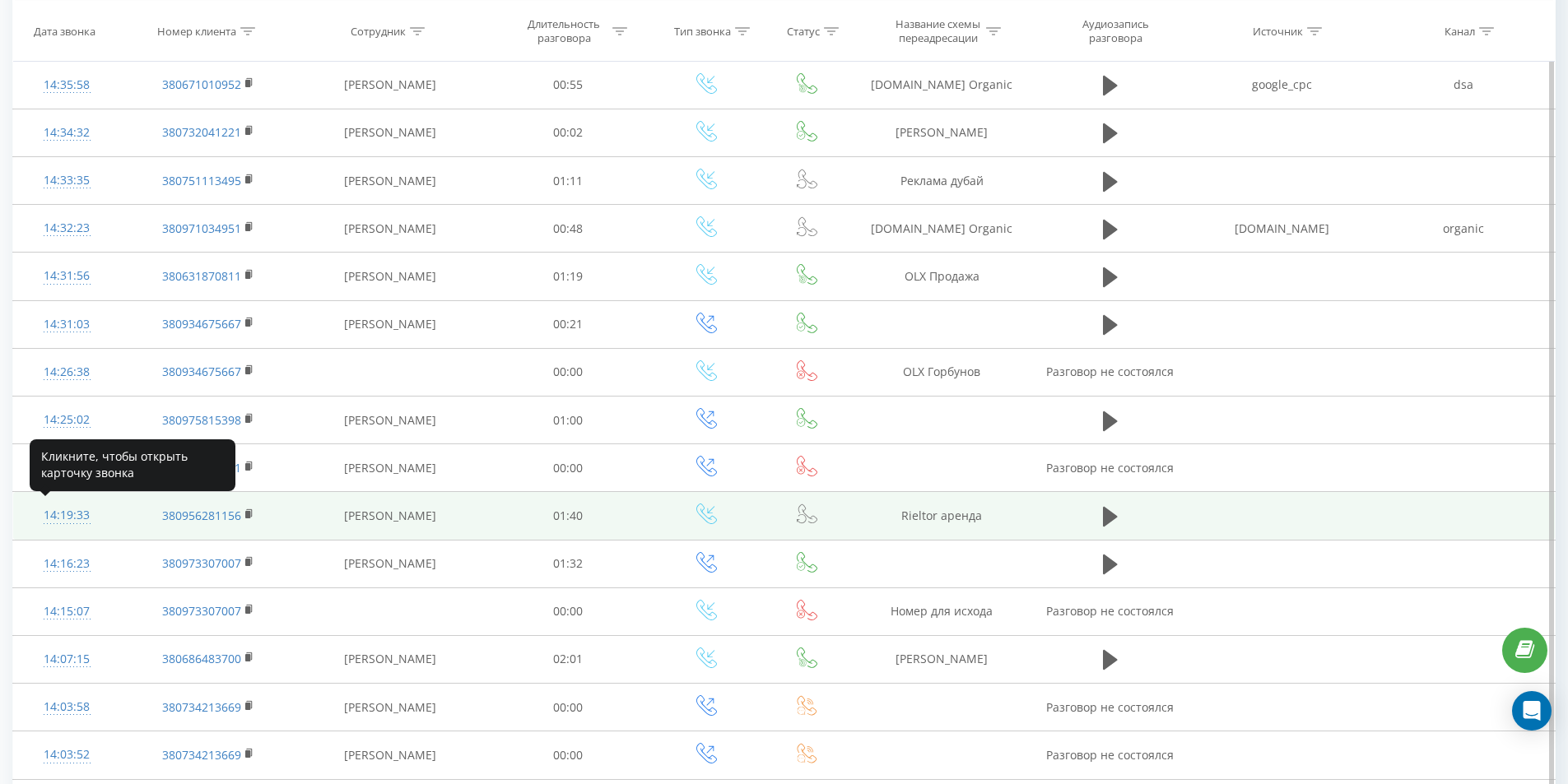
click at [83, 512] on div "14:19:33" at bounding box center [66, 515] width 74 height 32
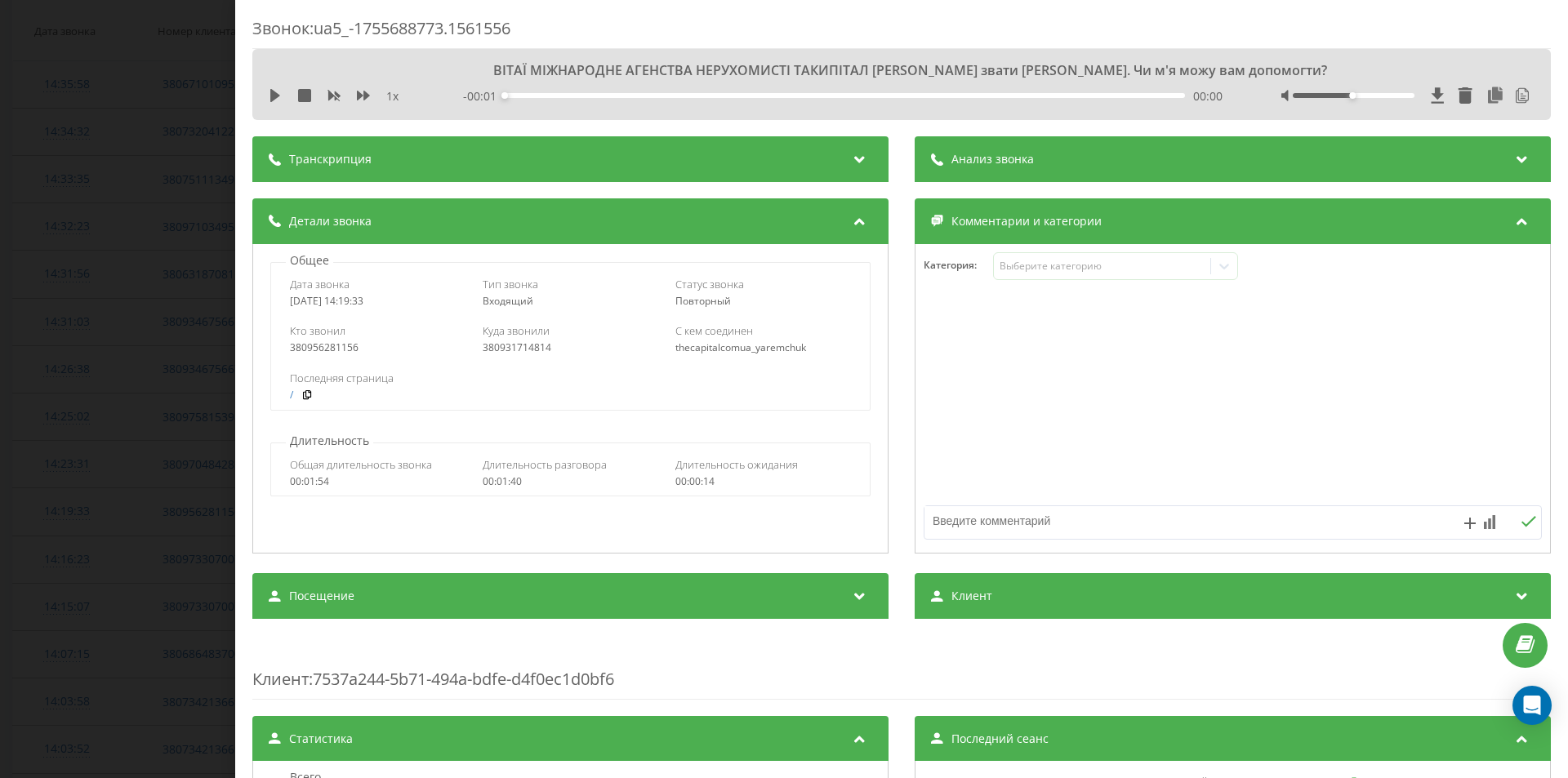
click at [1092, 161] on div "Анализ звонка" at bounding box center [1233, 159] width 636 height 46
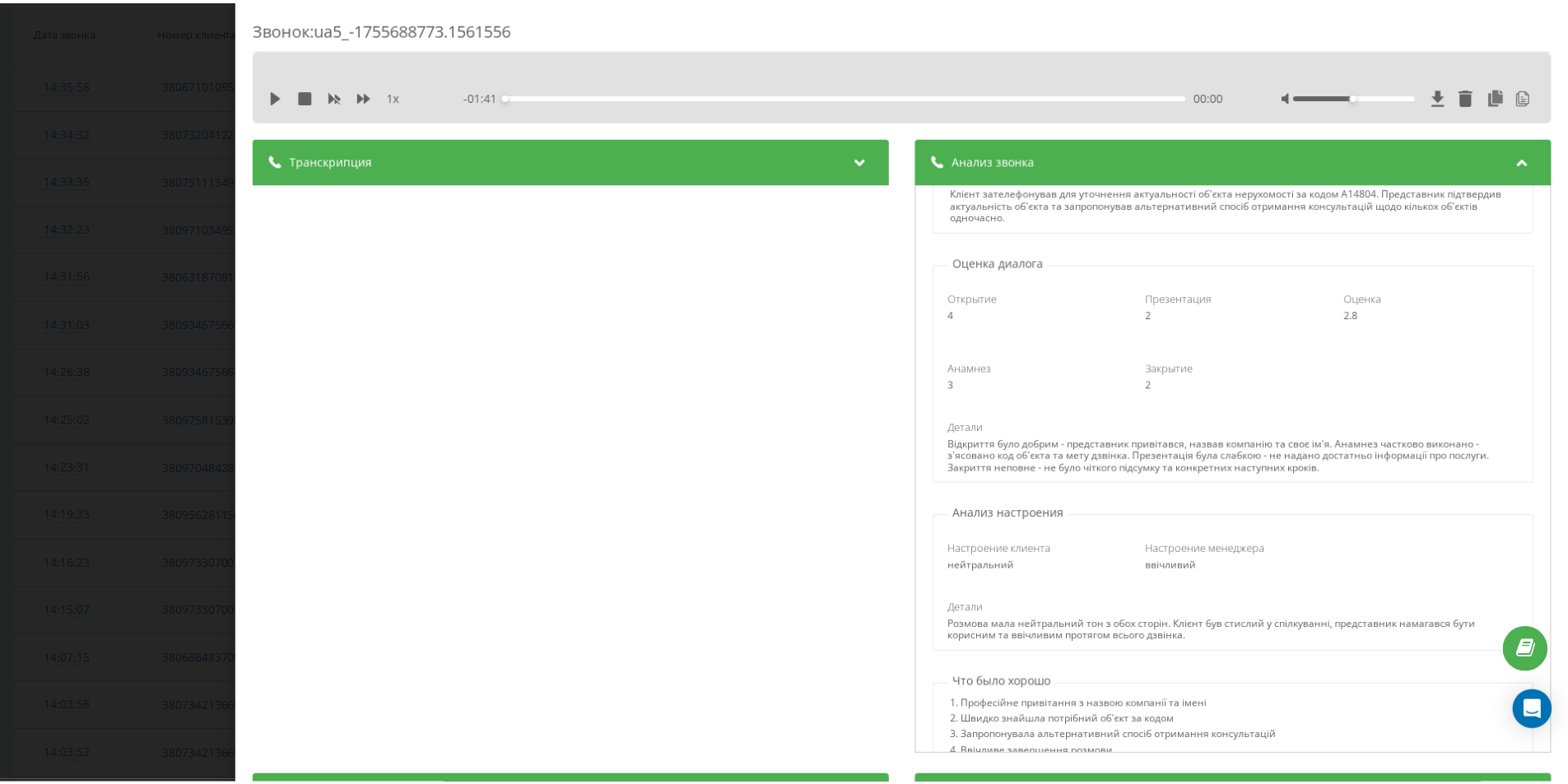
scroll to position [82, 0]
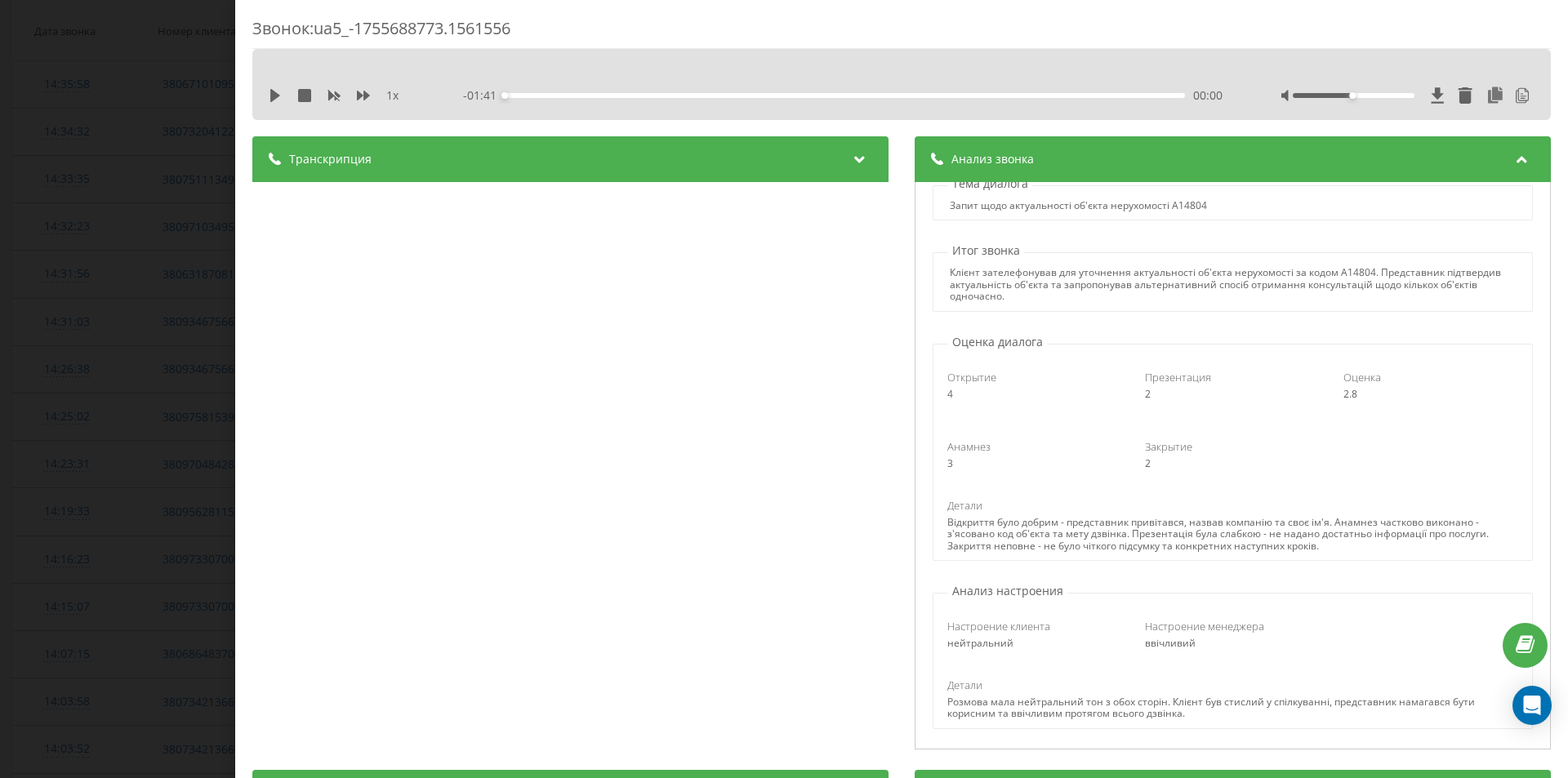
click at [235, 395] on div "Звонок : ua5_-1755688773.1561556 1 x - 01:41 00:00 00:00 Транскрипция 00:00 ВІТ…" at bounding box center [901, 389] width 1333 height 778
click at [0, 390] on div "Звонок : ua5_-1755688773.1561556 1 x - 01:41 00:00 00:00 Транскрипция 00:00 ВІТ…" at bounding box center [784, 389] width 1568 height 778
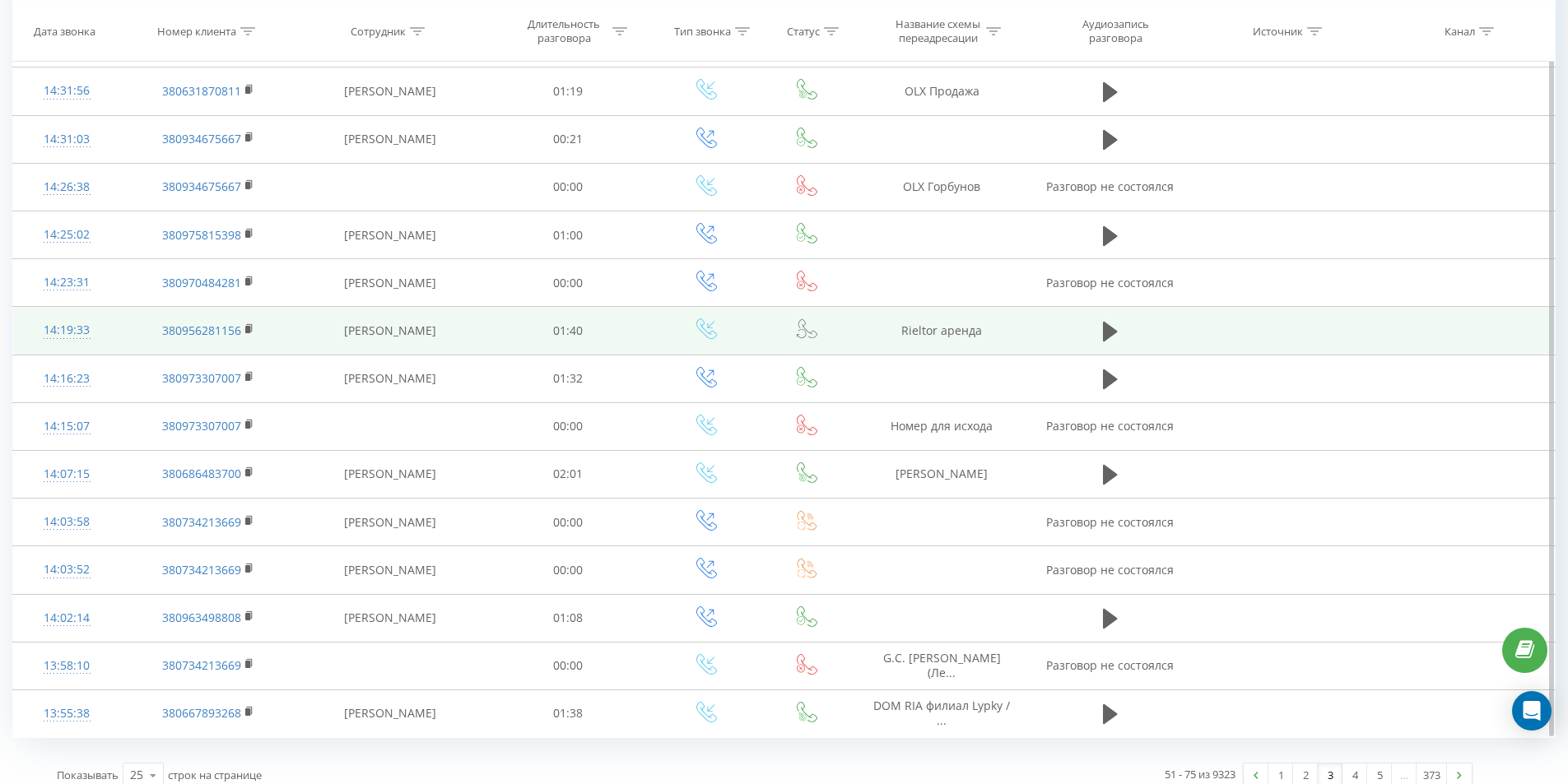
scroll to position [721, 0]
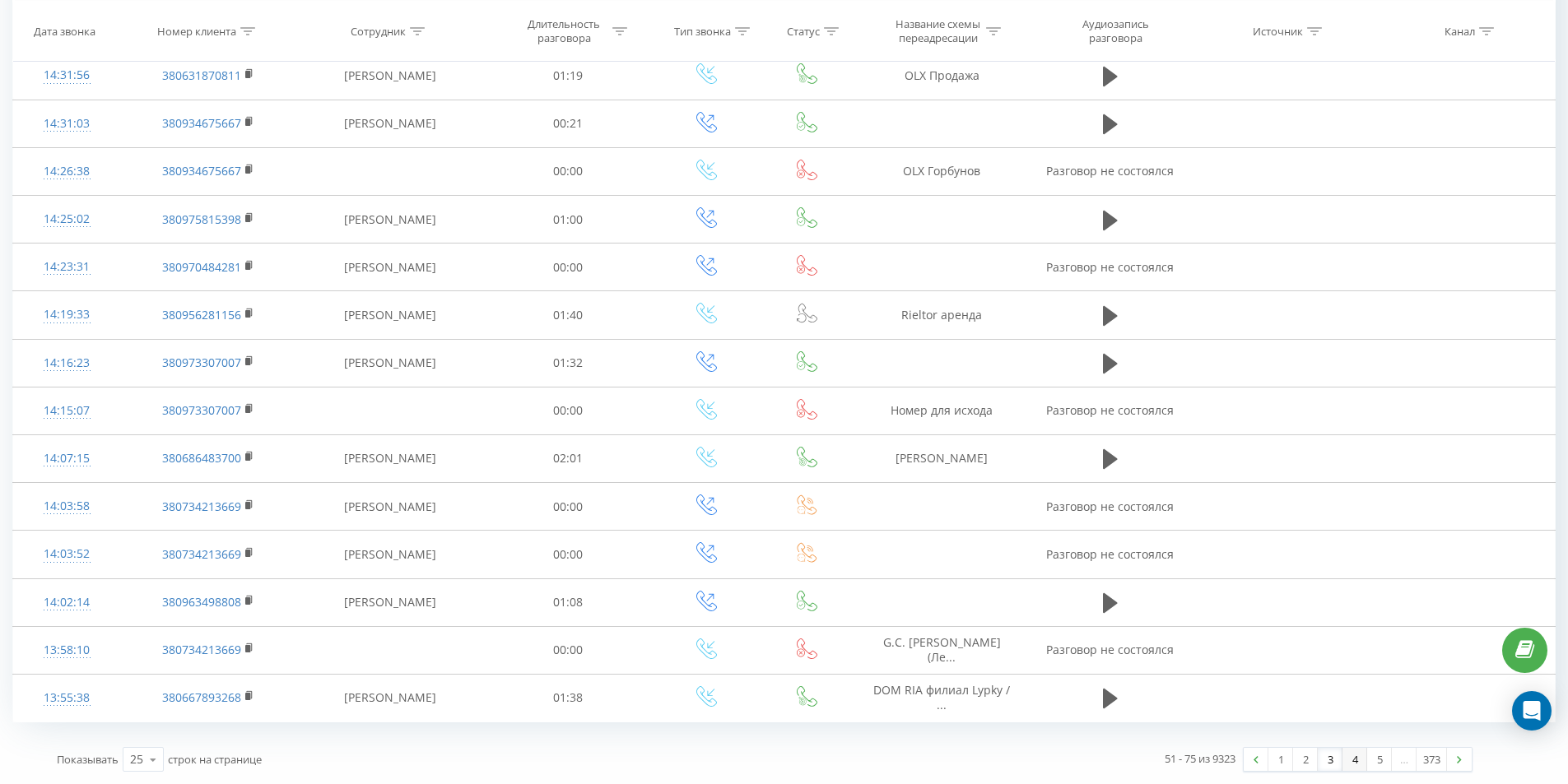
click at [1347, 762] on link "4" at bounding box center [1354, 760] width 24 height 23
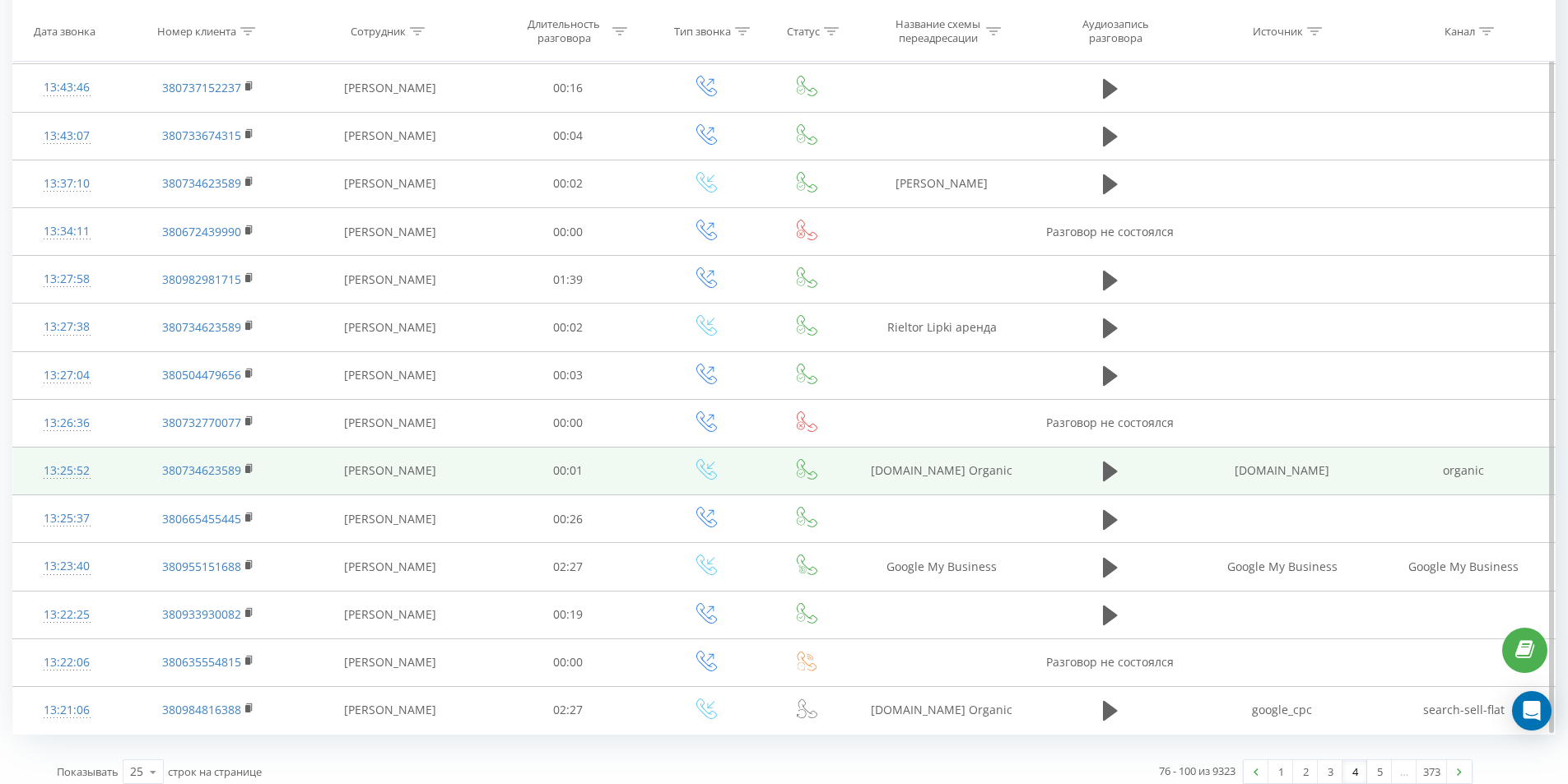
scroll to position [721, 0]
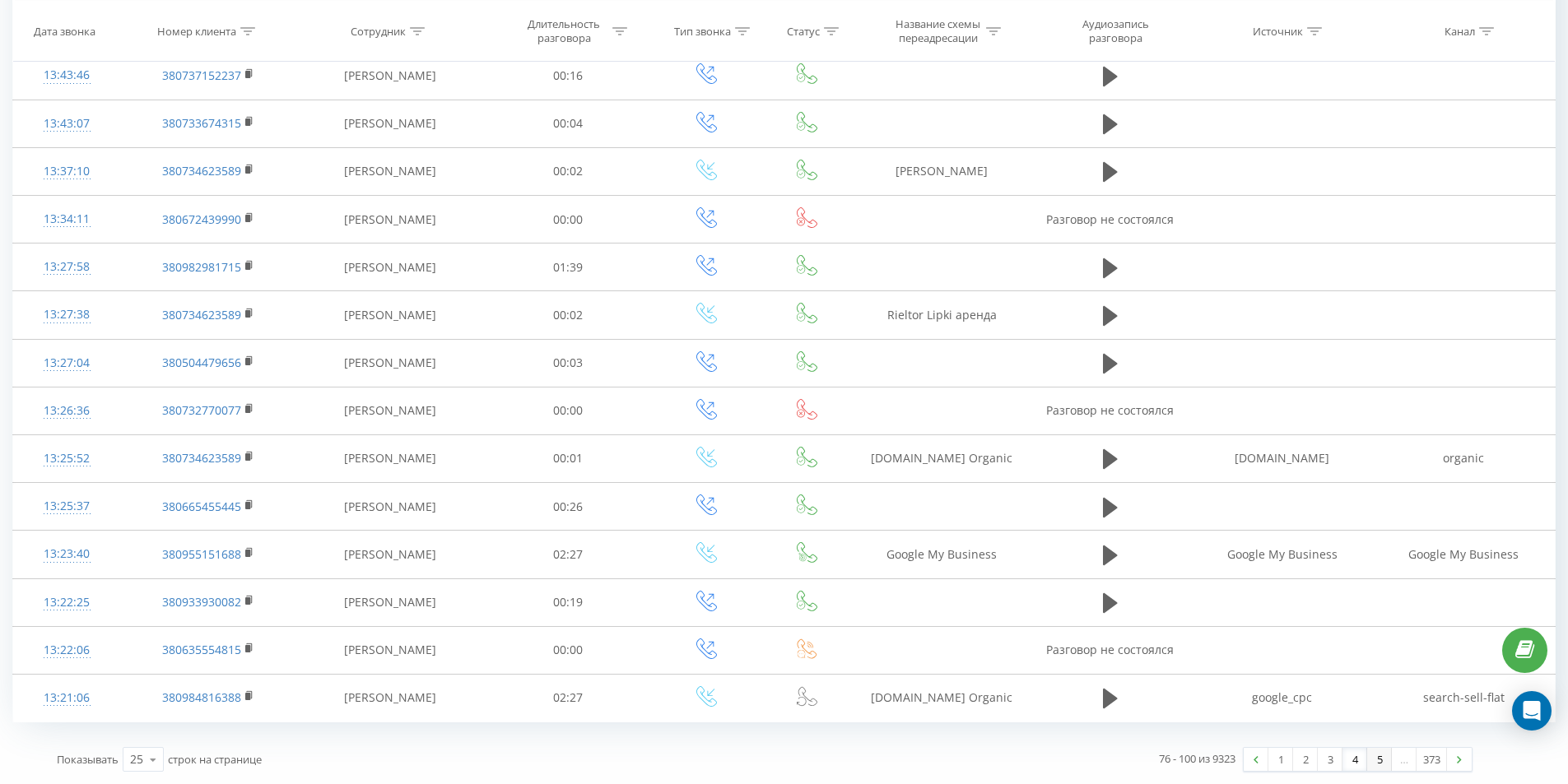
click at [1379, 761] on link "5" at bounding box center [1379, 760] width 24 height 23
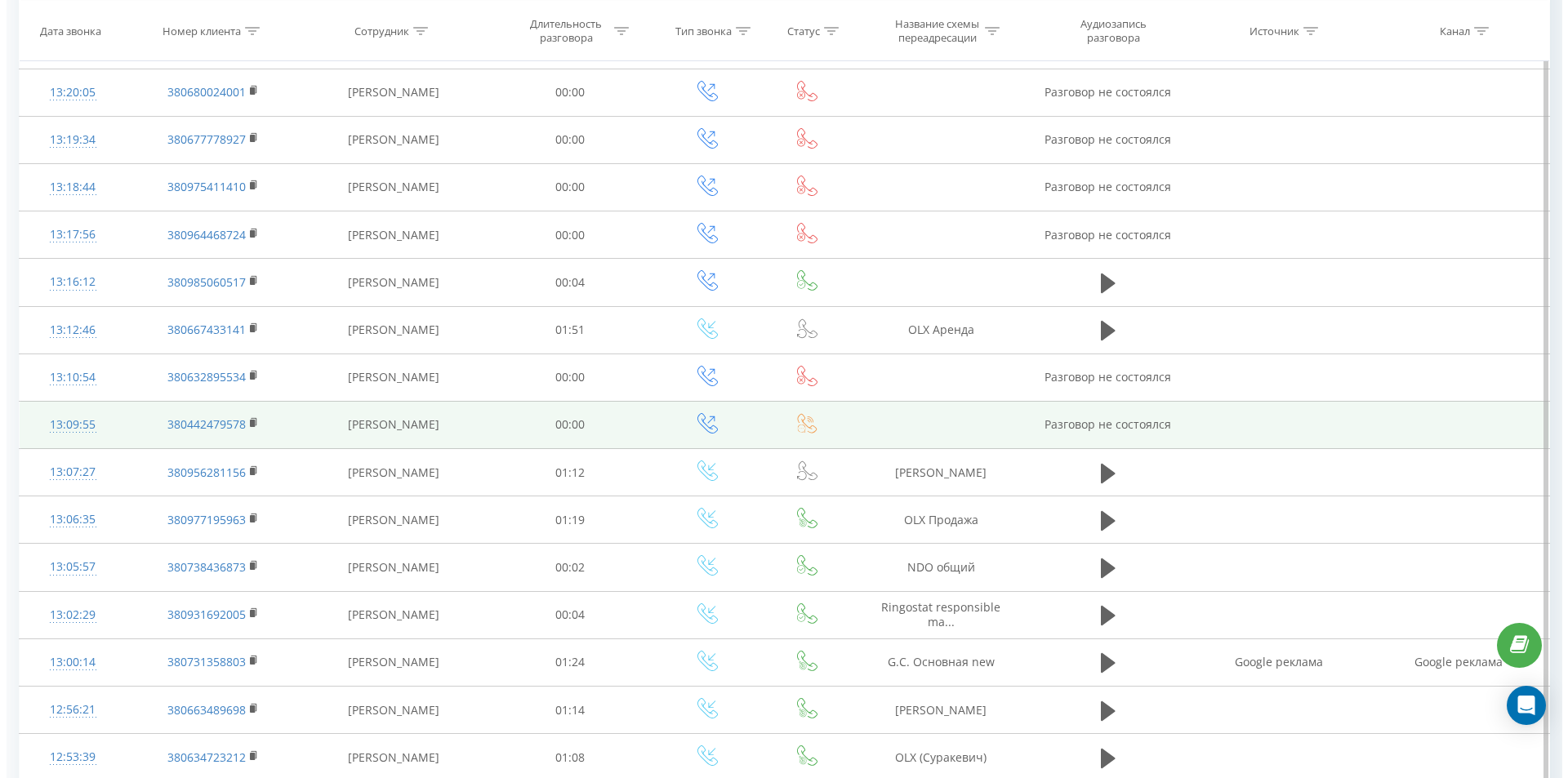
scroll to position [271, 0]
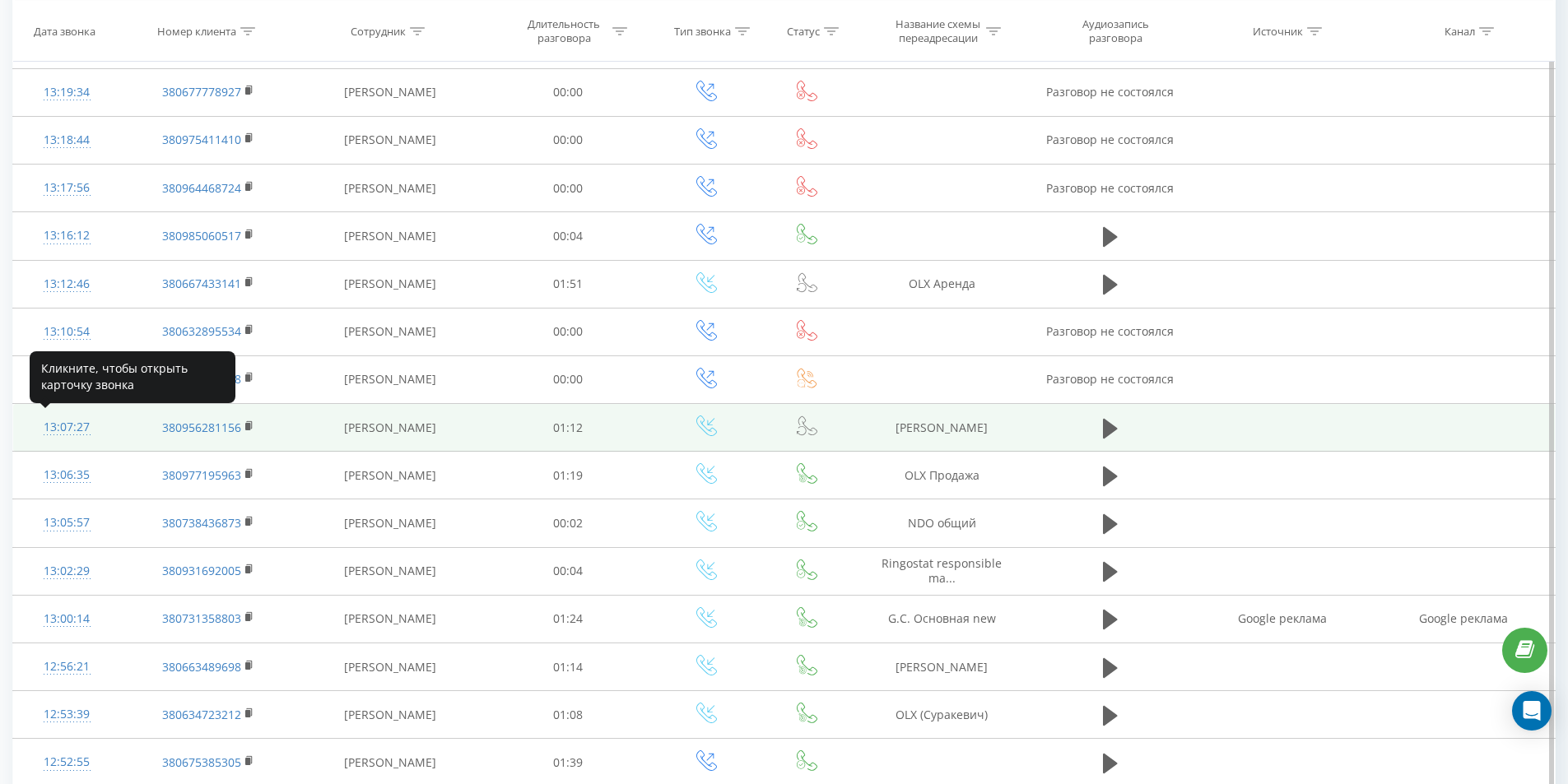
click at [72, 421] on div "13:07:27" at bounding box center [66, 427] width 74 height 32
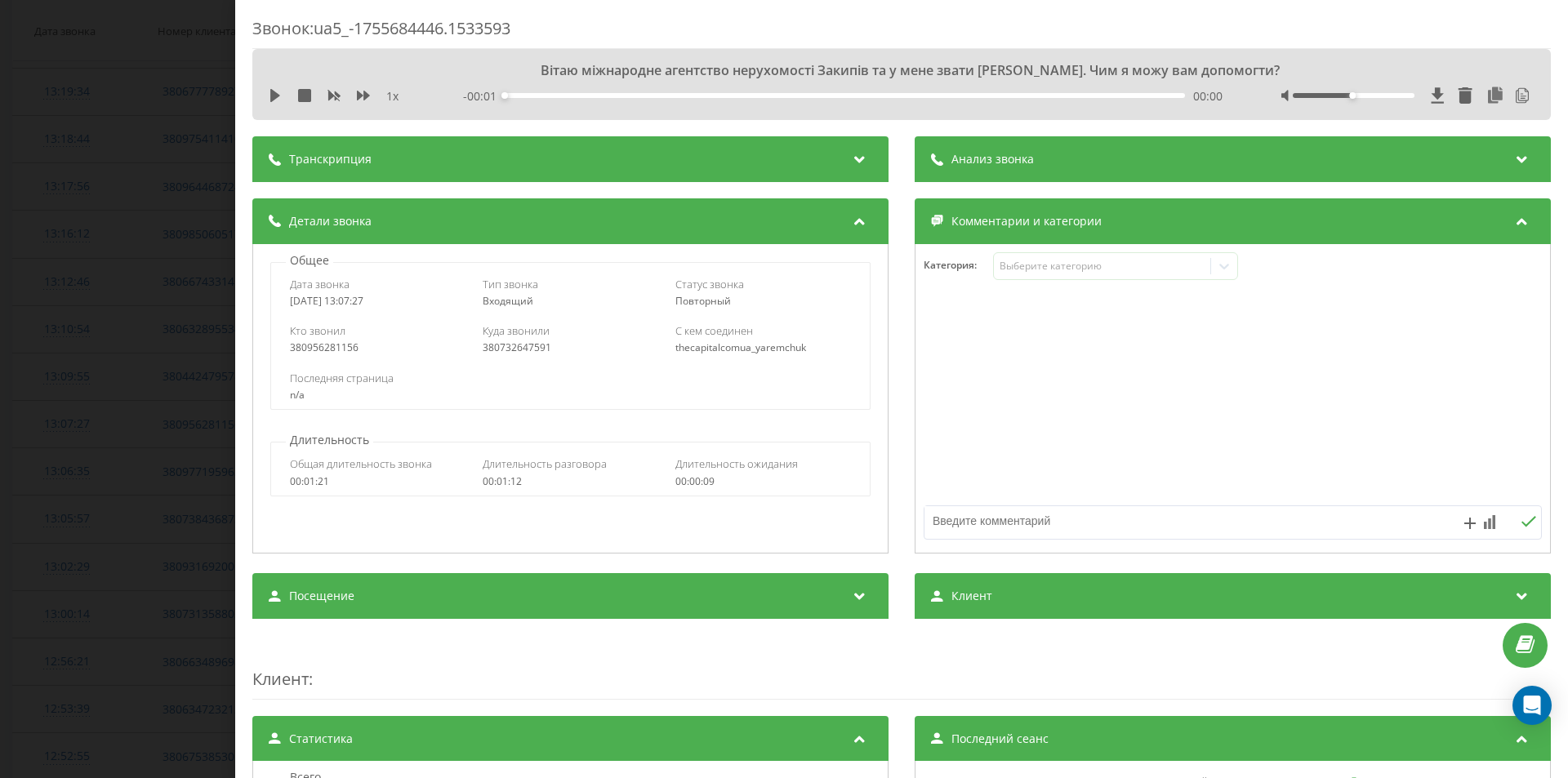
click at [1061, 173] on div "Анализ звонка" at bounding box center [1233, 159] width 636 height 46
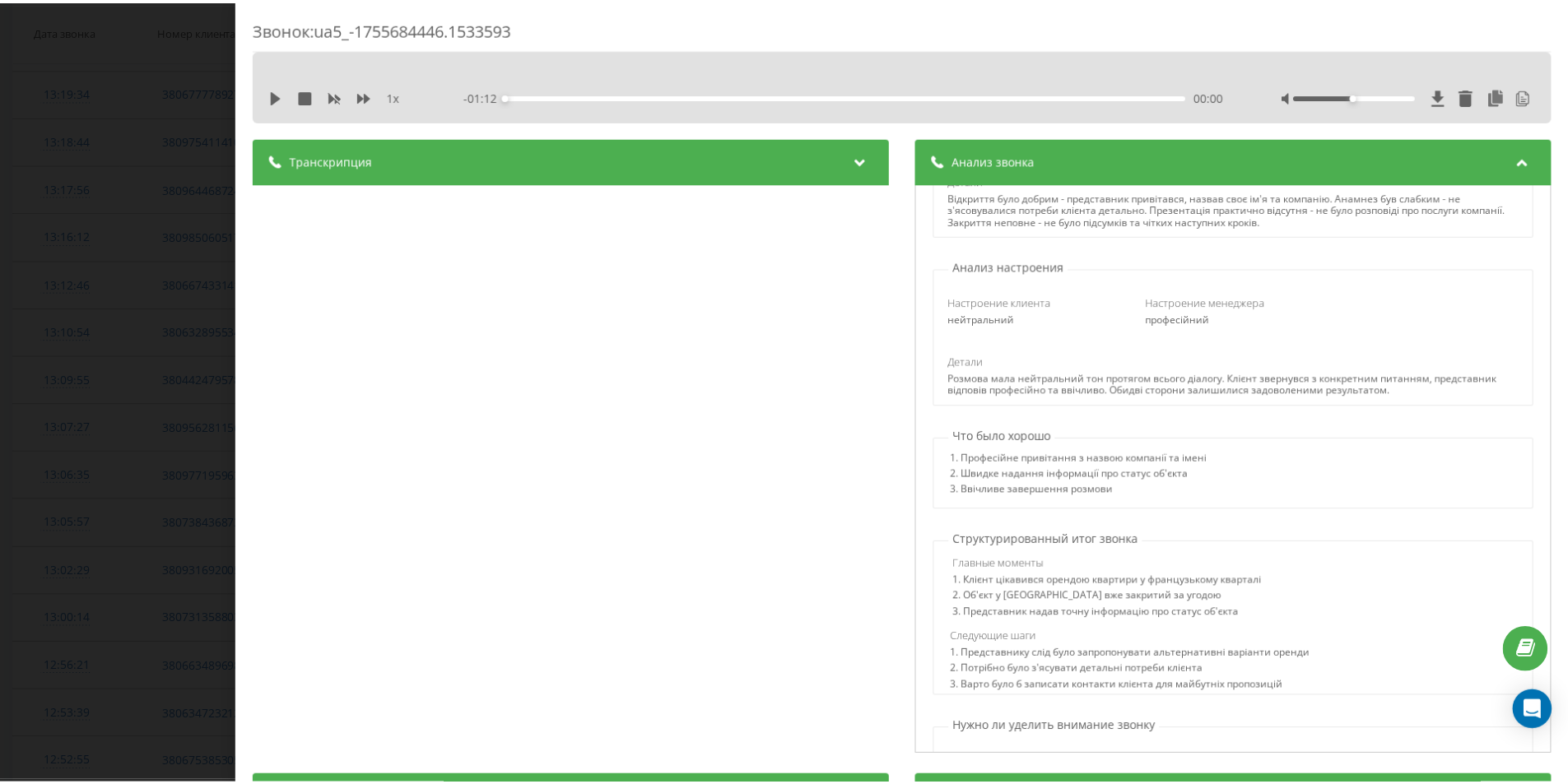
scroll to position [553, 0]
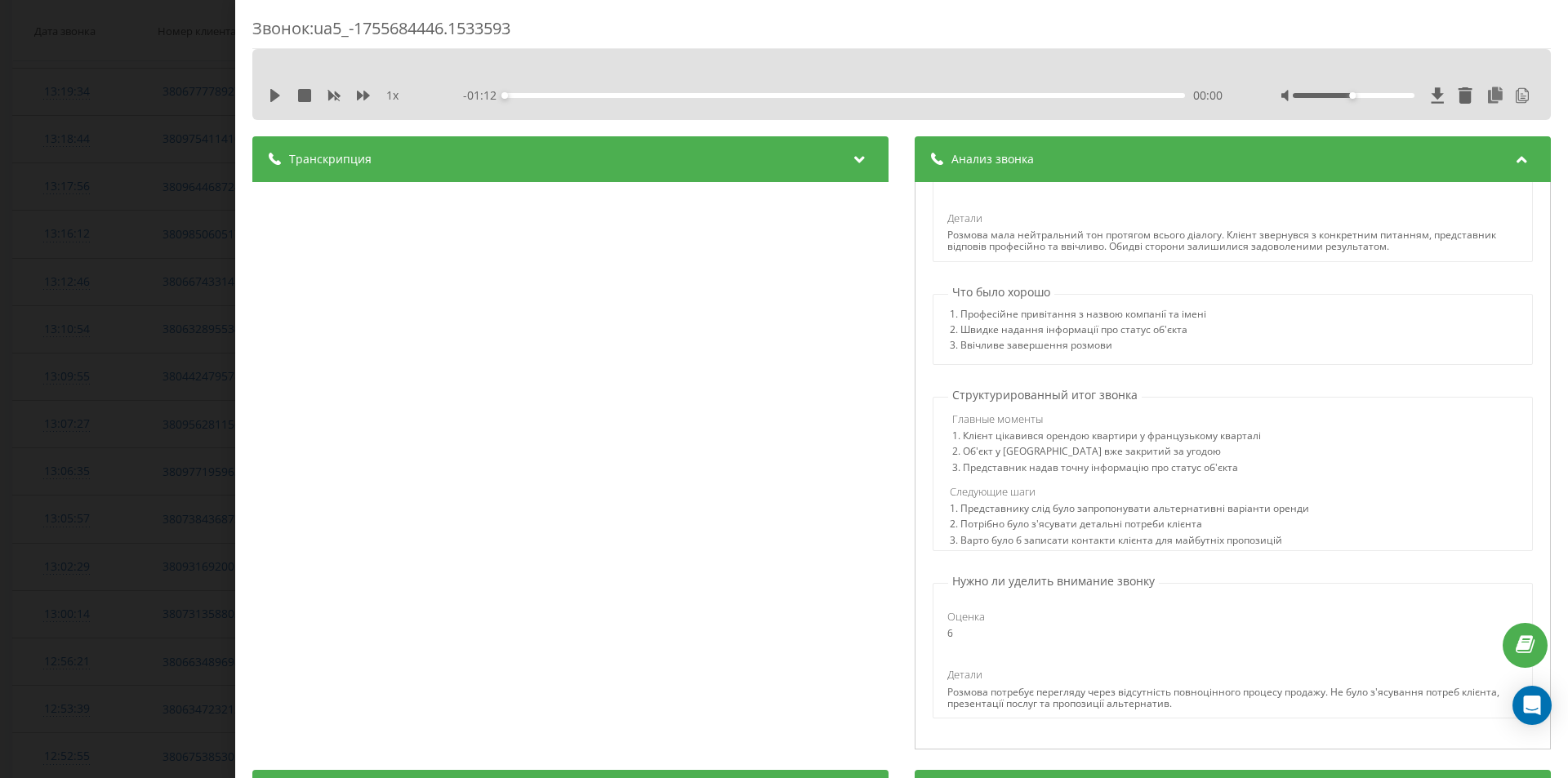
click at [30, 333] on div "Звонок : ua5_-1755684446.1533593 1 x - 01:12 00:00 00:00 Транскрипция 00:00 Віт…" at bounding box center [784, 389] width 1568 height 778
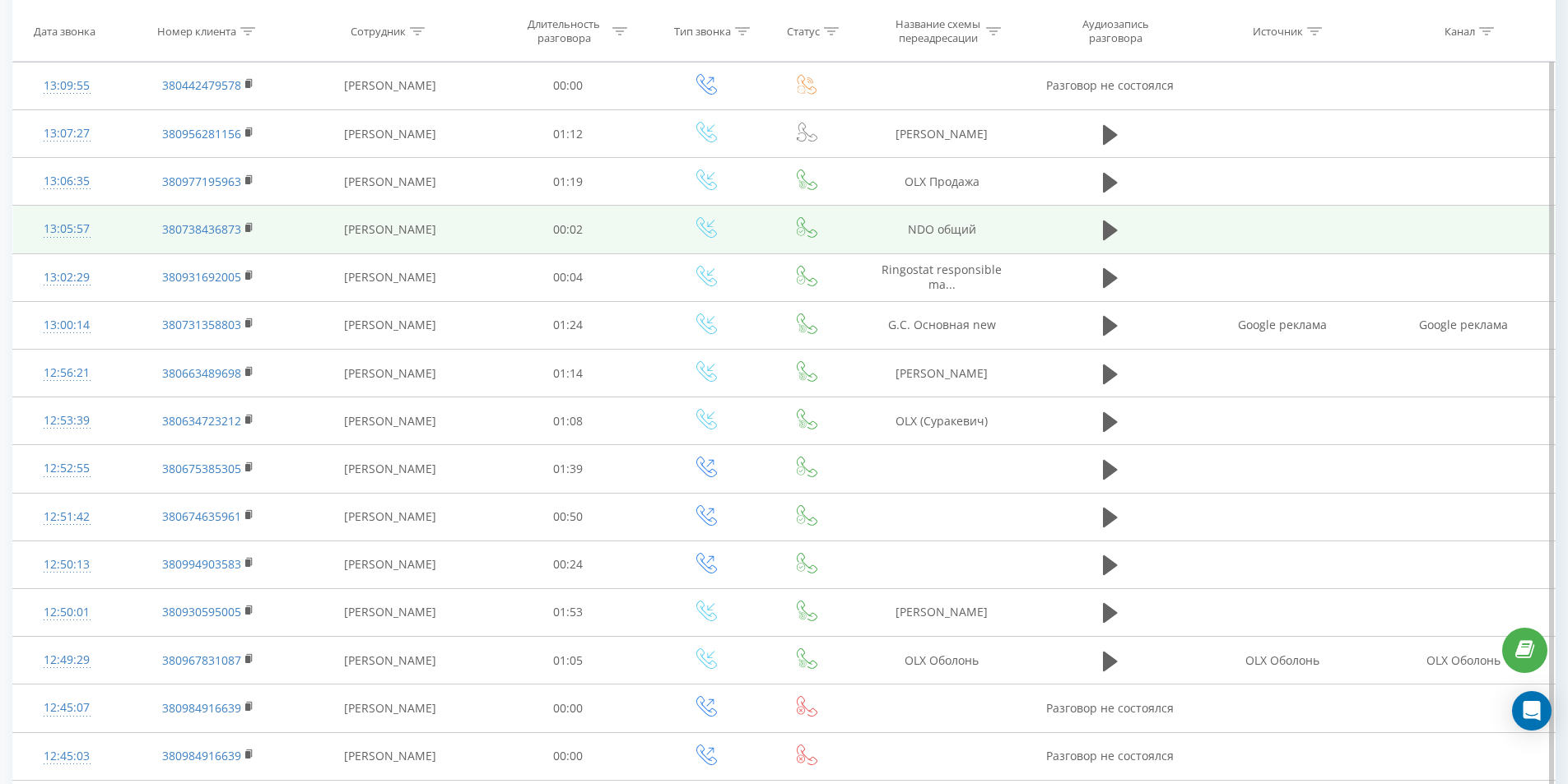
scroll to position [721, 0]
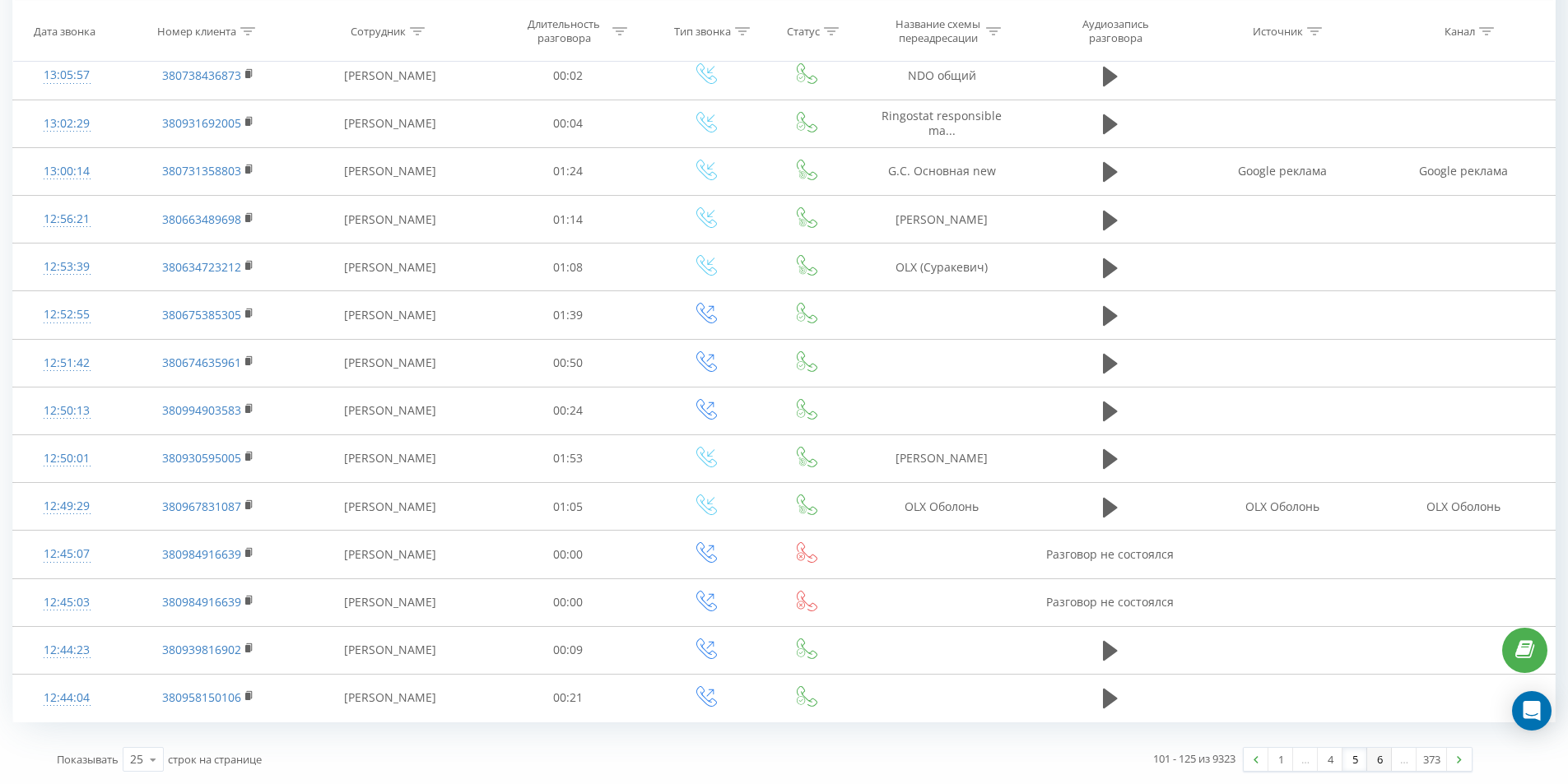
drag, startPoint x: 1373, startPoint y: 767, endPoint x: 817, endPoint y: 214, distance: 784.2
click at [1374, 766] on link "6" at bounding box center [1379, 760] width 24 height 23
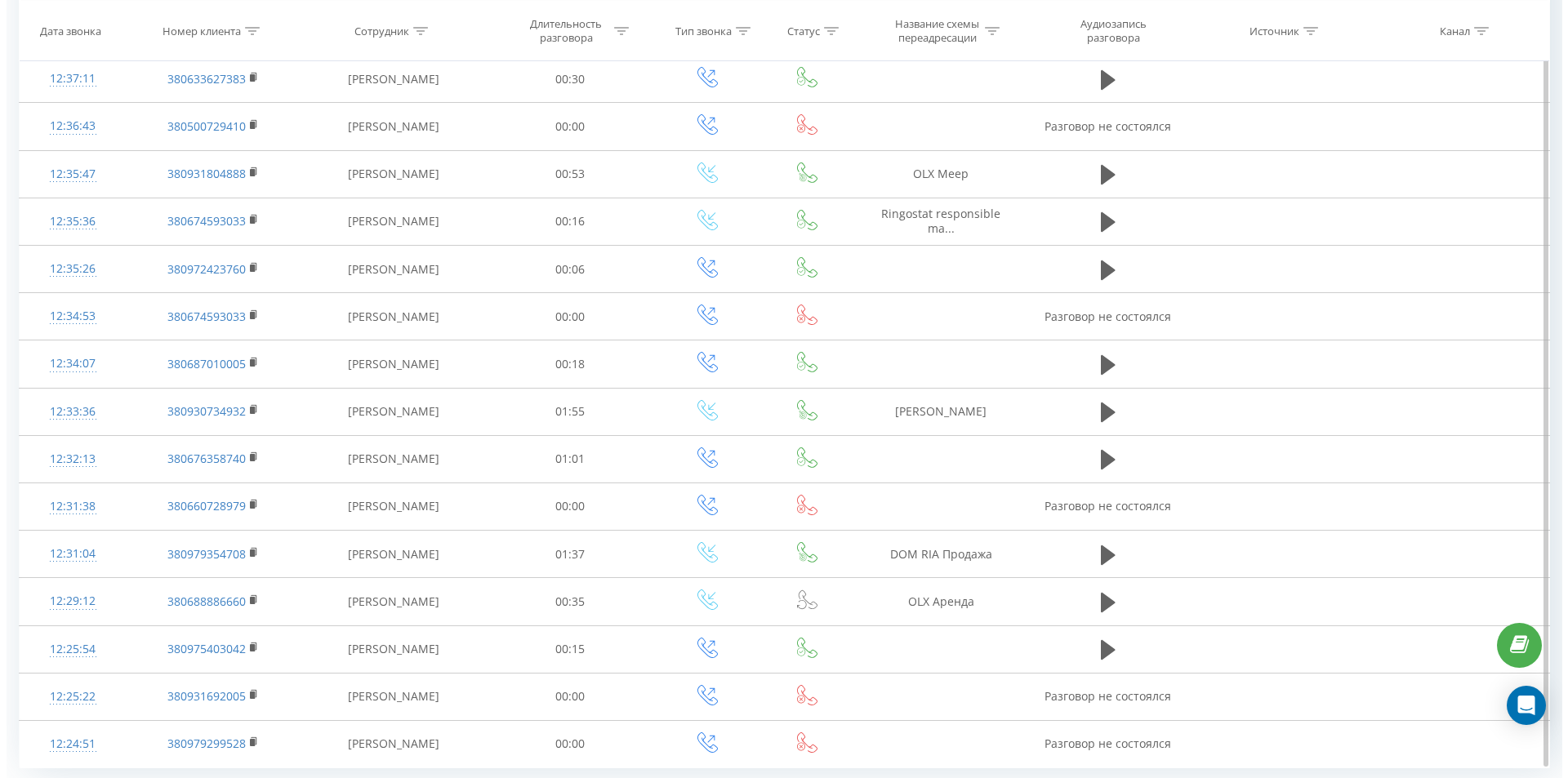
scroll to position [715, 0]
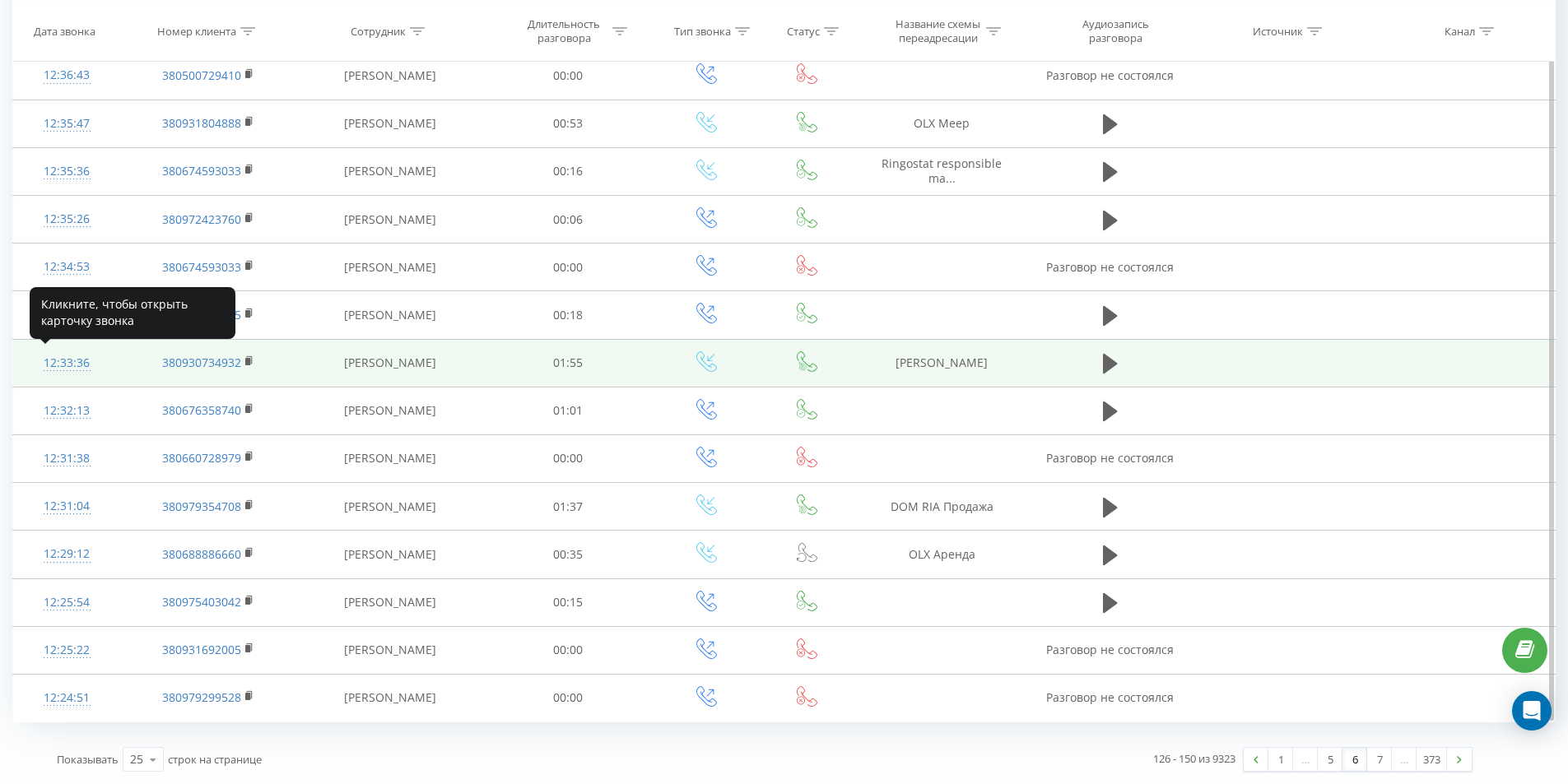
click at [58, 361] on div "12:33:36" at bounding box center [66, 363] width 74 height 32
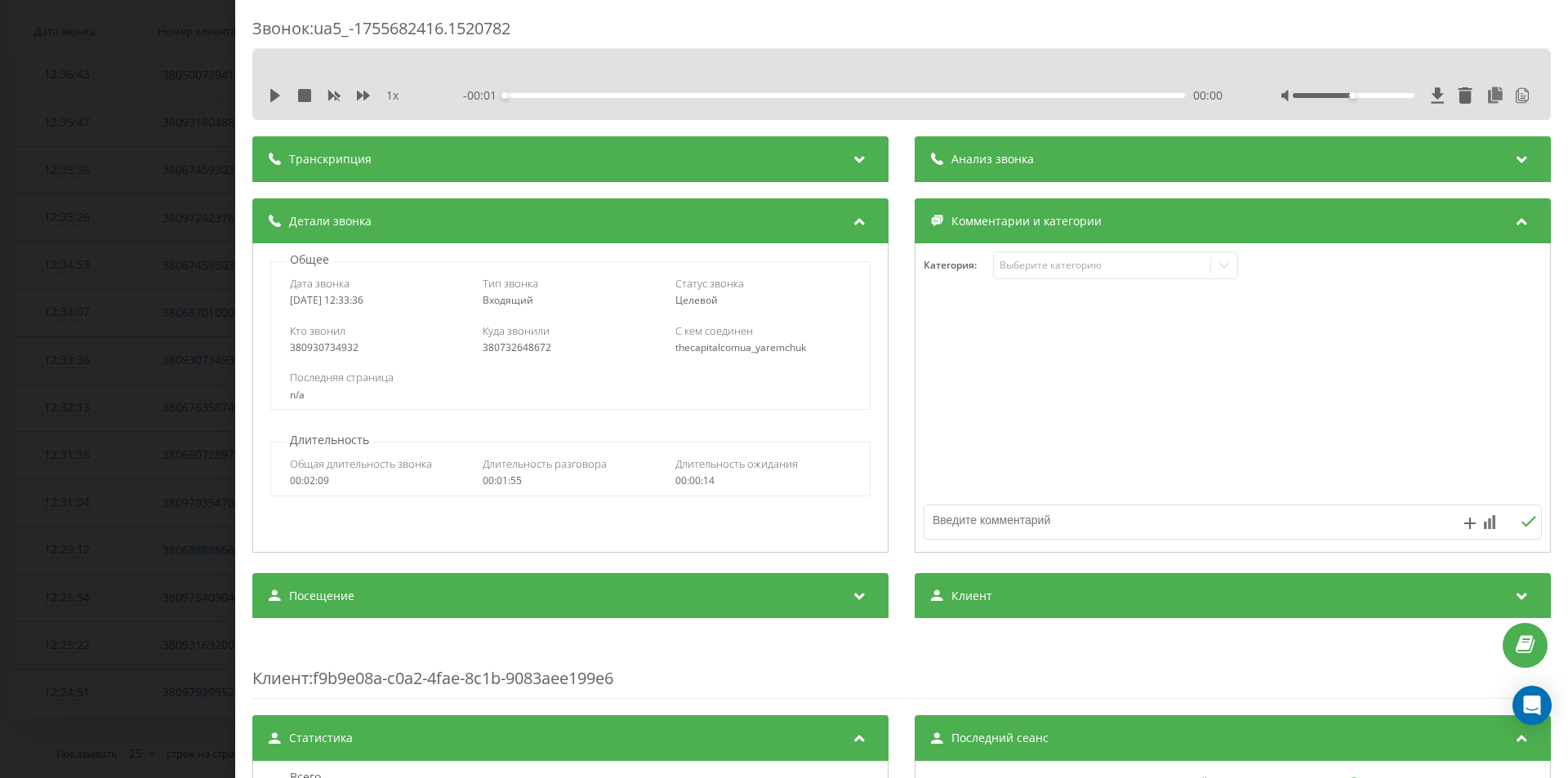
click at [1036, 172] on div "Анализ звонка" at bounding box center [1233, 159] width 636 height 46
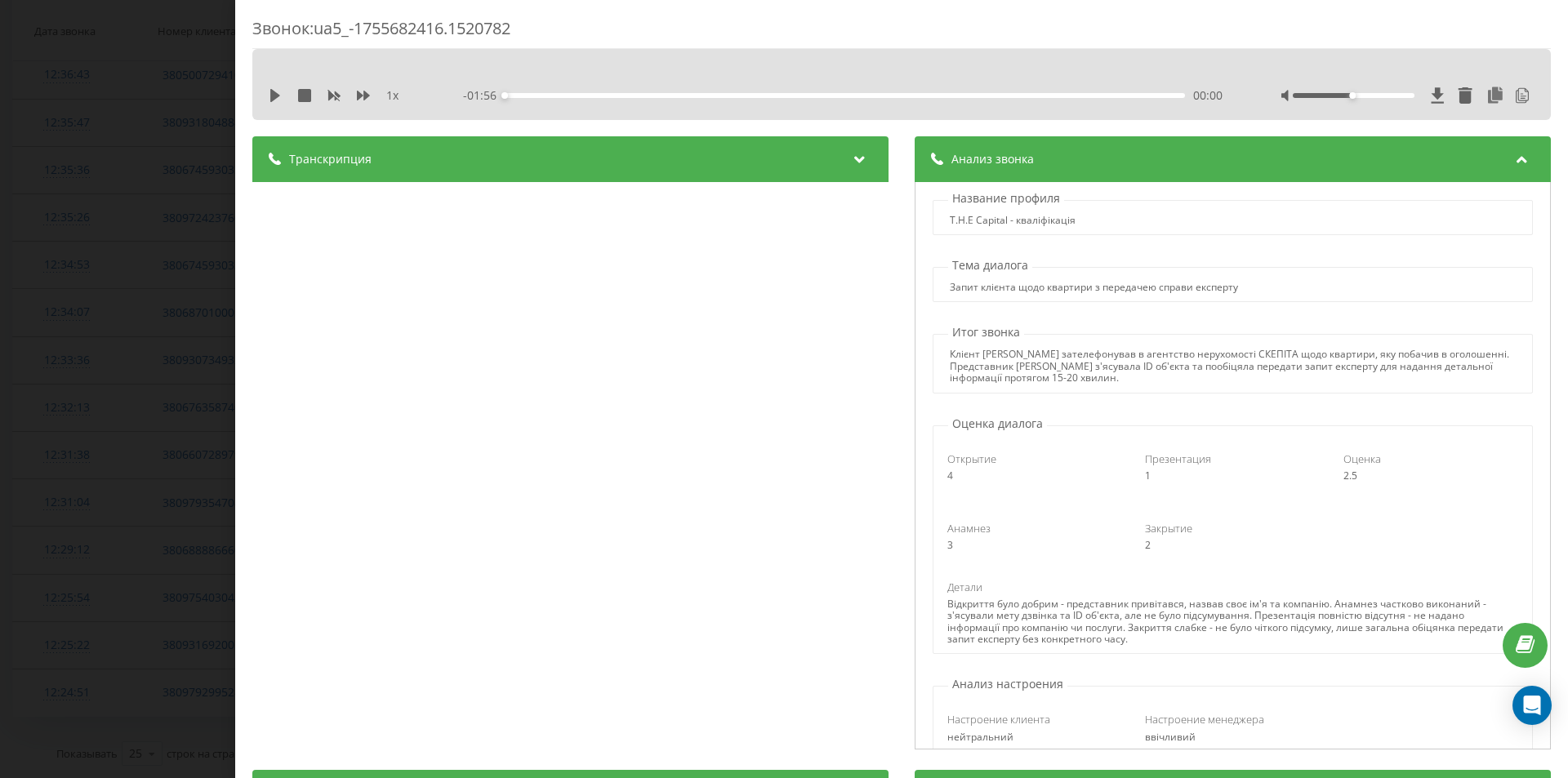
click at [202, 272] on div "Звонок : ua5_-1755682416.1520782 1 x - 01:56 00:00 00:00 Транскрипция 00:00 Віт…" at bounding box center [784, 389] width 1568 height 778
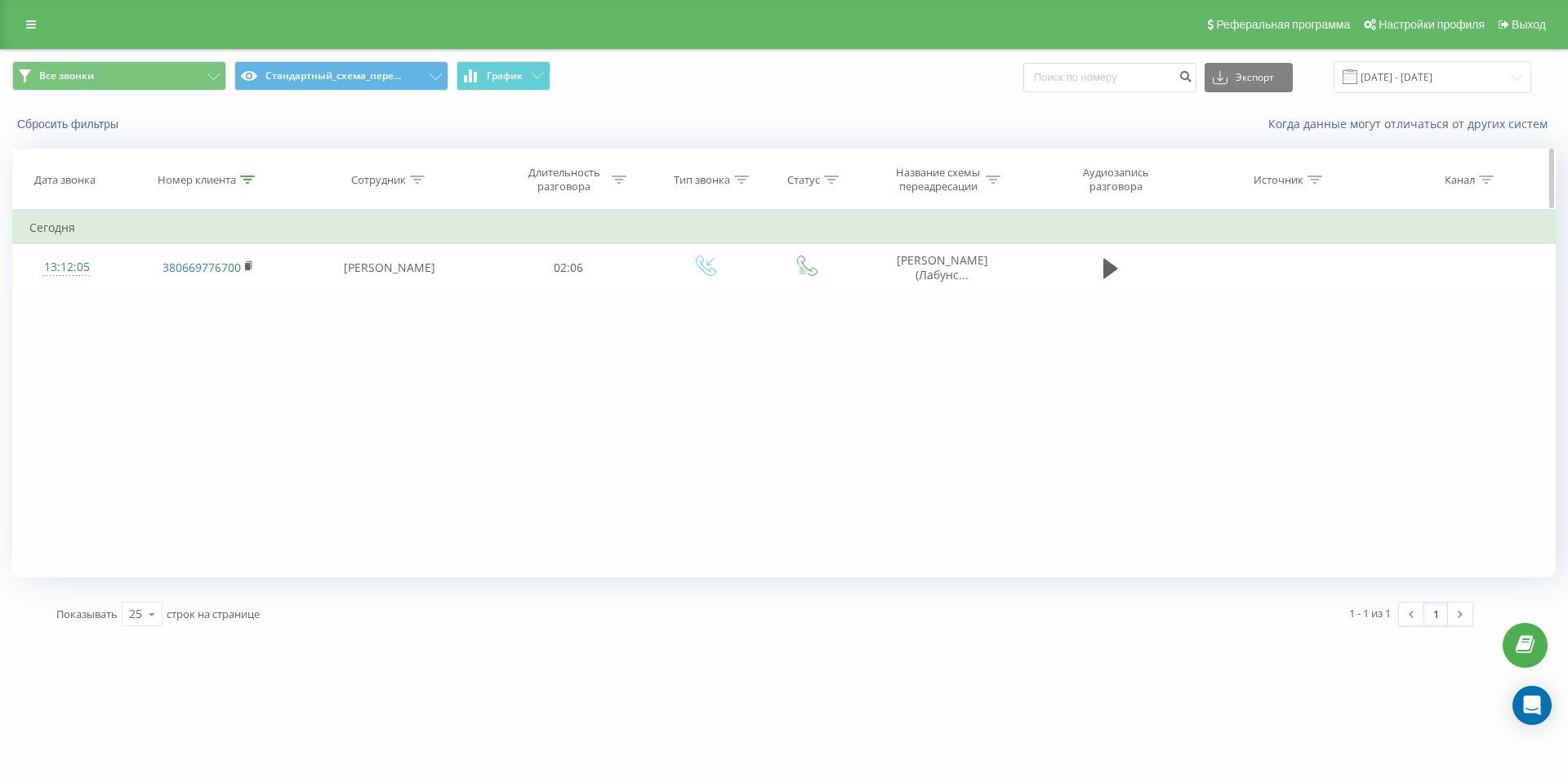
click at [246, 180] on icon at bounding box center [247, 179] width 15 height 8
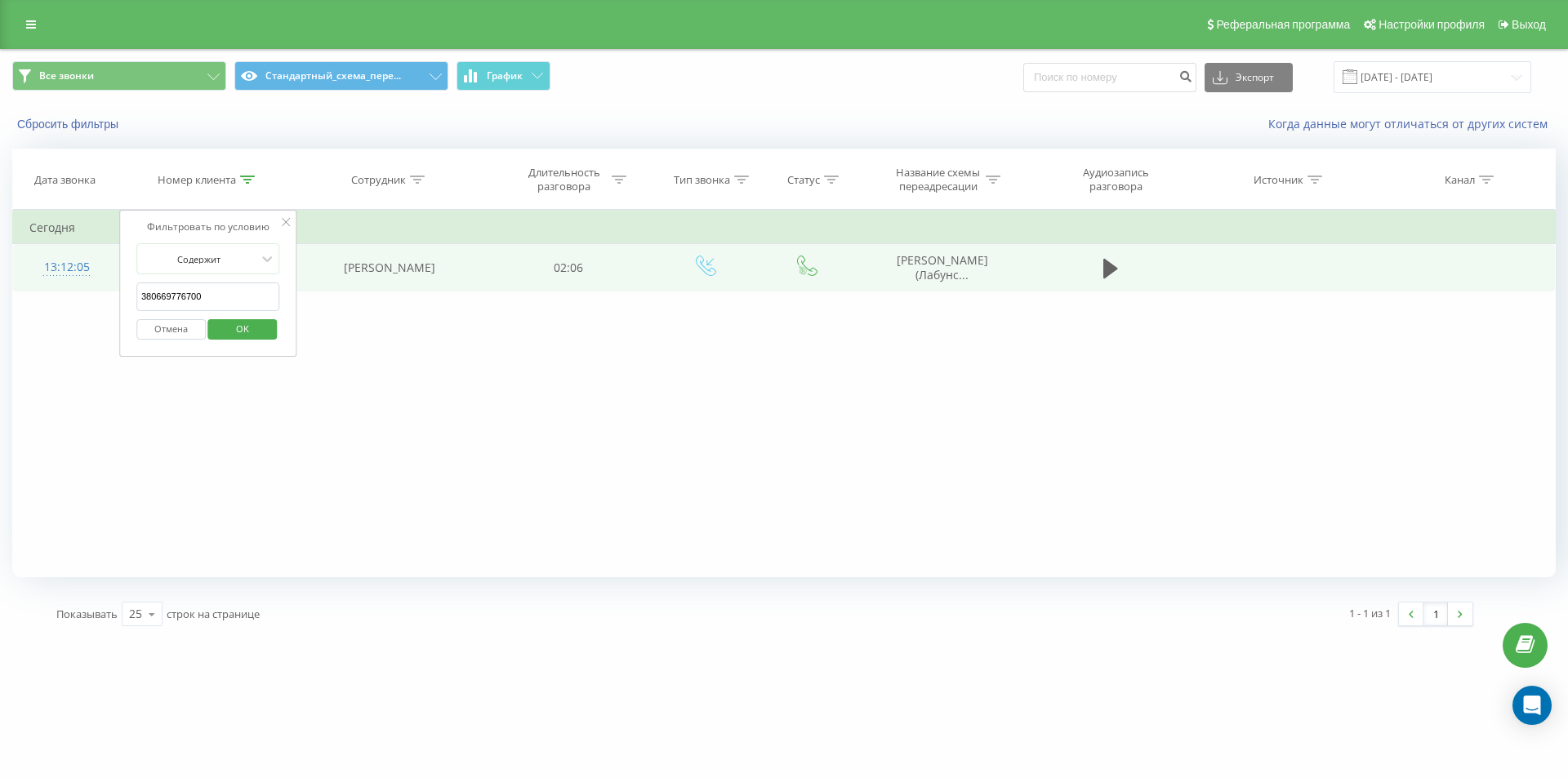
drag, startPoint x: 229, startPoint y: 297, endPoint x: 39, endPoint y: 254, distance: 194.8
click at [45, 257] on table "Фильтровать по условию Содержит 380669776700 Отмена OK Фильтровать по условию С…" at bounding box center [783, 251] width 1543 height 82
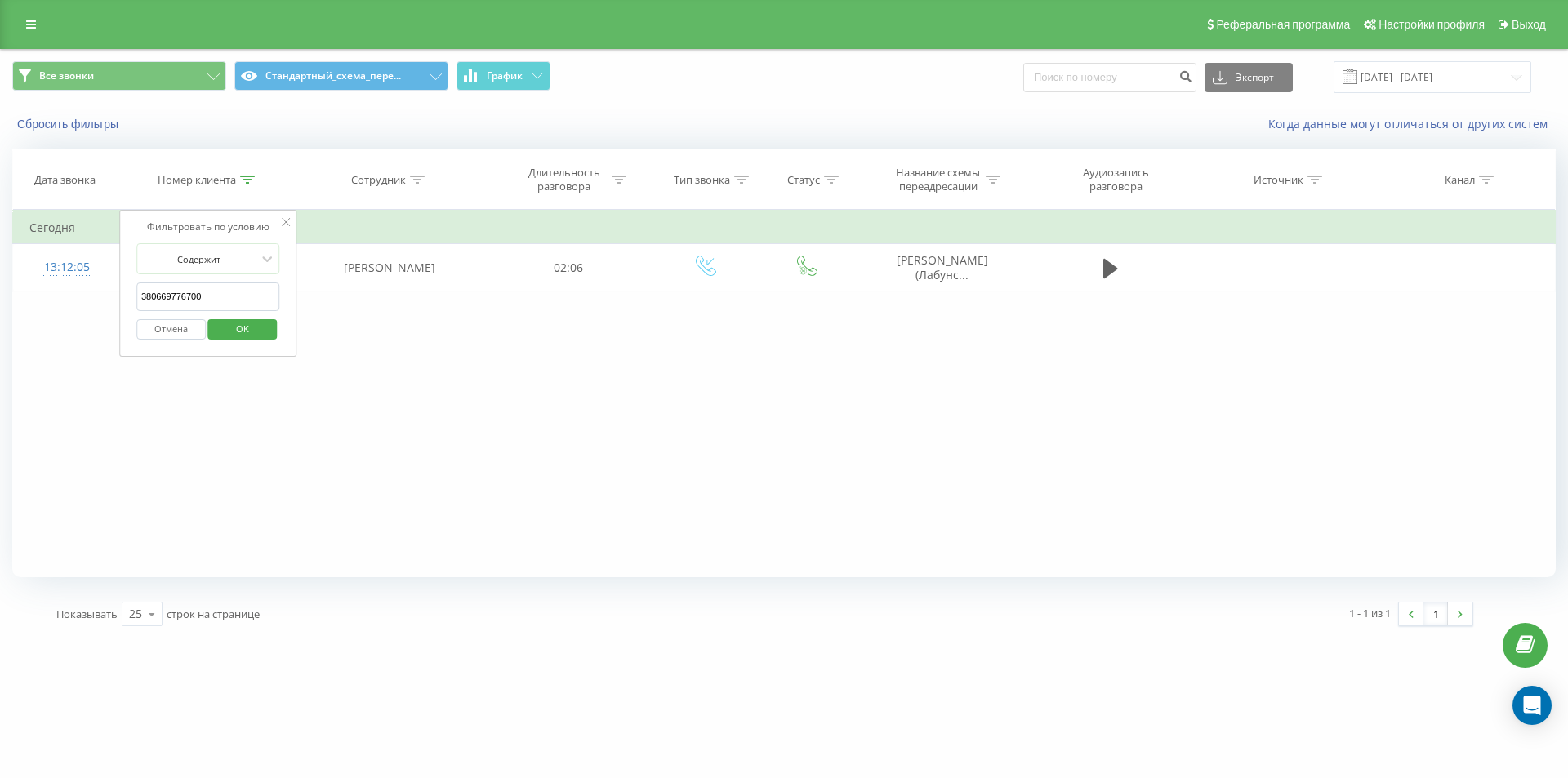
paste input "93280987"
type input "380932809870"
click at [236, 331] on span "OK" at bounding box center [242, 328] width 46 height 25
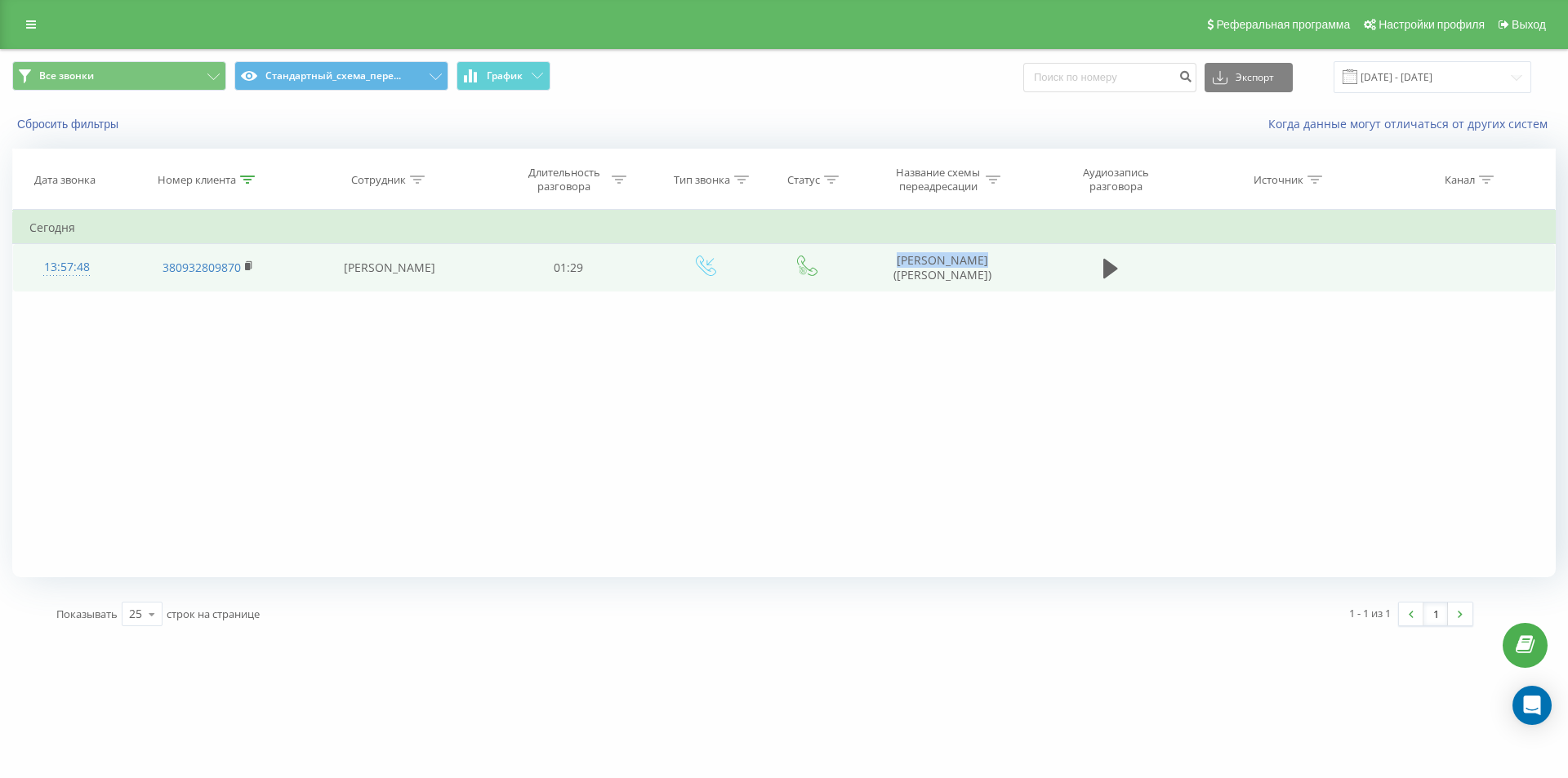
drag, startPoint x: 863, startPoint y: 261, endPoint x: 954, endPoint y: 277, distance: 92.4
click at [954, 277] on td "[PERSON_NAME] ([PERSON_NAME])" at bounding box center [941, 267] width 175 height 47
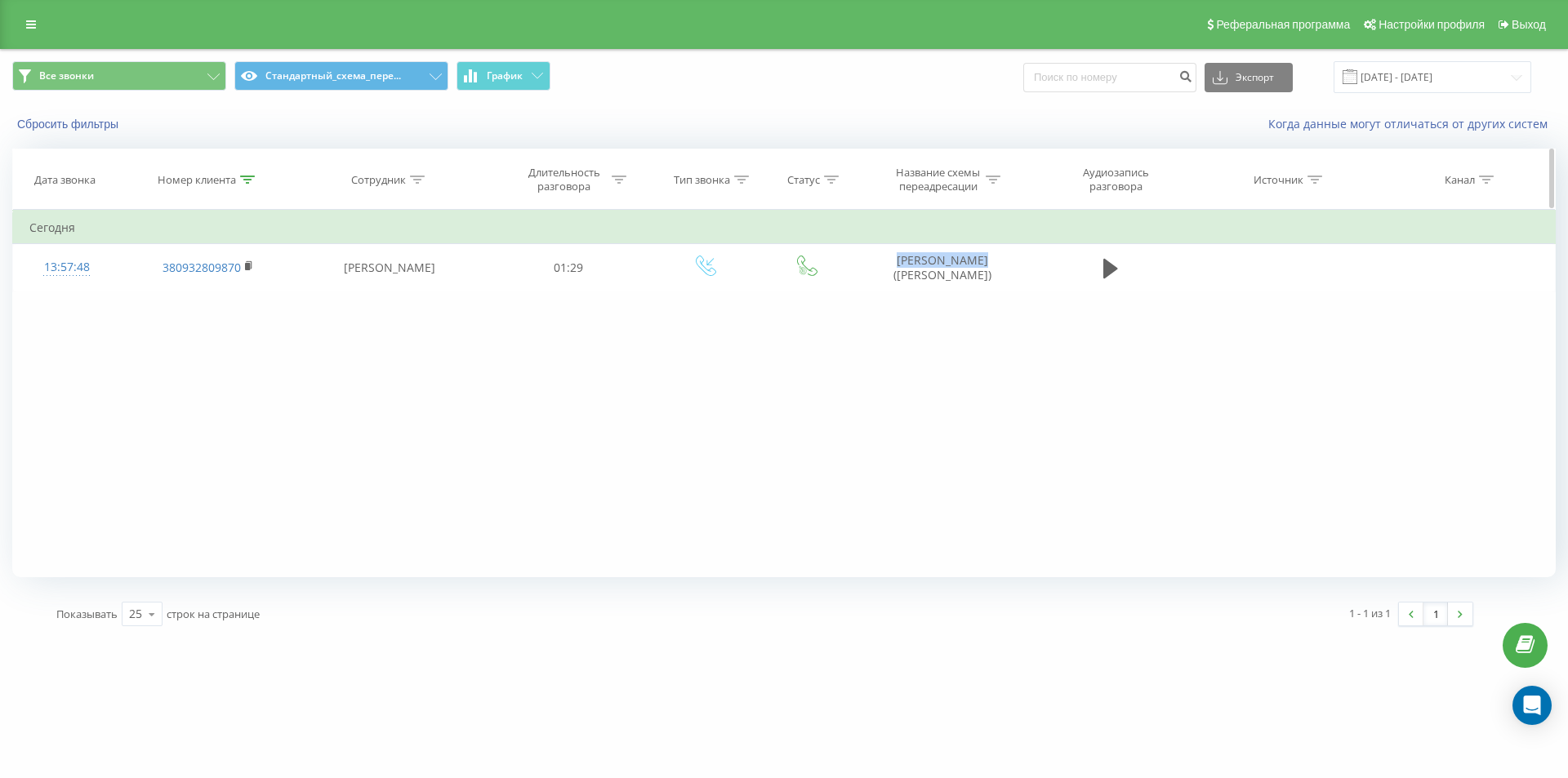
copy td "[PERSON_NAME]"
drag, startPoint x: 252, startPoint y: 185, endPoint x: 238, endPoint y: 201, distance: 21.3
click at [252, 185] on div at bounding box center [247, 180] width 15 height 14
click at [203, 324] on div "Отмена OK" at bounding box center [208, 329] width 144 height 37
click at [193, 326] on button "Отмена" at bounding box center [171, 330] width 70 height 21
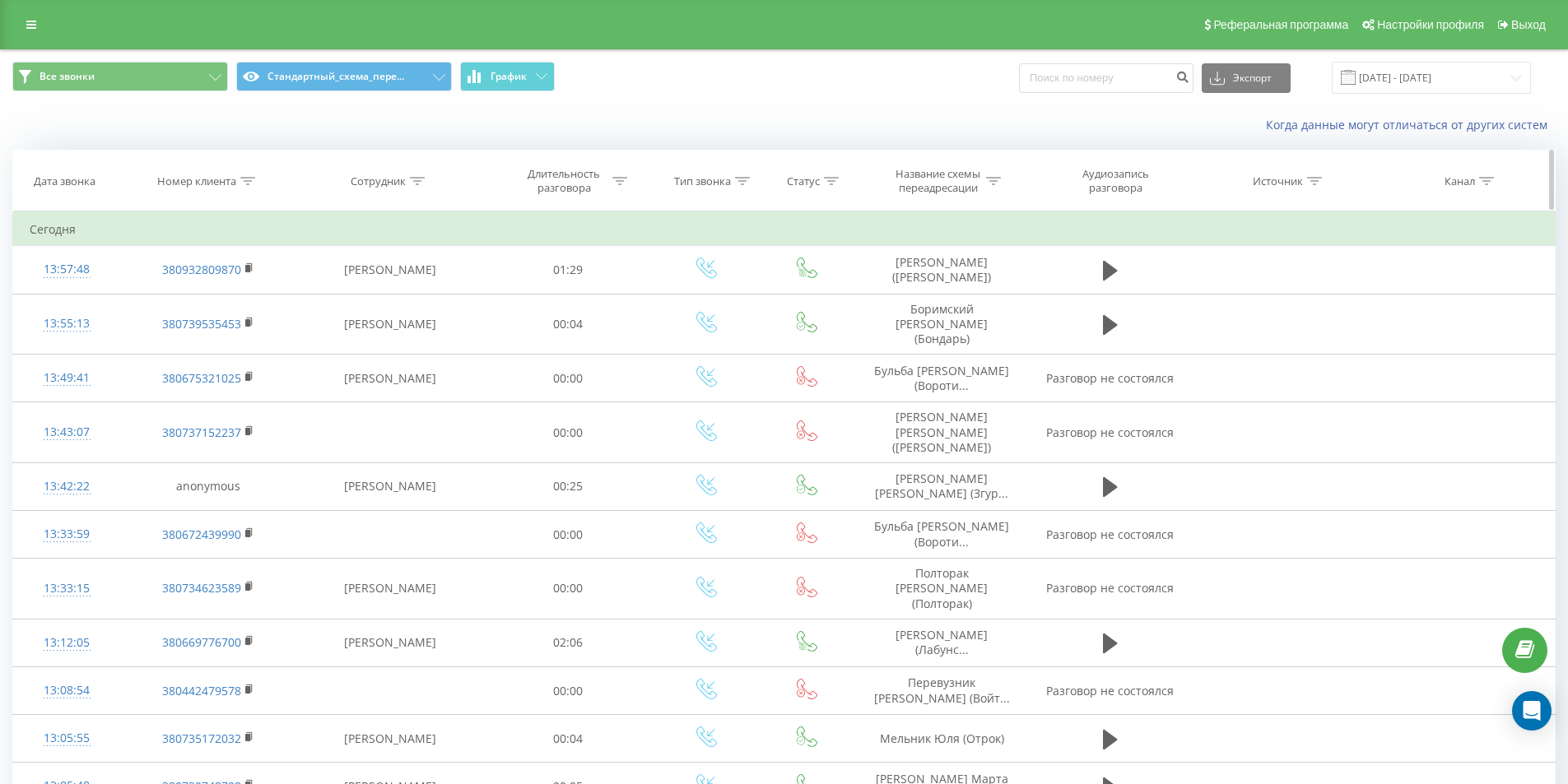
drag, startPoint x: 246, startPoint y: 172, endPoint x: 248, endPoint y: 194, distance: 22.1
click at [245, 172] on th "Номер клиента" at bounding box center [208, 181] width 175 height 61
drag, startPoint x: 248, startPoint y: 185, endPoint x: 251, endPoint y: 251, distance: 66.1
click at [249, 184] on div at bounding box center [247, 181] width 15 height 14
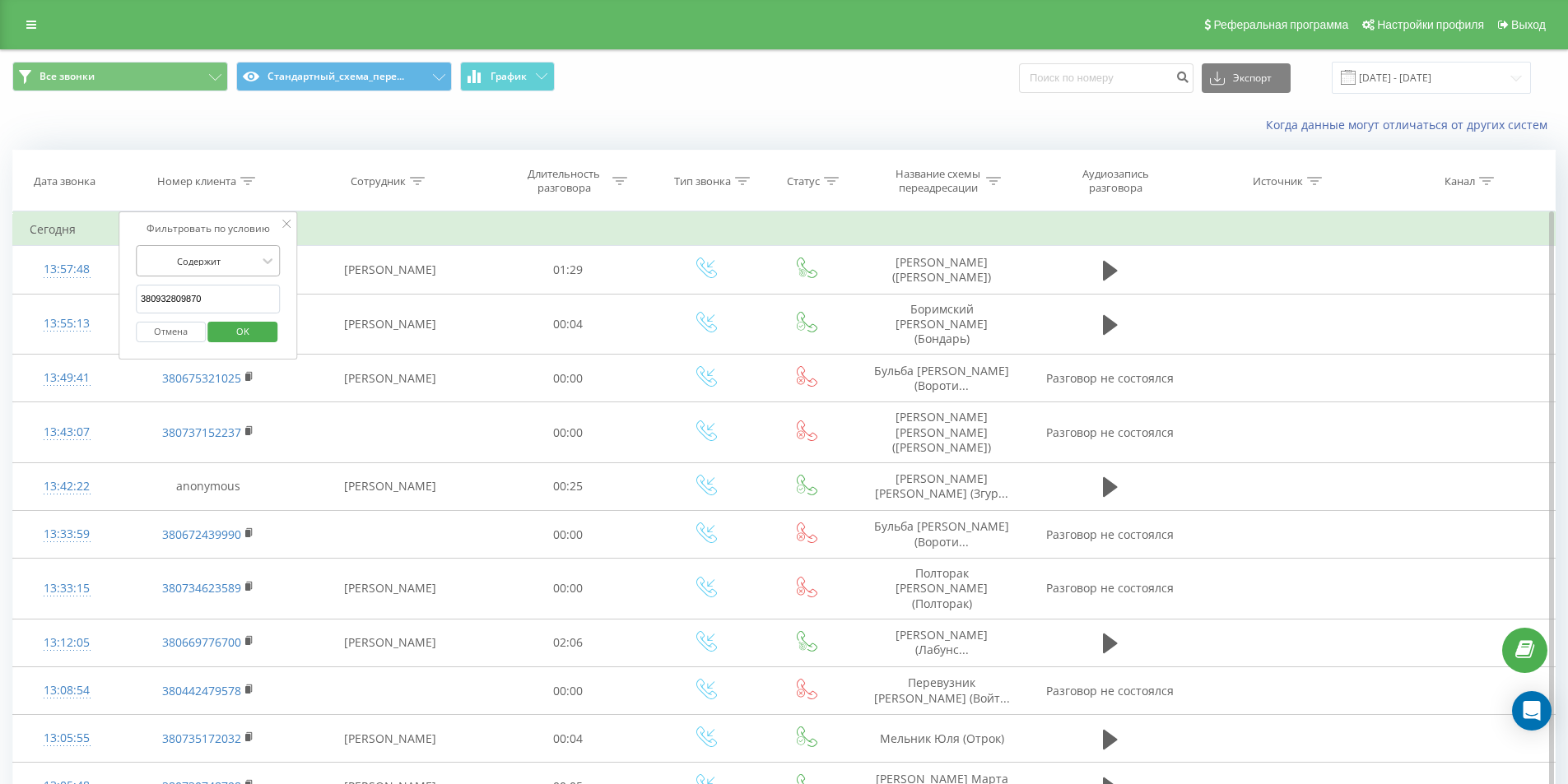
click at [254, 276] on div "Содержит" at bounding box center [208, 260] width 145 height 31
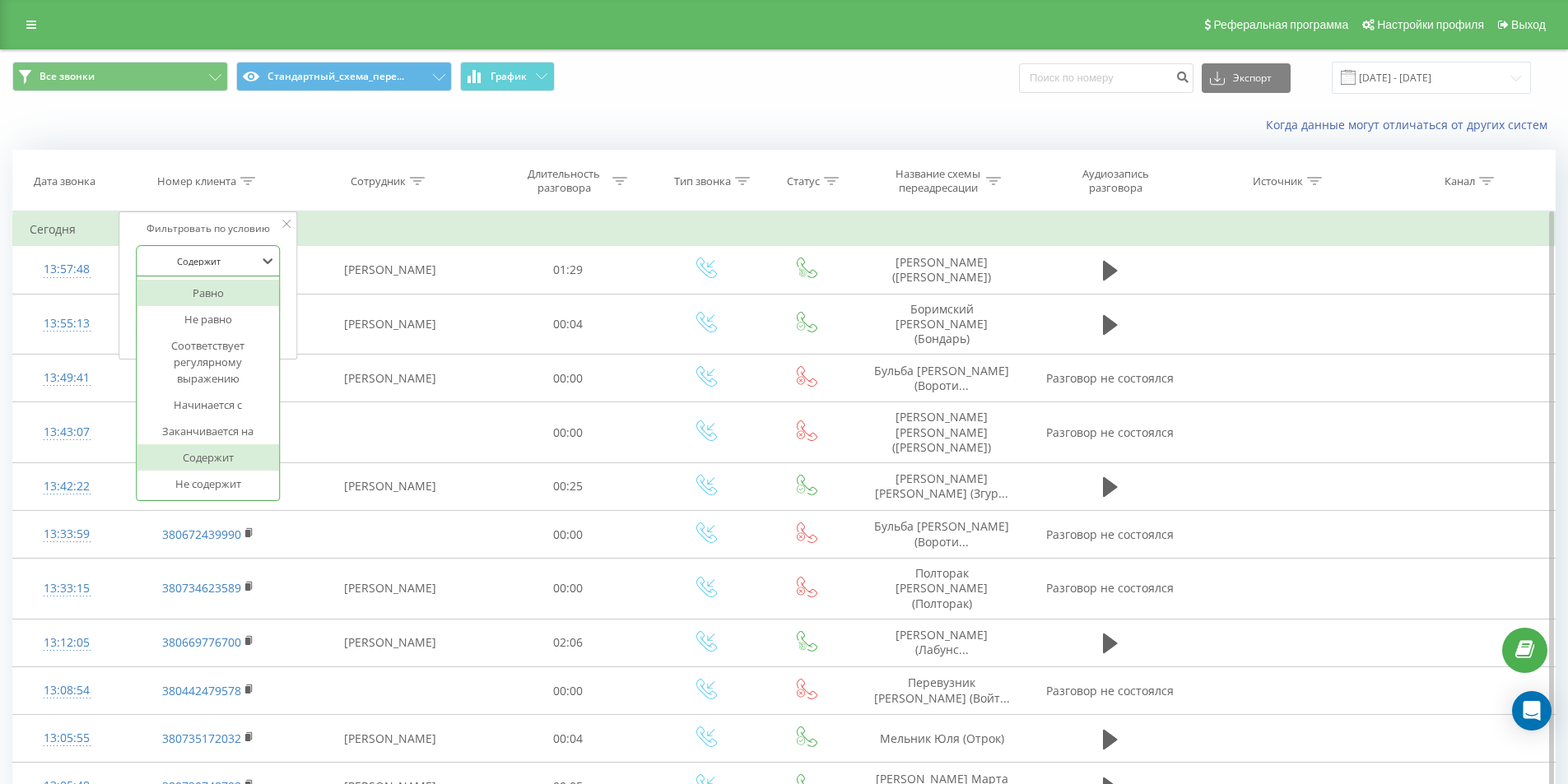
click at [253, 288] on div "Равно" at bounding box center [208, 293] width 143 height 26
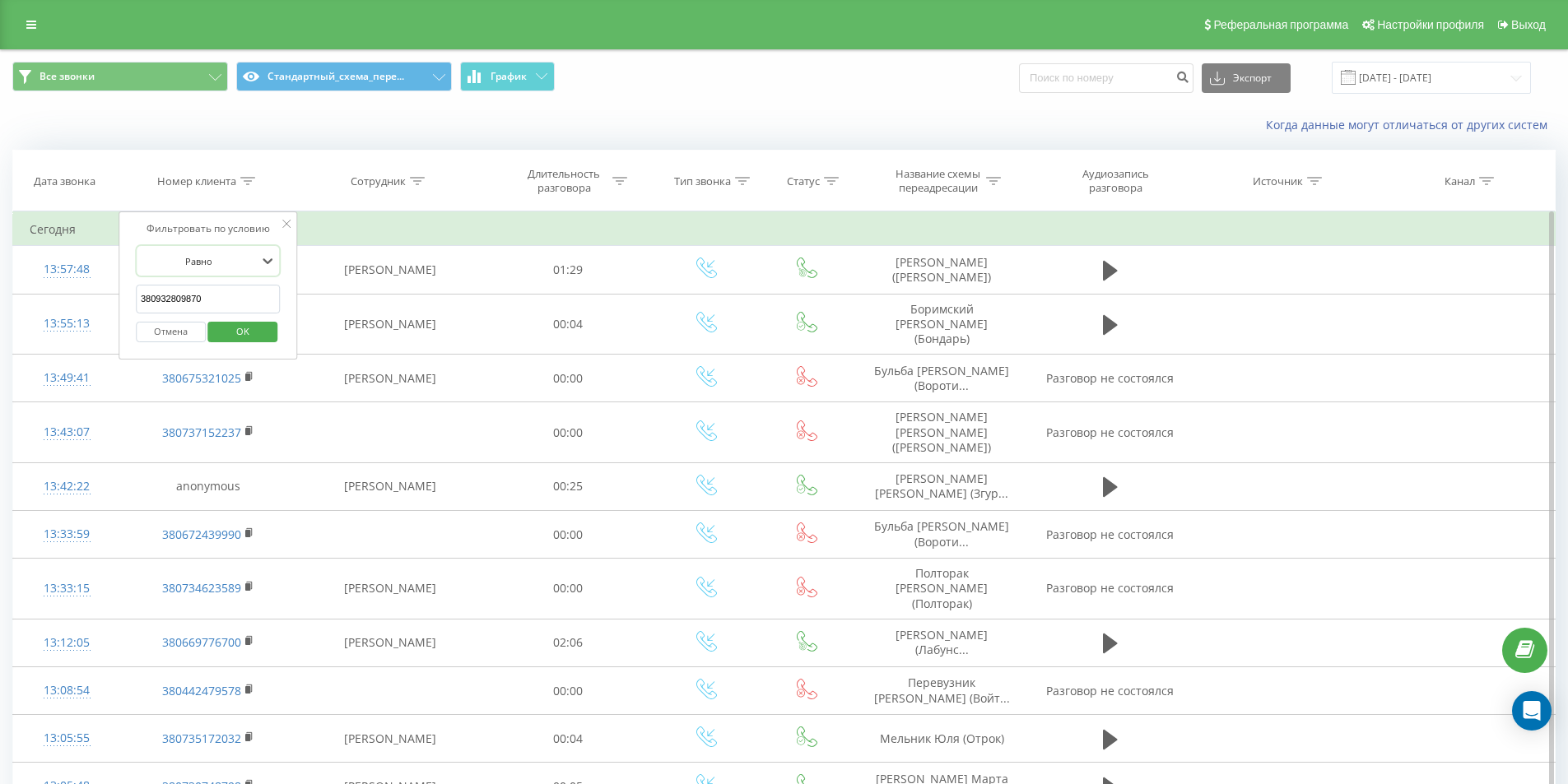
click at [289, 224] on icon at bounding box center [286, 223] width 8 height 8
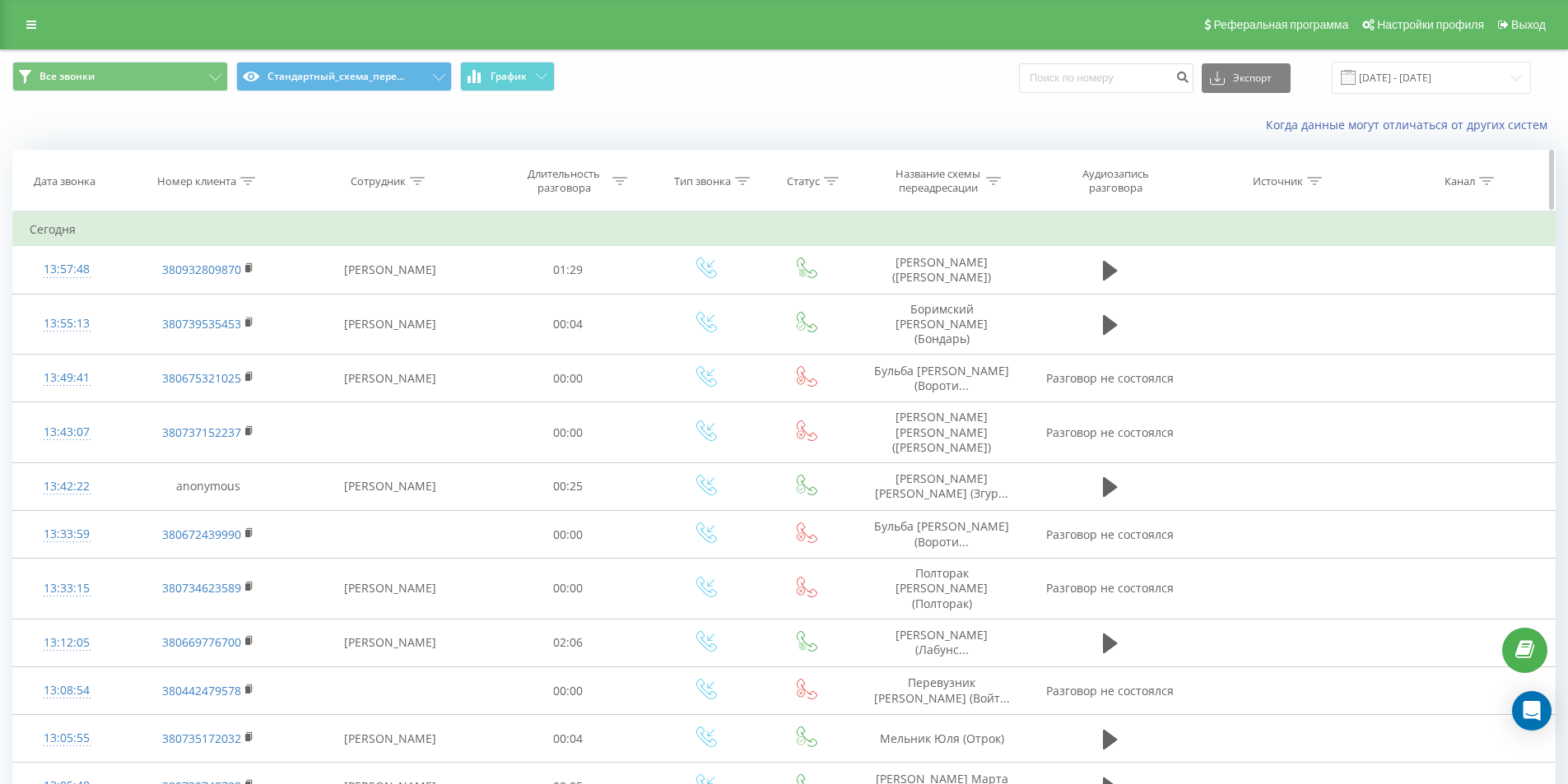
drag, startPoint x: 251, startPoint y: 175, endPoint x: 247, endPoint y: 190, distance: 15.5
click at [251, 179] on div at bounding box center [247, 181] width 15 height 14
click at [239, 292] on input "text" at bounding box center [208, 299] width 145 height 29
paste input "380975768073"
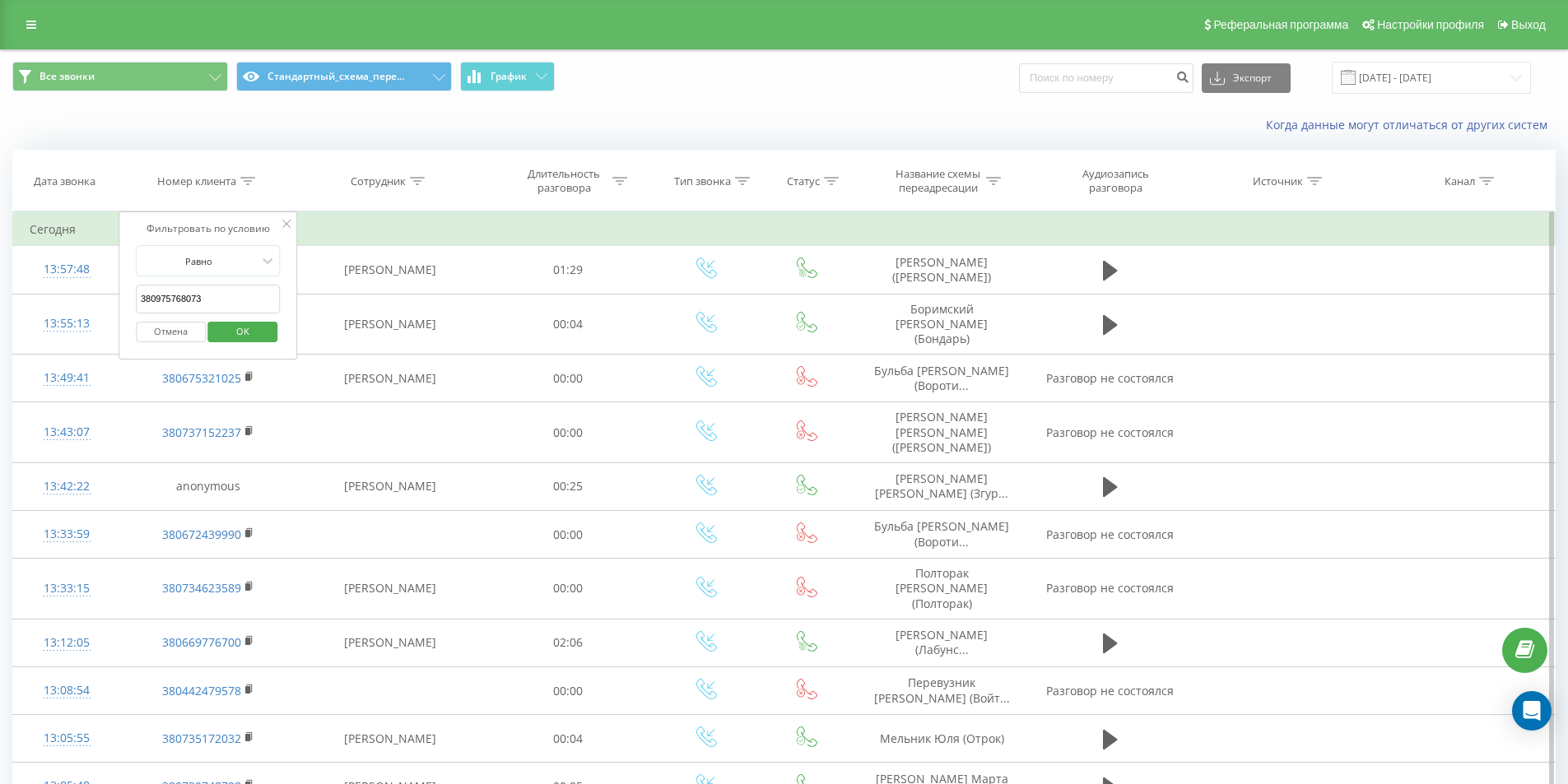
type input "380975768073"
click at [253, 331] on span "OK" at bounding box center [242, 331] width 46 height 25
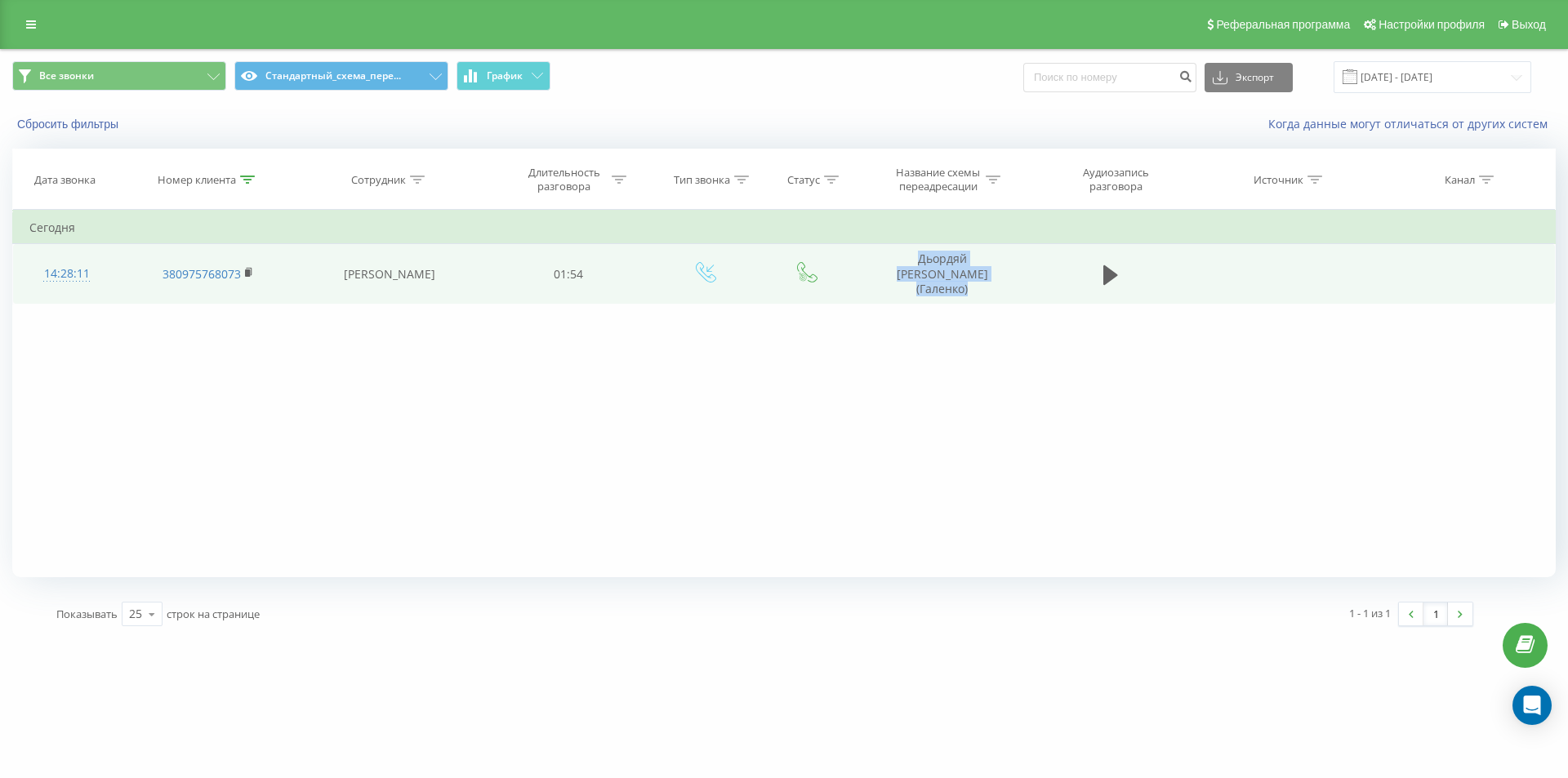
drag, startPoint x: 877, startPoint y: 249, endPoint x: 1044, endPoint y: 258, distance: 167.2
click at [1044, 258] on tr "14:28:11 380975768073 Евгения Яремчук 01:54 Дьордяй Наталія (Галенко)" at bounding box center [784, 274] width 1542 height 60
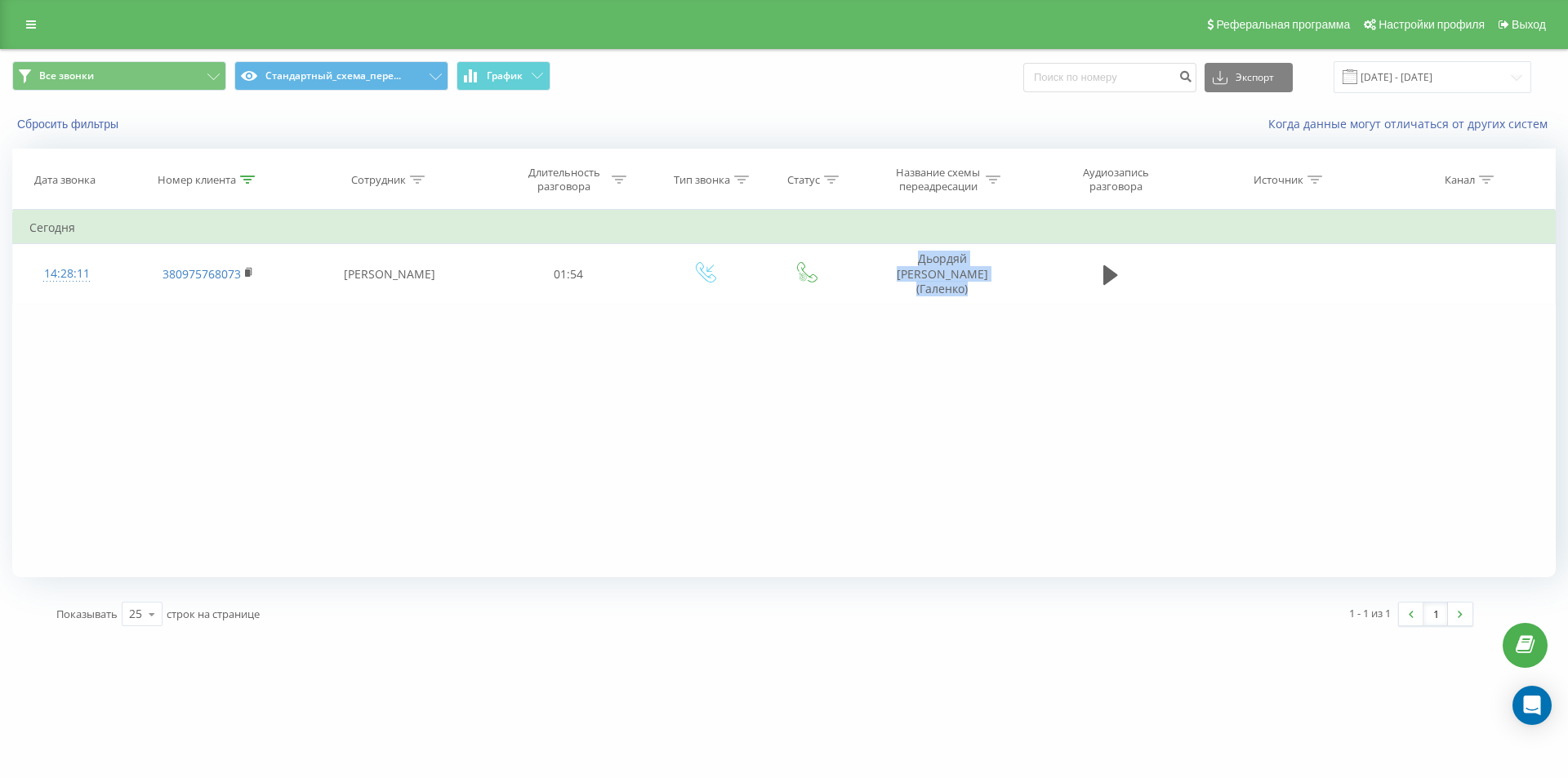
copy tr "Дьордяй Наталія (Галенко)"
click at [1005, 418] on div "Фильтровать по условию Равно 380975768073 Отмена OK Фильтровать по условию Соде…" at bounding box center [783, 394] width 1543 height 367
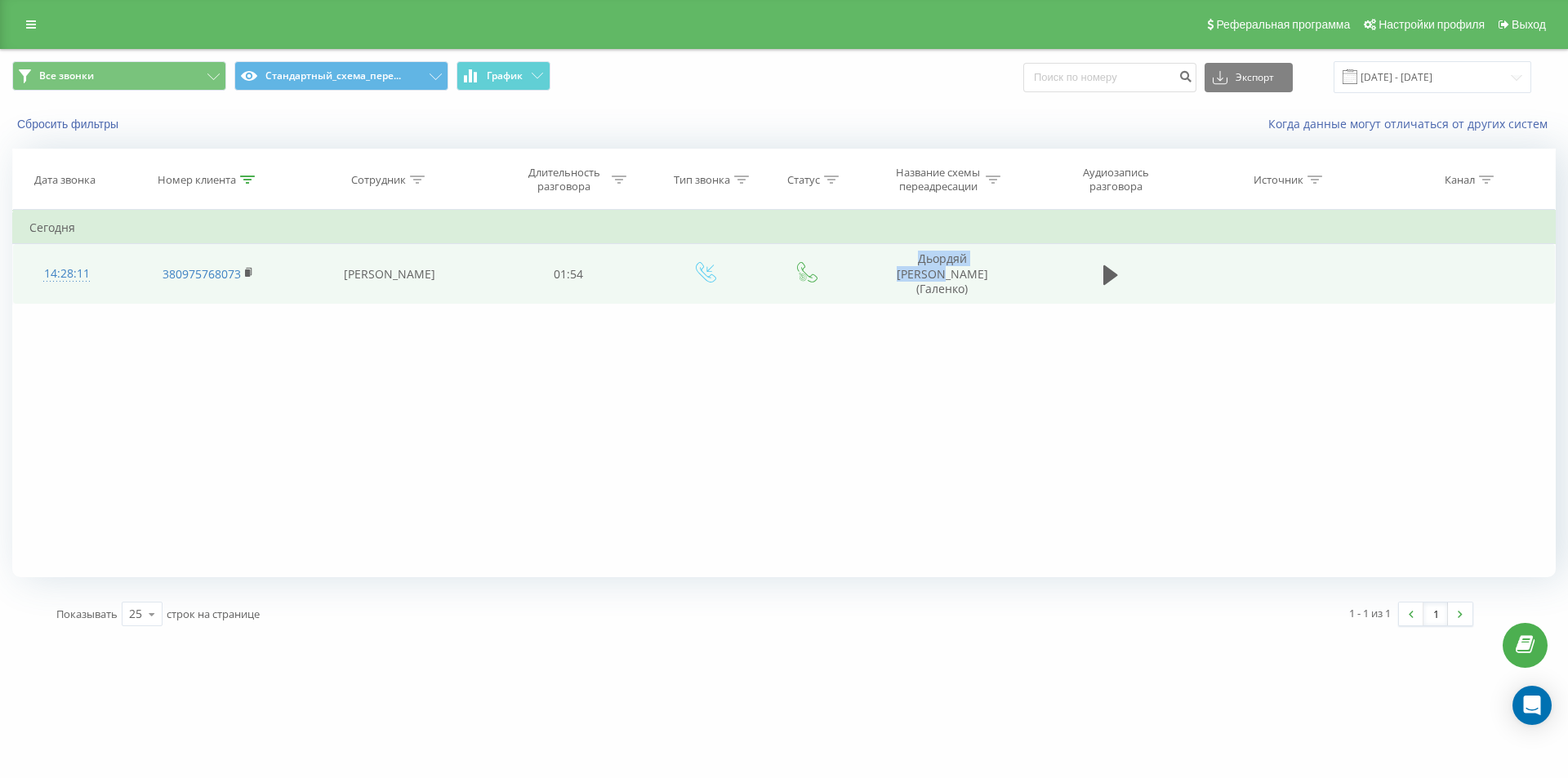
drag, startPoint x: 892, startPoint y: 247, endPoint x: 973, endPoint y: 244, distance: 81.1
click at [980, 250] on td "Дьордяй Наталія (Галенко)" at bounding box center [941, 274] width 175 height 60
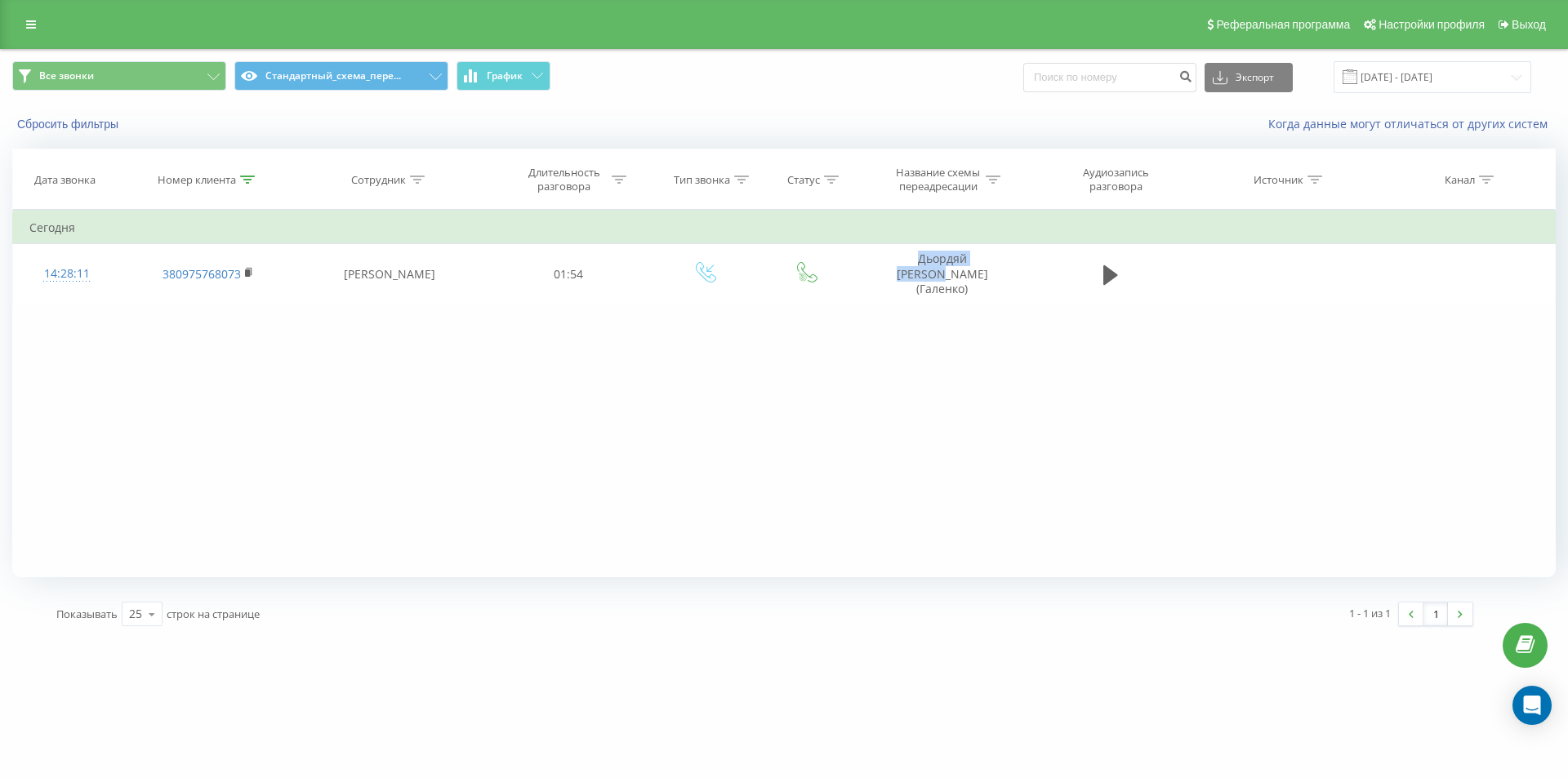
copy td "Дьордяй Наталія"
click at [240, 179] on icon at bounding box center [247, 179] width 15 height 8
click at [182, 325] on button "Отмена" at bounding box center [171, 330] width 70 height 21
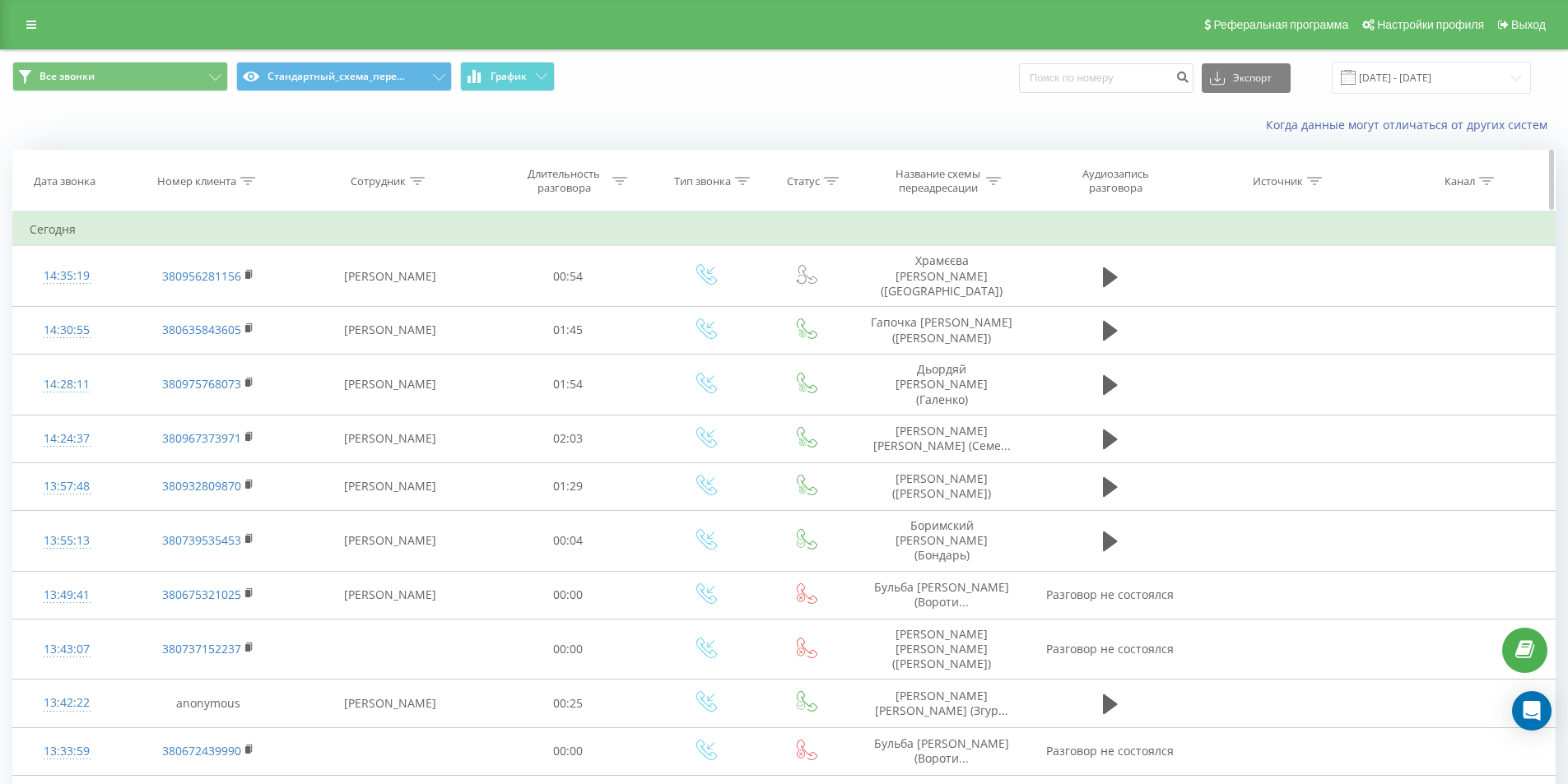
drag, startPoint x: 244, startPoint y: 179, endPoint x: 243, endPoint y: 210, distance: 31.0
click at [245, 180] on icon at bounding box center [247, 181] width 15 height 8
click at [233, 302] on input "text" at bounding box center [208, 299] width 145 height 29
paste input "380930835420"
click at [248, 335] on span "OK" at bounding box center [242, 331] width 46 height 25
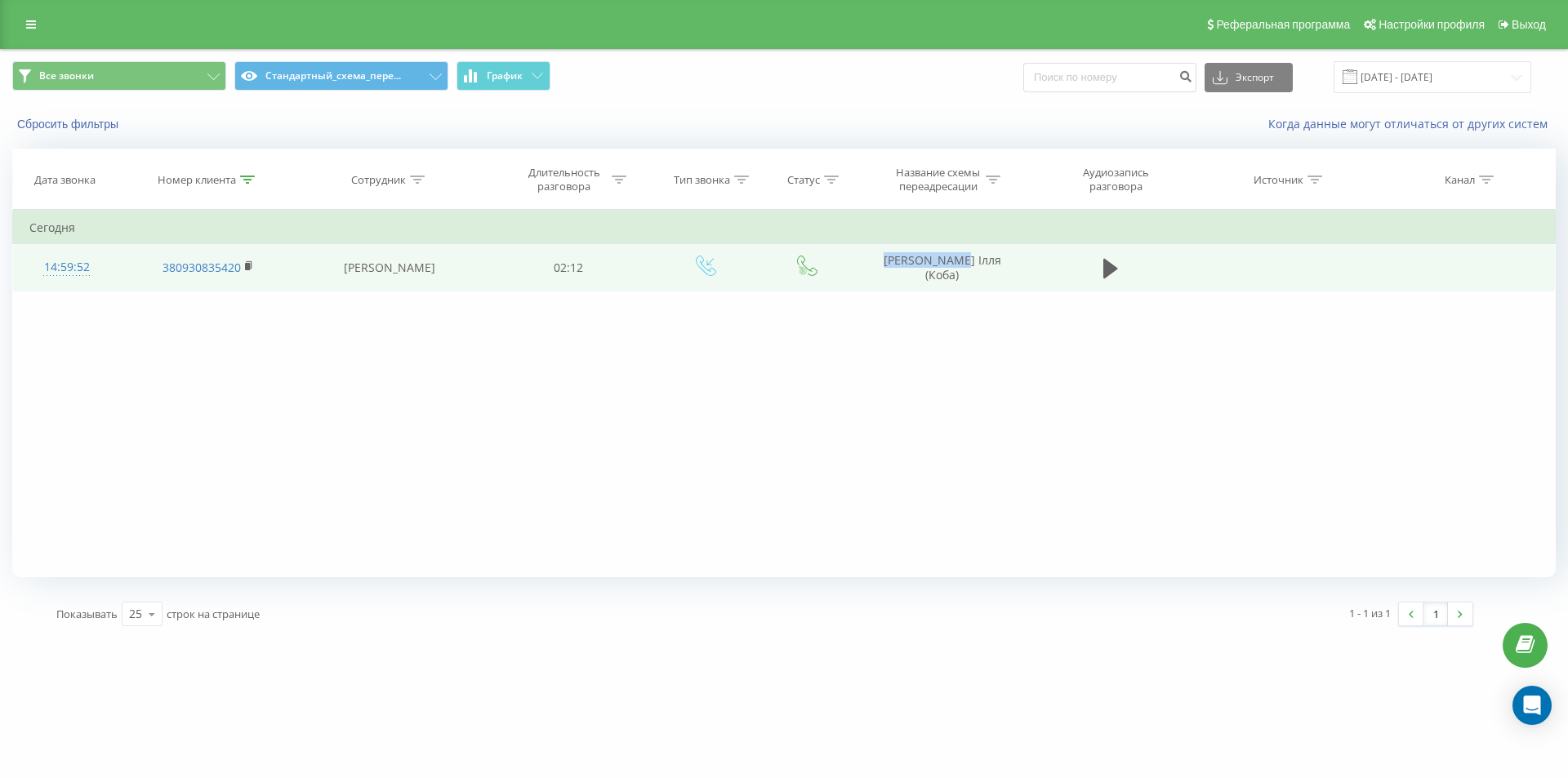
drag, startPoint x: 941, startPoint y: 287, endPoint x: 961, endPoint y: 287, distance: 20.0
click at [961, 287] on td "Корнєєв Ілля (Коба)" at bounding box center [941, 267] width 175 height 47
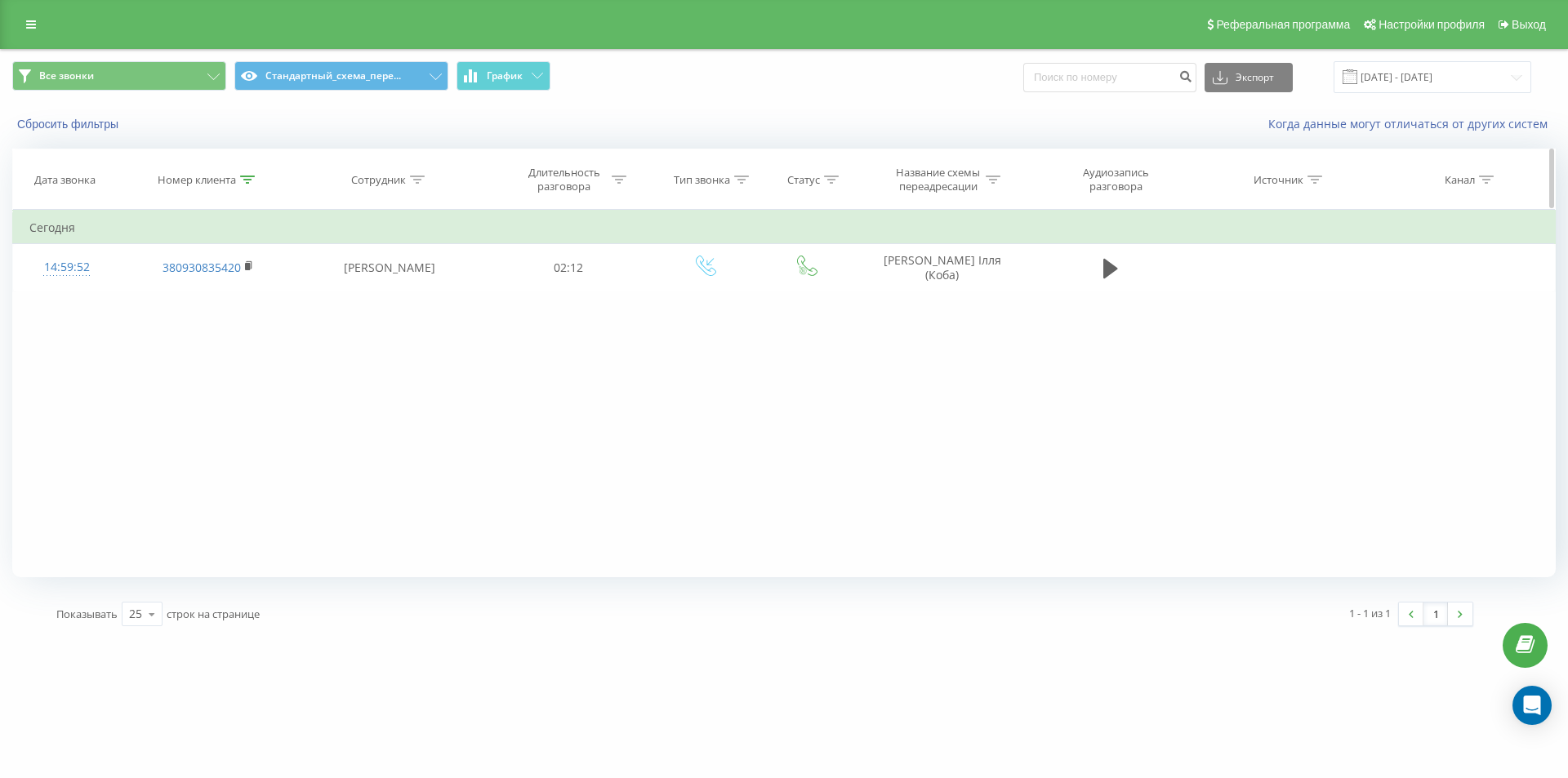
click at [250, 181] on icon at bounding box center [247, 179] width 15 height 8
drag, startPoint x: 236, startPoint y: 290, endPoint x: 118, endPoint y: 288, distance: 118.0
click at [131, 290] on div "Фильтровать по условию Содержит 380930835420 Отмена OK" at bounding box center [208, 283] width 178 height 147
paste input "636264477"
click at [270, 321] on button "OK" at bounding box center [243, 330] width 70 height 21
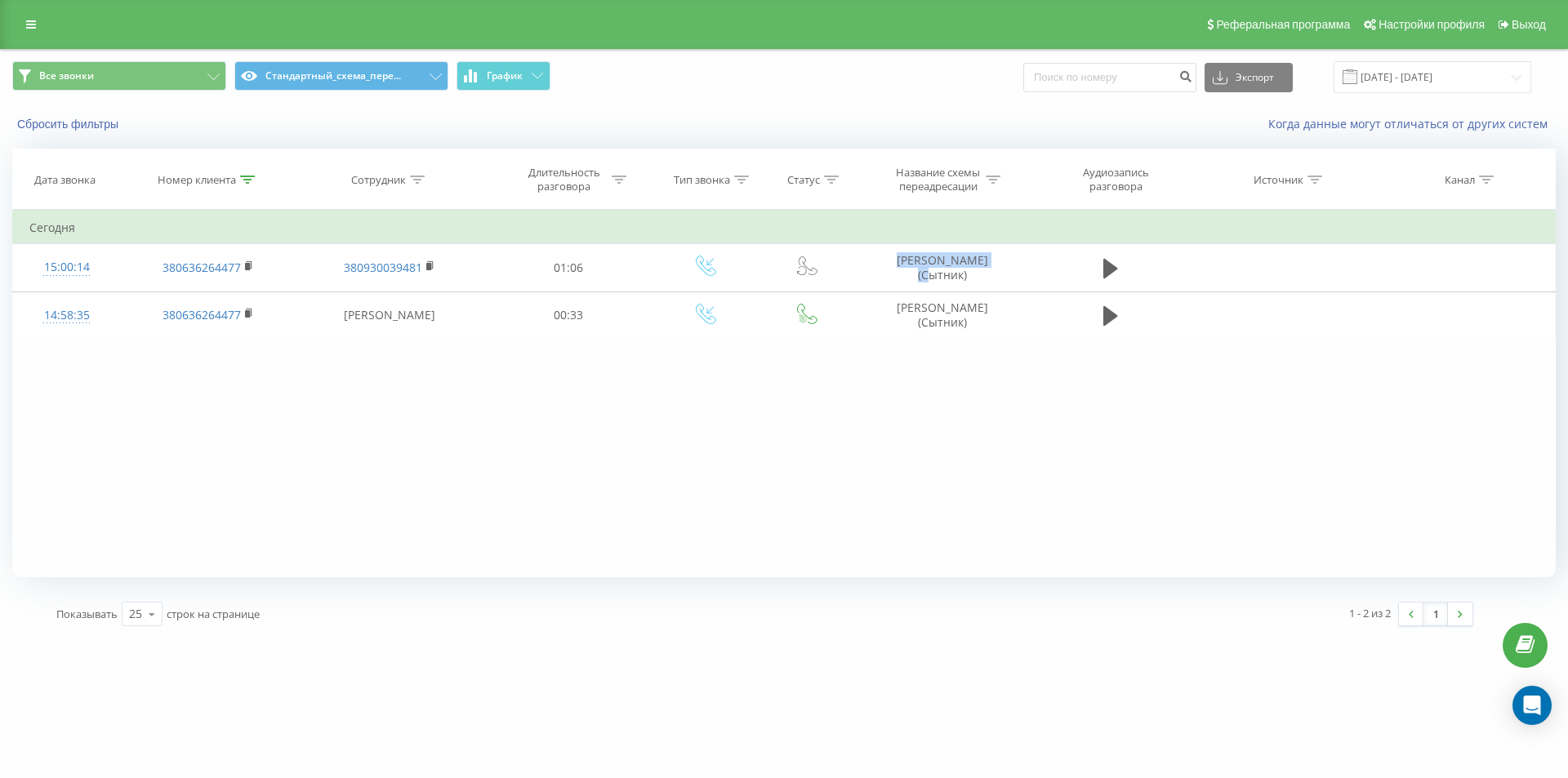
copy td "Крамар Олександр"
drag, startPoint x: 880, startPoint y: 250, endPoint x: 752, endPoint y: 106, distance: 192.7
click at [1015, 263] on td "Крамар Олександр (Сытник)" at bounding box center [941, 267] width 175 height 47
click at [248, 184] on div at bounding box center [247, 180] width 15 height 14
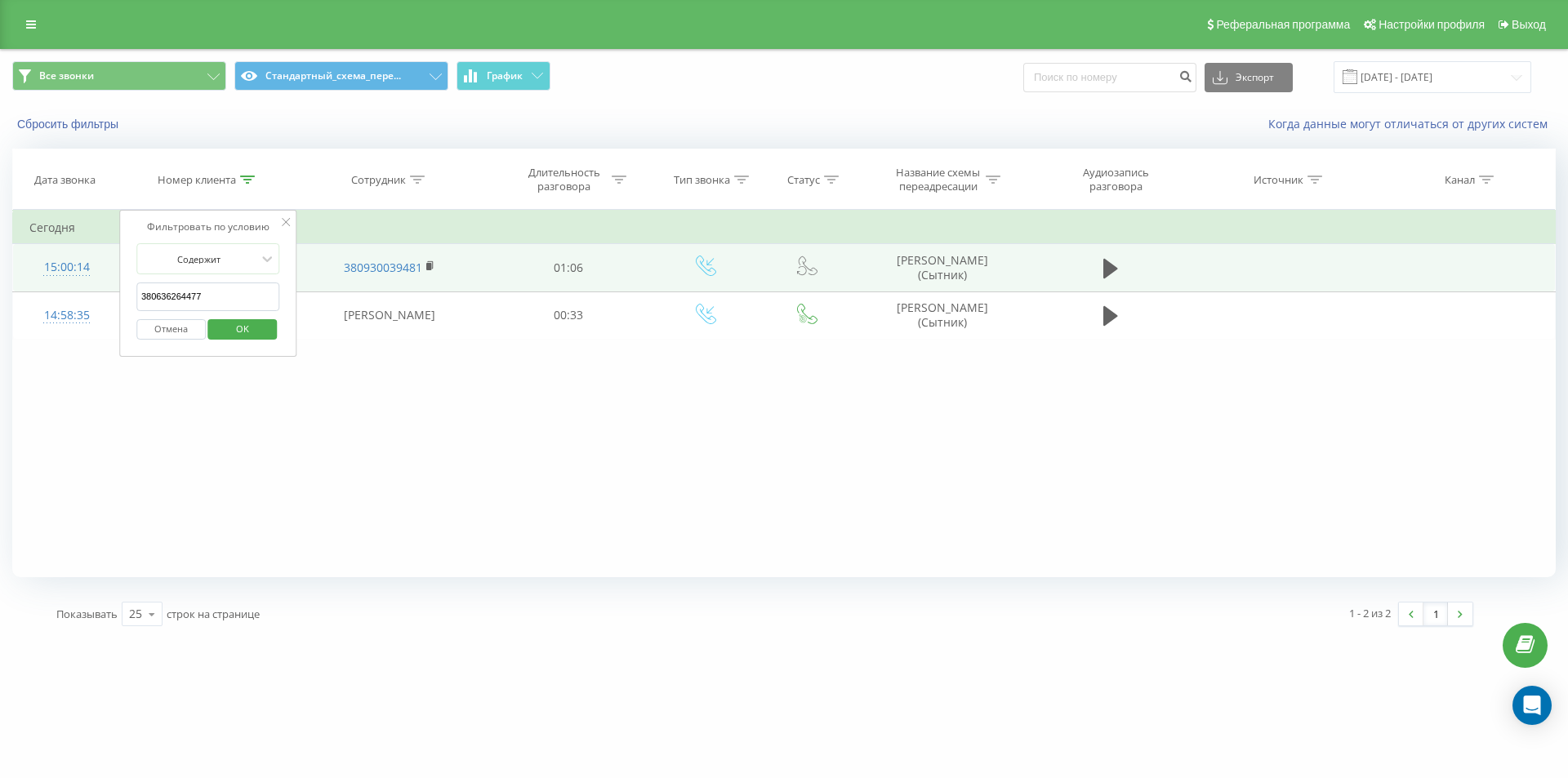
drag, startPoint x: 219, startPoint y: 289, endPoint x: 77, endPoint y: 267, distance: 143.7
click at [86, 273] on table "Фильтровать по условию Содержит 380636264477 Отмена OK Фильтровать по условию С…" at bounding box center [783, 275] width 1543 height 130
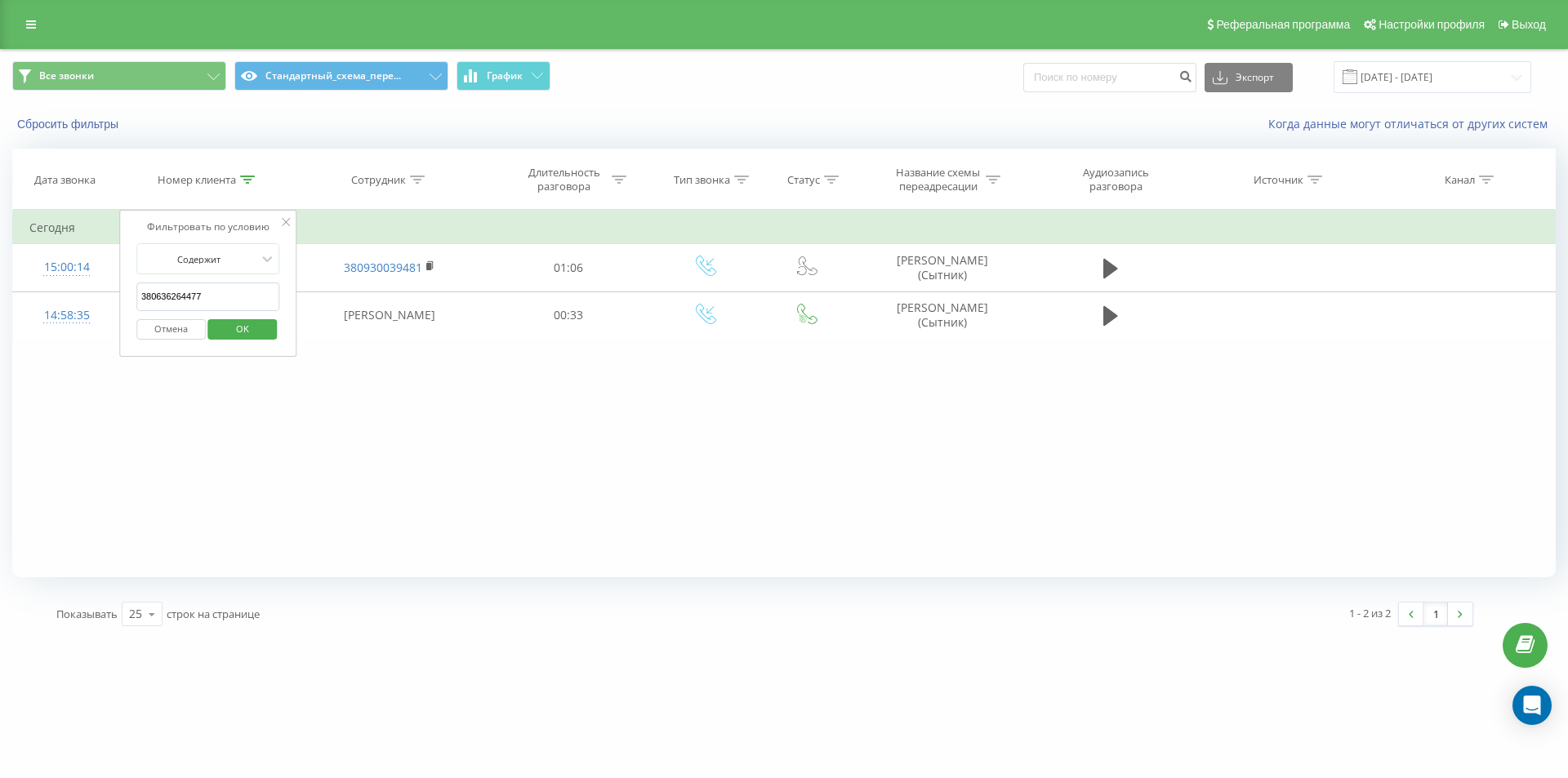
paste input "2474381"
click at [241, 330] on span "OK" at bounding box center [242, 328] width 46 height 25
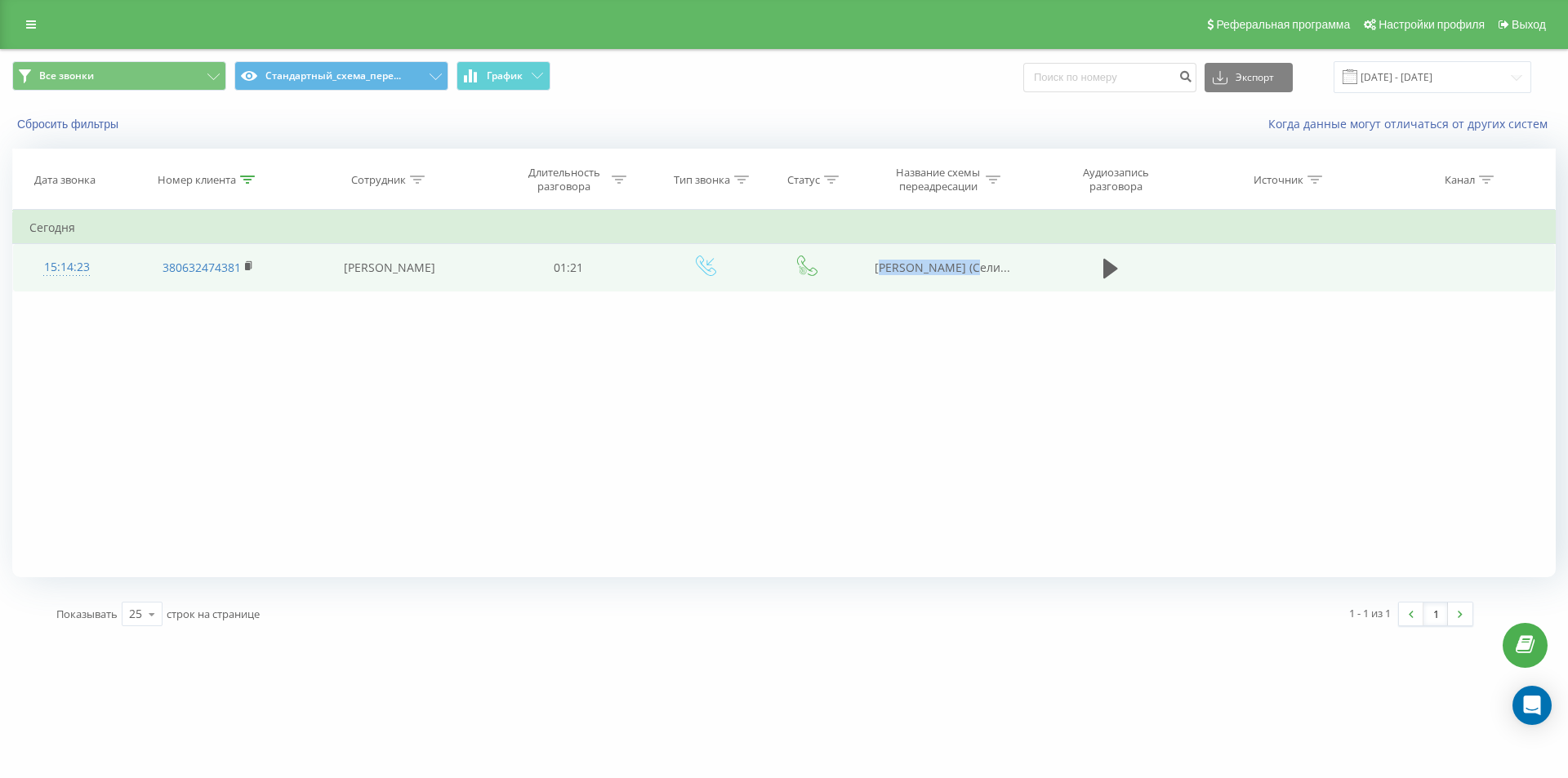
drag, startPoint x: 884, startPoint y: 262, endPoint x: 992, endPoint y: 260, distance: 108.0
click at [992, 260] on span "Романько Володимир (Сели..." at bounding box center [942, 267] width 135 height 16
drag, startPoint x: 868, startPoint y: 258, endPoint x: 1019, endPoint y: 265, distance: 151.2
click at [1019, 265] on td "Романько Володимир (Сели..." at bounding box center [941, 267] width 175 height 47
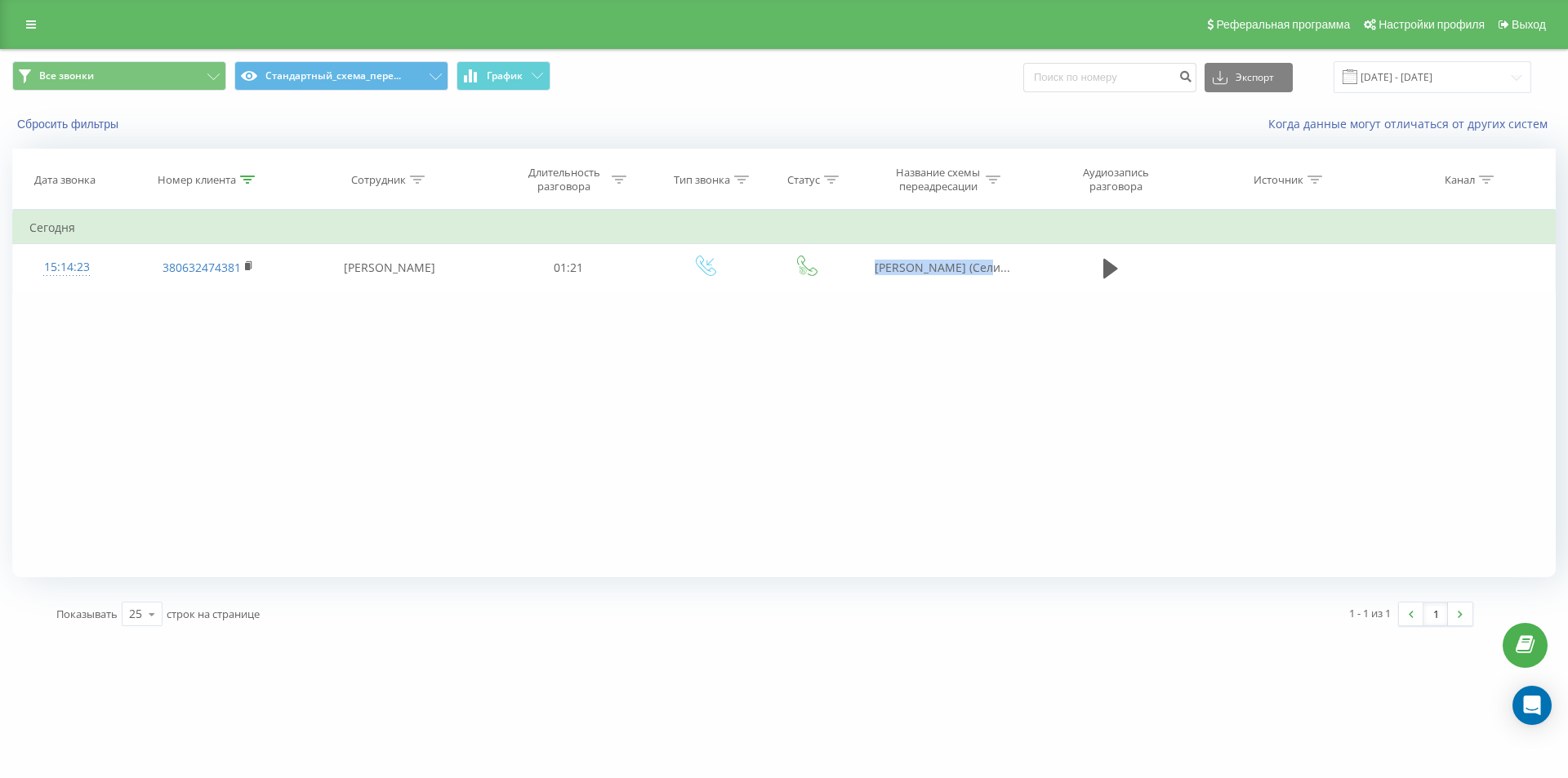
copy span "Романько Володимир"
click at [246, 186] on div at bounding box center [247, 180] width 15 height 14
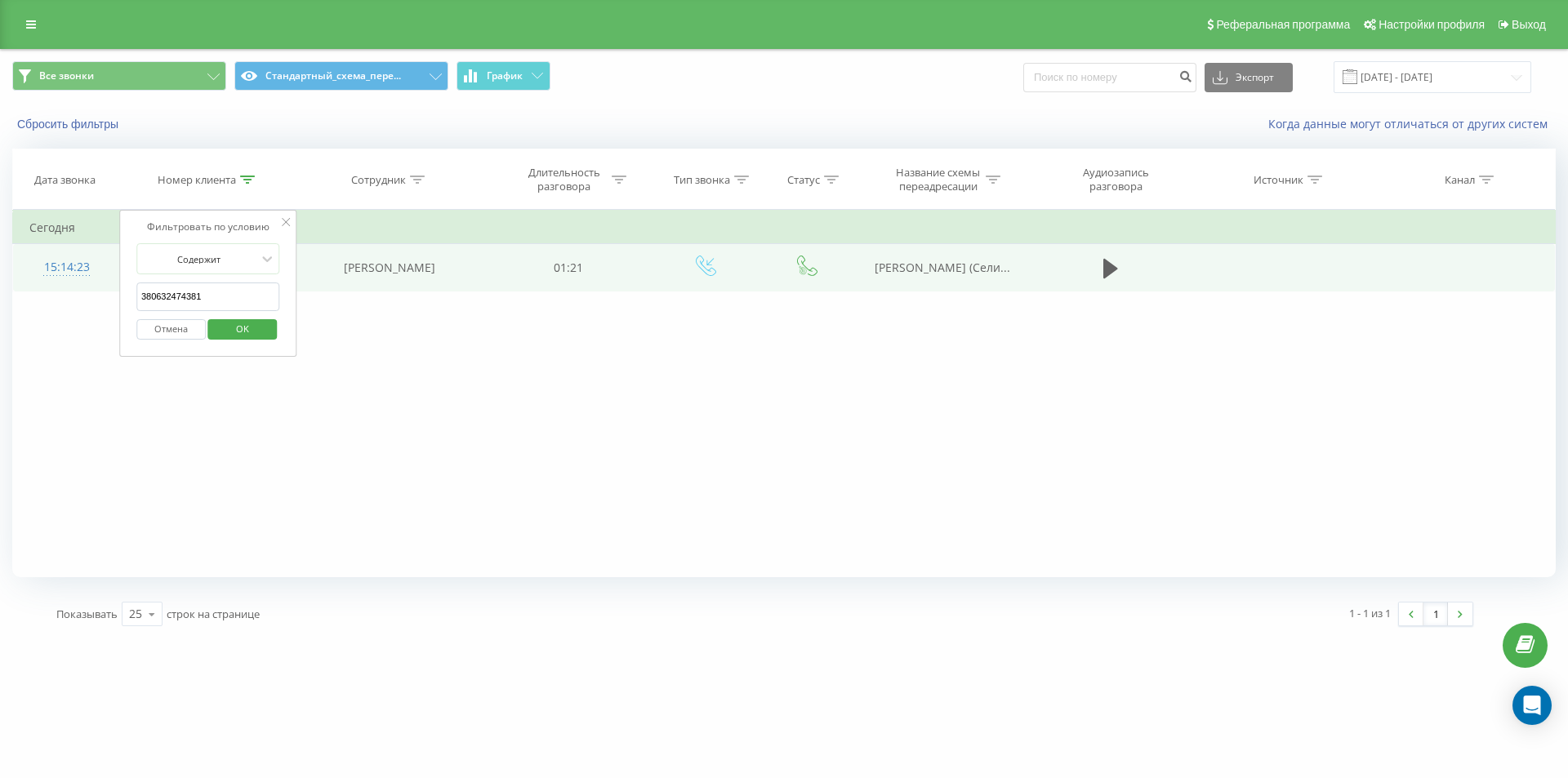
drag, startPoint x: 214, startPoint y: 298, endPoint x: 102, endPoint y: 265, distance: 116.8
click at [114, 273] on table "Фильтровать по условию Содержит 380632474381 Отмена OK Фильтровать по условию С…" at bounding box center [783, 251] width 1543 height 82
paste input "1988346"
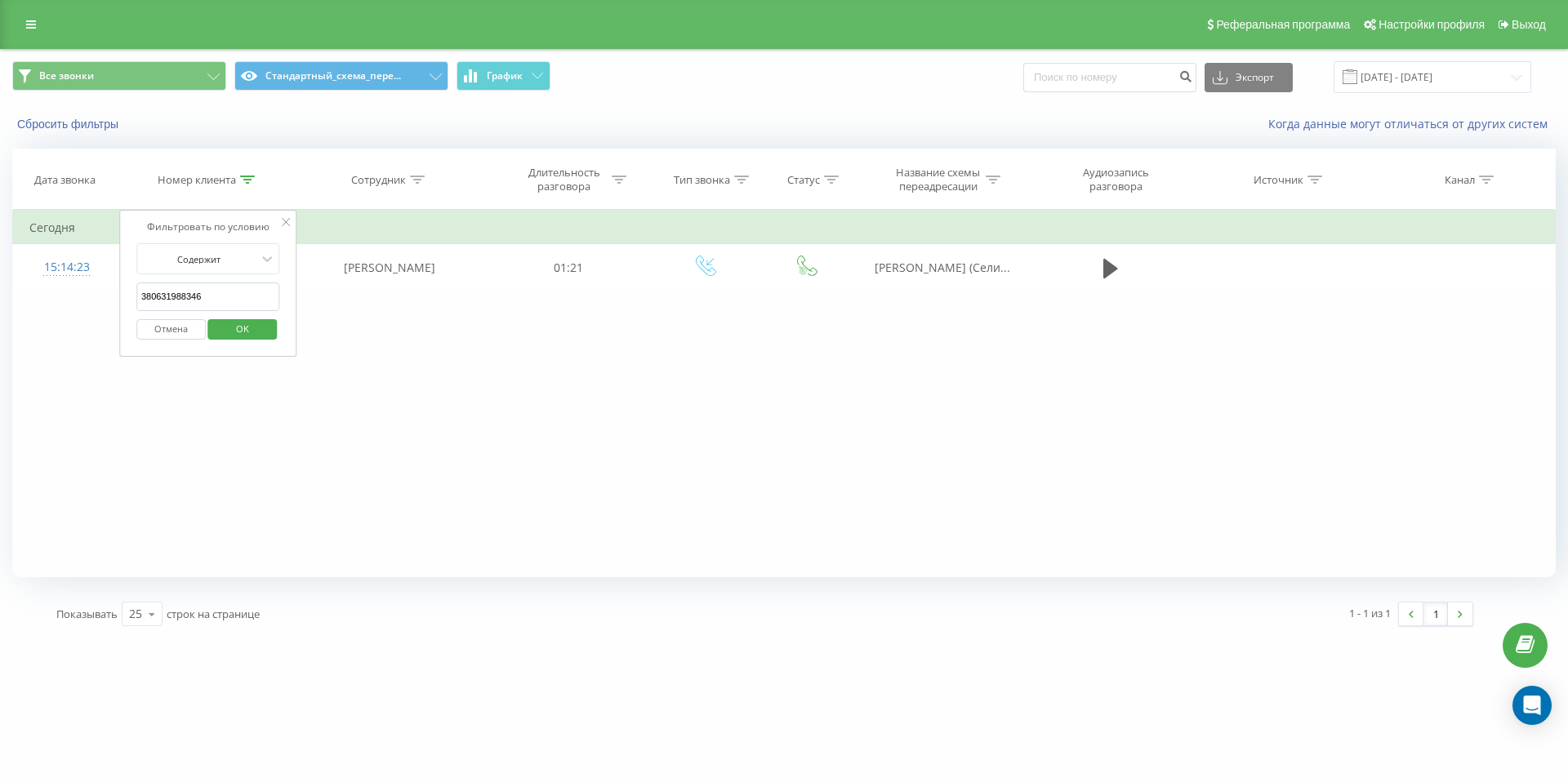
type input "380631988346"
click at [240, 334] on span "OK" at bounding box center [242, 328] width 46 height 25
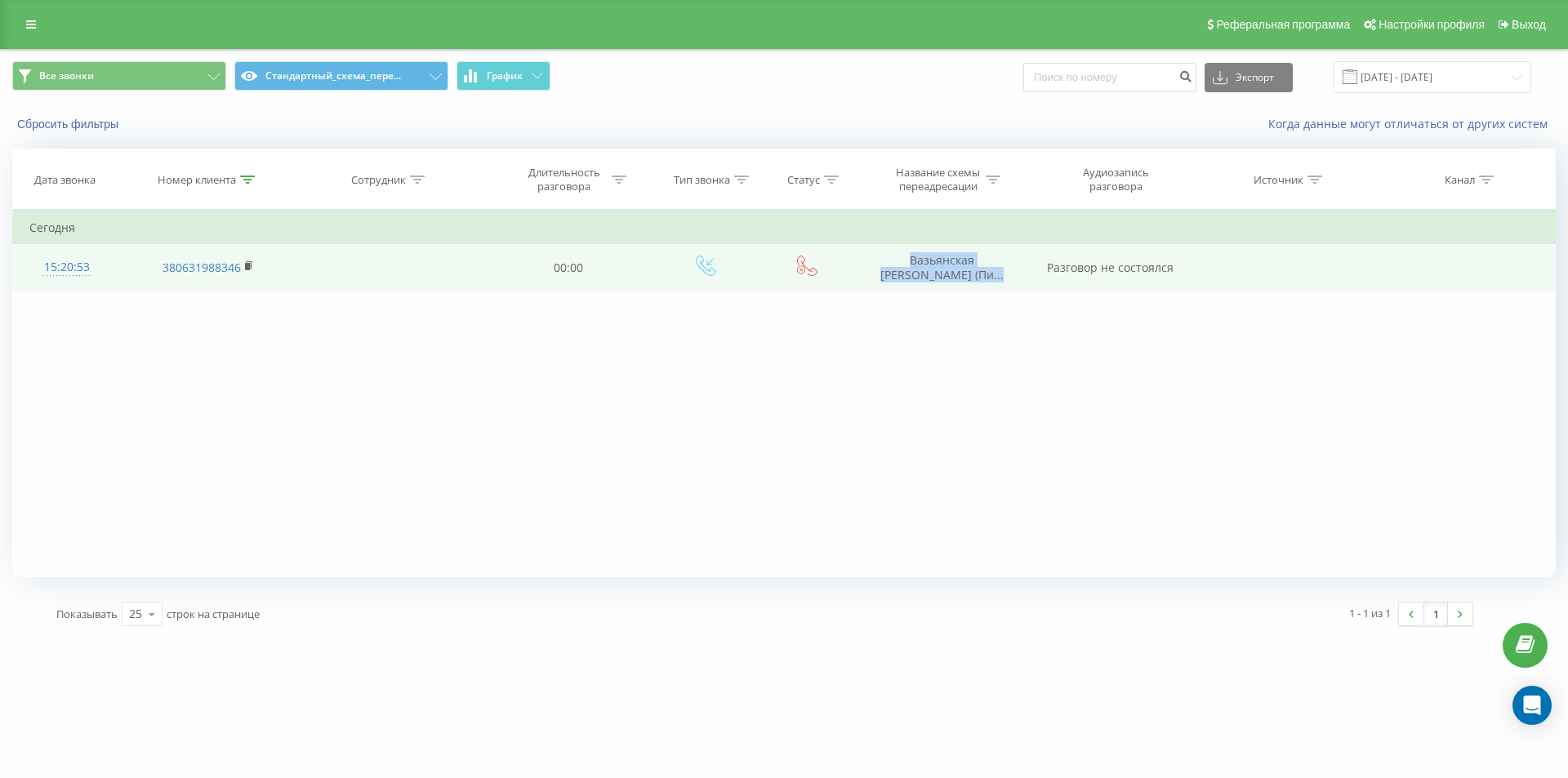
drag, startPoint x: 893, startPoint y: 257, endPoint x: 1038, endPoint y: 252, distance: 145.1
click at [1039, 253] on tr "15:20:53 380631988346 00:00 Вазьянская Екатерина (Пи... Разговор не состоялся" at bounding box center [784, 267] width 1542 height 47
drag, startPoint x: 980, startPoint y: 455, endPoint x: 897, endPoint y: 272, distance: 200.9
click at [977, 445] on div "Фильтровать по условию Содержит 380631988346 Отмена OK Фильтровать по условию С…" at bounding box center [783, 394] width 1543 height 367
drag, startPoint x: 868, startPoint y: 255, endPoint x: 1030, endPoint y: 256, distance: 162.0
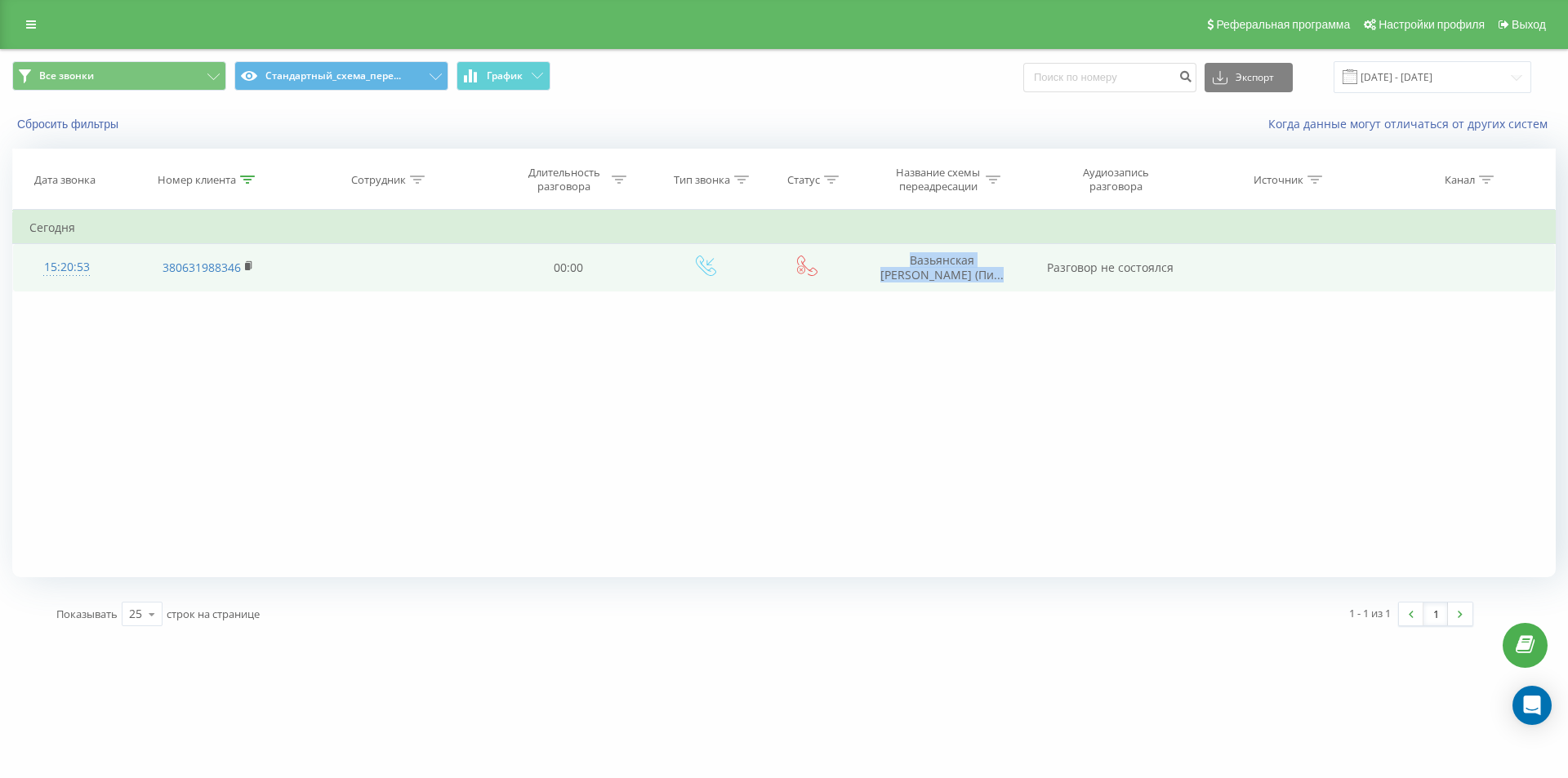
click at [1030, 256] on tr "15:20:53 380631988346 00:00 Вазьянская Екатерина (Пи... Разговор не состоялся" at bounding box center [784, 267] width 1542 height 47
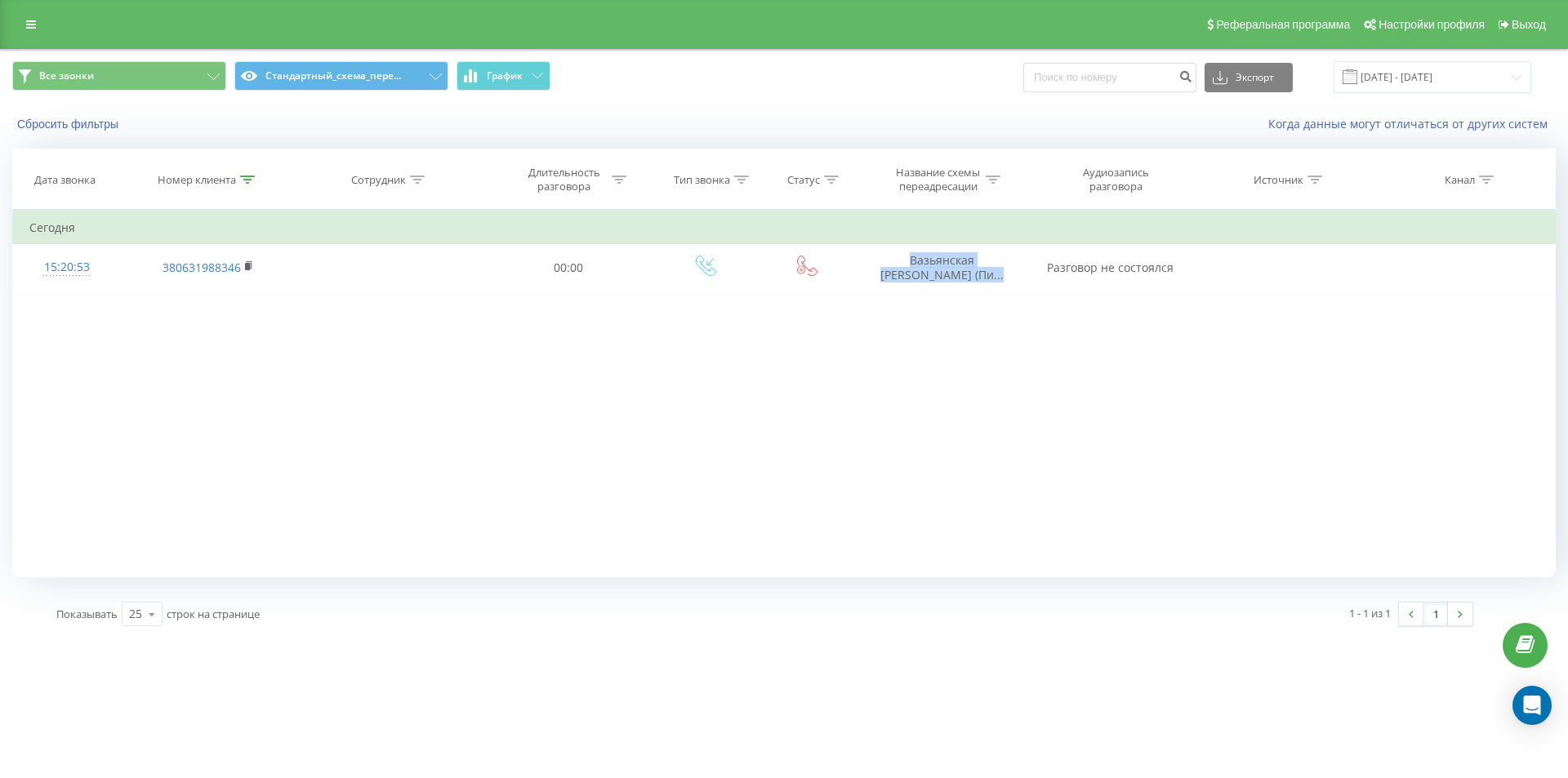
copy span "Вазьянская Екатерина (Пи..."
drag, startPoint x: 881, startPoint y: 381, endPoint x: 881, endPoint y: 285, distance: 96.0
click at [880, 379] on div "Фильтровать по условию Содержит 380631988346 Отмена OK Фильтровать по условию С…" at bounding box center [783, 394] width 1543 height 367
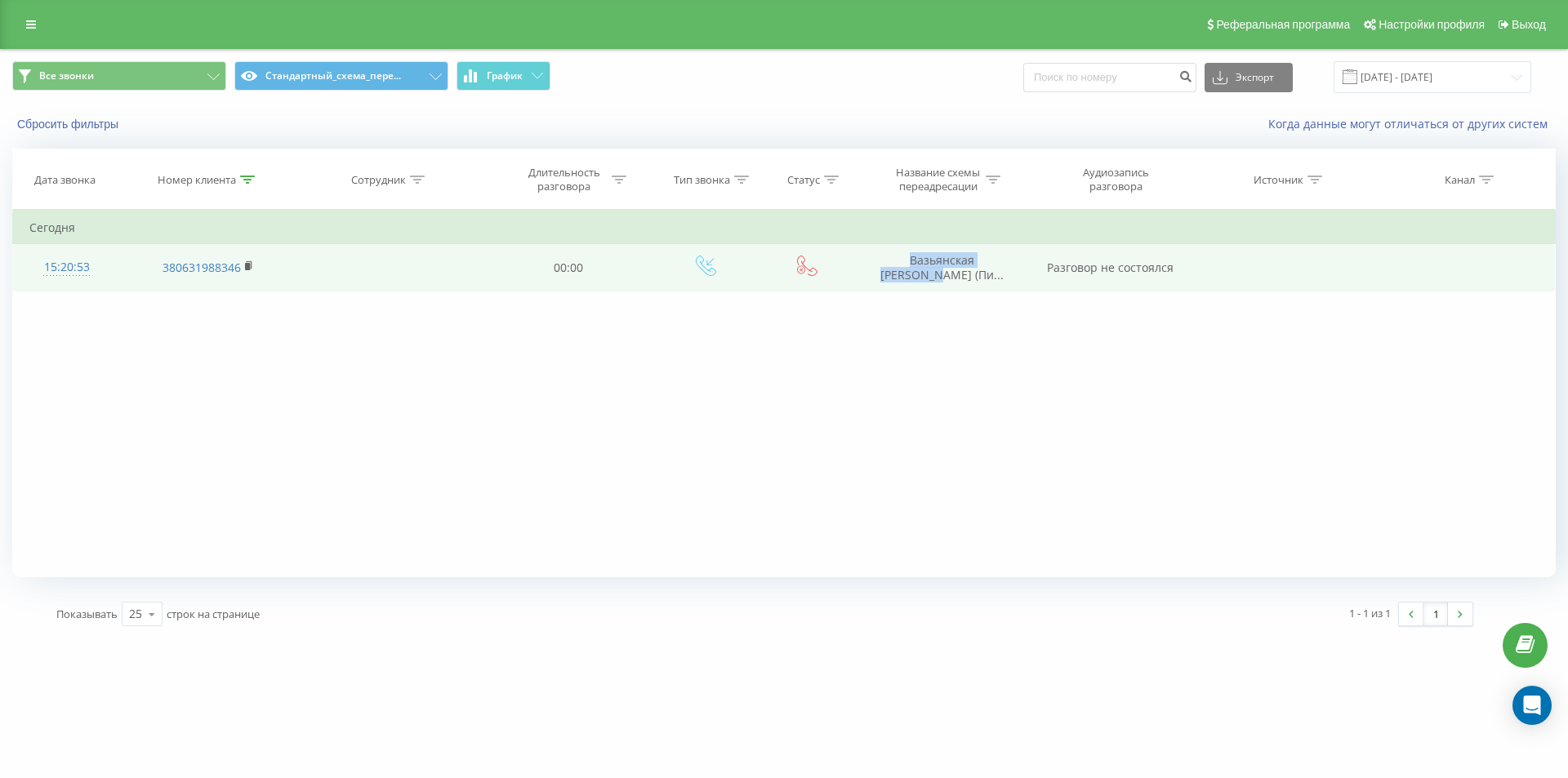
drag, startPoint x: 880, startPoint y: 258, endPoint x: 1013, endPoint y: 253, distance: 133.1
click at [1015, 255] on td "Вазьянская Екатерина (Пи..." at bounding box center [941, 267] width 175 height 47
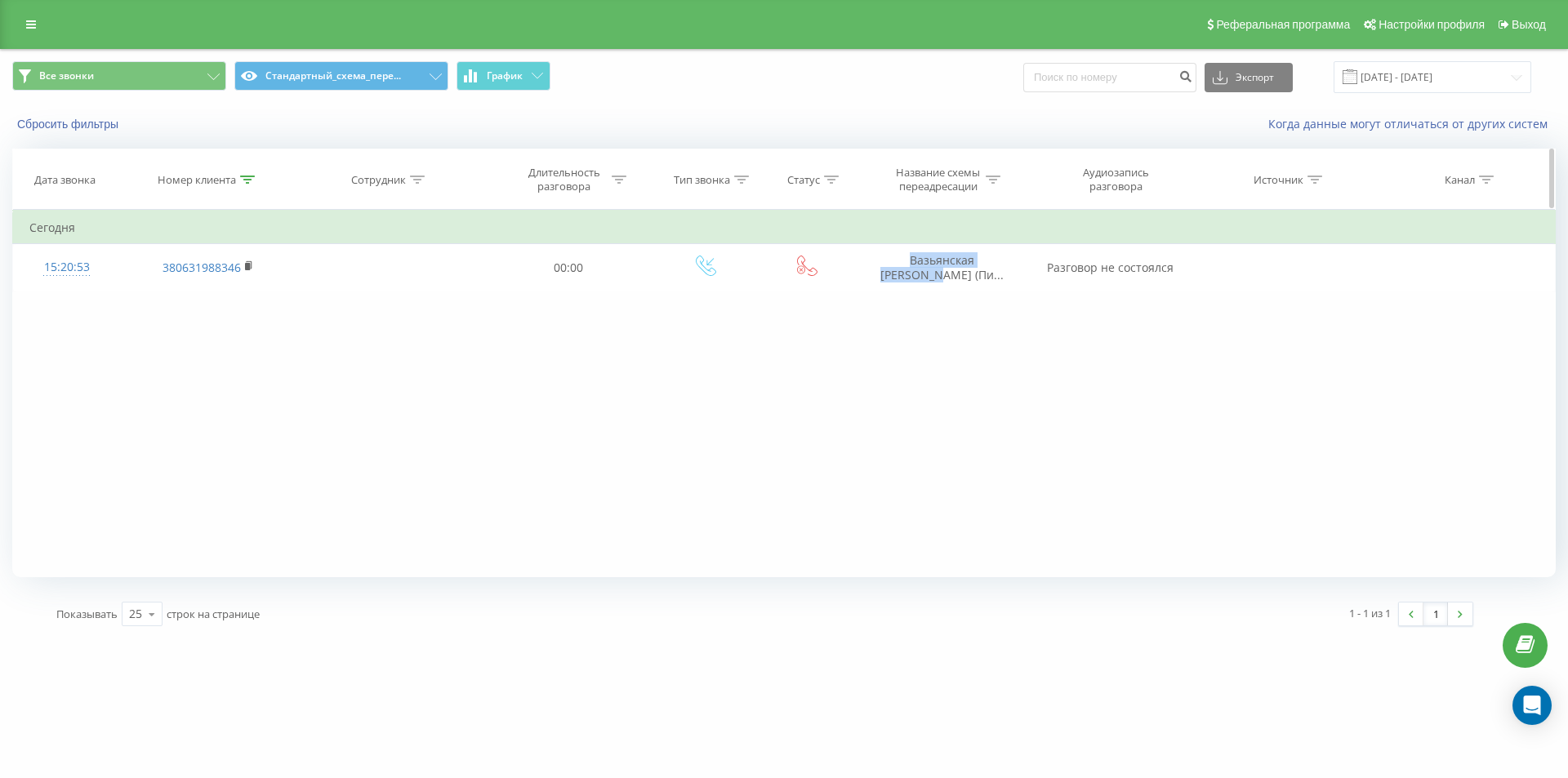
copy span "Вазьянская Екатерина"
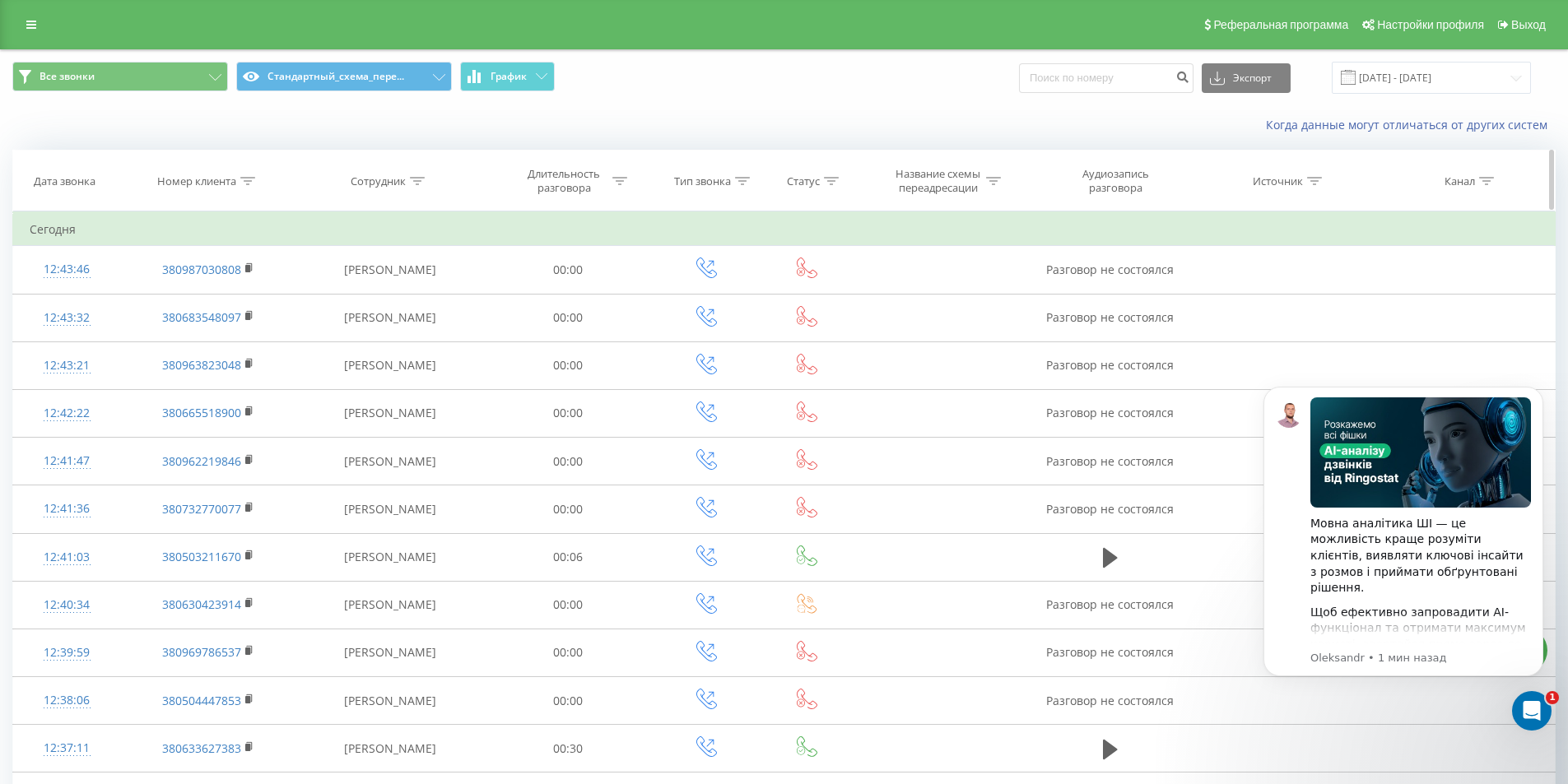
click at [242, 184] on icon at bounding box center [247, 181] width 15 height 8
click at [234, 292] on input "text" at bounding box center [208, 299] width 145 height 29
paste input "380963970823"
type input "380963970823"
drag, startPoint x: 283, startPoint y: 292, endPoint x: 267, endPoint y: 310, distance: 24.1
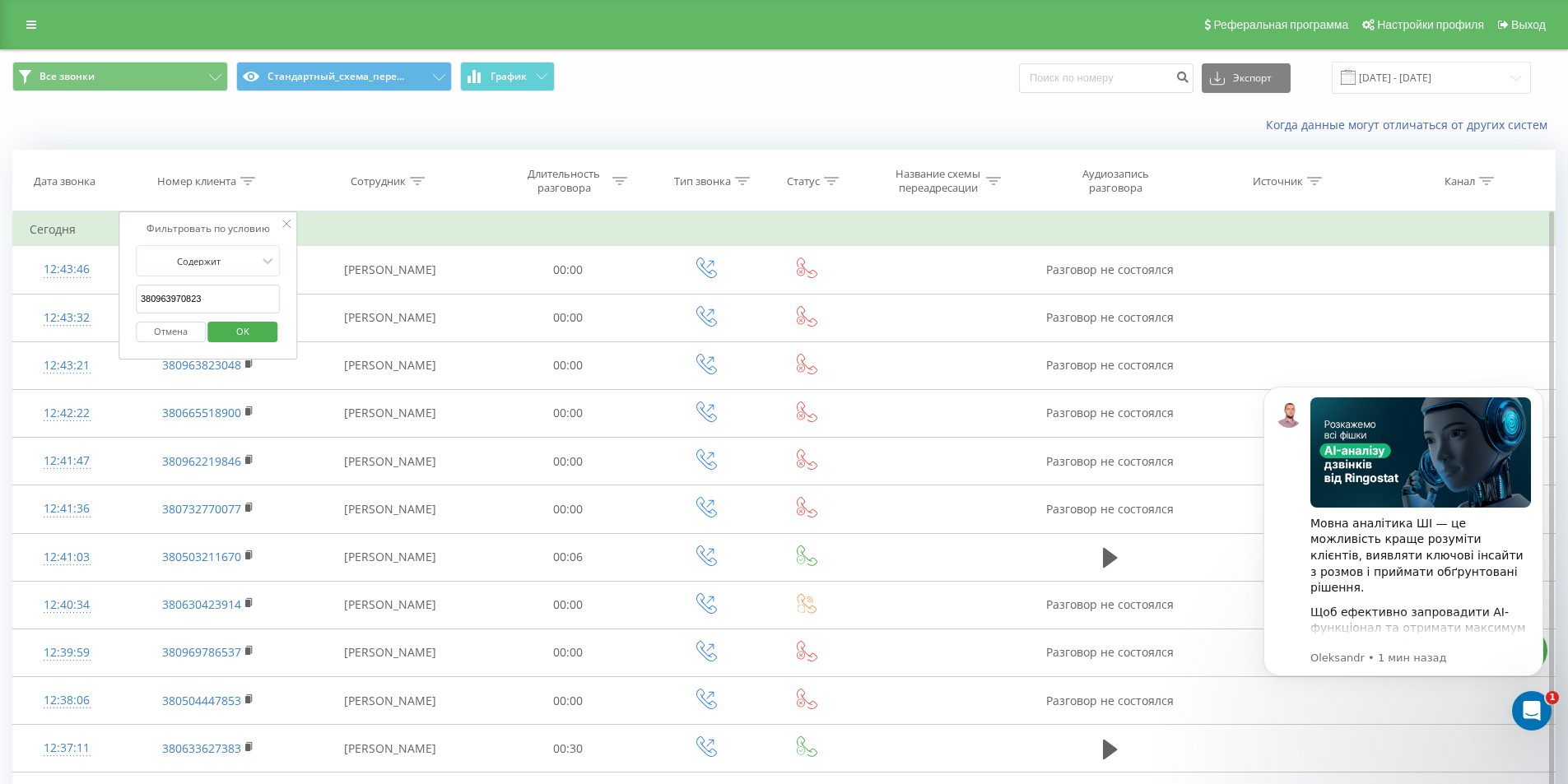
click at [283, 292] on div "Фильтровать по условию Содержит 380963970823 Отмена OK" at bounding box center [208, 286] width 180 height 148
click at [243, 337] on span "OK" at bounding box center [242, 331] width 46 height 25
